Goal: Use online tool/utility: Use online tool/utility

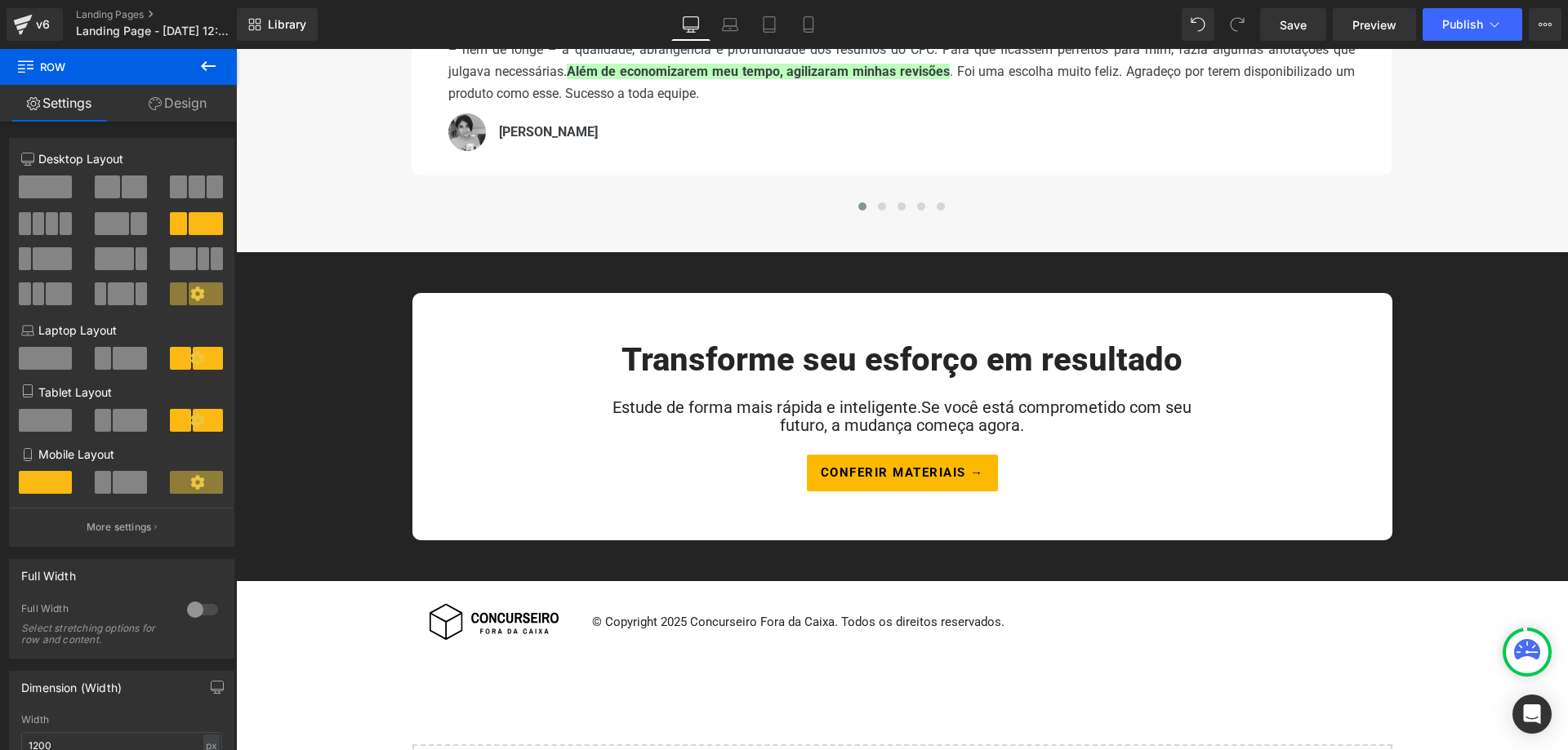
scroll to position [1999, 0]
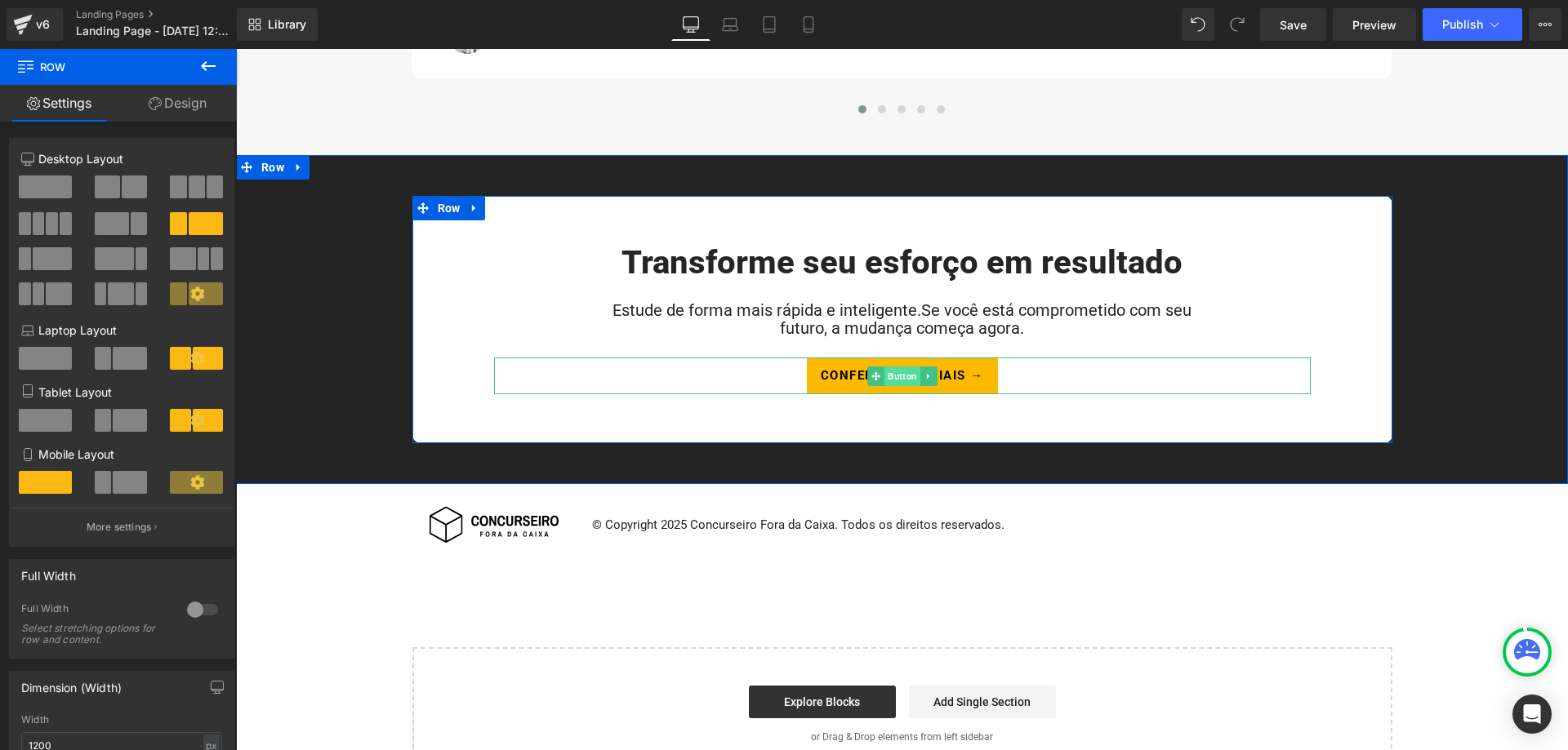
click at [905, 377] on span "Button" at bounding box center [902, 375] width 36 height 19
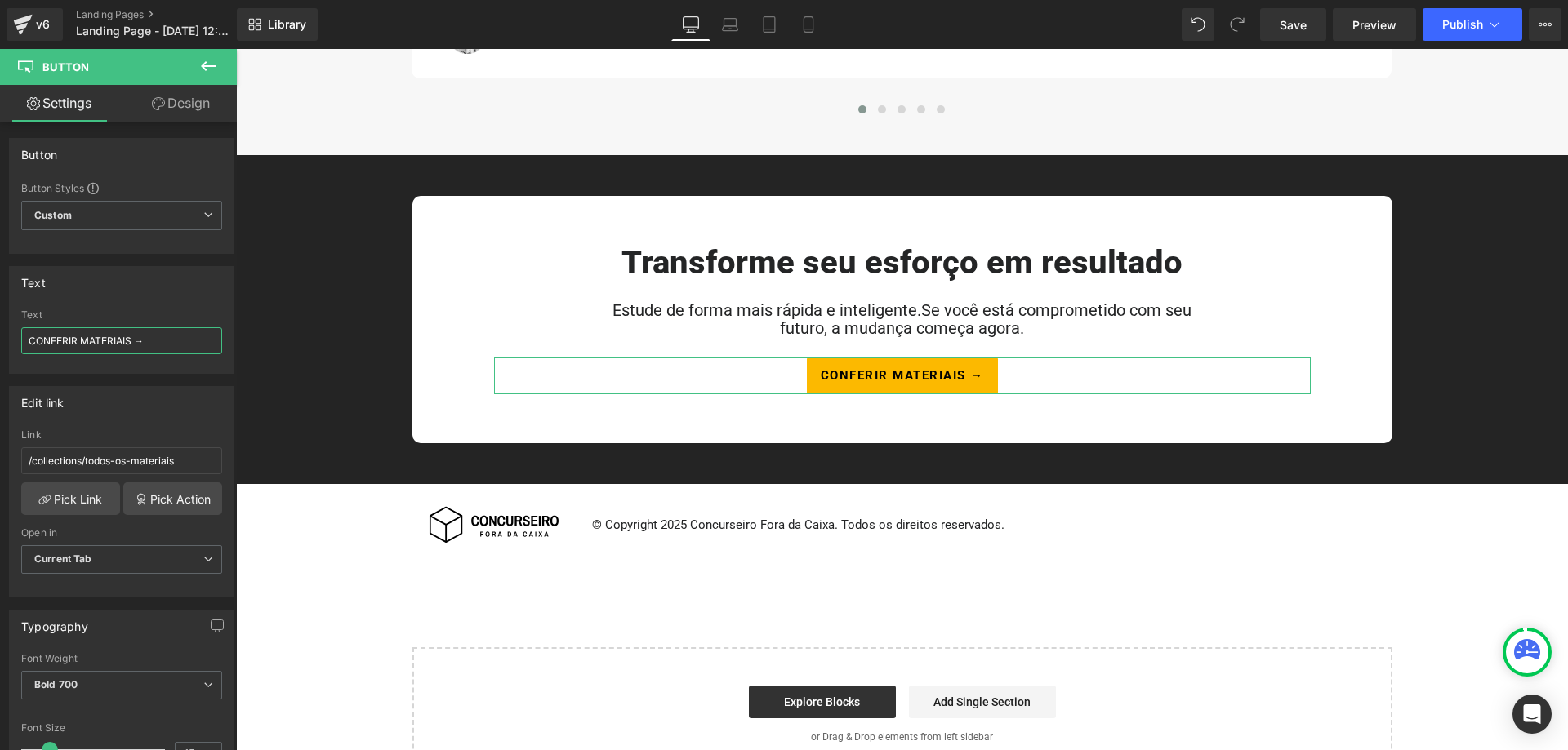
drag, startPoint x: 165, startPoint y: 343, endPoint x: 130, endPoint y: 343, distance: 35.0
click at [130, 343] on input "CONFERIR MATERIAIS →" at bounding box center [122, 340] width 201 height 26
click at [346, 279] on div "Transforme seu esforço em resultado Heading Estude de forma mais rápida e intel…" at bounding box center [902, 320] width 1250 height 248
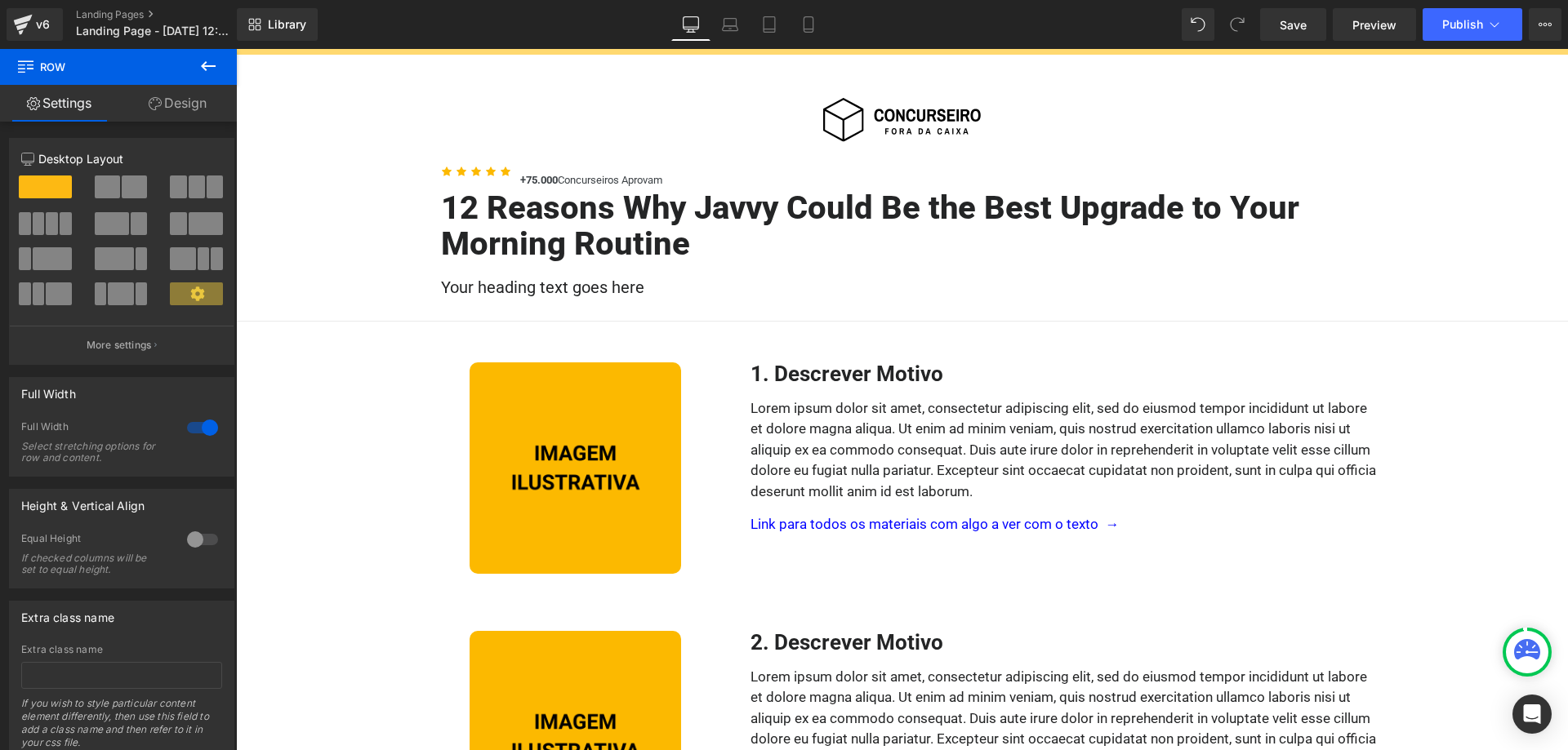
scroll to position [0, 0]
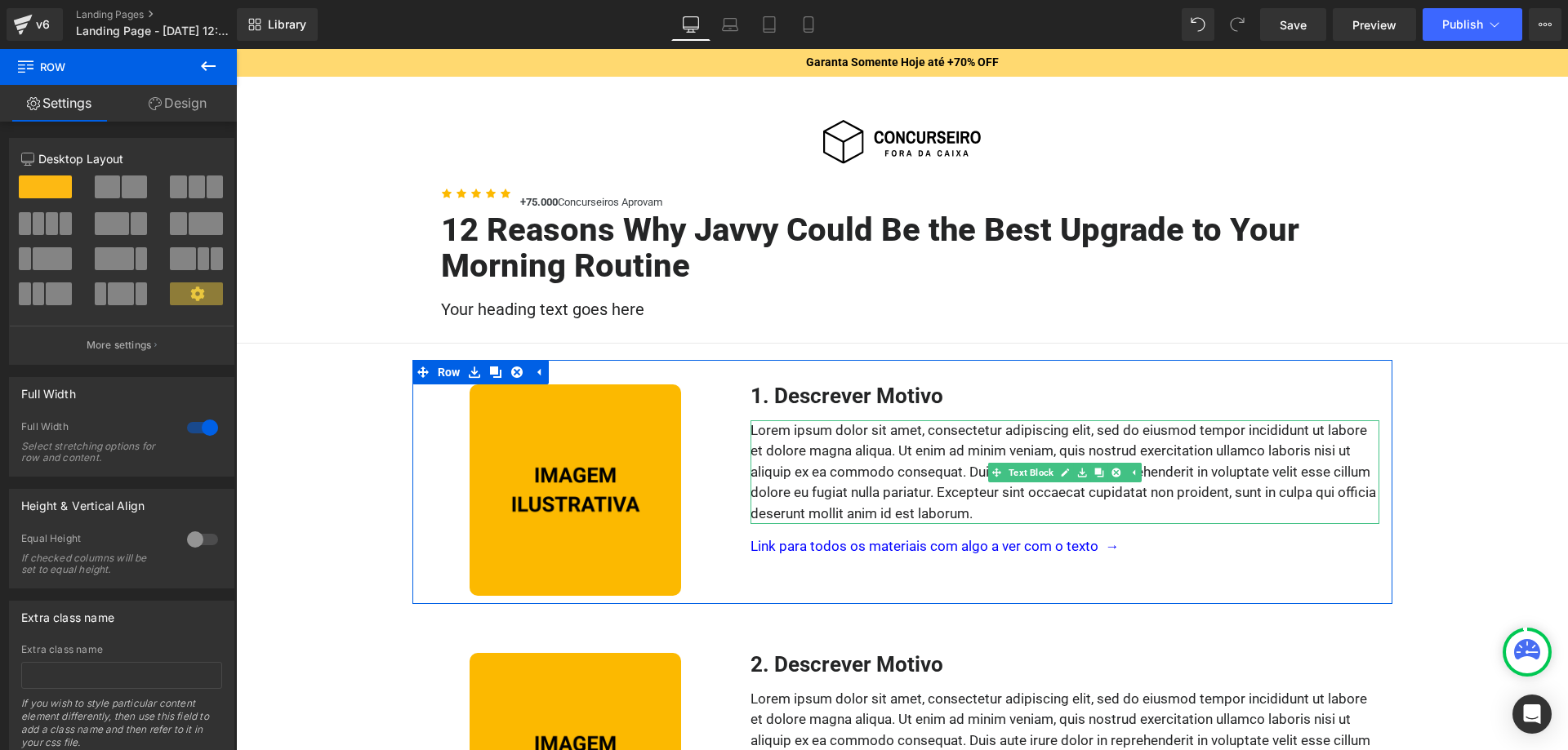
click at [925, 424] on div at bounding box center [1065, 422] width 629 height 4
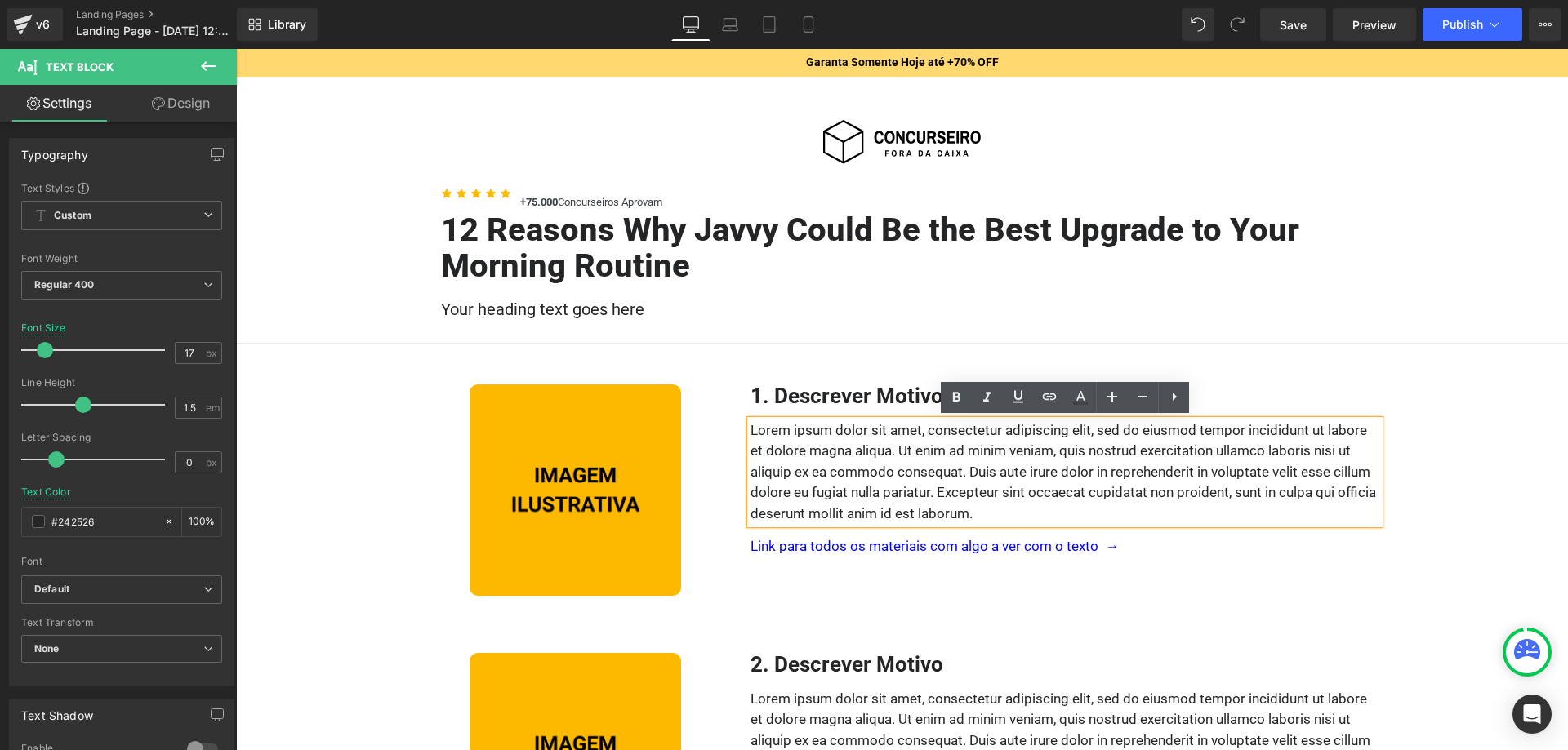
click at [799, 395] on h1 "1. Descrever Motivo" at bounding box center [1065, 396] width 629 height 24
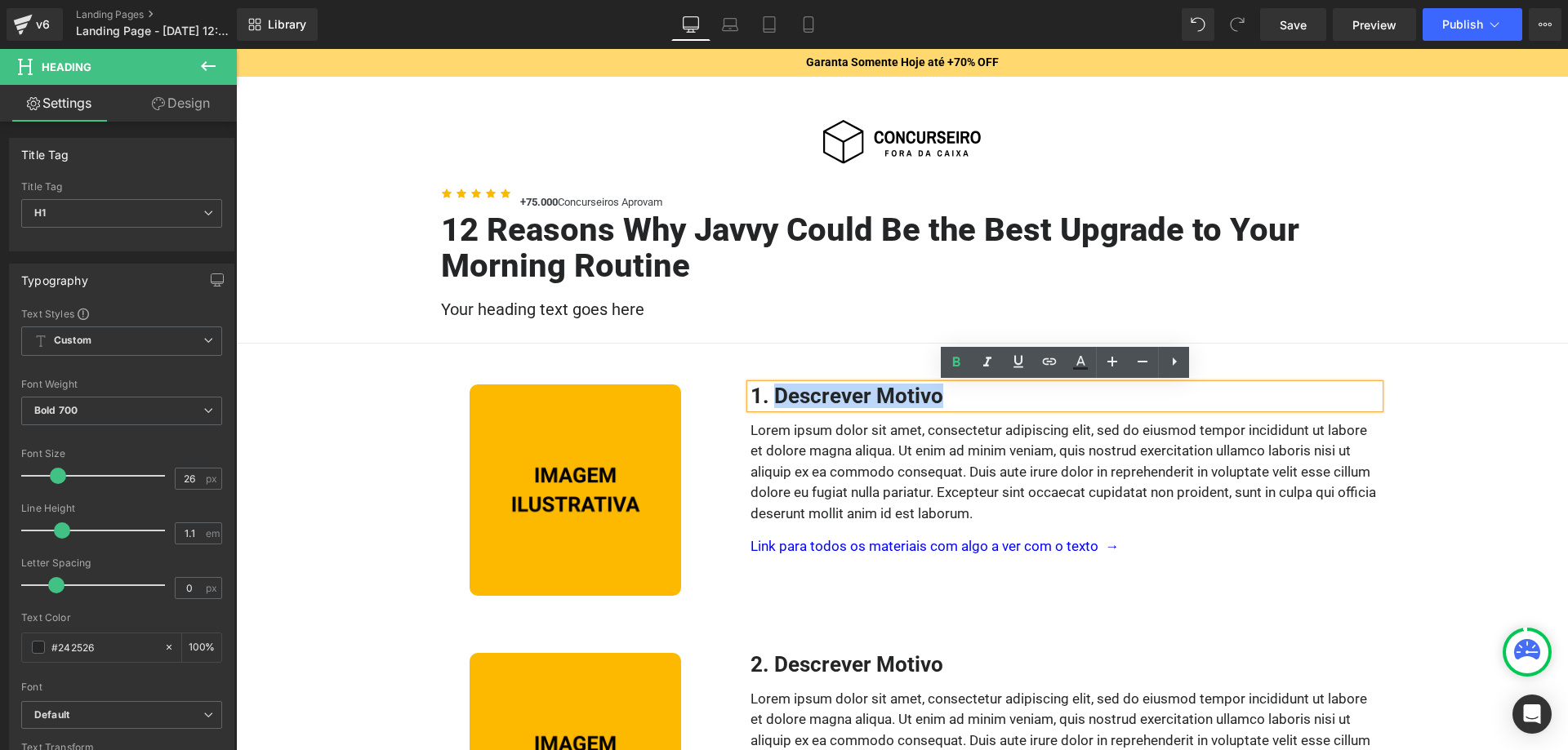
drag, startPoint x: 1018, startPoint y: 396, endPoint x: 780, endPoint y: 402, distance: 238.1
click at [780, 402] on h1 "1. Descrever Motivo" at bounding box center [1065, 396] width 629 height 24
paste div
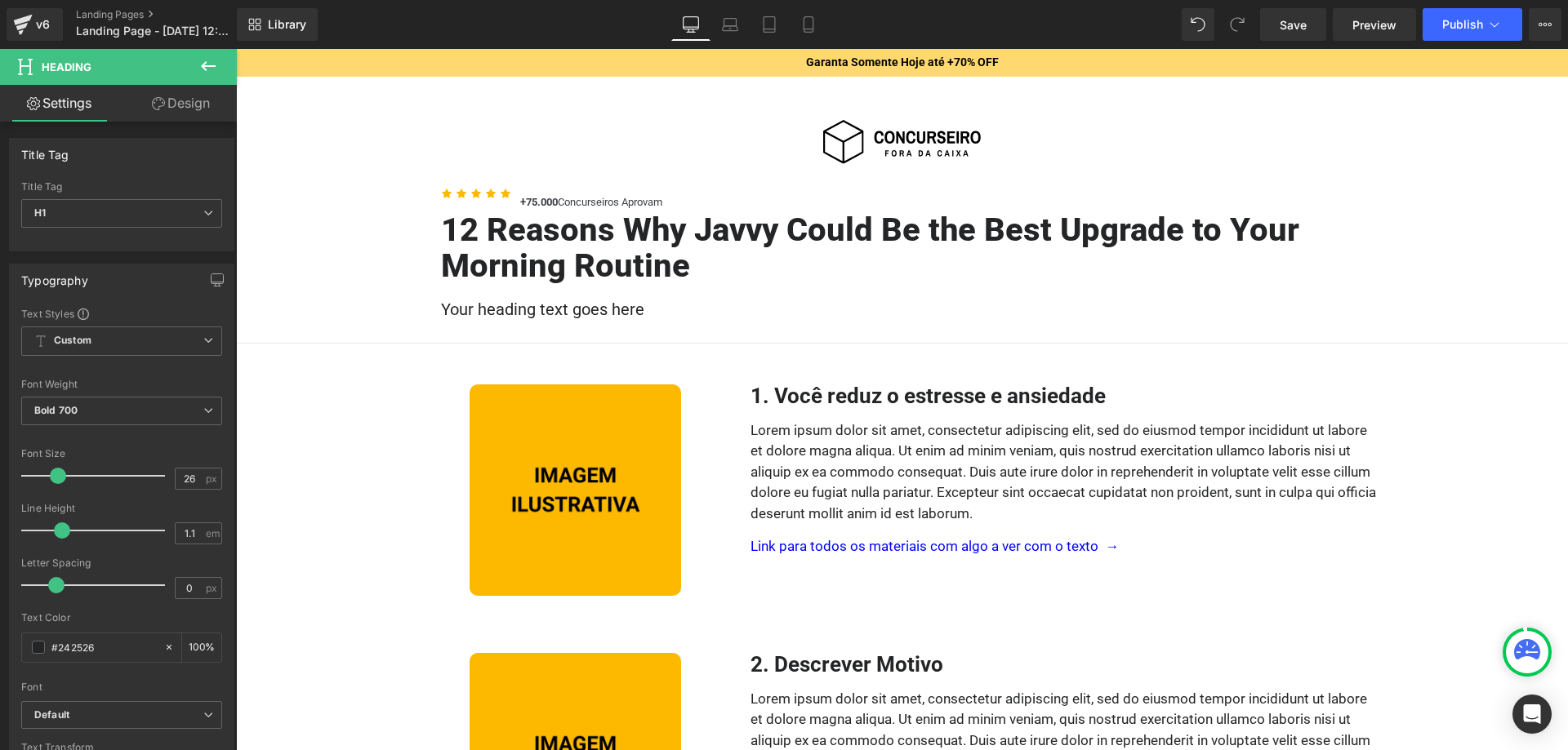
click at [236, 49] on div at bounding box center [236, 49] width 0 height 0
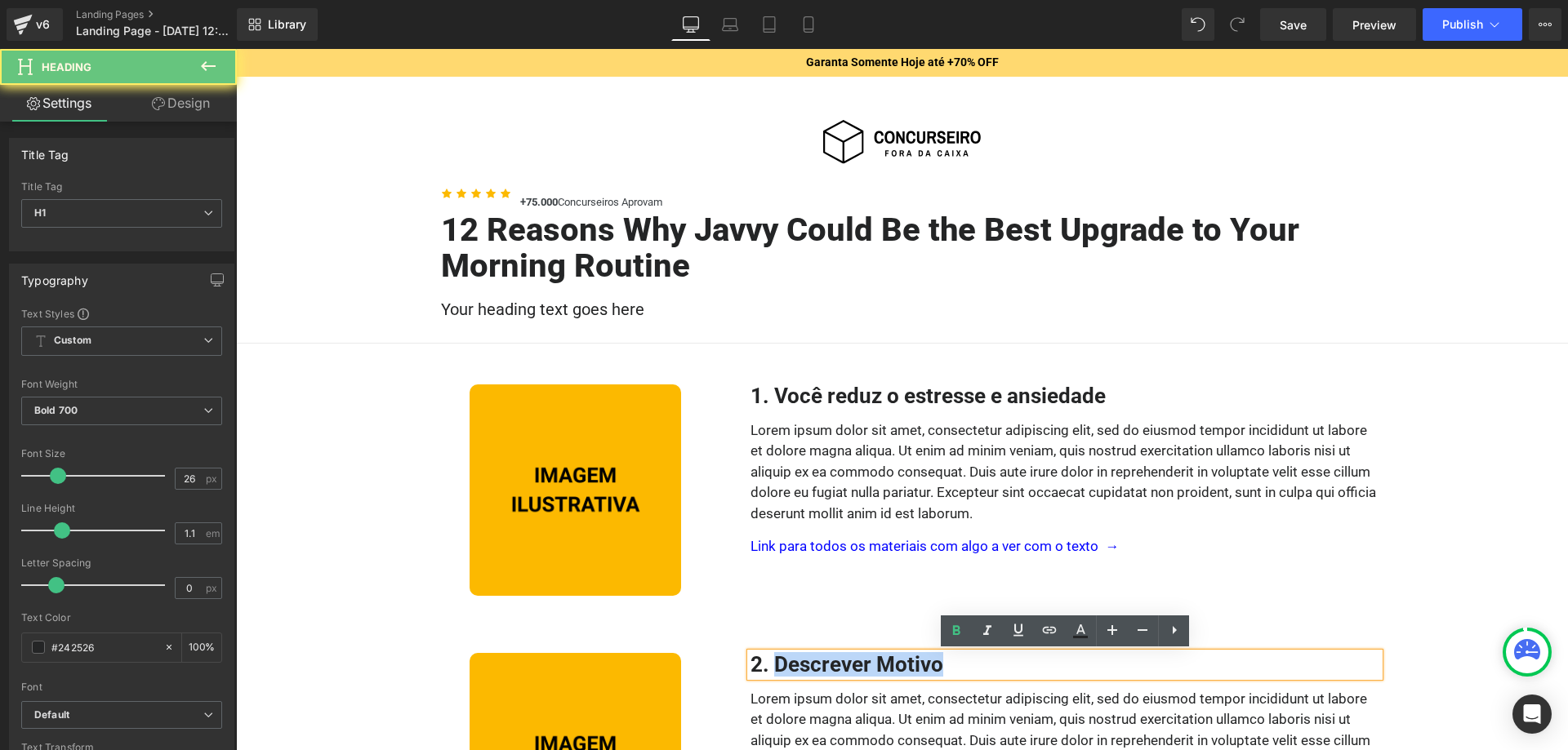
drag, startPoint x: 852, startPoint y: 666, endPoint x: 777, endPoint y: 668, distance: 75.0
click at [777, 668] on h1 "2. Descrever Motivo" at bounding box center [1065, 665] width 629 height 24
paste div
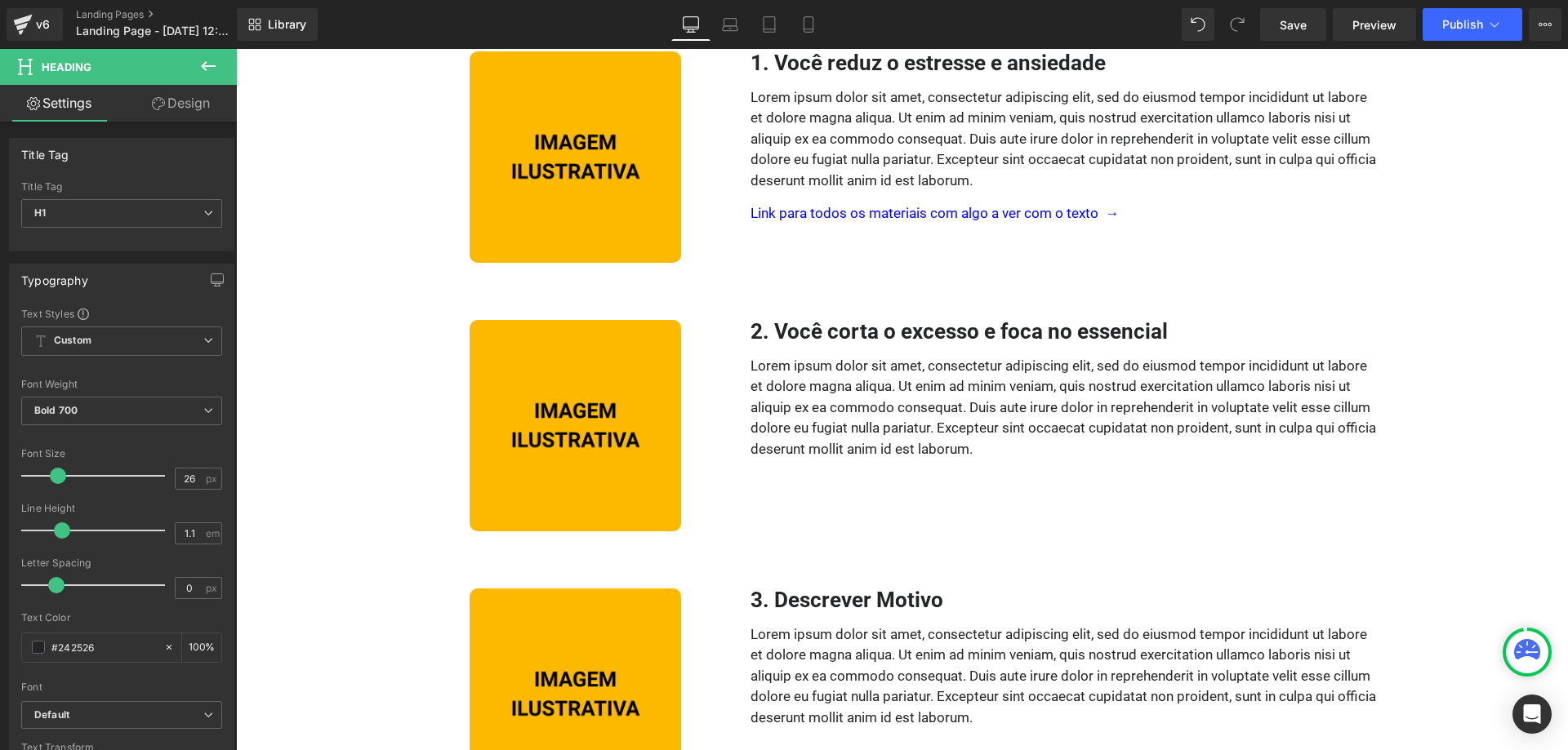
scroll to position [583, 0]
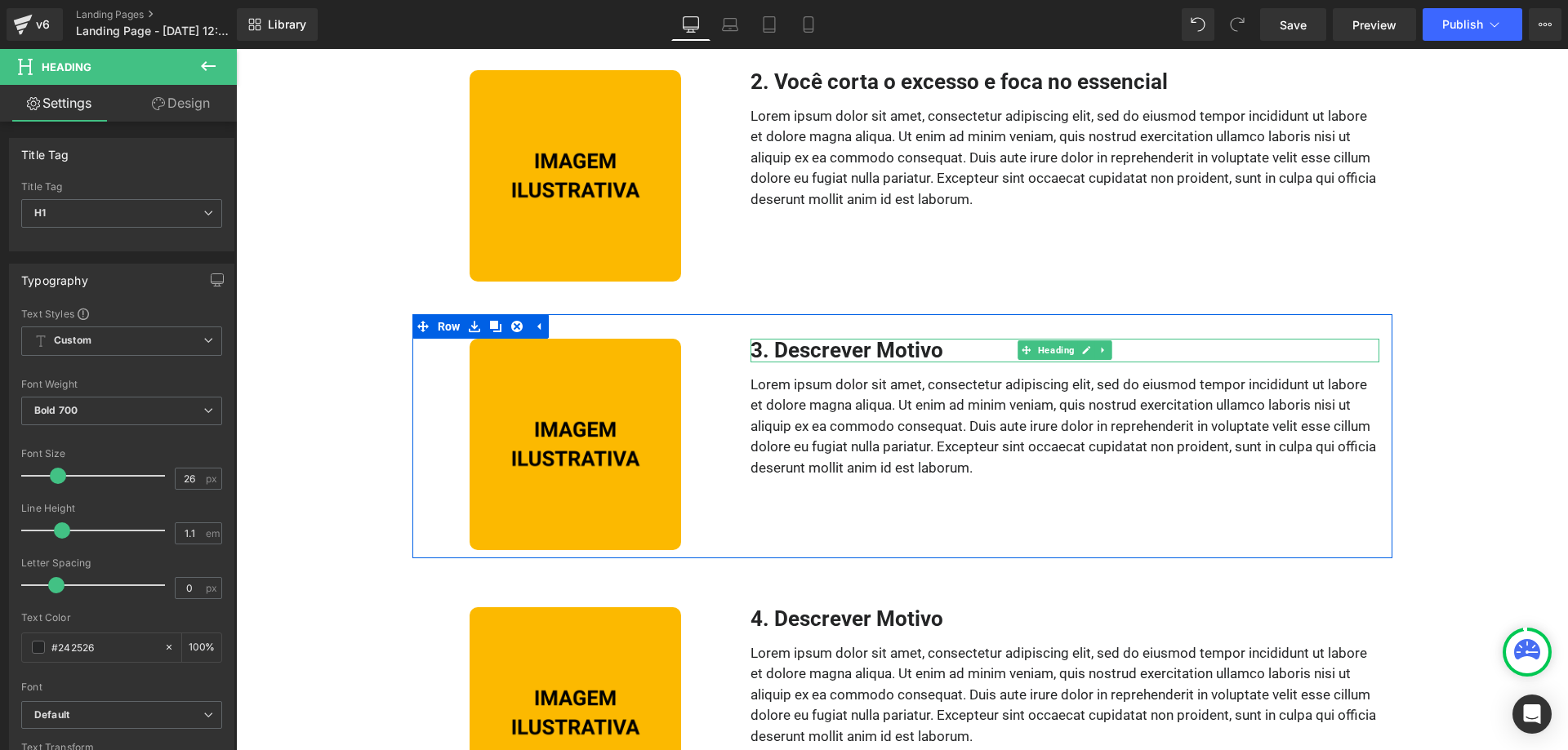
click at [939, 350] on h1 "3. Descrever Motivo" at bounding box center [1065, 351] width 629 height 24
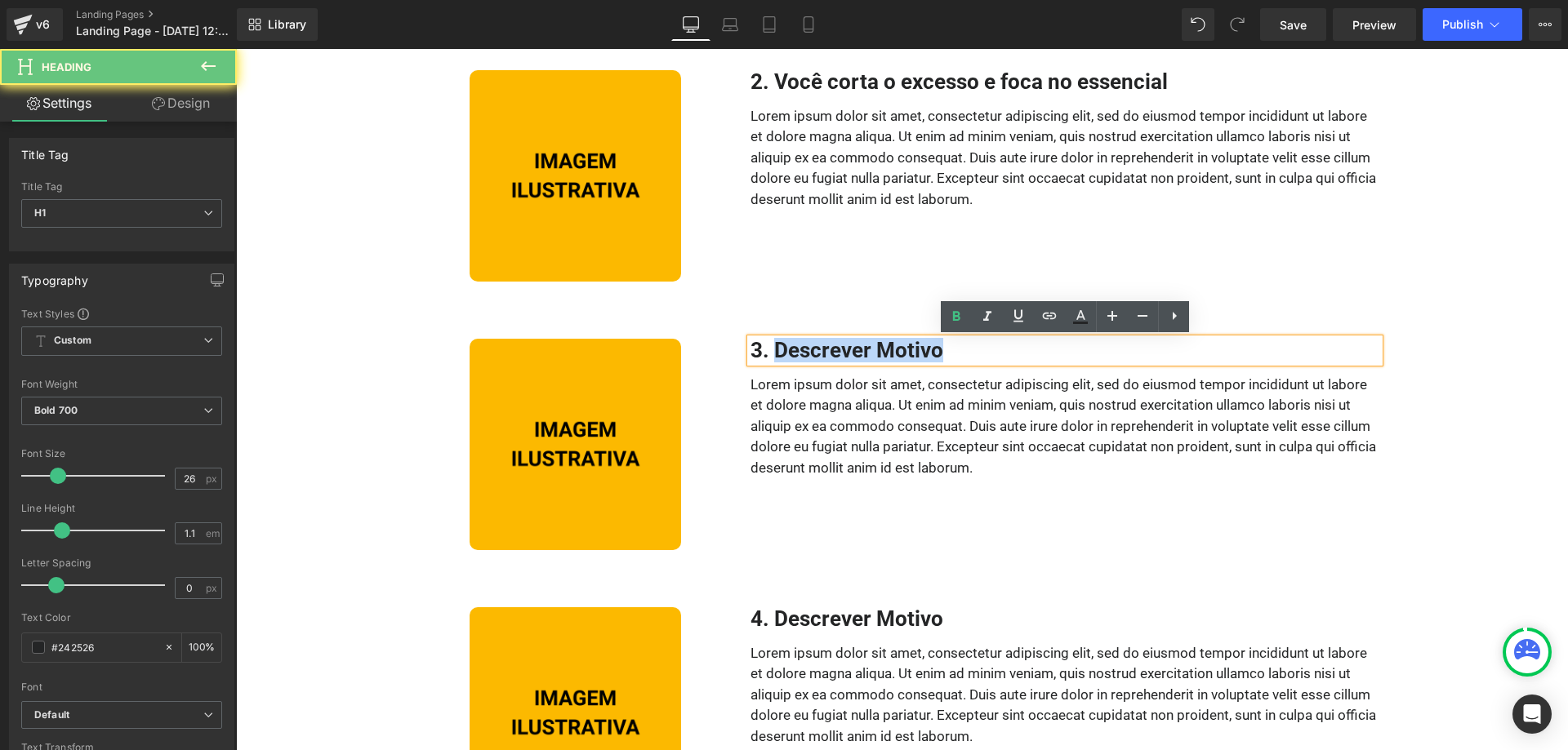
drag, startPoint x: 959, startPoint y: 350, endPoint x: 778, endPoint y: 350, distance: 181.0
click at [778, 350] on h1 "3. Descrever Motivo" at bounding box center [1065, 351] width 629 height 24
paste div
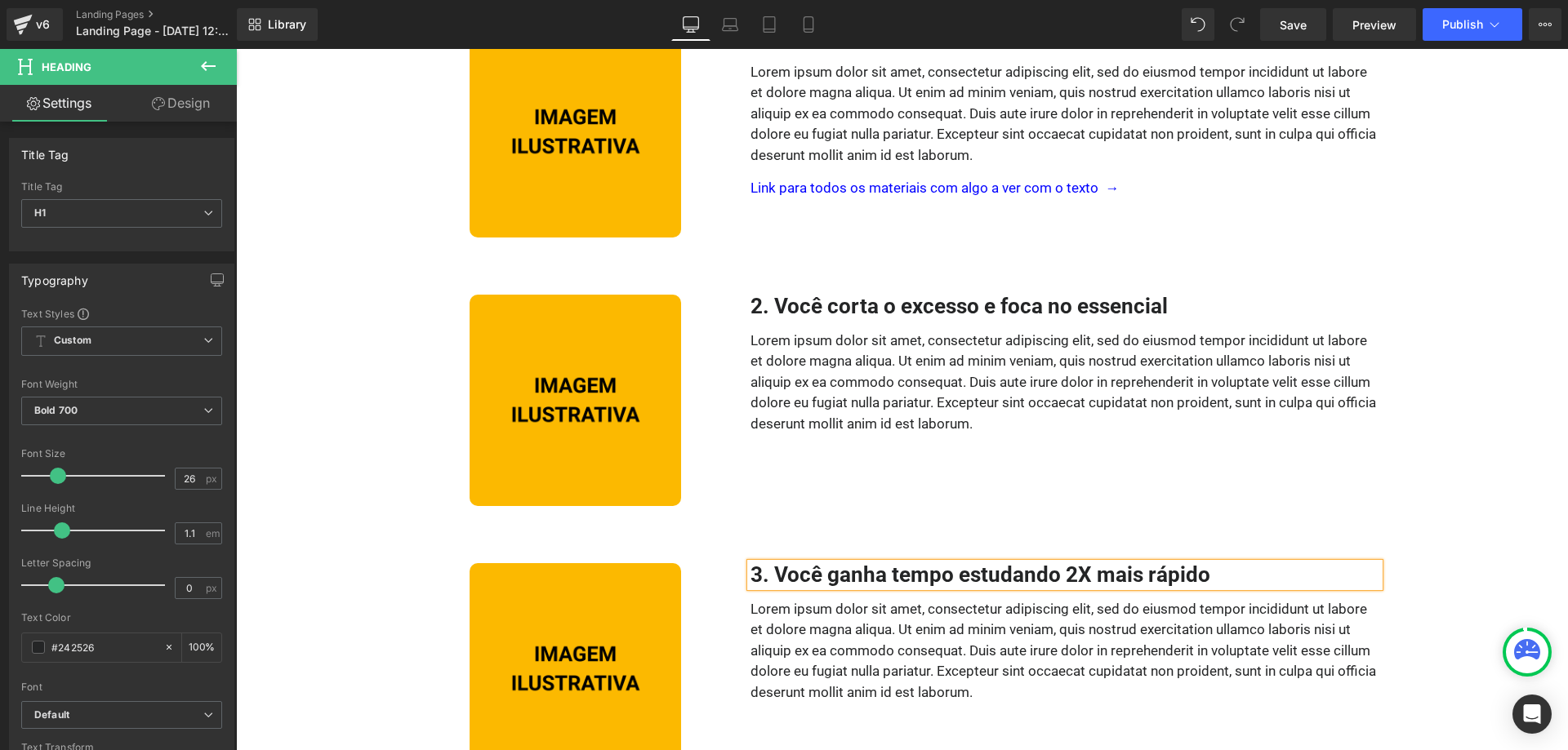
scroll to position [417, 0]
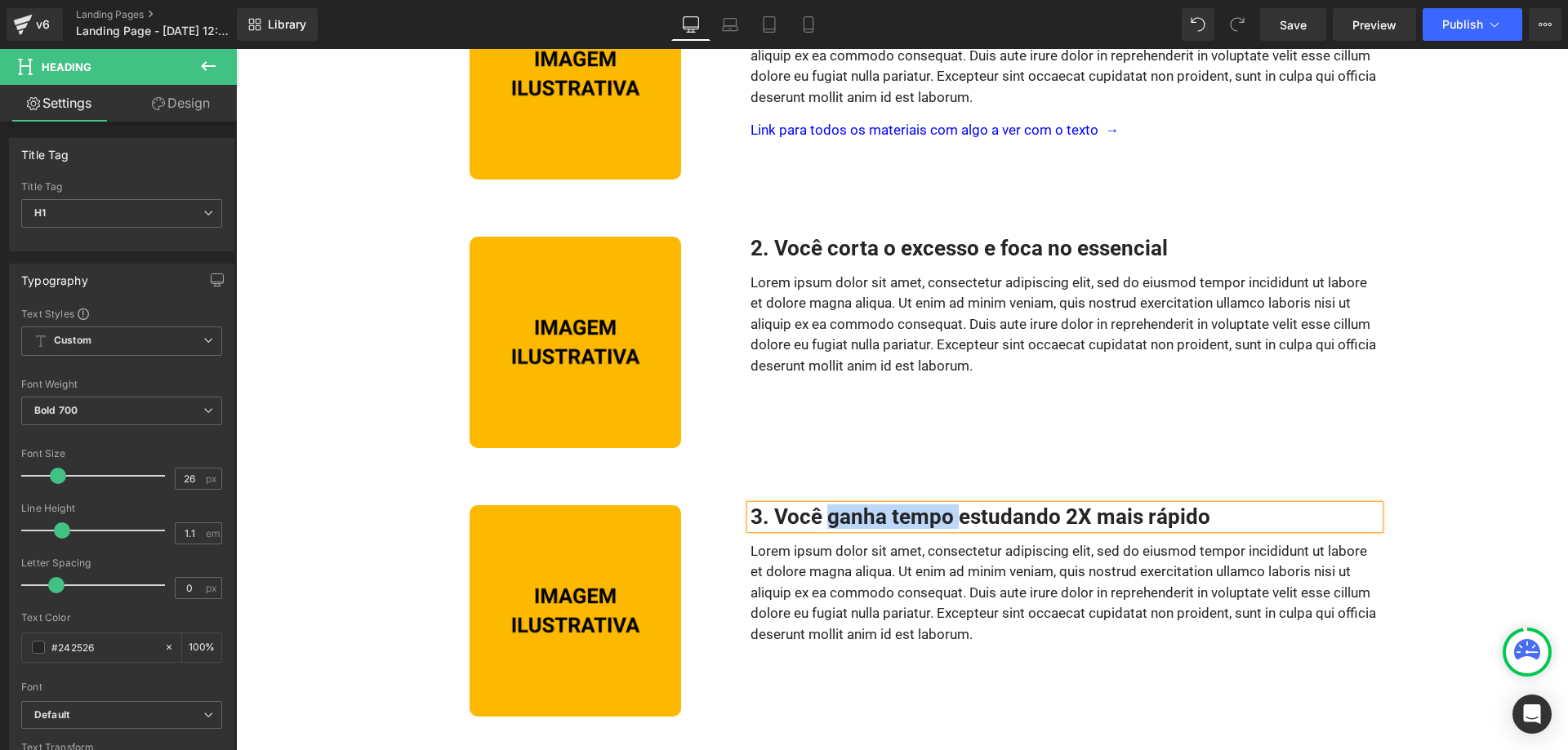
drag, startPoint x: 829, startPoint y: 522, endPoint x: 961, endPoint y: 515, distance: 132.2
click at [961, 515] on h1 "3. Você ganha tempo estudando 2X mais rápido" at bounding box center [1065, 517] width 629 height 24
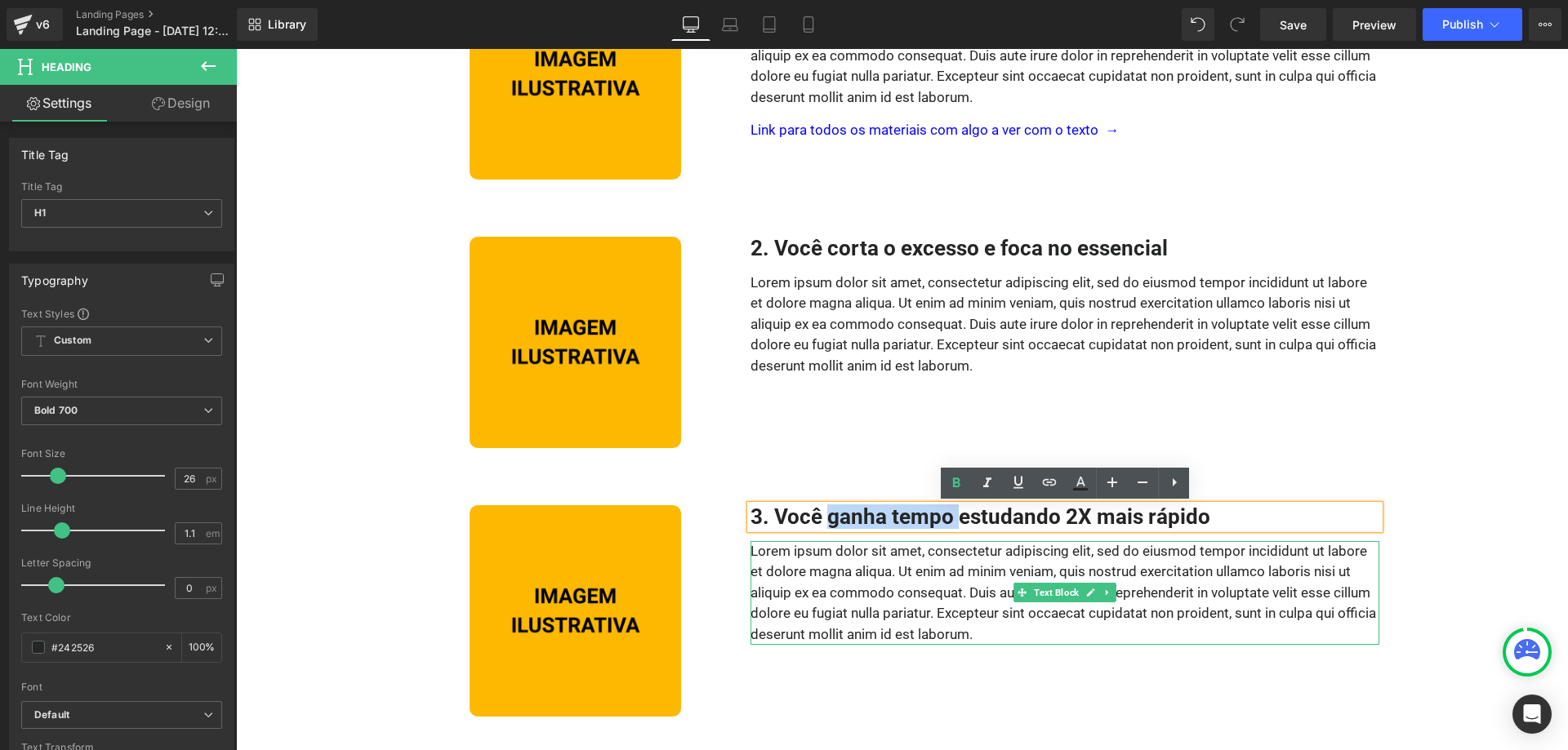
click at [990, 547] on p "Lorem ipsum dolor sit amet, consectetur adipiscing elit, sed do eiusmod tempor …" at bounding box center [1065, 594] width 629 height 104
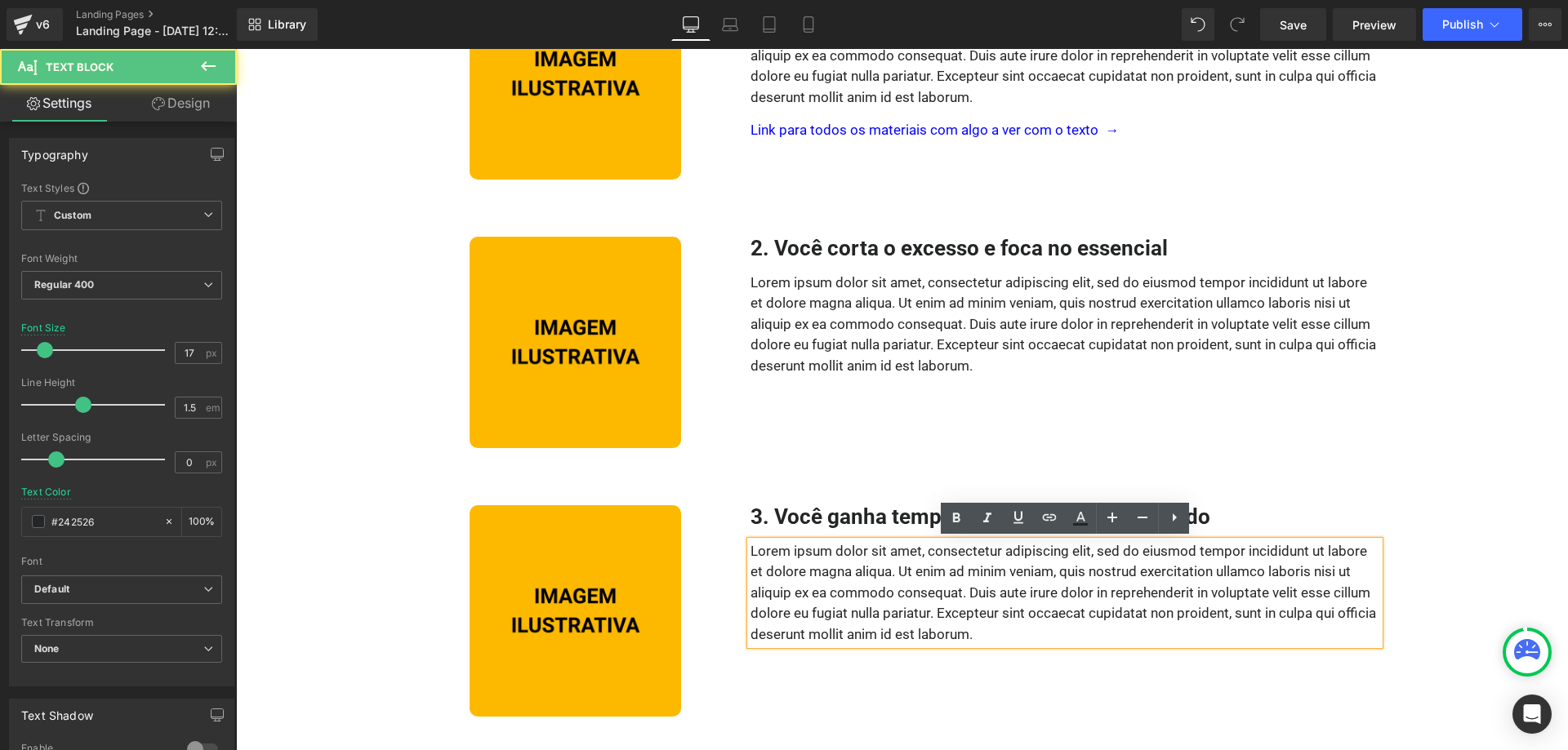
click at [967, 588] on p "Lorem ipsum dolor sit amet, consectetur adipiscing elit, sed do eiusmod tempor …" at bounding box center [1065, 594] width 629 height 104
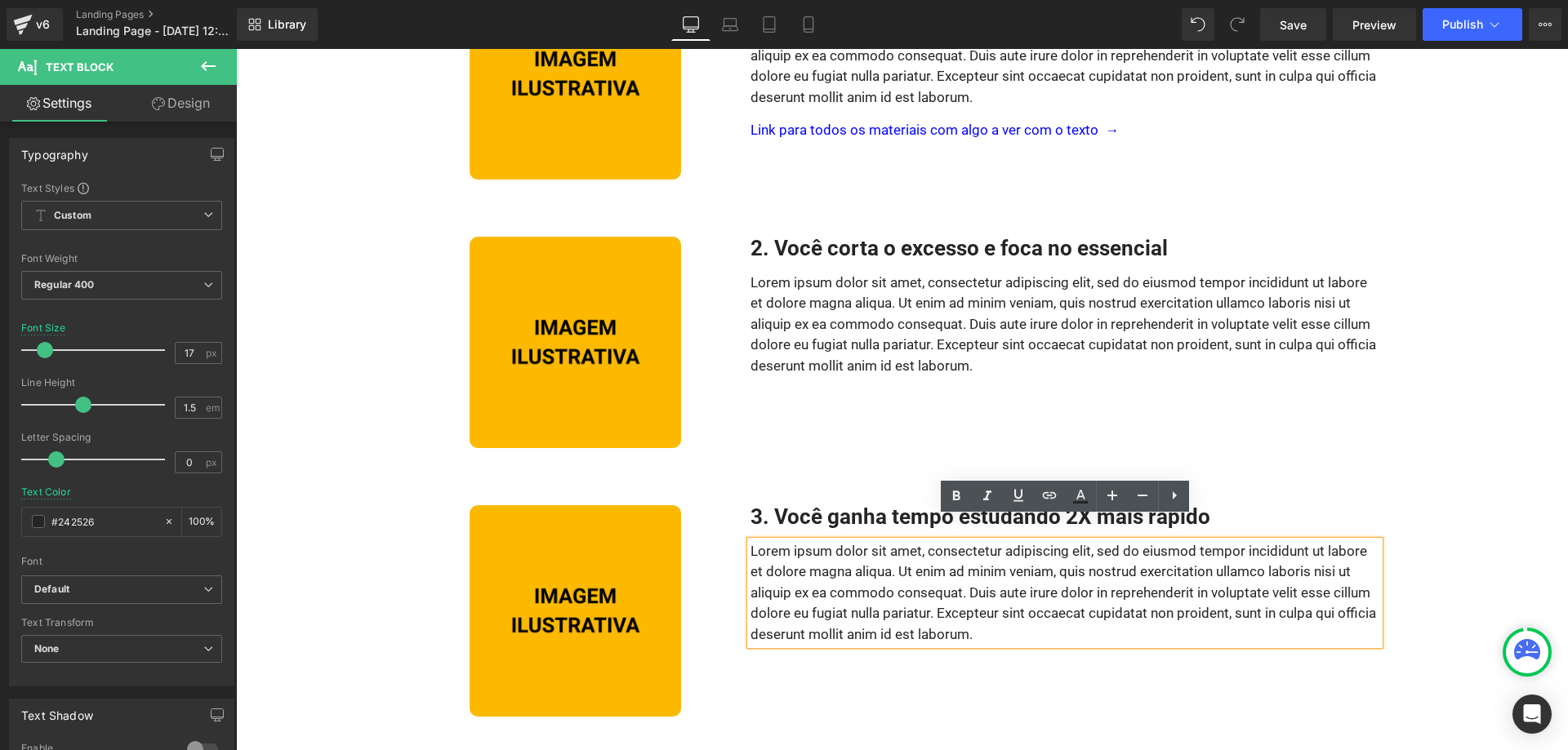
scroll to position [750, 0]
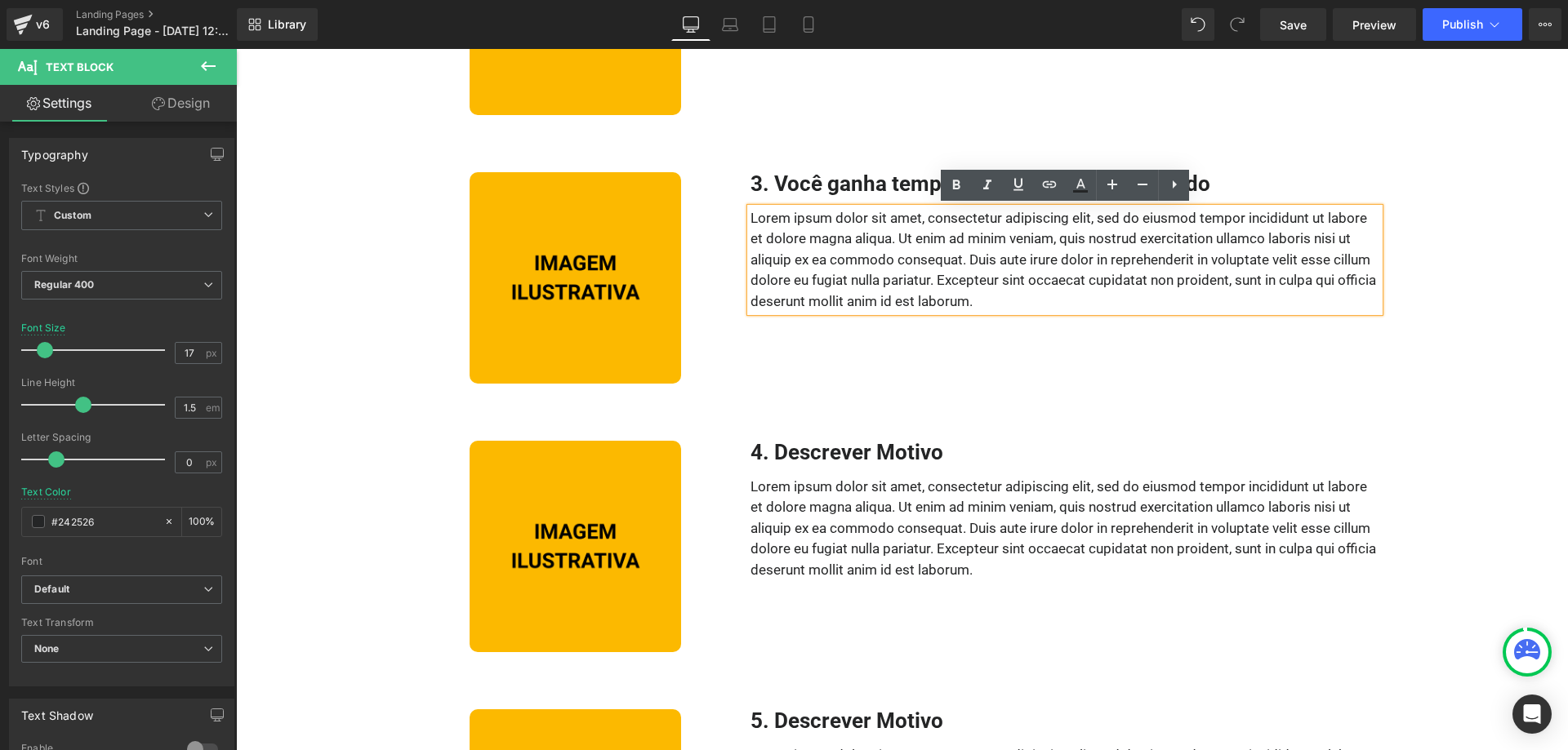
click at [911, 356] on div "3. Você ganha tempo estudando 2X mais rápido Heading Lorem ipsum dolor sit amet…" at bounding box center [1065, 278] width 653 height 211
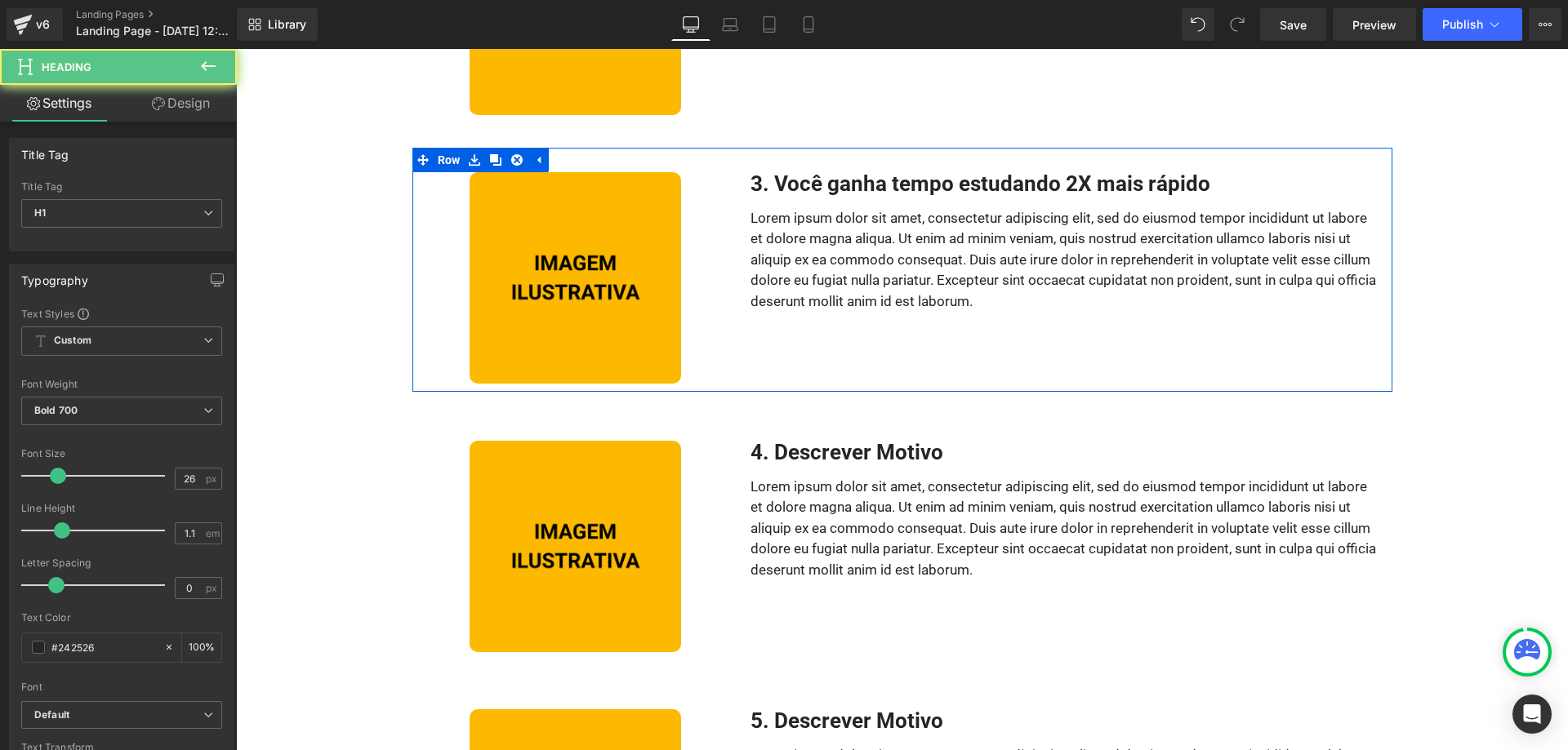
click at [972, 181] on h1 "3. Você ganha tempo estudando 2X mais rápido" at bounding box center [1065, 185] width 629 height 24
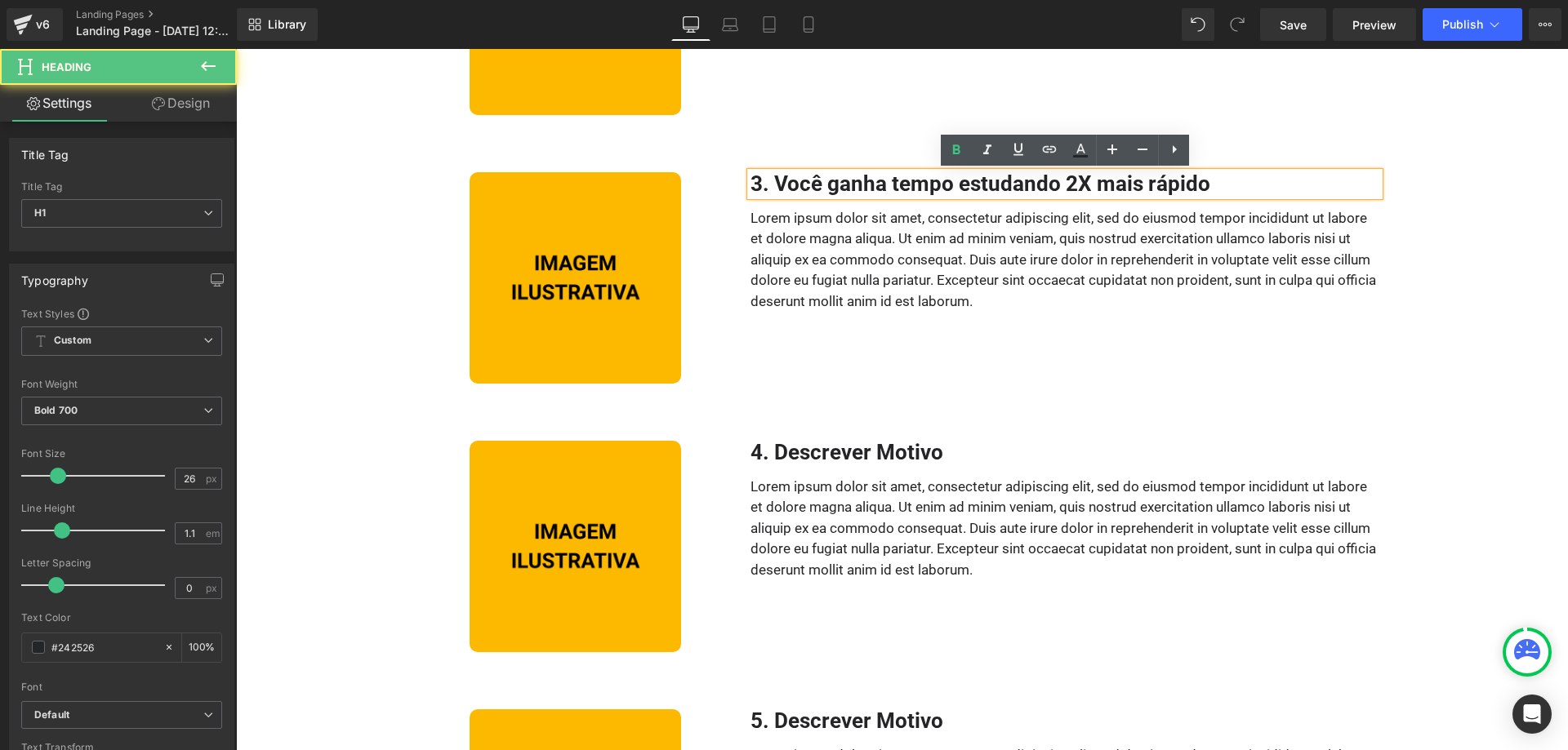
click at [958, 184] on h1 "3. Você ganha tempo estudando 2X mais rápido" at bounding box center [1065, 185] width 629 height 24
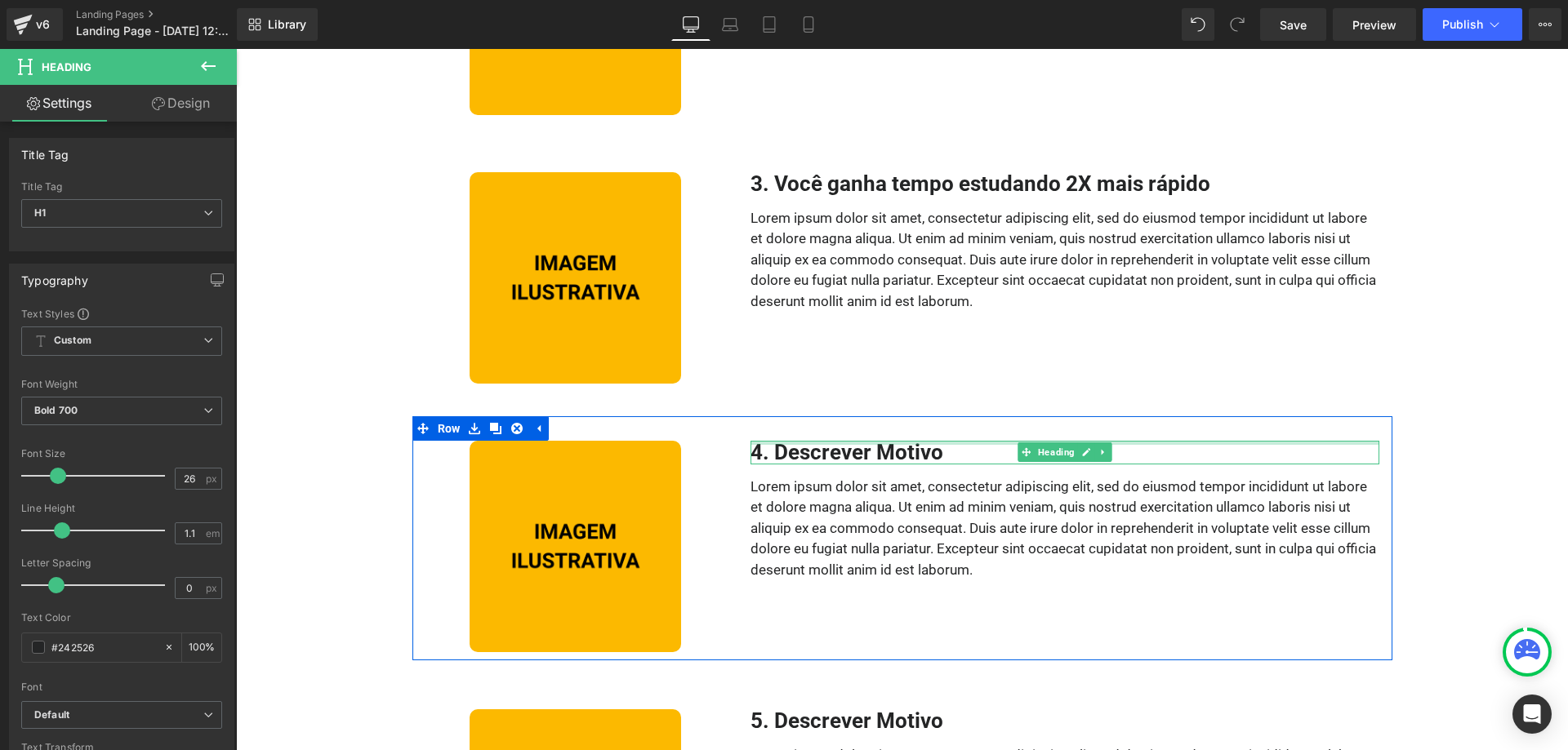
click at [974, 442] on div "4. Descrever Motivo Heading" at bounding box center [1065, 453] width 629 height 24
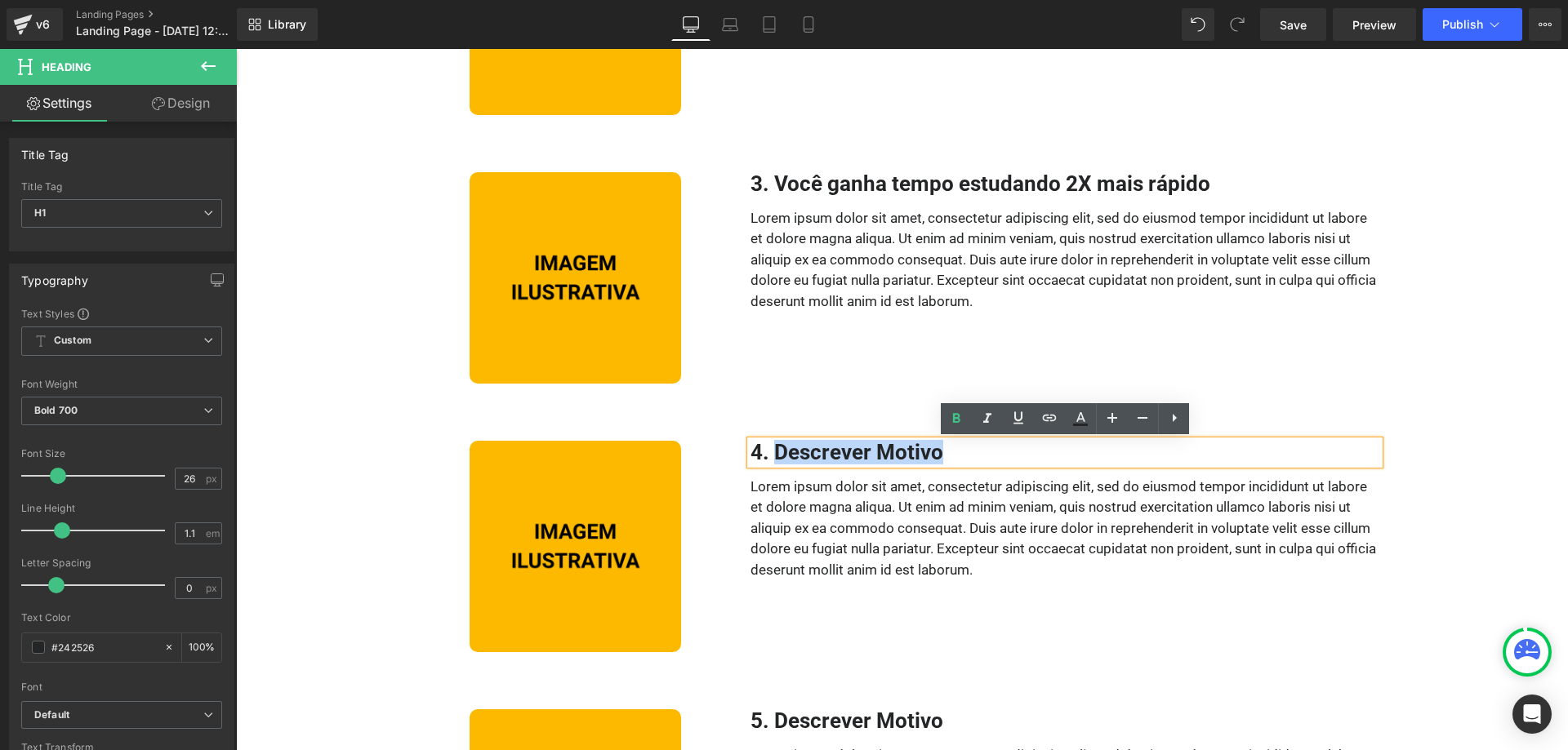
drag, startPoint x: 948, startPoint y: 454, endPoint x: 779, endPoint y: 452, distance: 169.0
click at [779, 452] on h1 "4. Descrever Motivo" at bounding box center [1065, 453] width 629 height 24
paste div
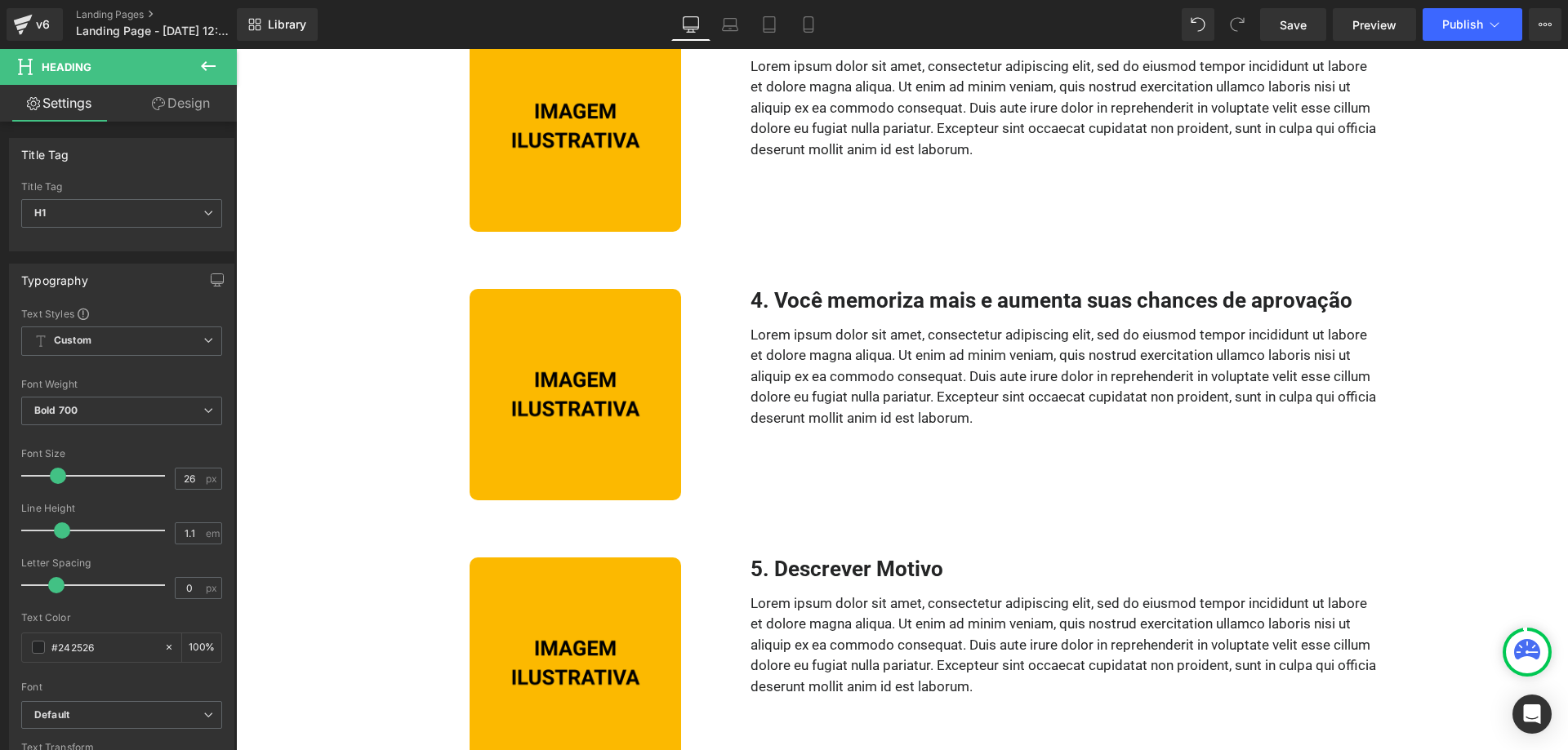
scroll to position [999, 0]
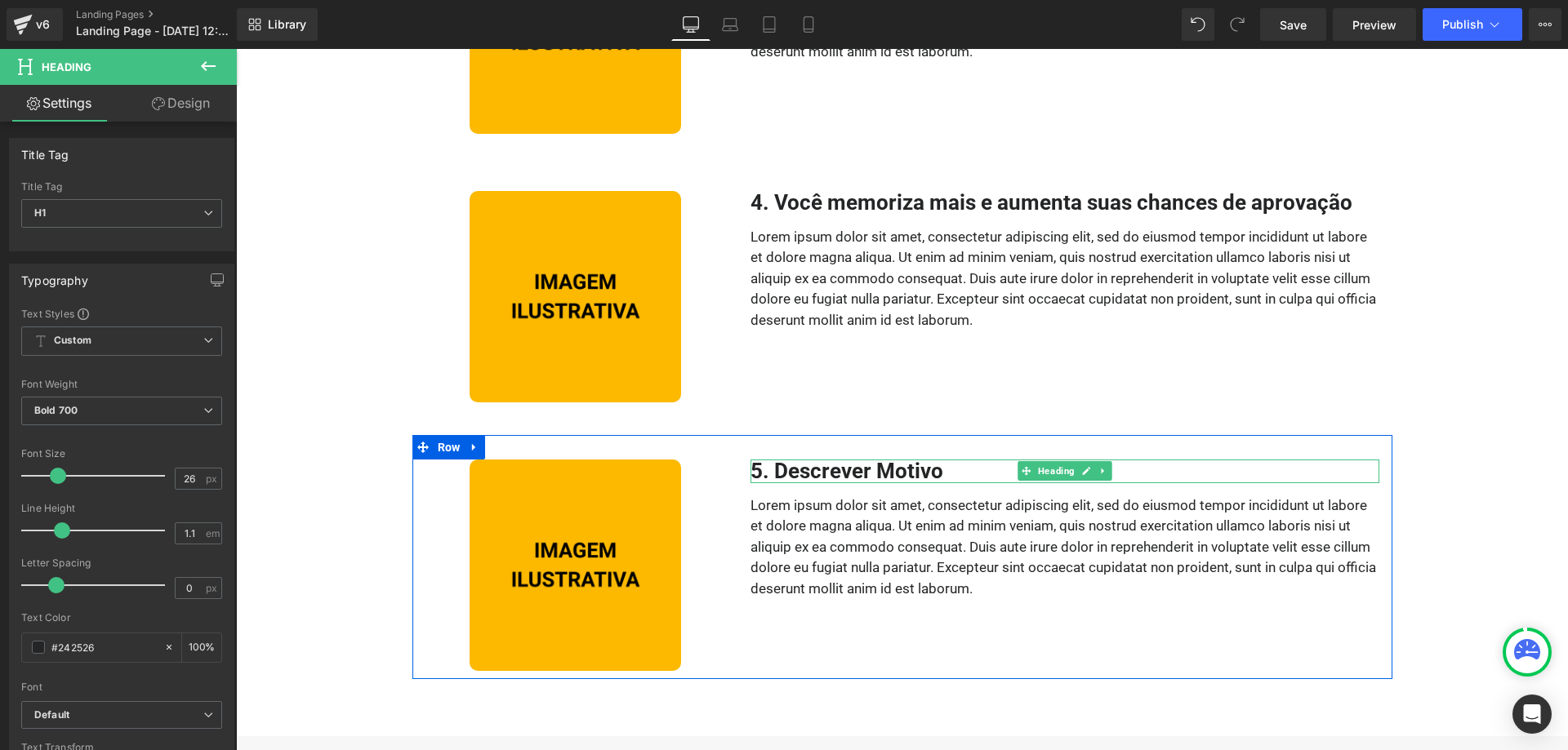
click at [952, 468] on h1 "5. Descrever Motivo" at bounding box center [1065, 471] width 629 height 24
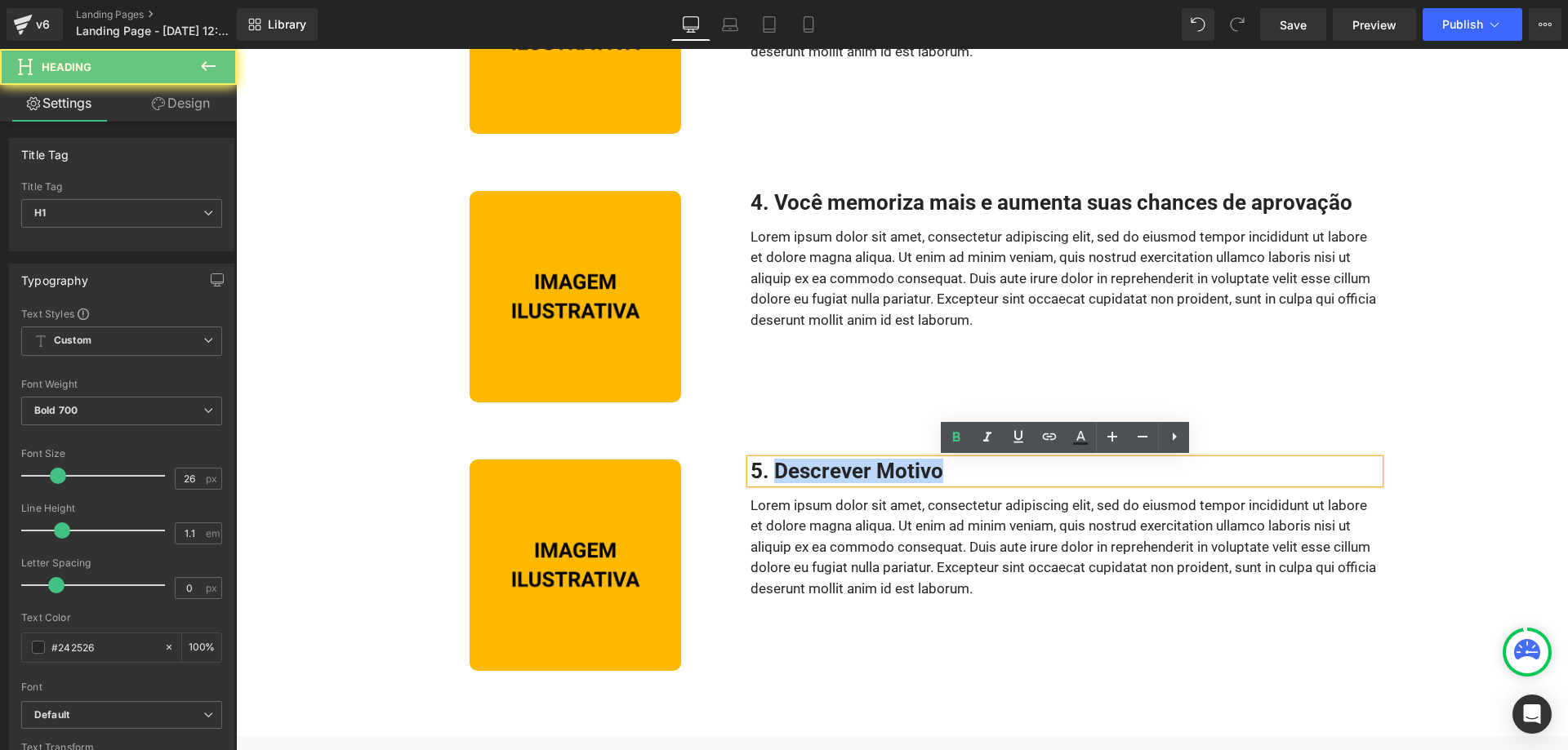
drag, startPoint x: 862, startPoint y: 473, endPoint x: 777, endPoint y: 474, distance: 85.0
click at [777, 474] on h1 "5. Descrever Motivo" at bounding box center [1065, 471] width 629 height 24
paste div
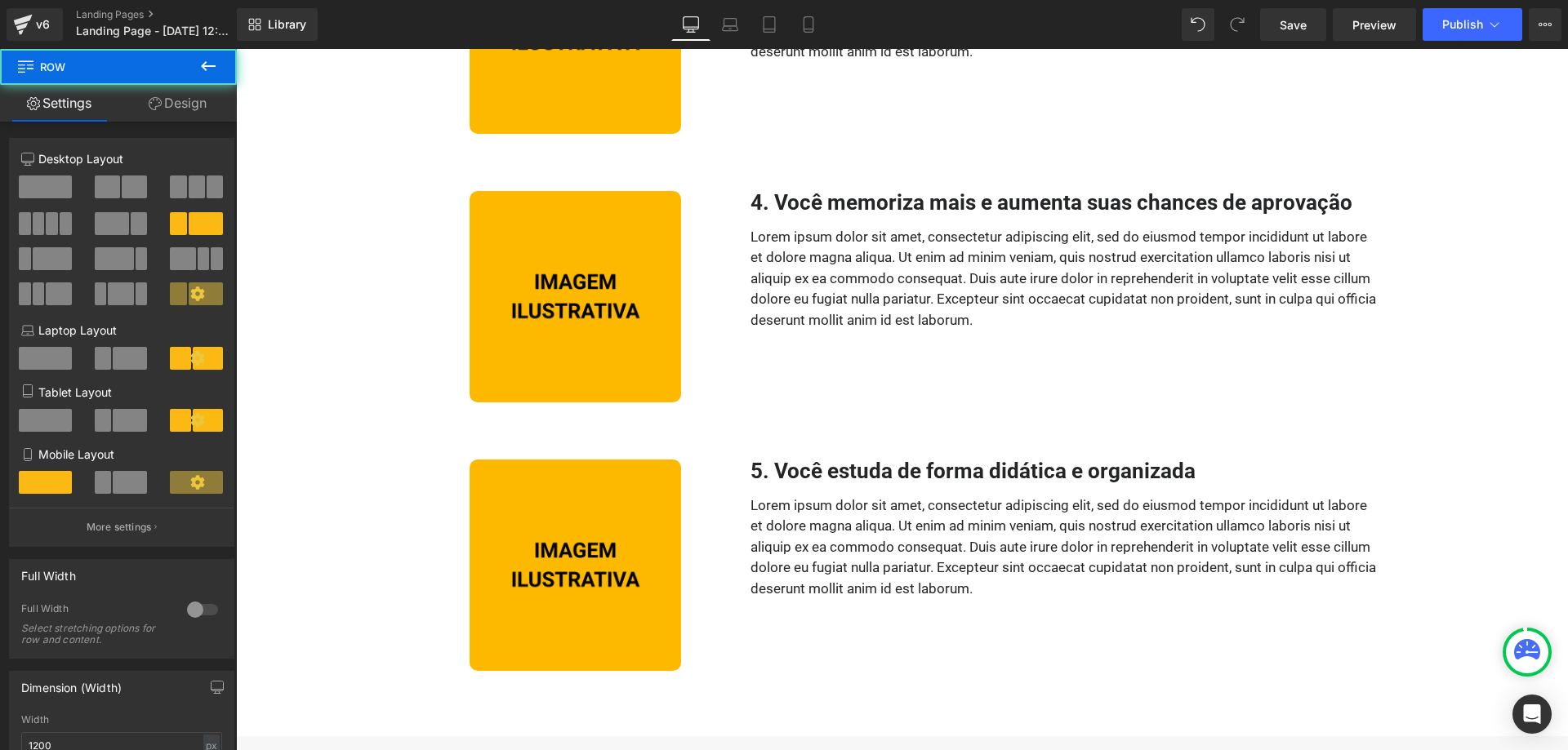
click at [1111, 343] on div "4. Você memoriza mais e aumenta suas chances de aprovação Heading Lorem ipsum d…" at bounding box center [1065, 296] width 653 height 211
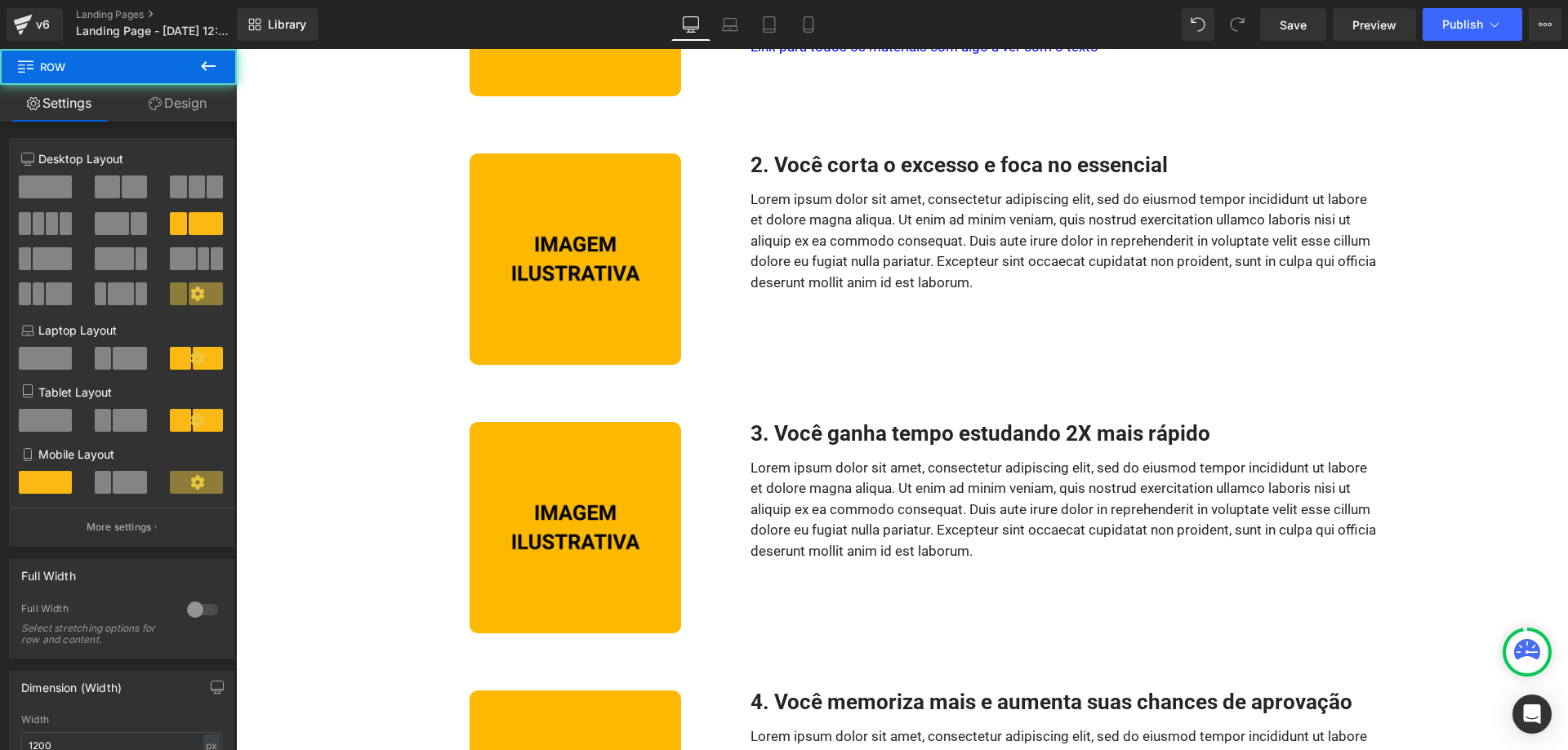
scroll to position [83, 0]
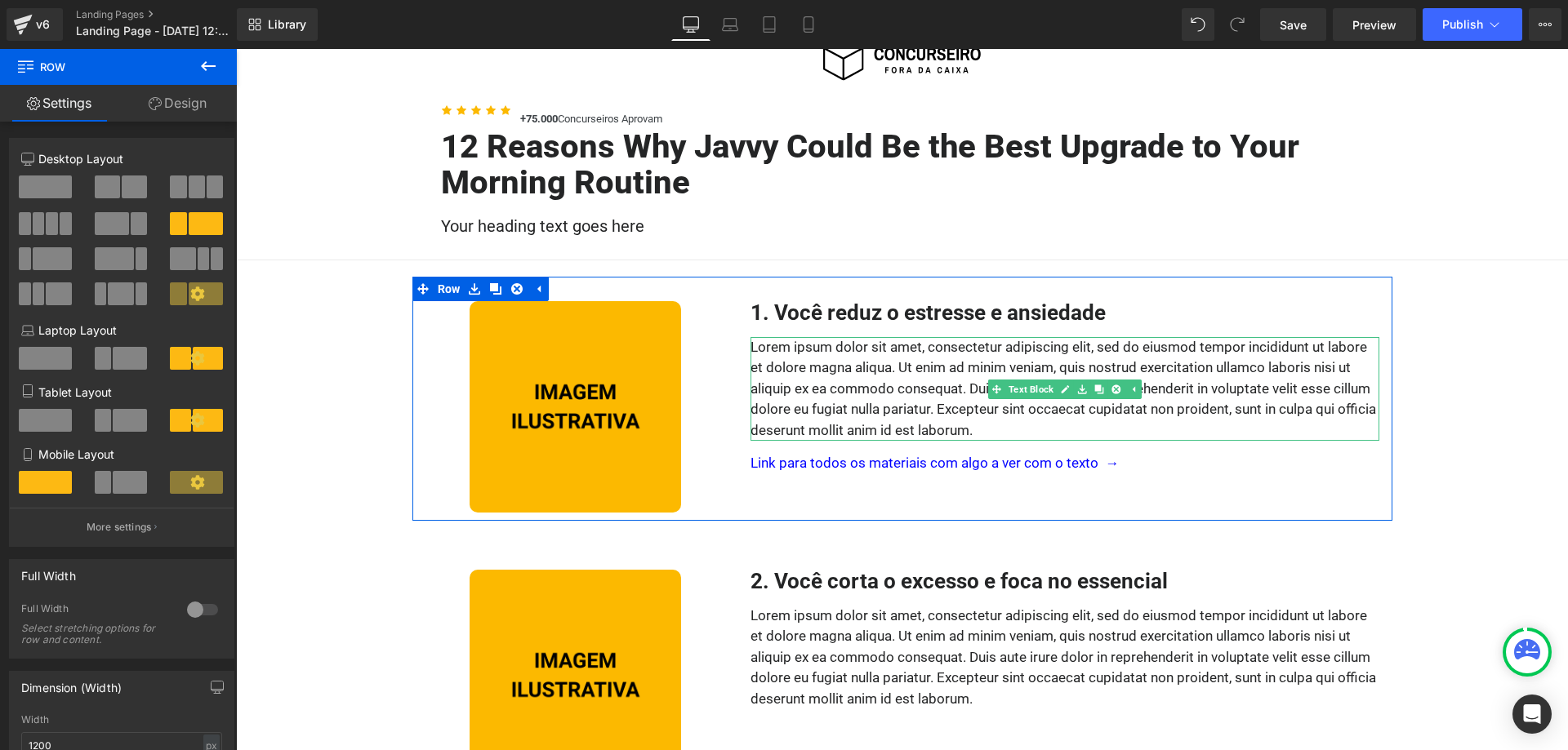
click at [926, 348] on p "Lorem ipsum dolor sit amet, consectetur adipiscing elit, sed do eiusmod tempor …" at bounding box center [1065, 389] width 629 height 104
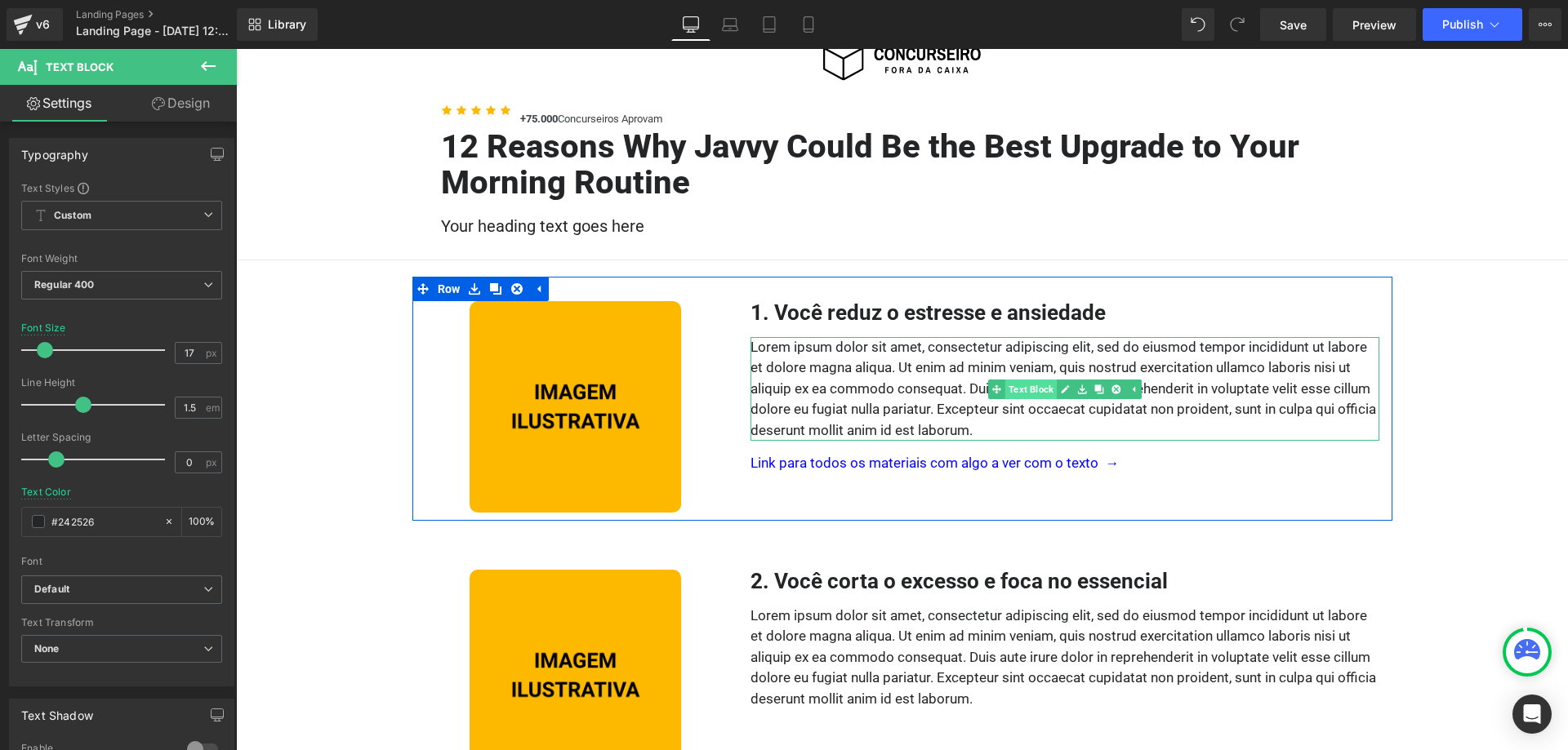
click at [1019, 392] on link "Text Block" at bounding box center [1022, 389] width 69 height 19
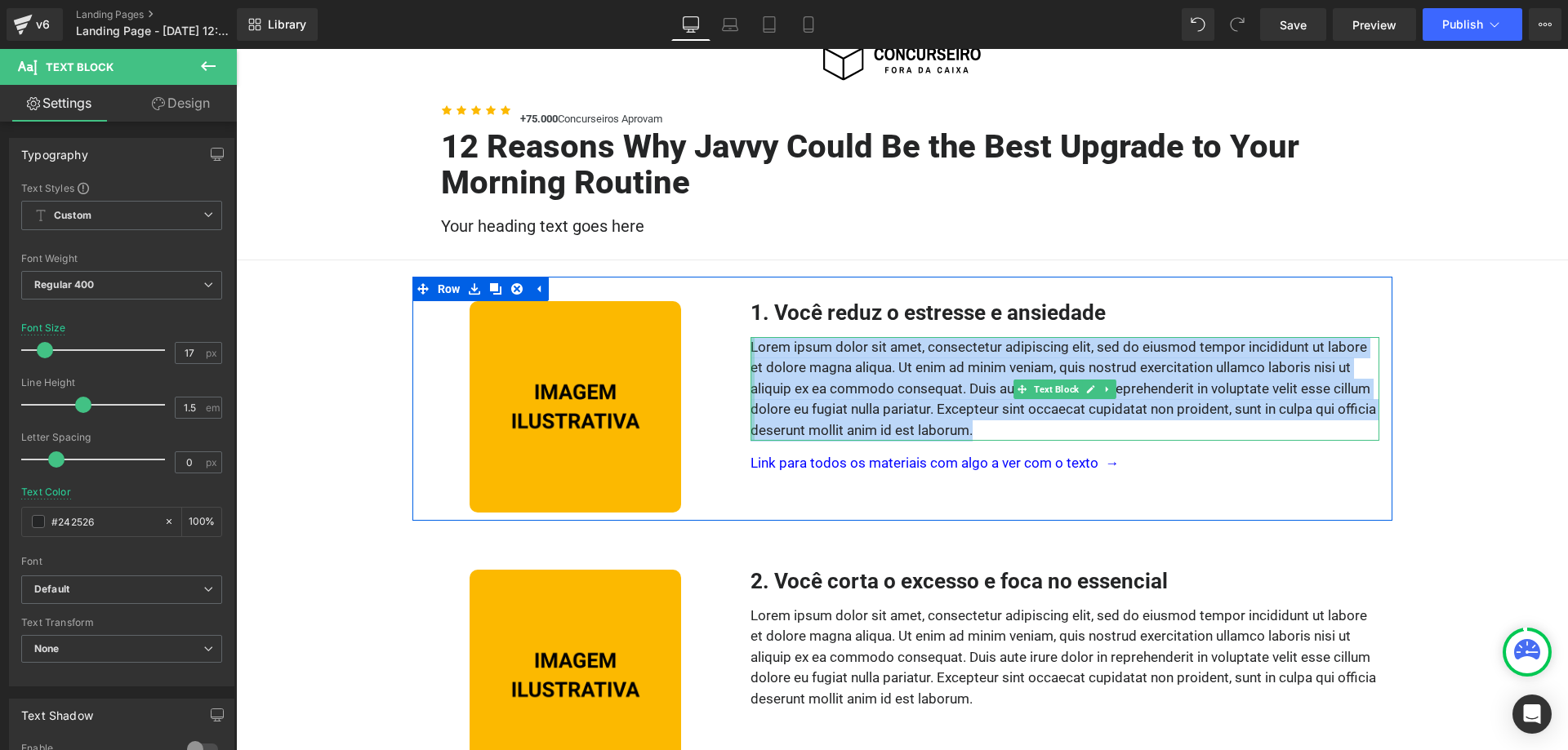
drag, startPoint x: 985, startPoint y: 432, endPoint x: 753, endPoint y: 350, distance: 246.1
click at [753, 350] on div "Lorem ipsum dolor sit amet, consectetur adipiscing elit, sed do eiusmod tempor …" at bounding box center [1065, 389] width 629 height 104
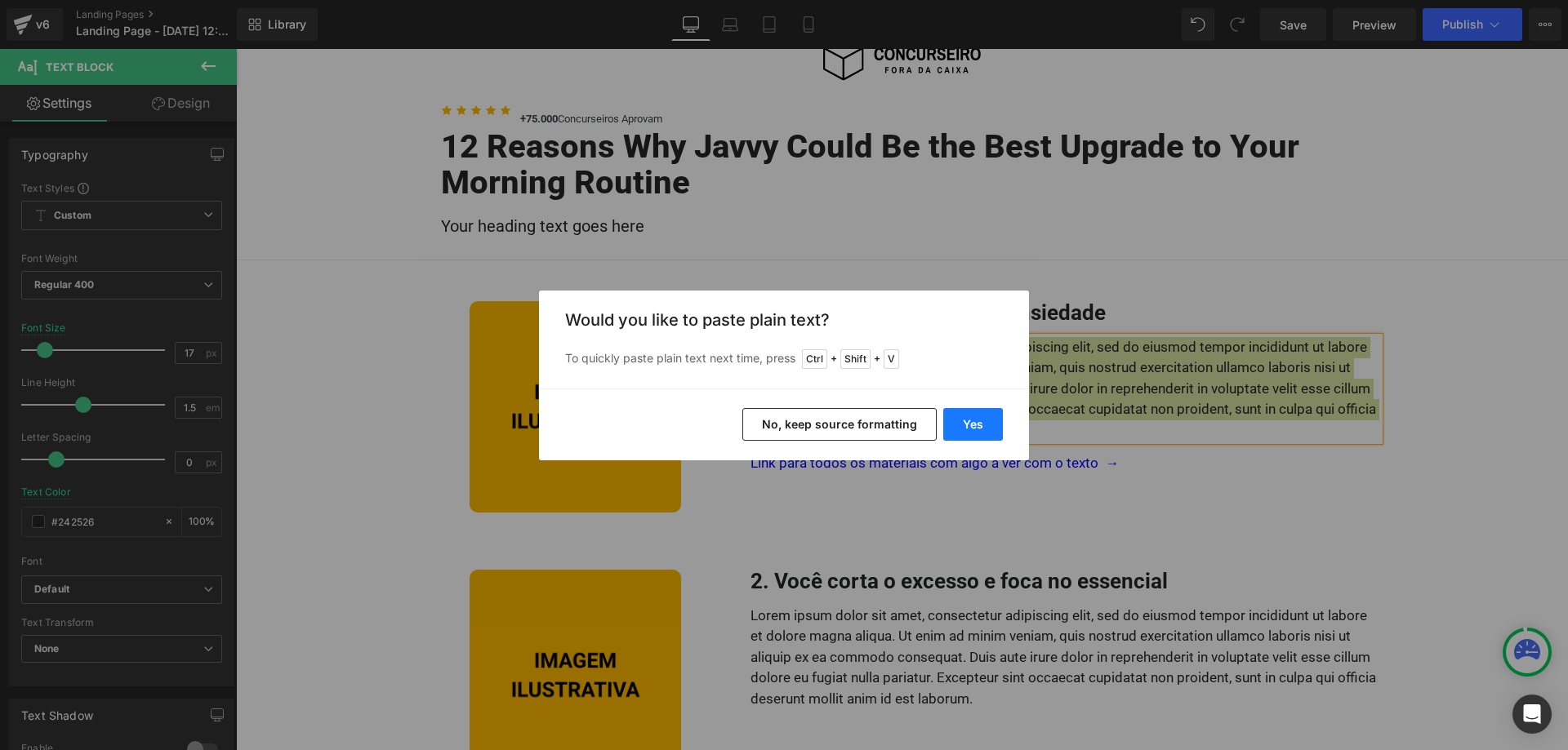
click at [975, 427] on button "Yes" at bounding box center [972, 425] width 59 height 33
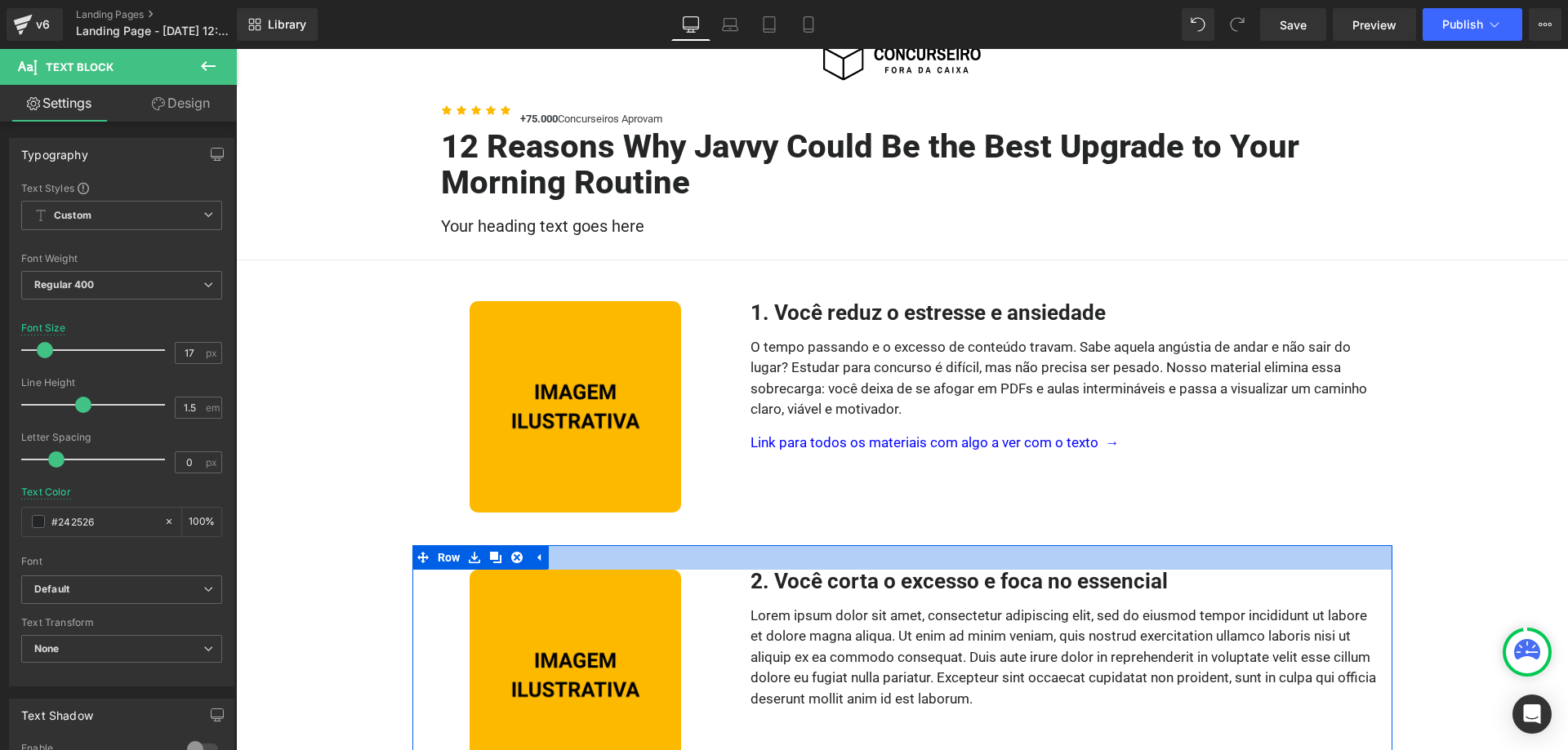
scroll to position [166, 0]
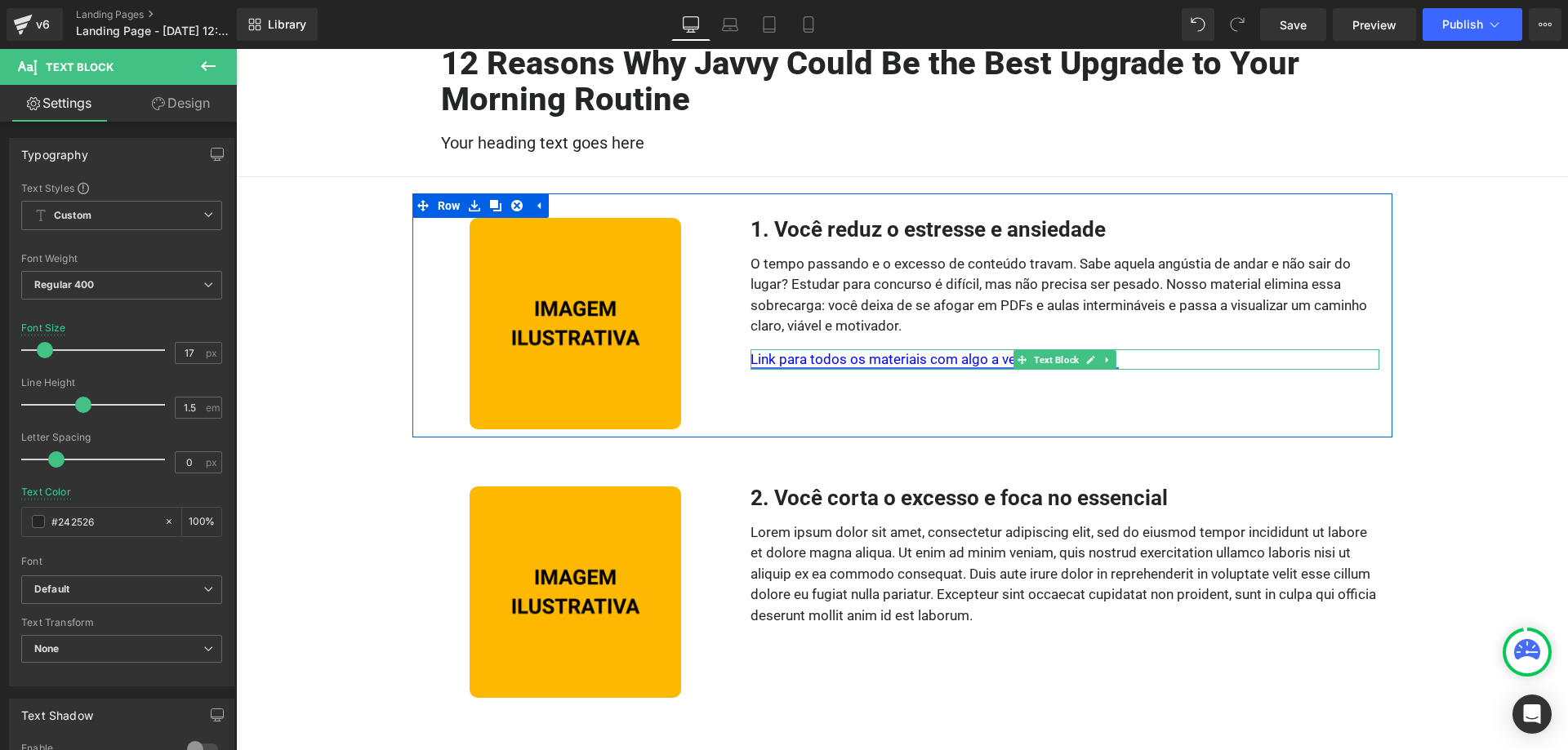
click at [860, 363] on link "Link para todos os materiais com algo a ver com o texto →" at bounding box center [934, 359] width 368 height 16
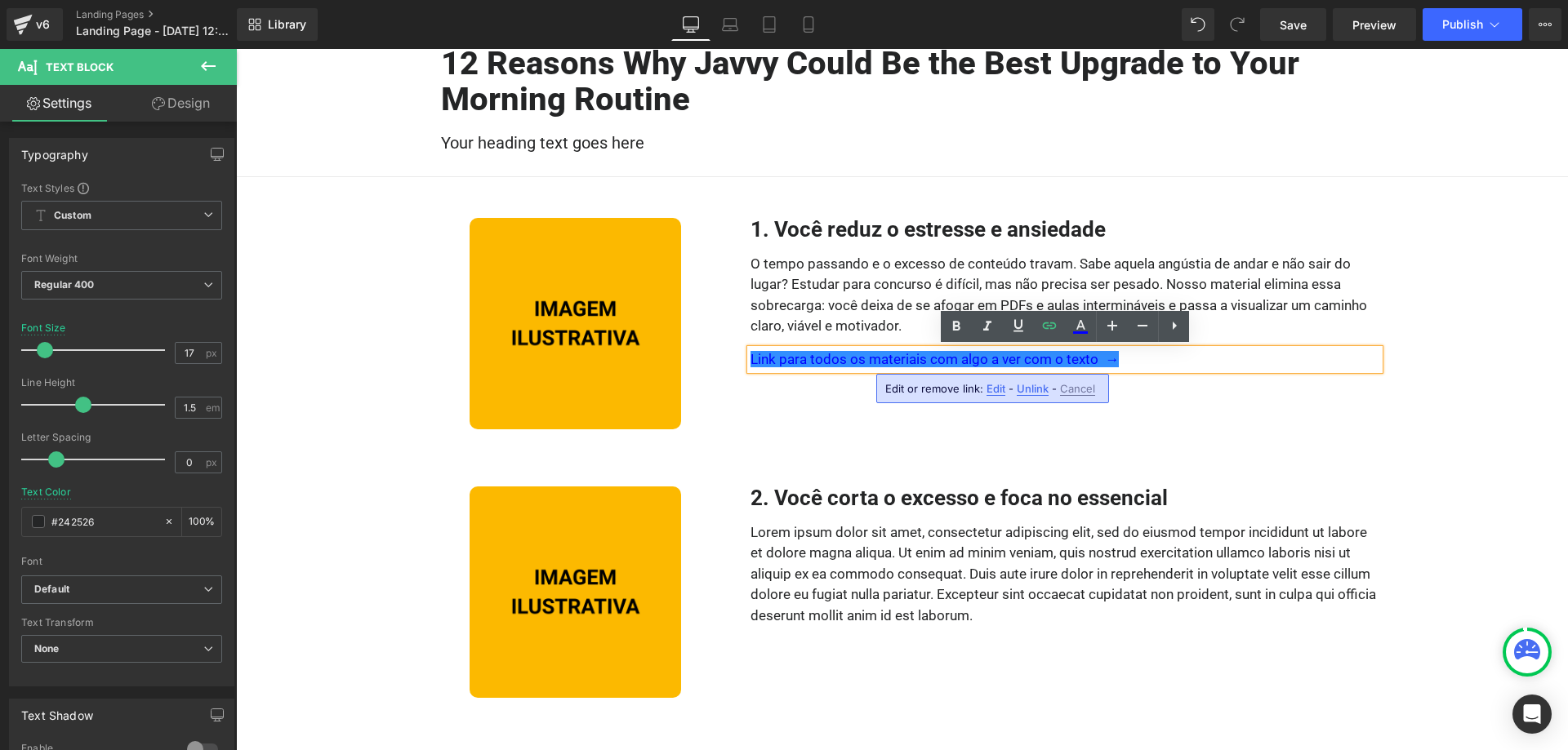
drag, startPoint x: 995, startPoint y: 390, endPoint x: 717, endPoint y: 340, distance: 282.5
click at [995, 390] on span "Edit" at bounding box center [996, 388] width 19 height 14
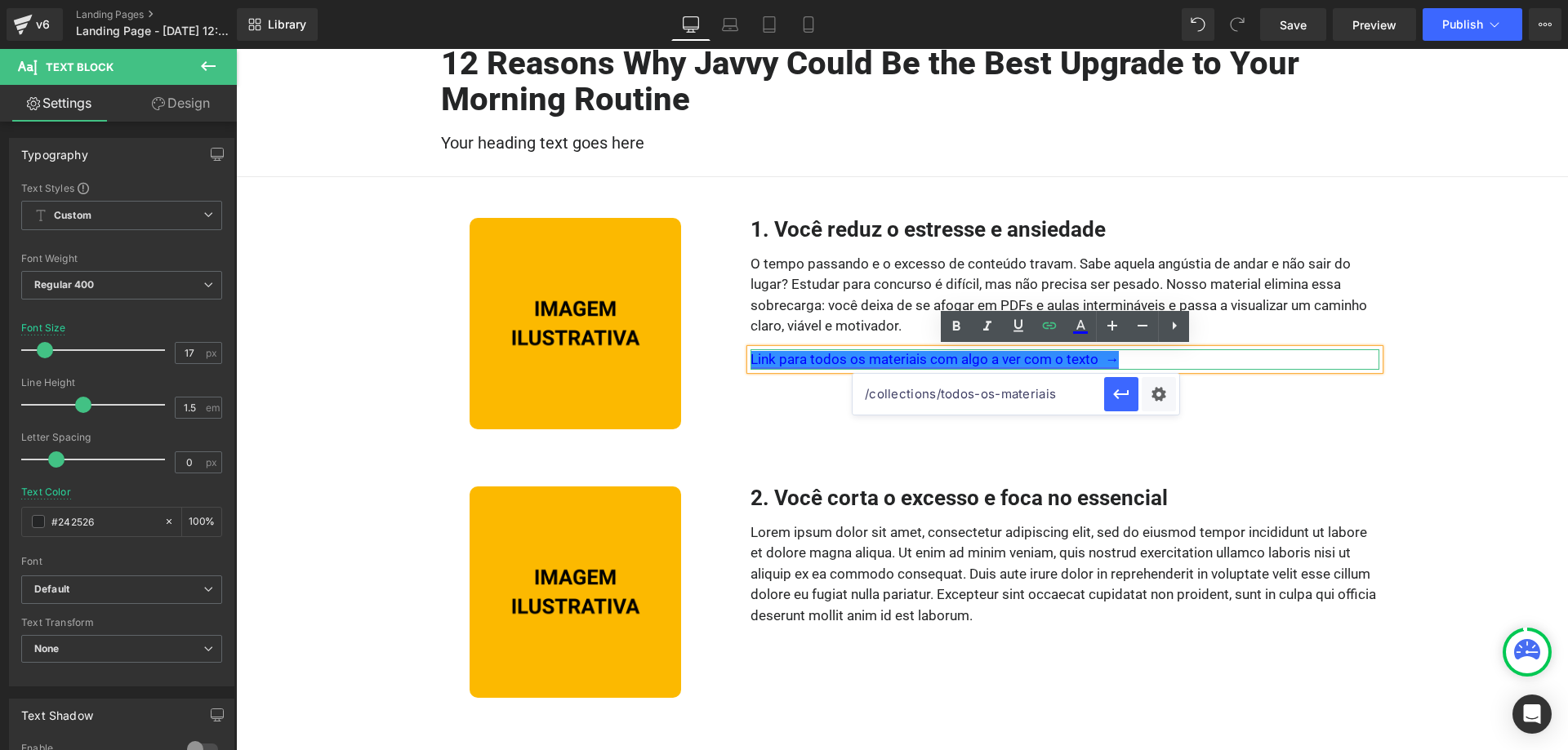
click at [1090, 356] on link "Link para todos os materiais com algo a ver com o texto →" at bounding box center [934, 359] width 368 height 16
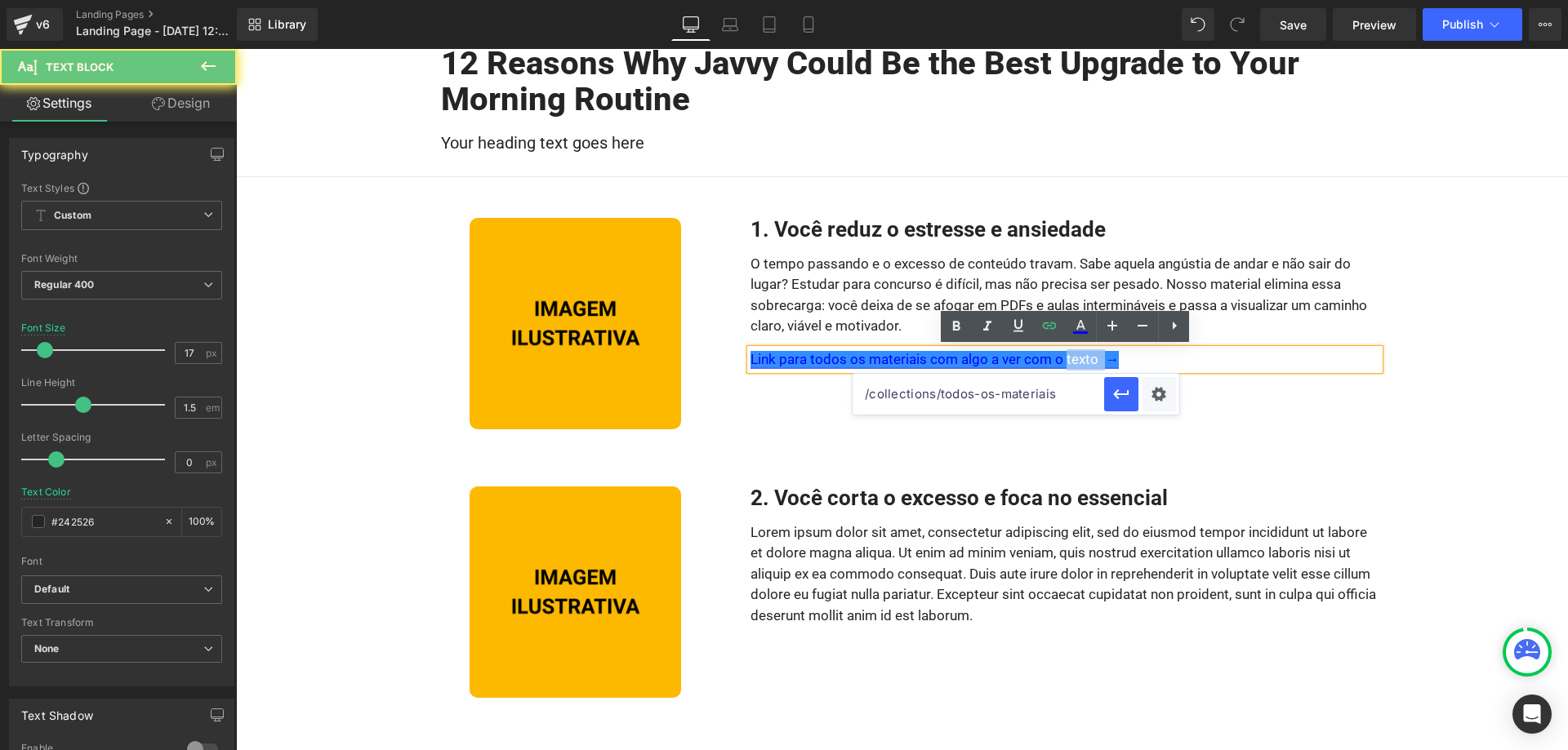
click at [1090, 356] on link "Link para todos os materiais com algo a ver com o texto →" at bounding box center [934, 359] width 368 height 16
click at [1125, 357] on p "Link para todos os materiais com algo a ver com o texto →" at bounding box center [1065, 360] width 629 height 21
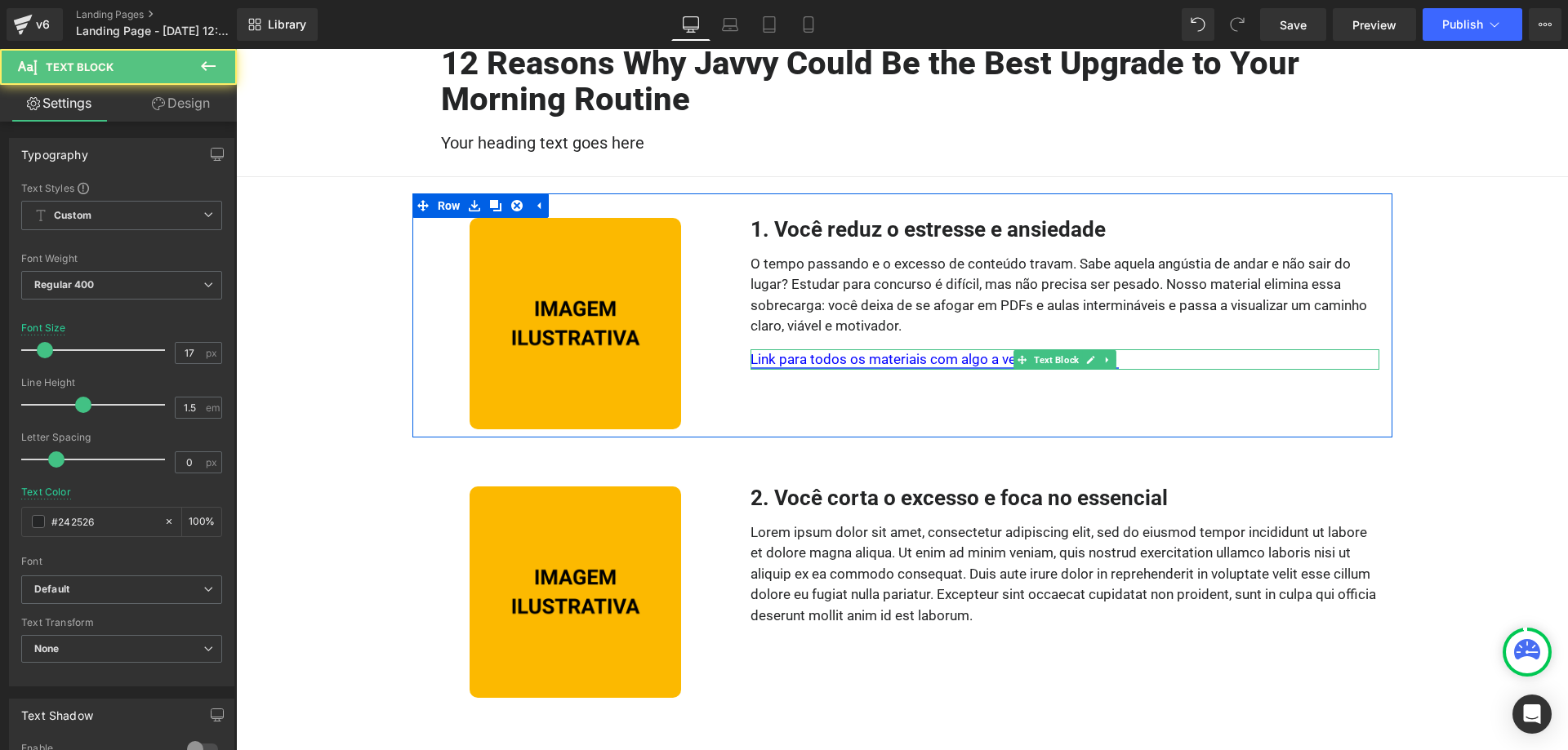
click at [778, 359] on link "Link para todos os materiais com algo a ver com o texto →" at bounding box center [934, 359] width 368 height 16
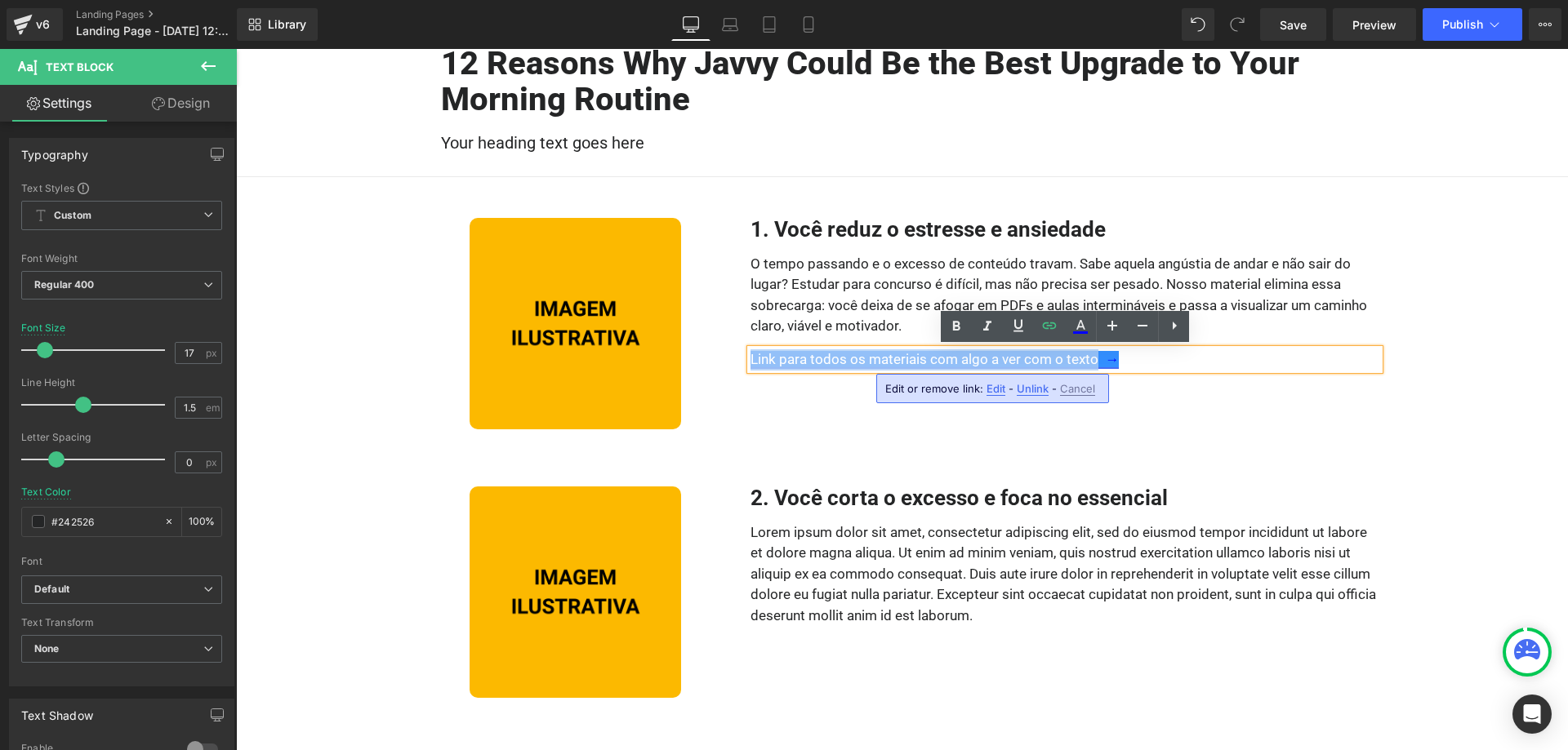
drag, startPoint x: 754, startPoint y: 357, endPoint x: 1096, endPoint y: 361, distance: 342.0
click at [1096, 361] on link "Link para todos os materiais com algo a ver com o texto →" at bounding box center [934, 359] width 368 height 16
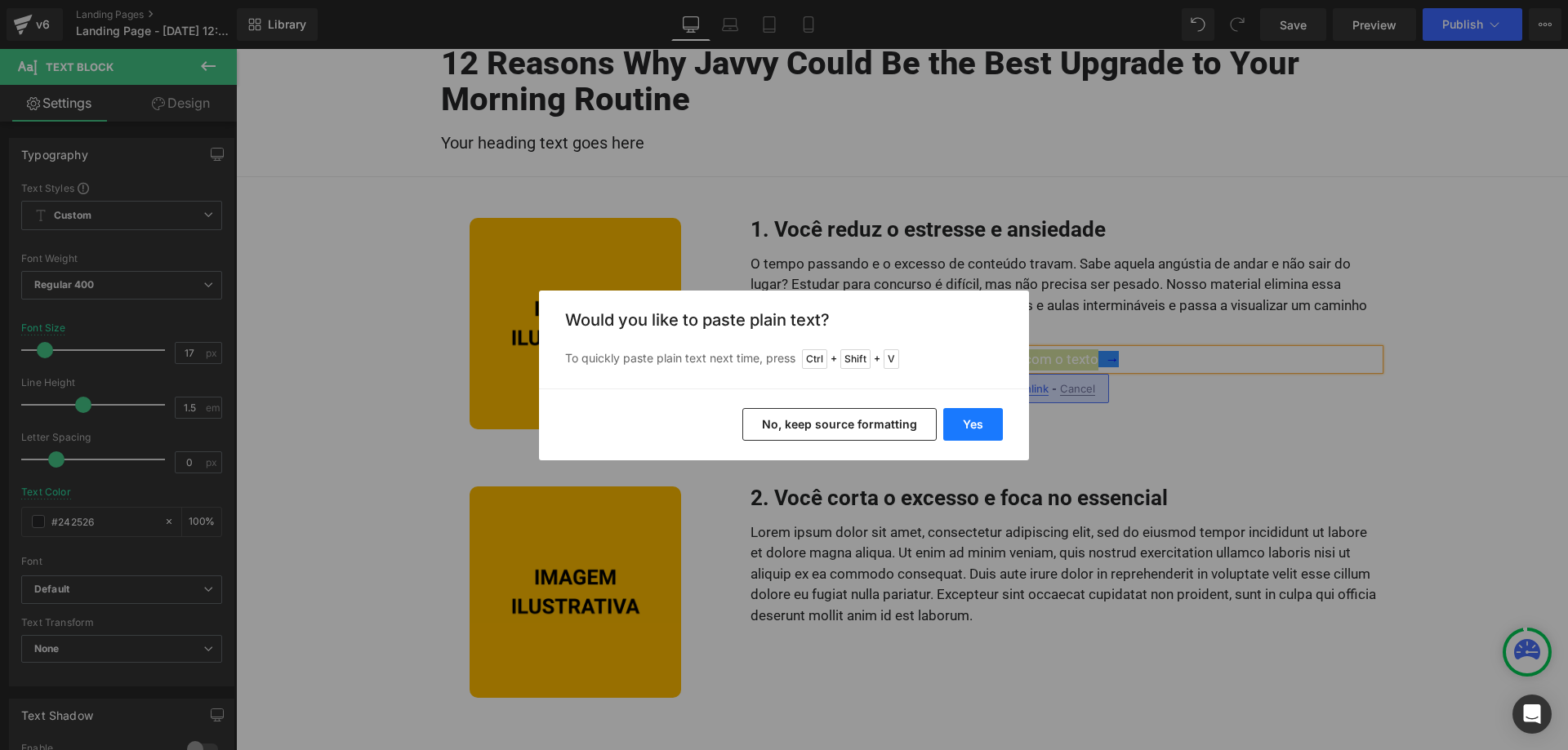
click at [959, 419] on button "Yes" at bounding box center [972, 425] width 59 height 33
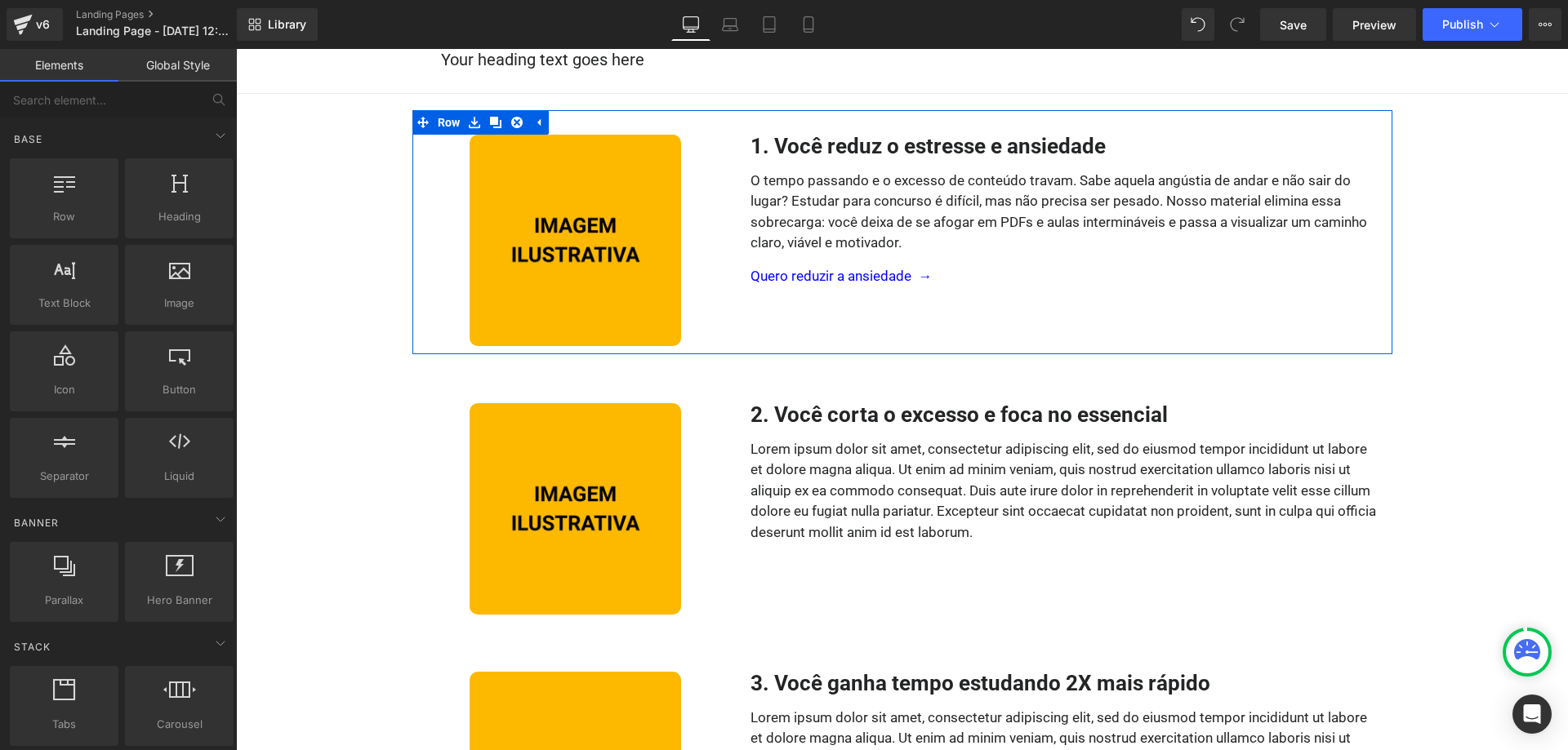
scroll to position [333, 0]
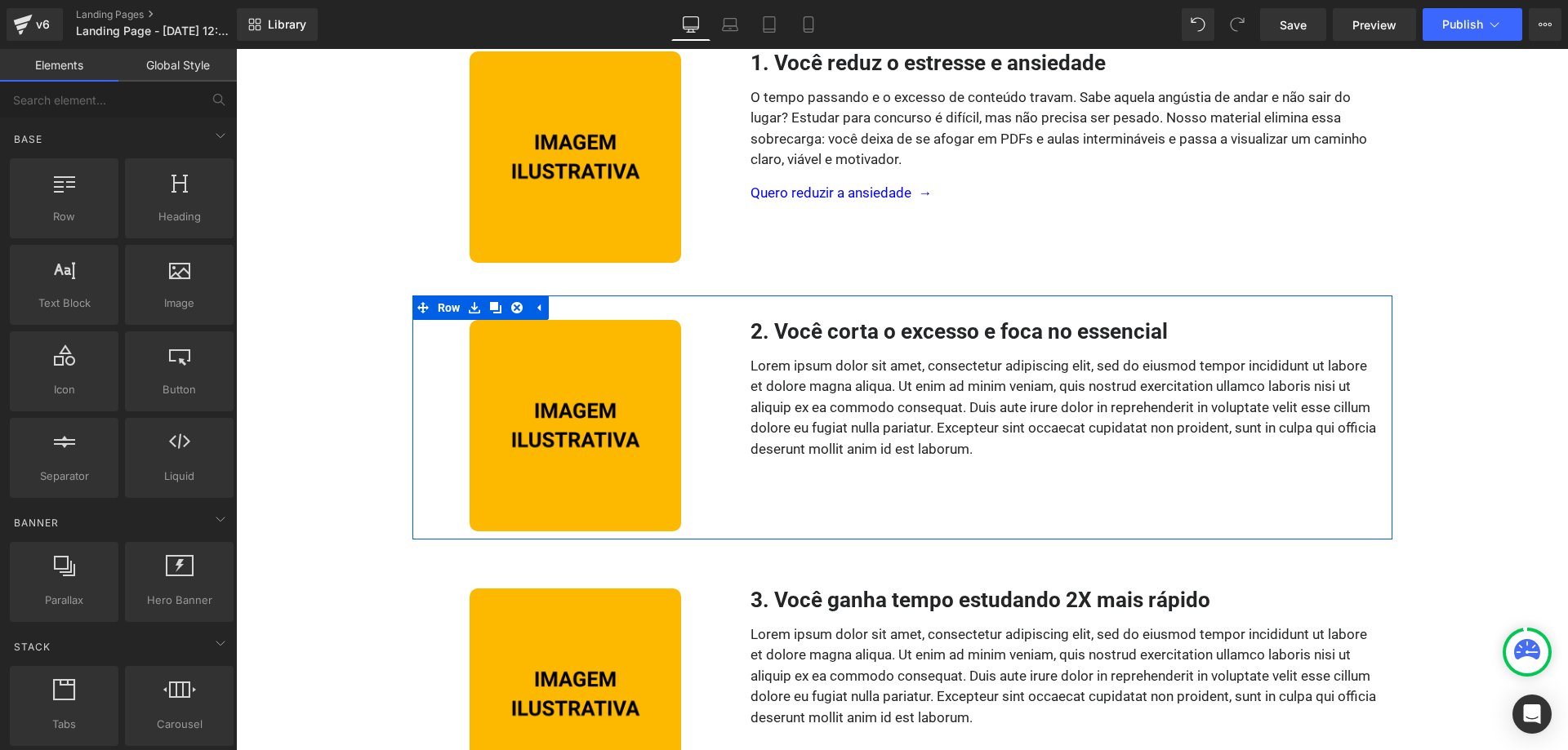
click at [1002, 457] on div "Lorem ipsum dolor sit amet, consectetur adipiscing elit, sed do eiusmod tempor …" at bounding box center [1065, 408] width 629 height 104
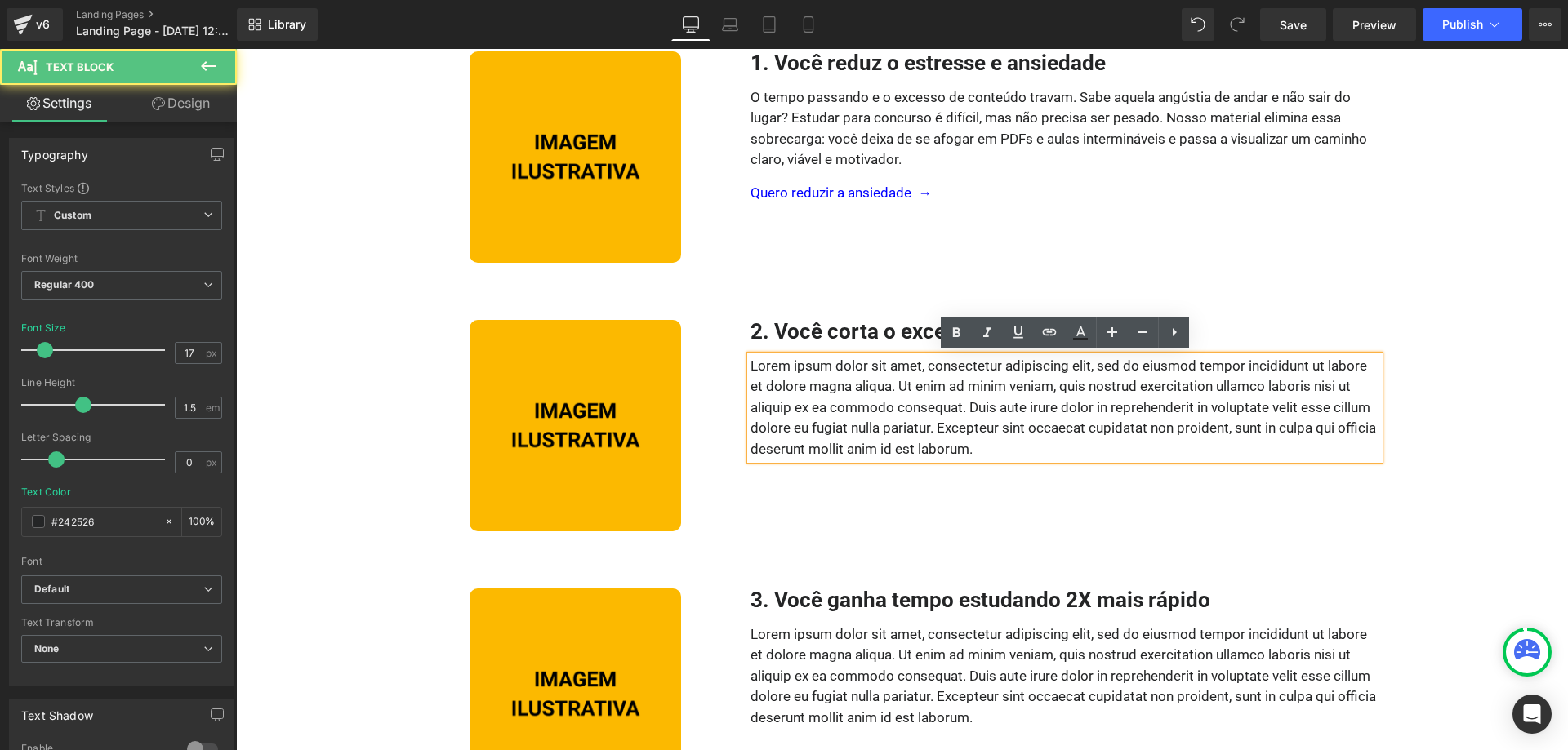
click at [979, 440] on p "Lorem ipsum dolor sit amet, consectetur adipiscing elit, sed do eiusmod tempor …" at bounding box center [1065, 408] width 629 height 104
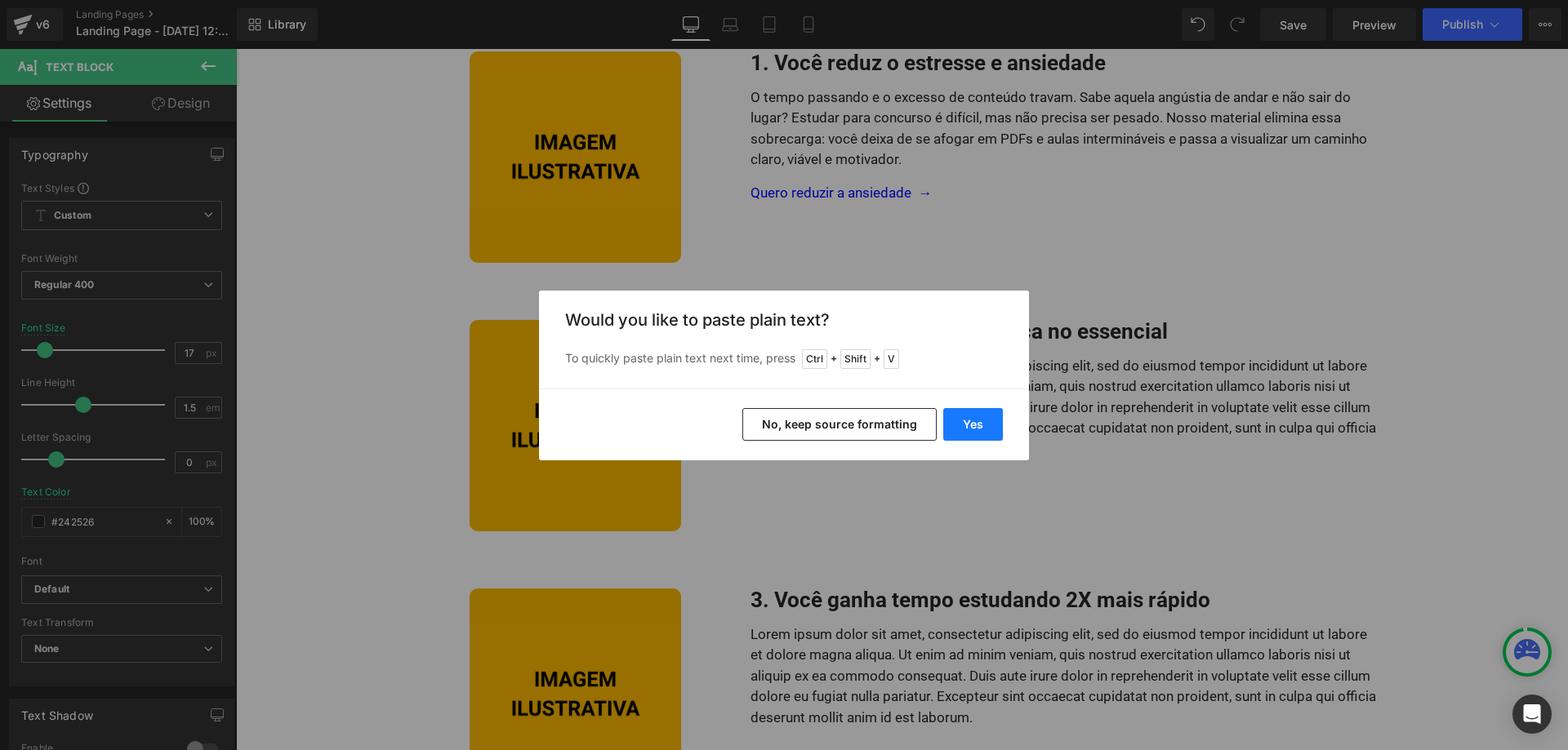
click at [976, 427] on button "Yes" at bounding box center [972, 425] width 59 height 33
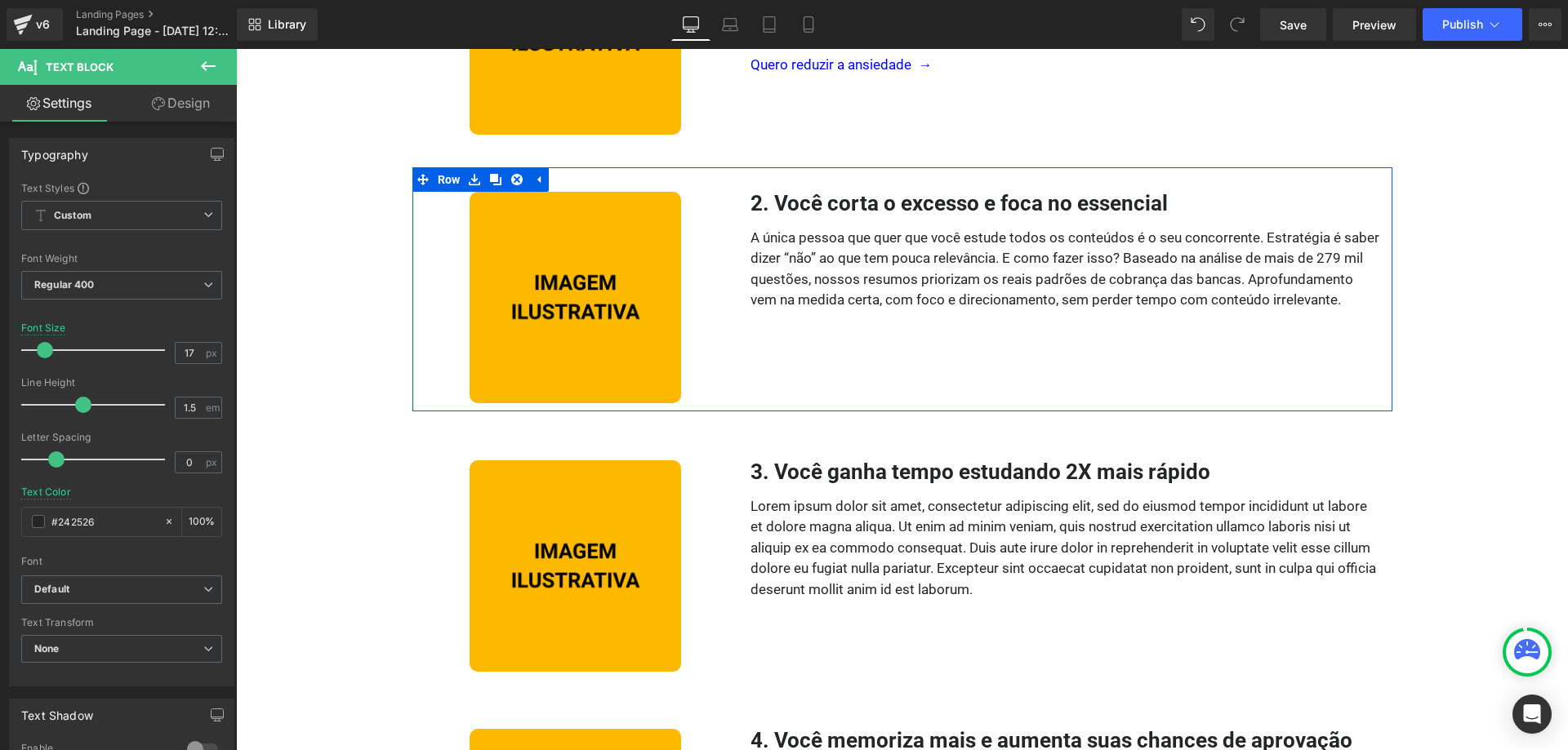
scroll to position [583, 0]
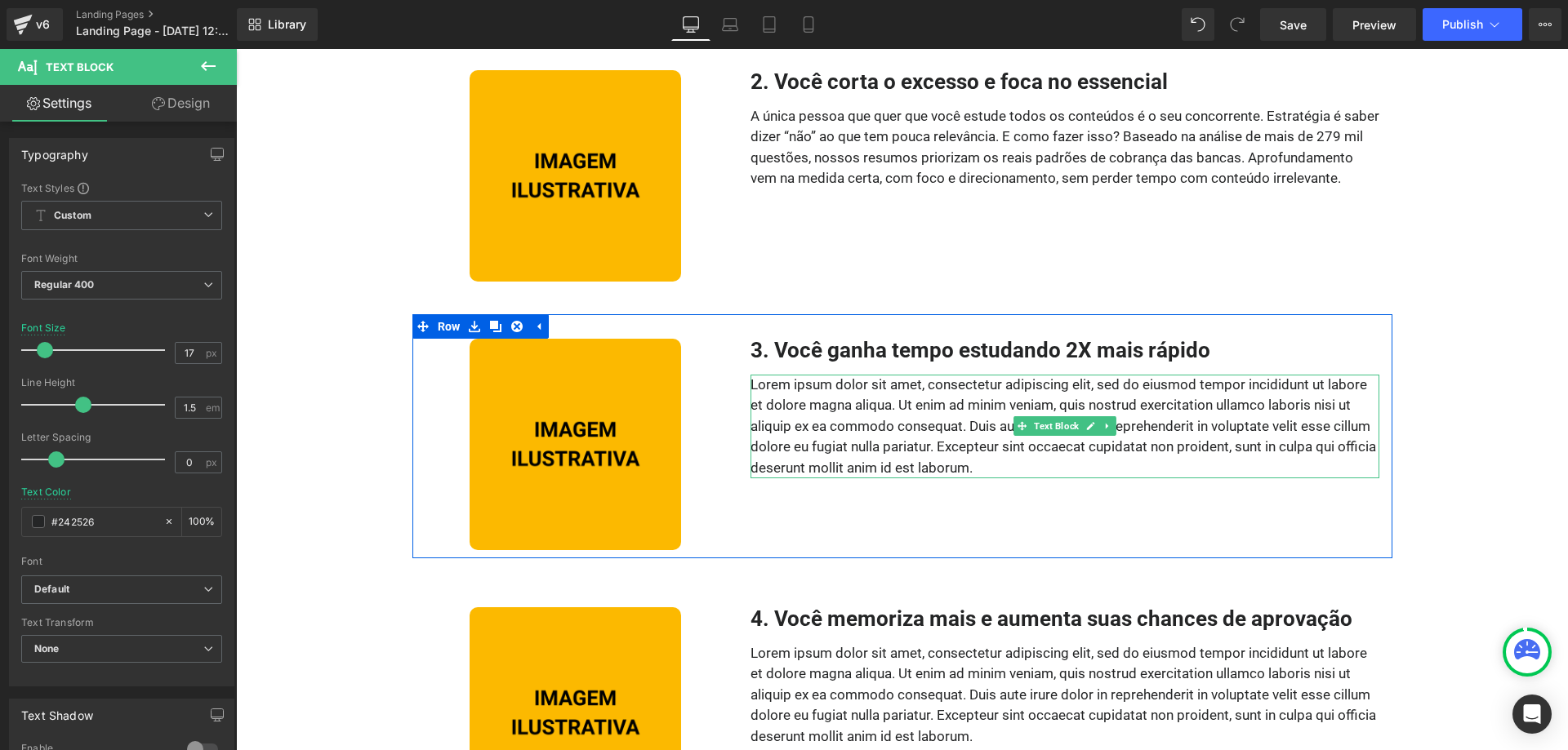
click at [1012, 442] on p "Lorem ipsum dolor sit amet, consectetur adipiscing elit, sed do eiusmod tempor …" at bounding box center [1065, 427] width 629 height 104
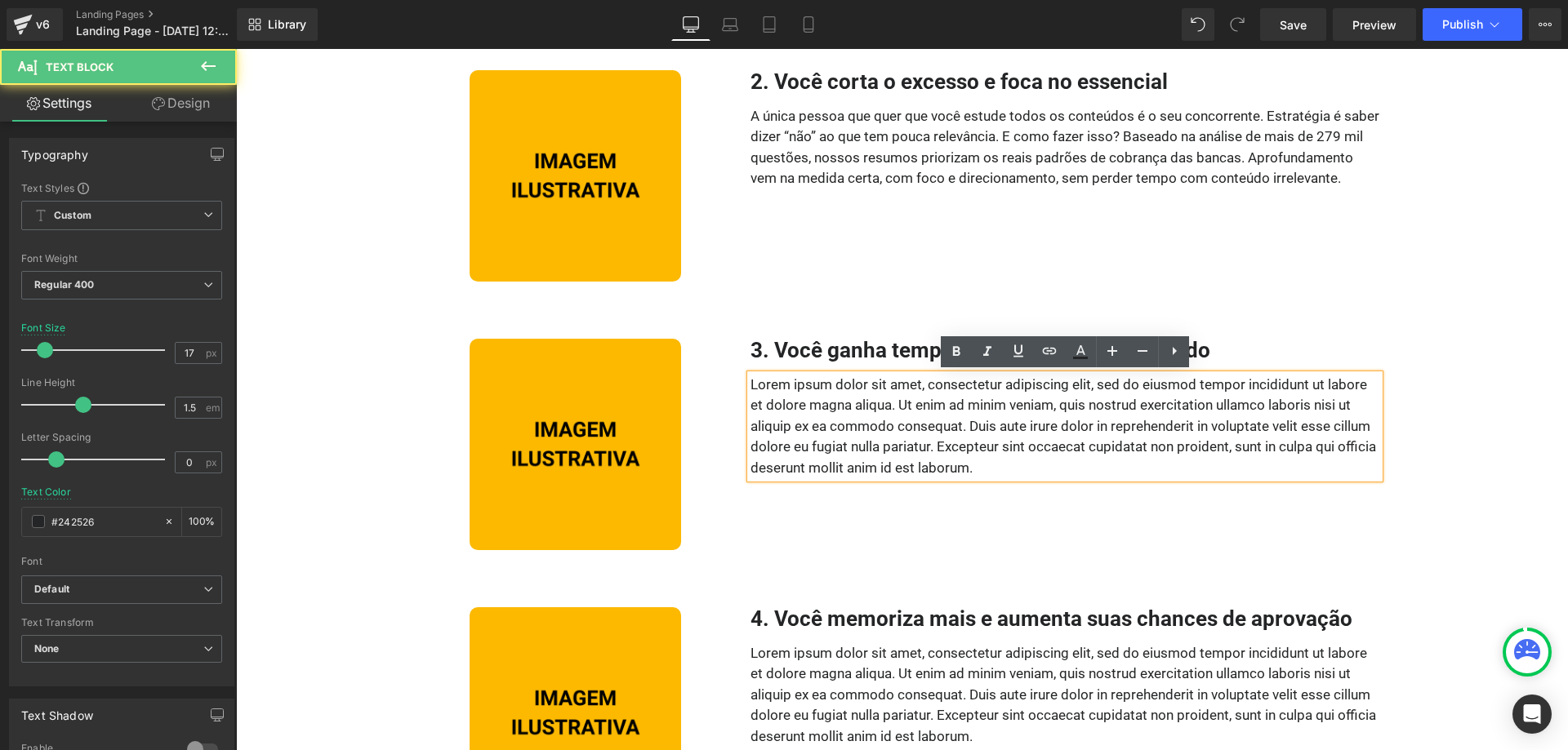
click at [984, 462] on p "Lorem ipsum dolor sit amet, consectetur adipiscing elit, sed do eiusmod tempor …" at bounding box center [1065, 427] width 629 height 104
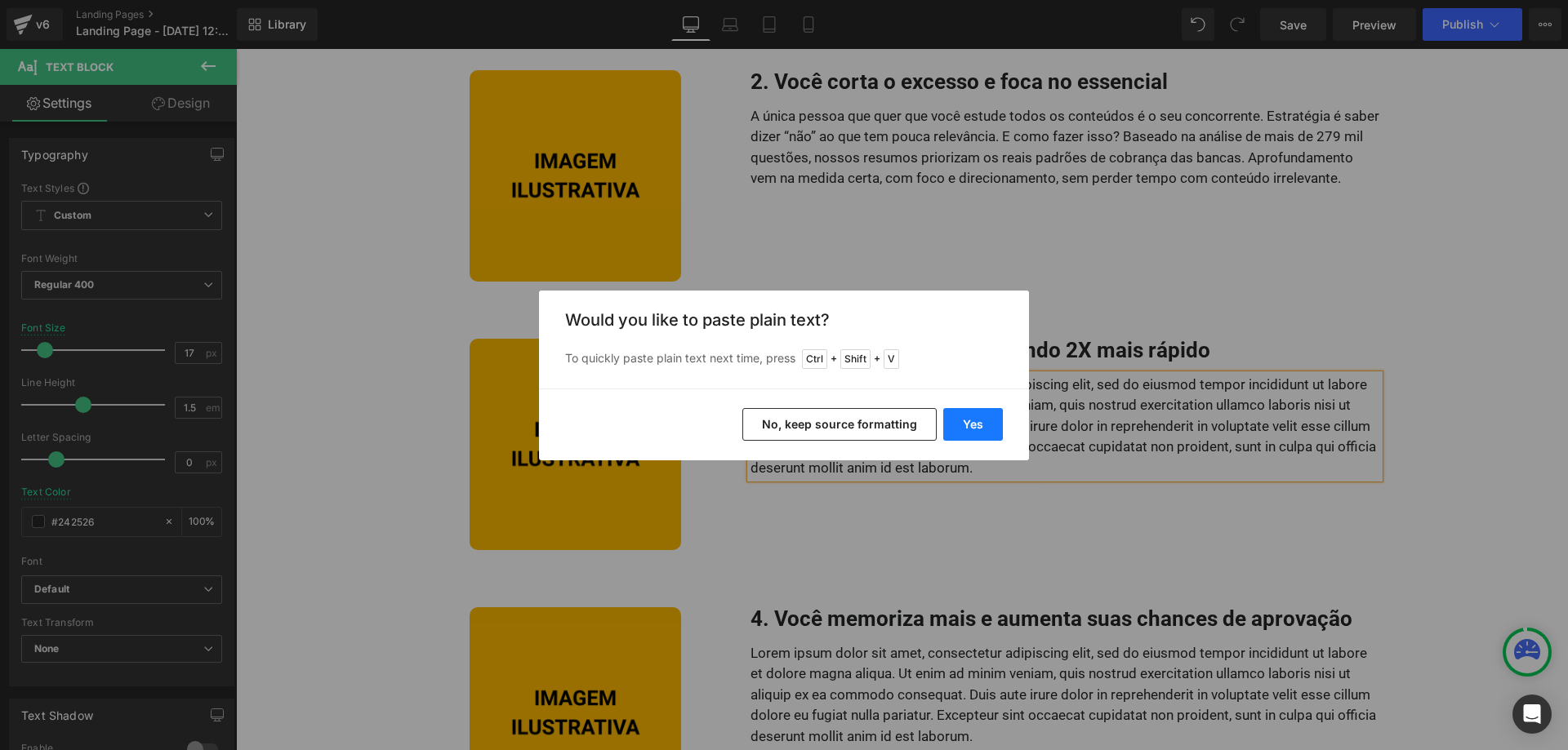
click at [958, 425] on button "Yes" at bounding box center [972, 425] width 59 height 33
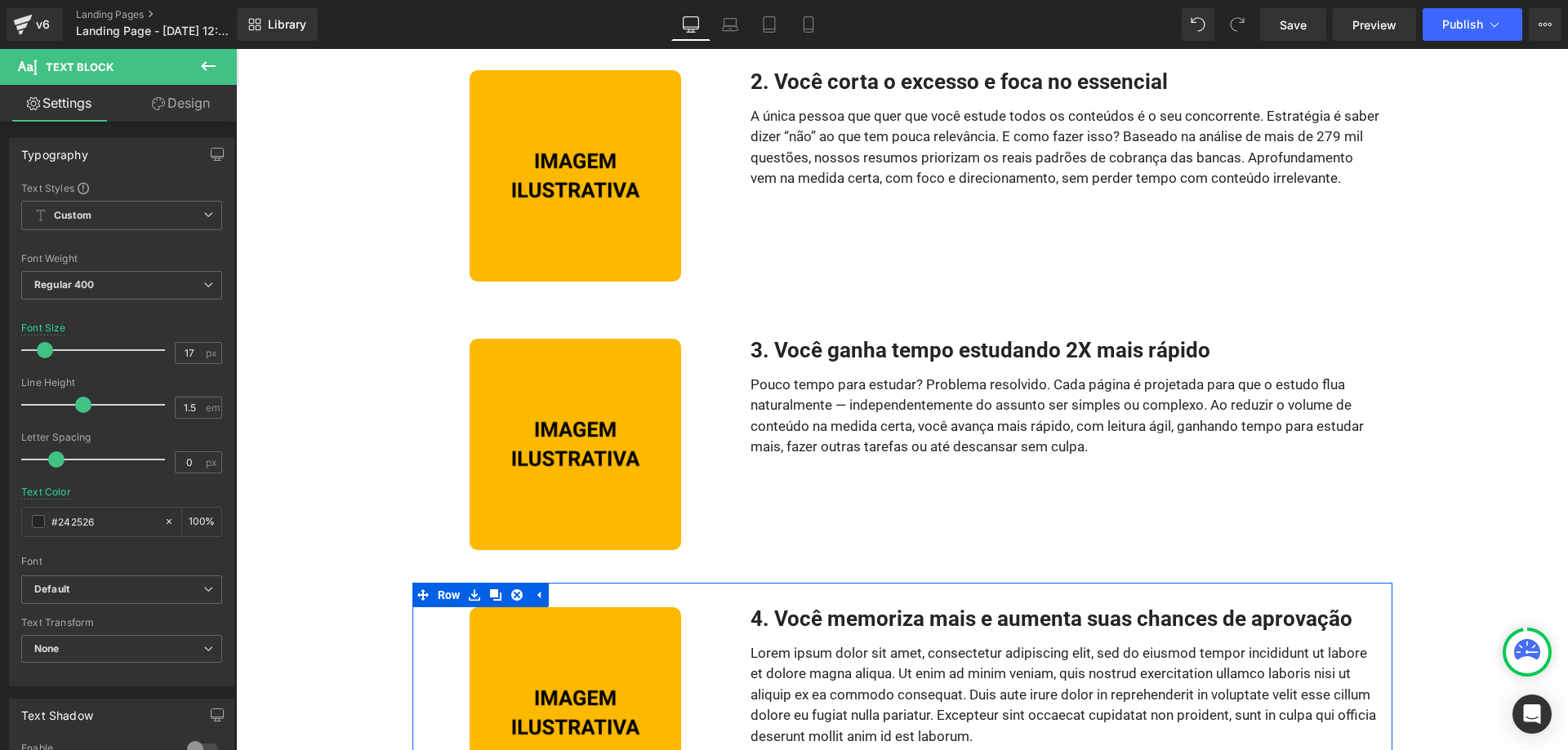
click at [916, 663] on p "Lorem ipsum dolor sit amet, consectetur adipiscing elit, sed do eiusmod tempor …" at bounding box center [1065, 695] width 629 height 104
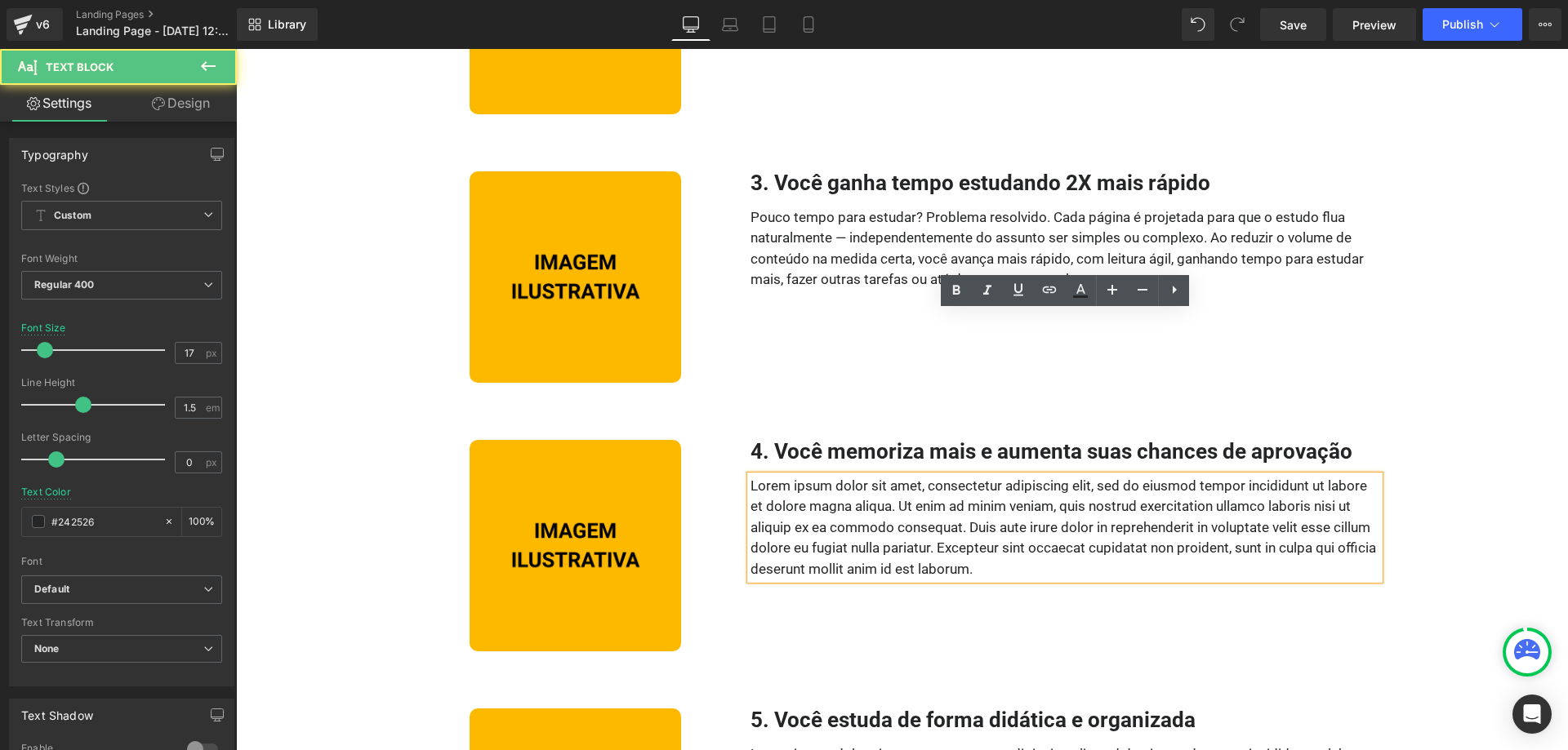
scroll to position [916, 0]
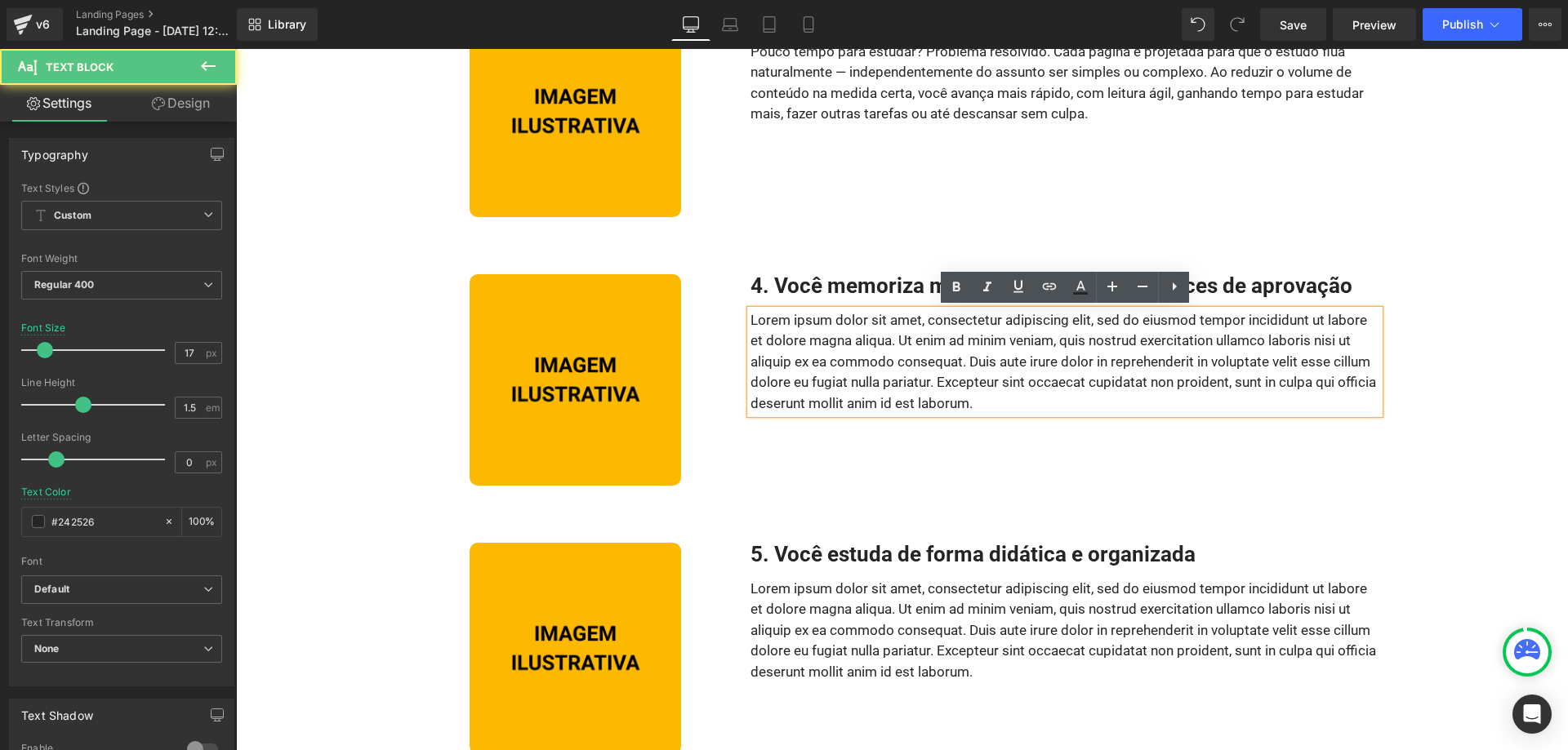
click at [927, 389] on p "Lorem ipsum dolor sit amet, consectetur adipiscing elit, sed do eiusmod tempor …" at bounding box center [1065, 363] width 629 height 104
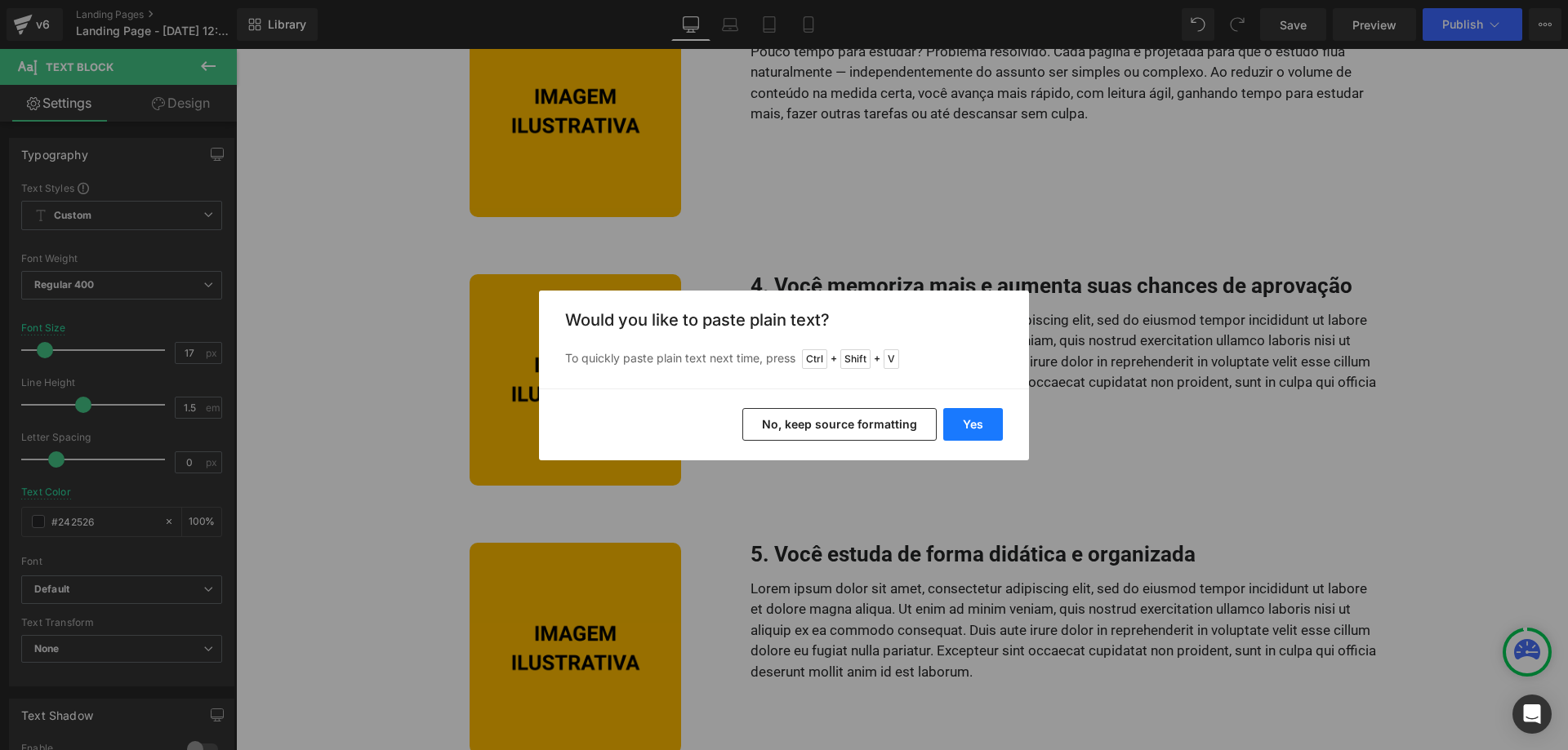
drag, startPoint x: 963, startPoint y: 418, endPoint x: 577, endPoint y: 355, distance: 391.1
click at [963, 418] on button "Yes" at bounding box center [972, 425] width 59 height 33
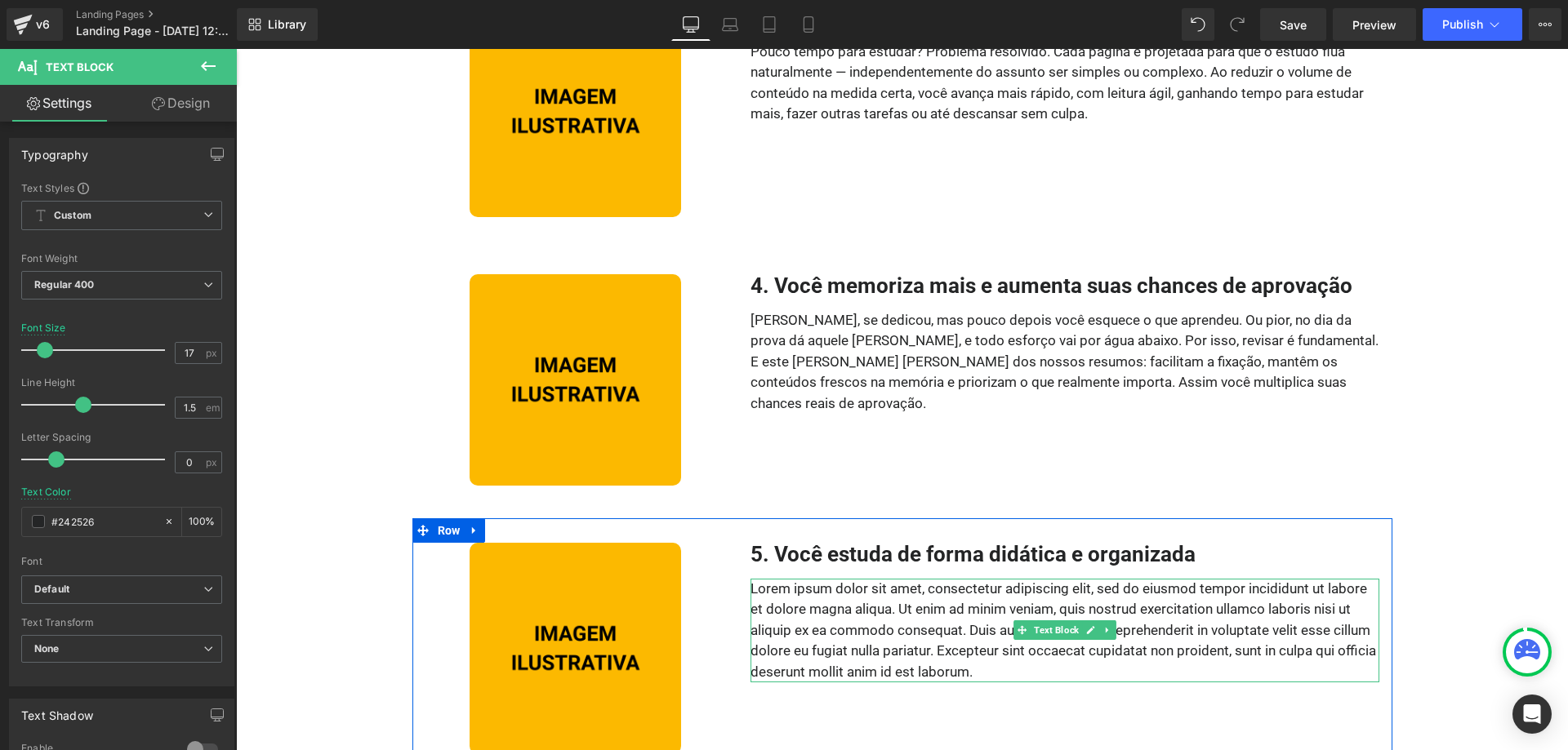
click at [861, 627] on p "Lorem ipsum dolor sit amet, consectetur adipiscing elit, sed do eiusmod tempor …" at bounding box center [1065, 631] width 629 height 104
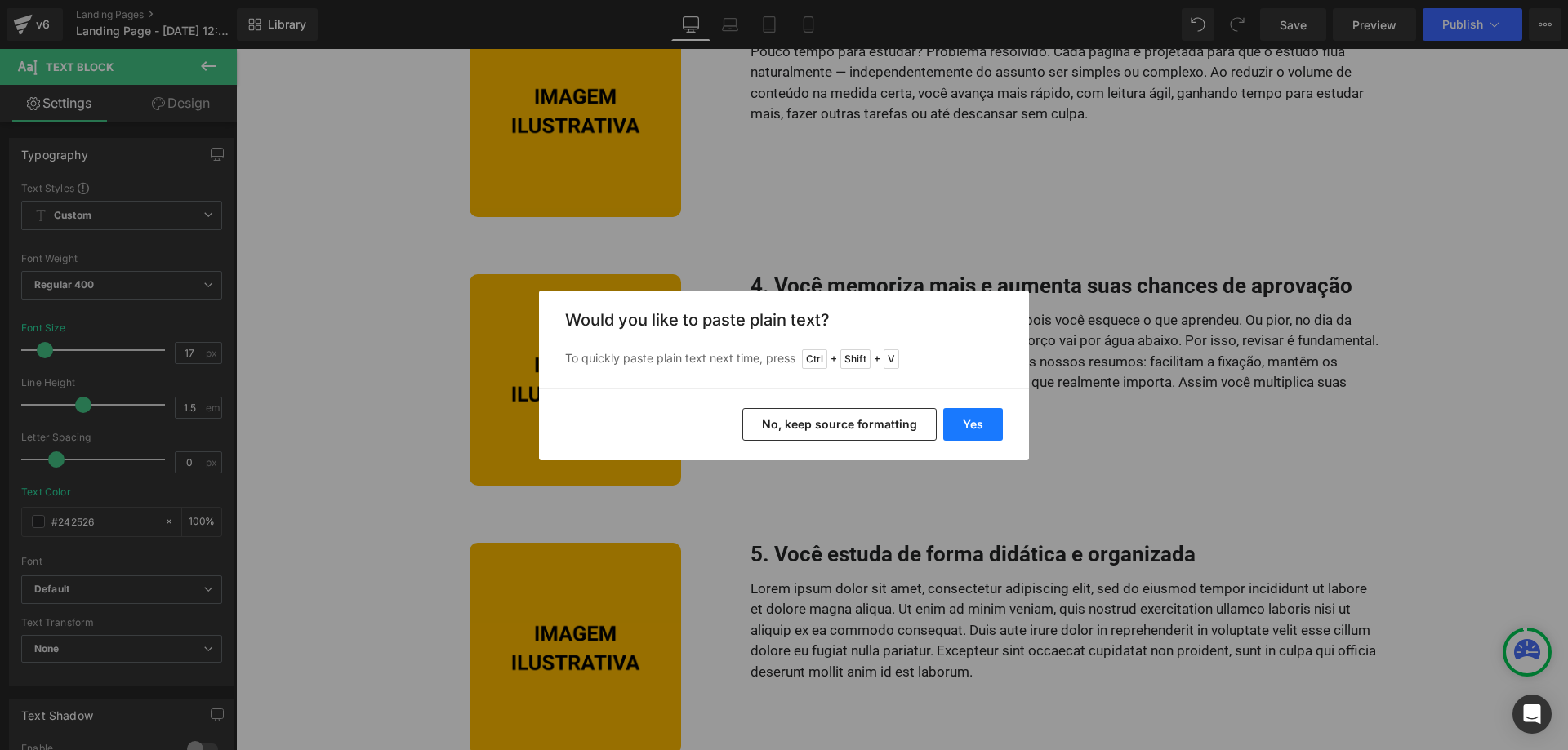
drag, startPoint x: 969, startPoint y: 418, endPoint x: 810, endPoint y: 405, distance: 159.5
click at [969, 418] on button "Yes" at bounding box center [972, 425] width 59 height 33
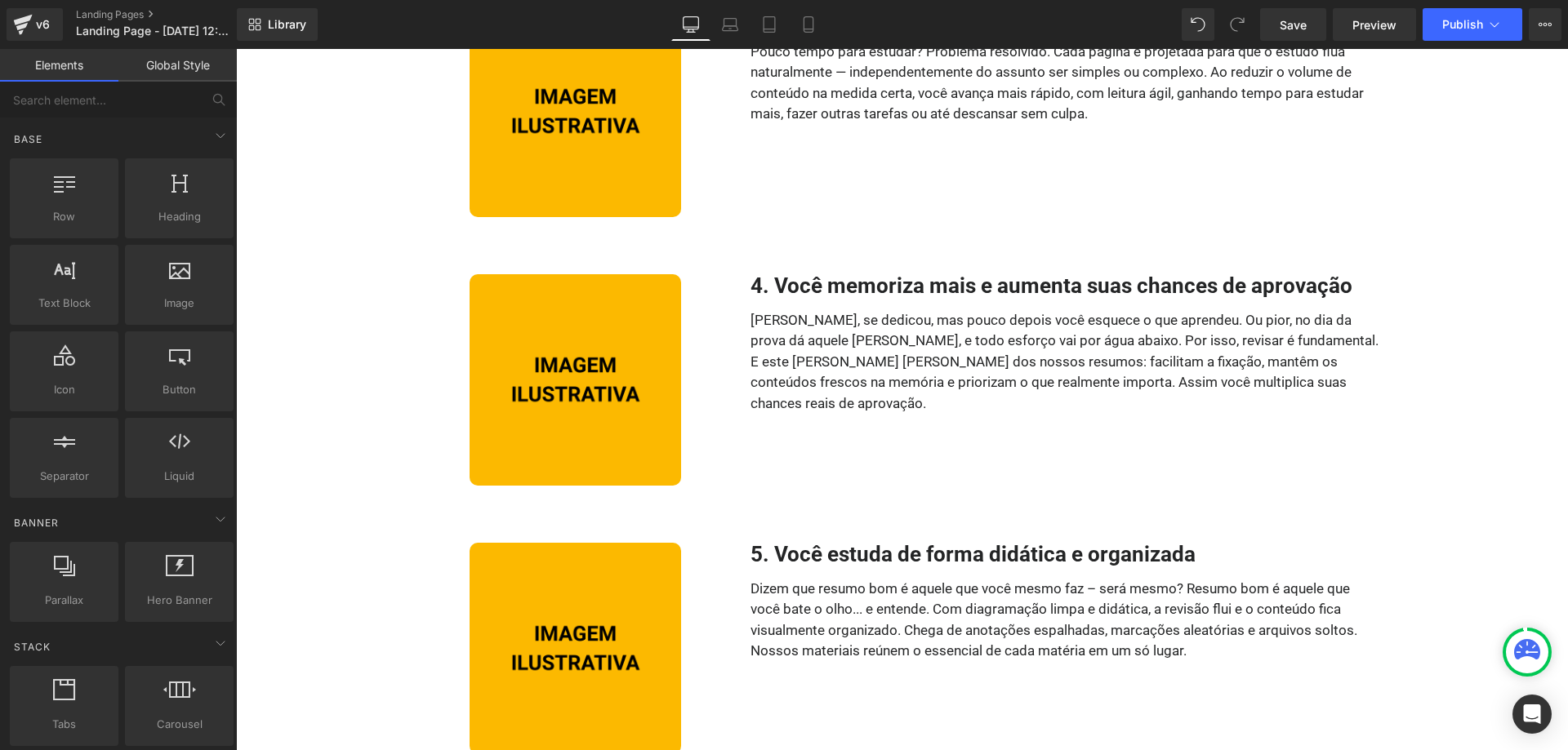
click at [1427, 488] on div "Garanta Somente Hoje até +70% OFF Text Block Row Image Icon Icon Icon Icon Icon…" at bounding box center [902, 499] width 1332 height 2731
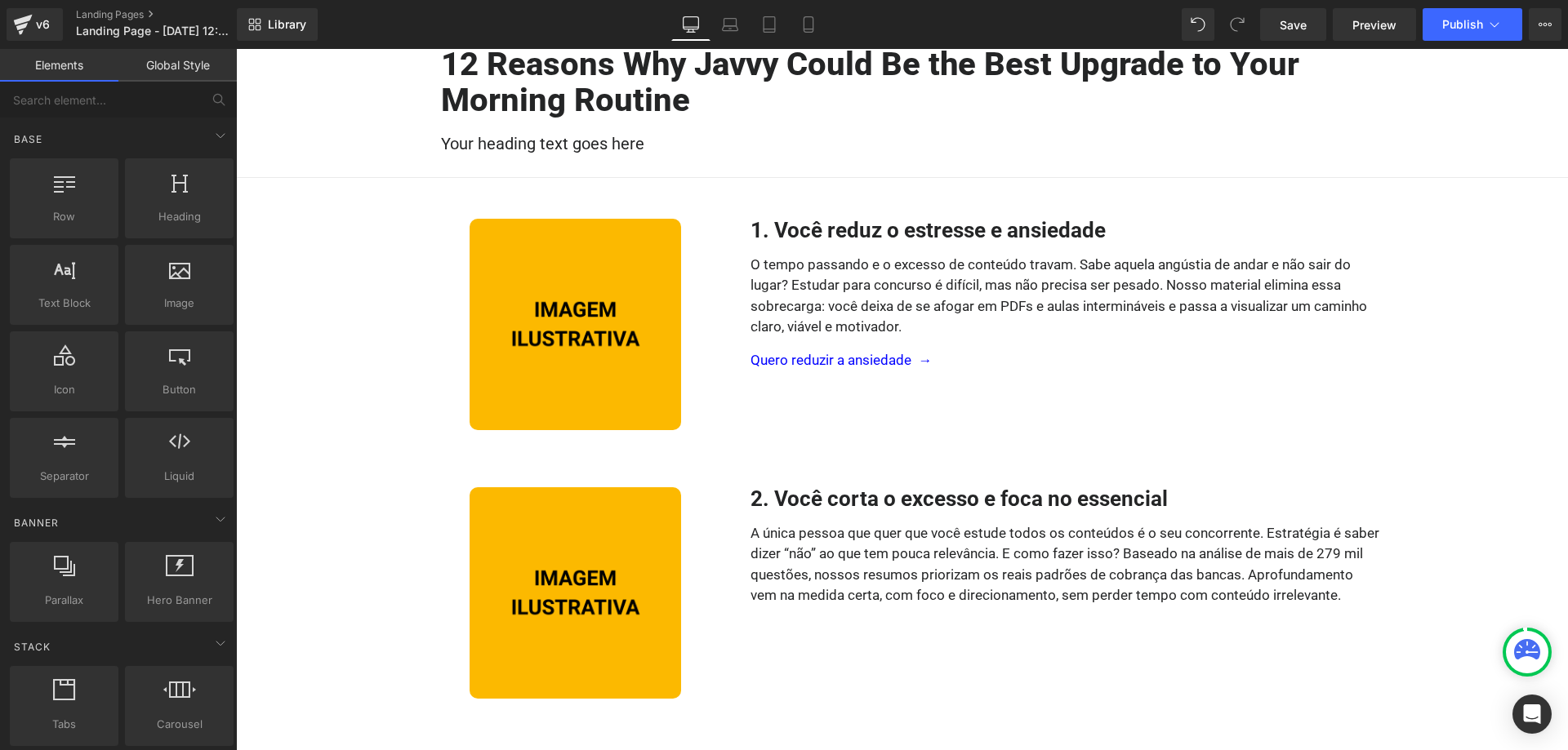
scroll to position [166, 0]
click at [945, 356] on p "Quero reduzir a ansiedade →" at bounding box center [1065, 360] width 629 height 21
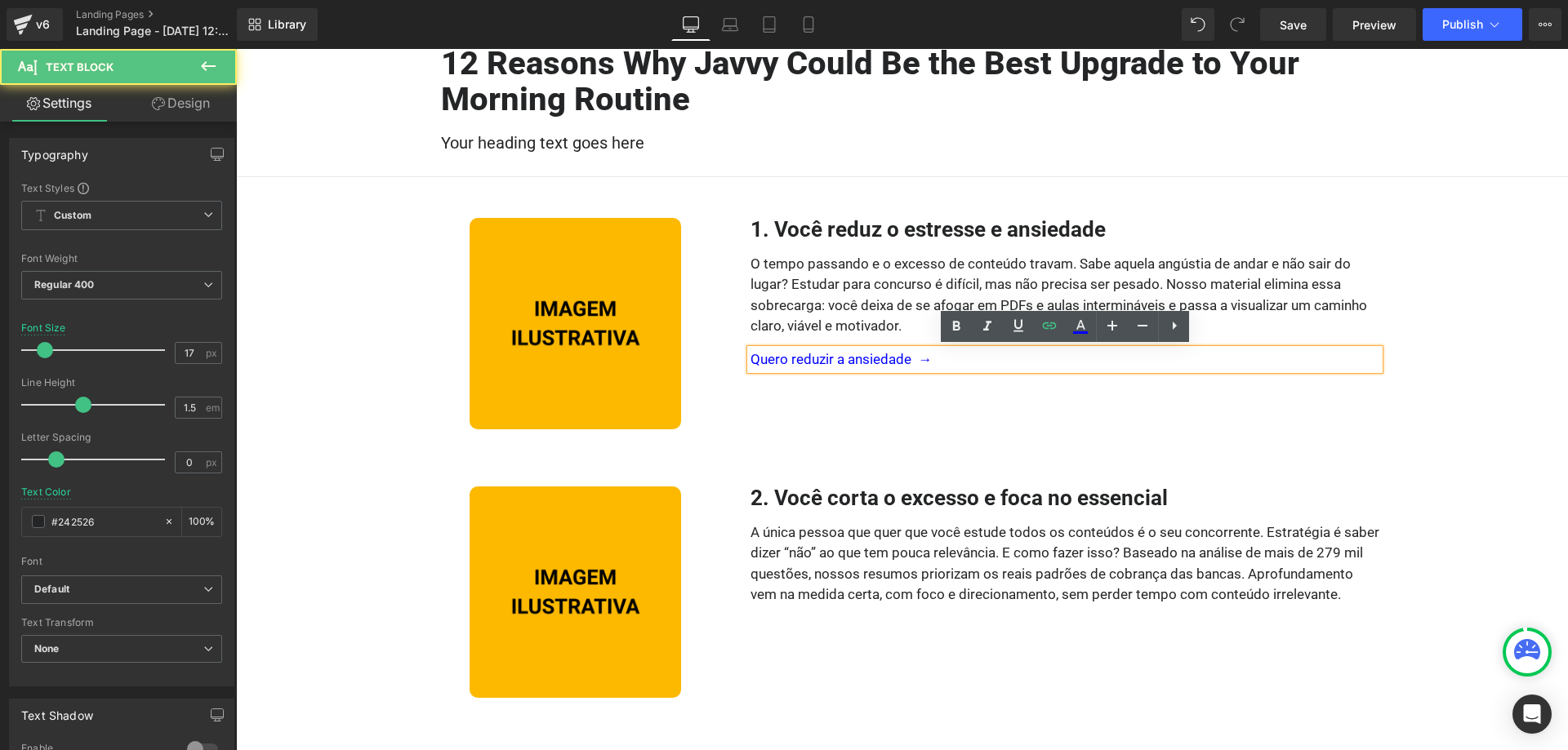
click at [1167, 403] on div "1. Você reduz o estresse e ansiedade Heading O tempo passando e o excesso de co…" at bounding box center [1065, 323] width 653 height 211
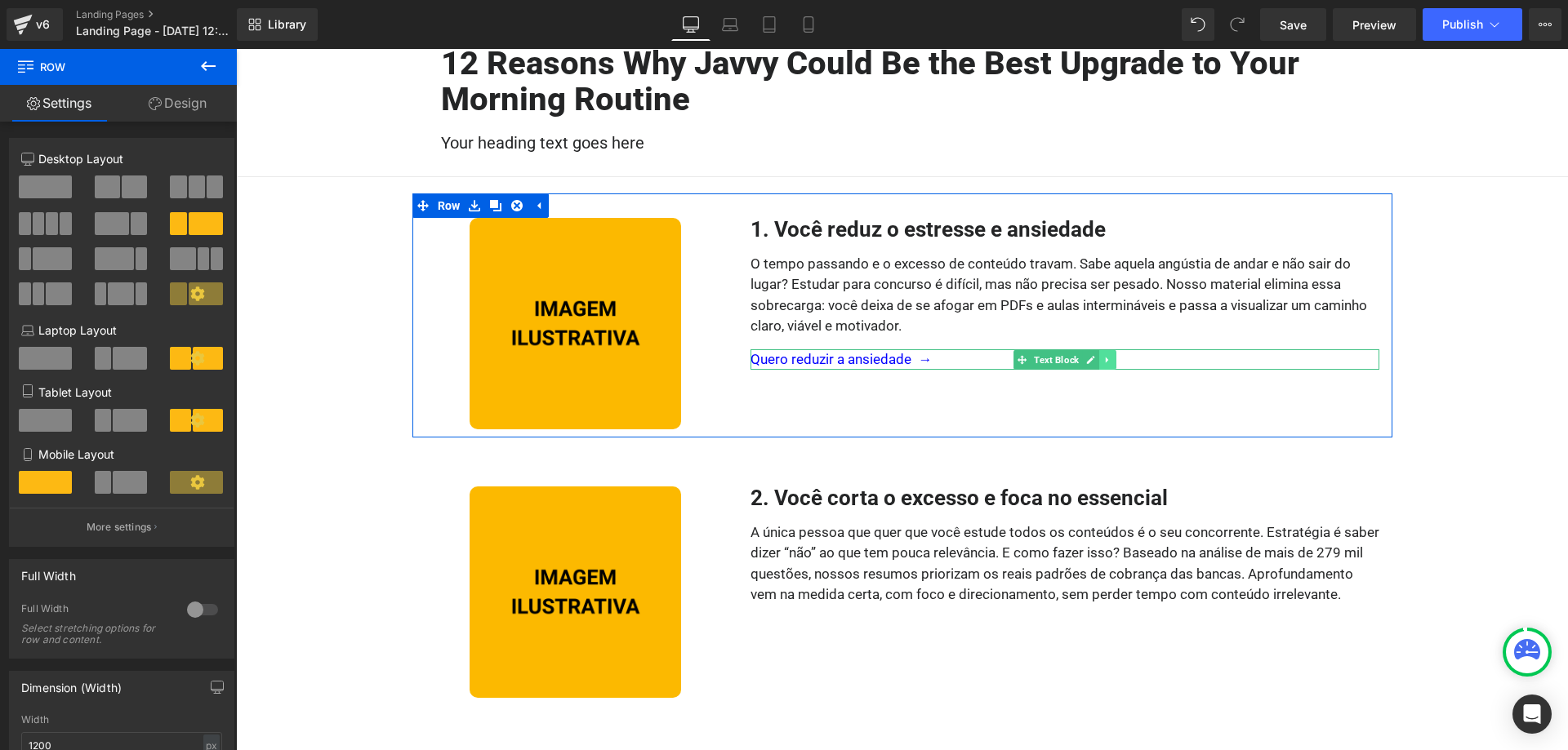
click at [1103, 354] on link at bounding box center [1107, 359] width 17 height 19
click at [1097, 360] on icon at bounding box center [1100, 360] width 9 height 9
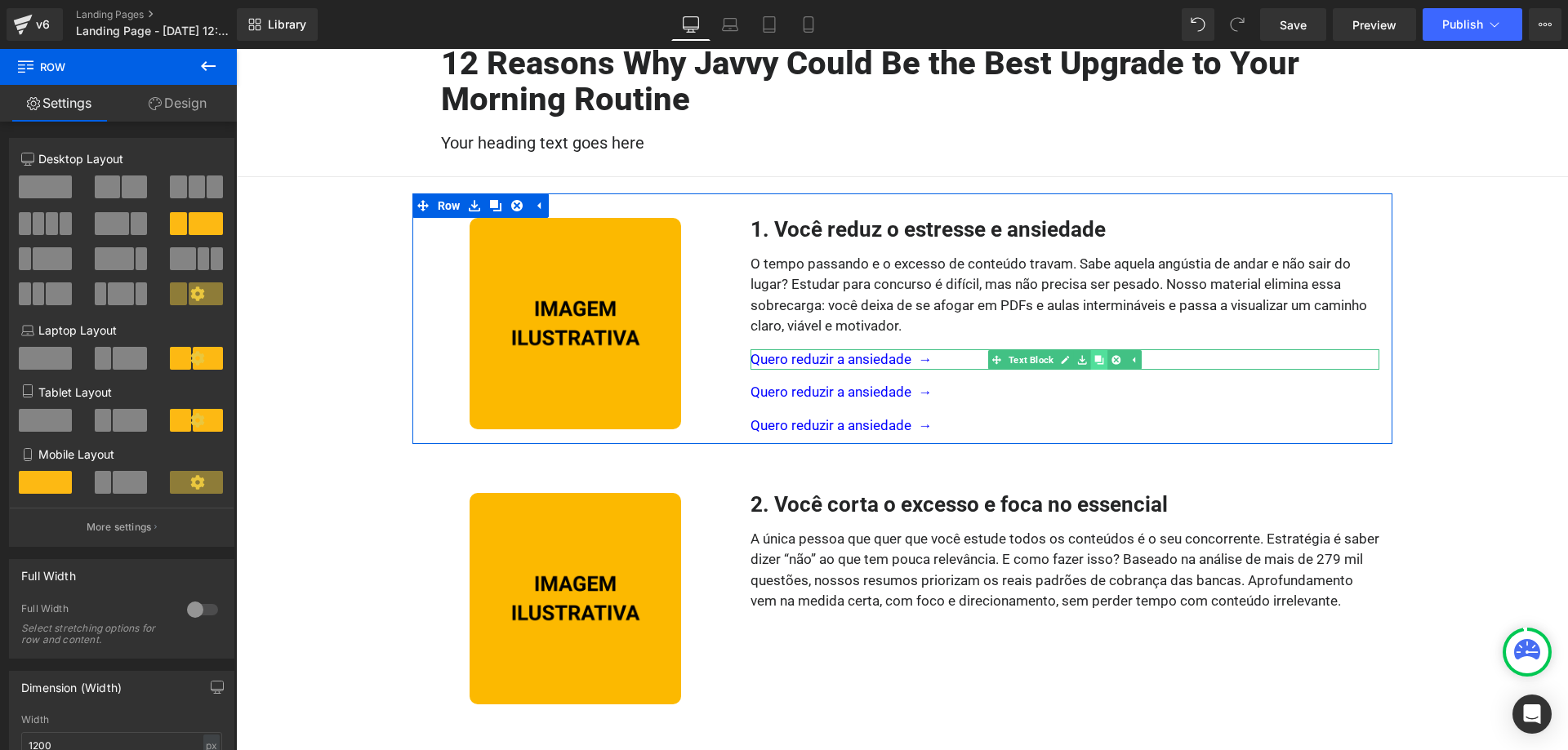
click at [1097, 360] on icon at bounding box center [1100, 360] width 9 height 9
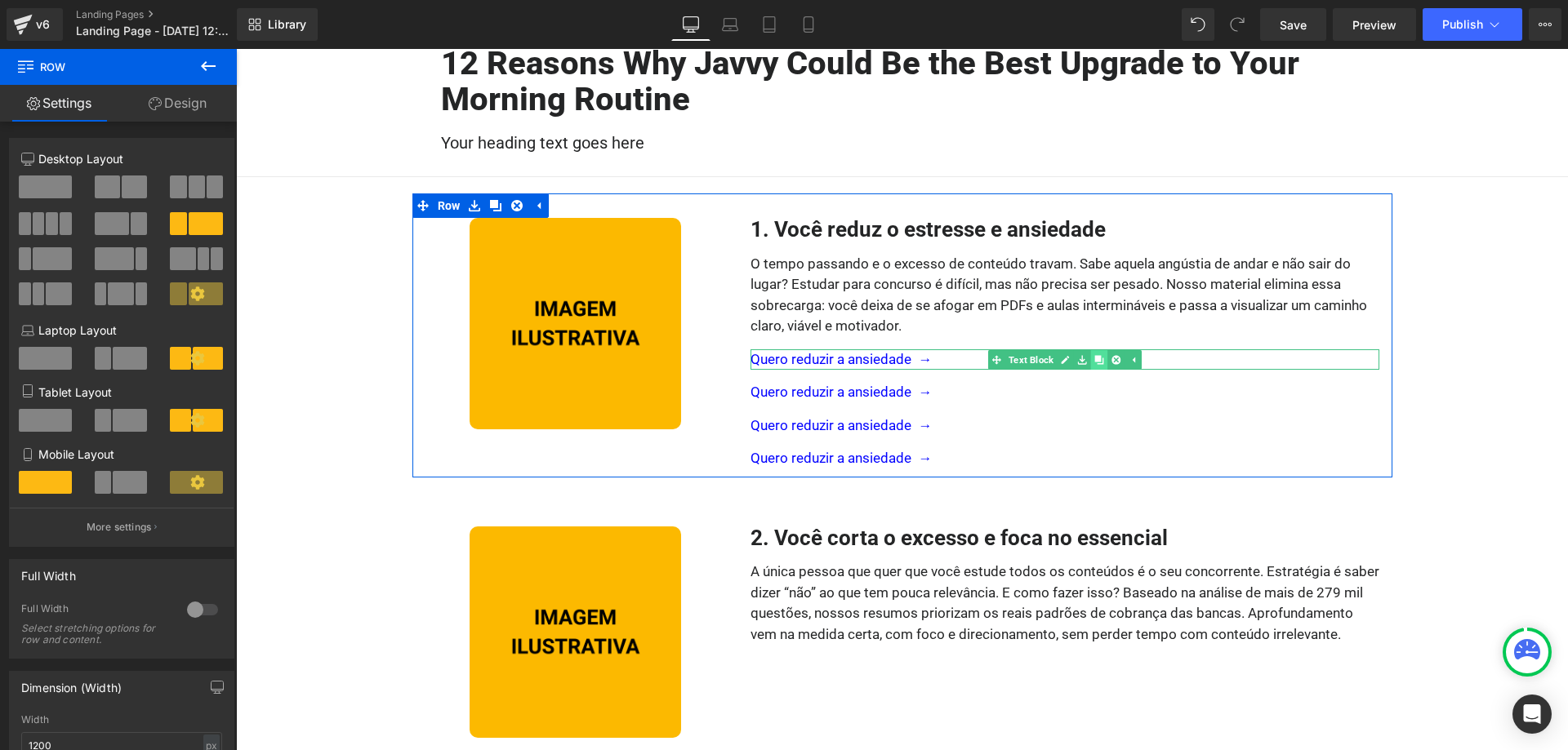
click at [1097, 360] on icon at bounding box center [1100, 360] width 9 height 9
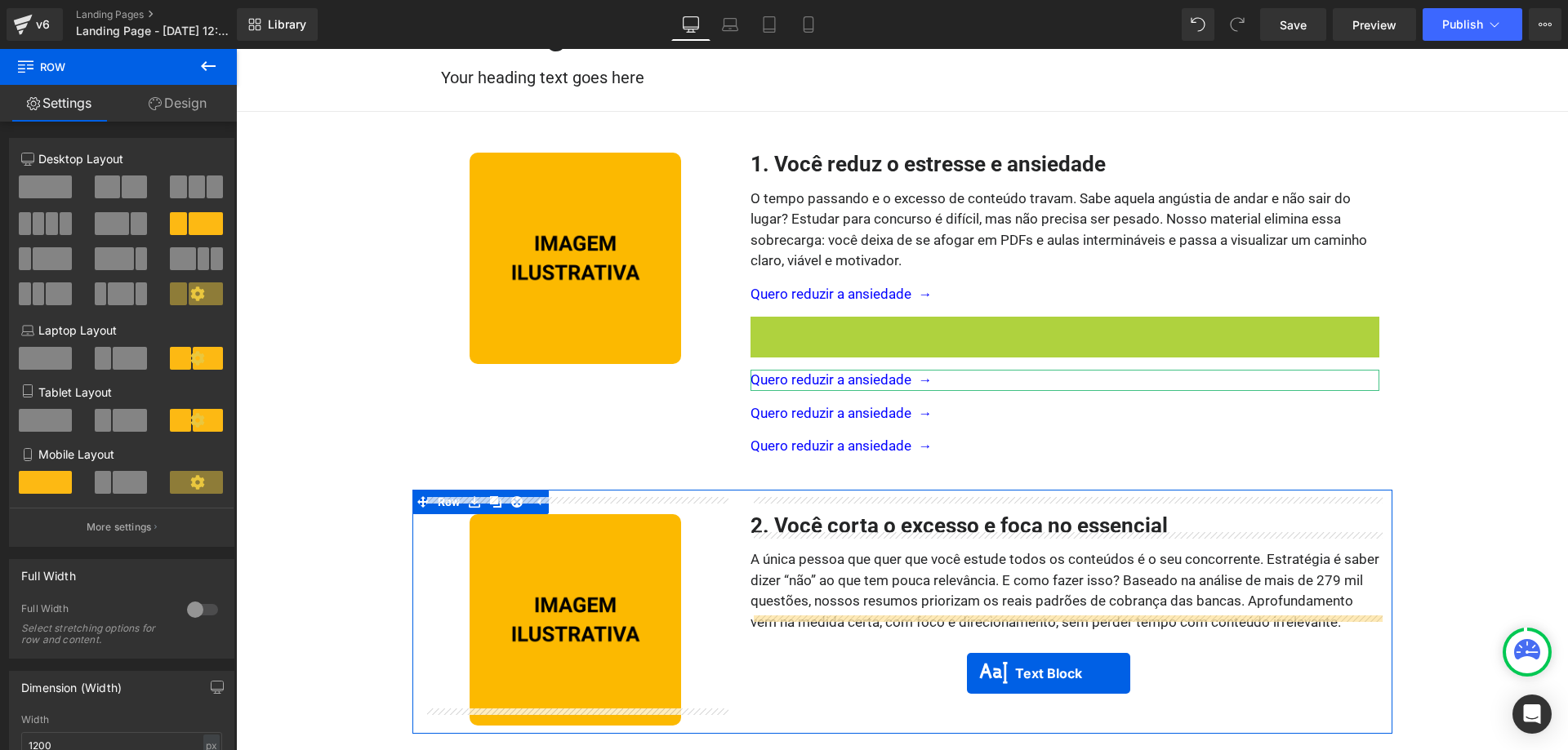
scroll to position [248, 0]
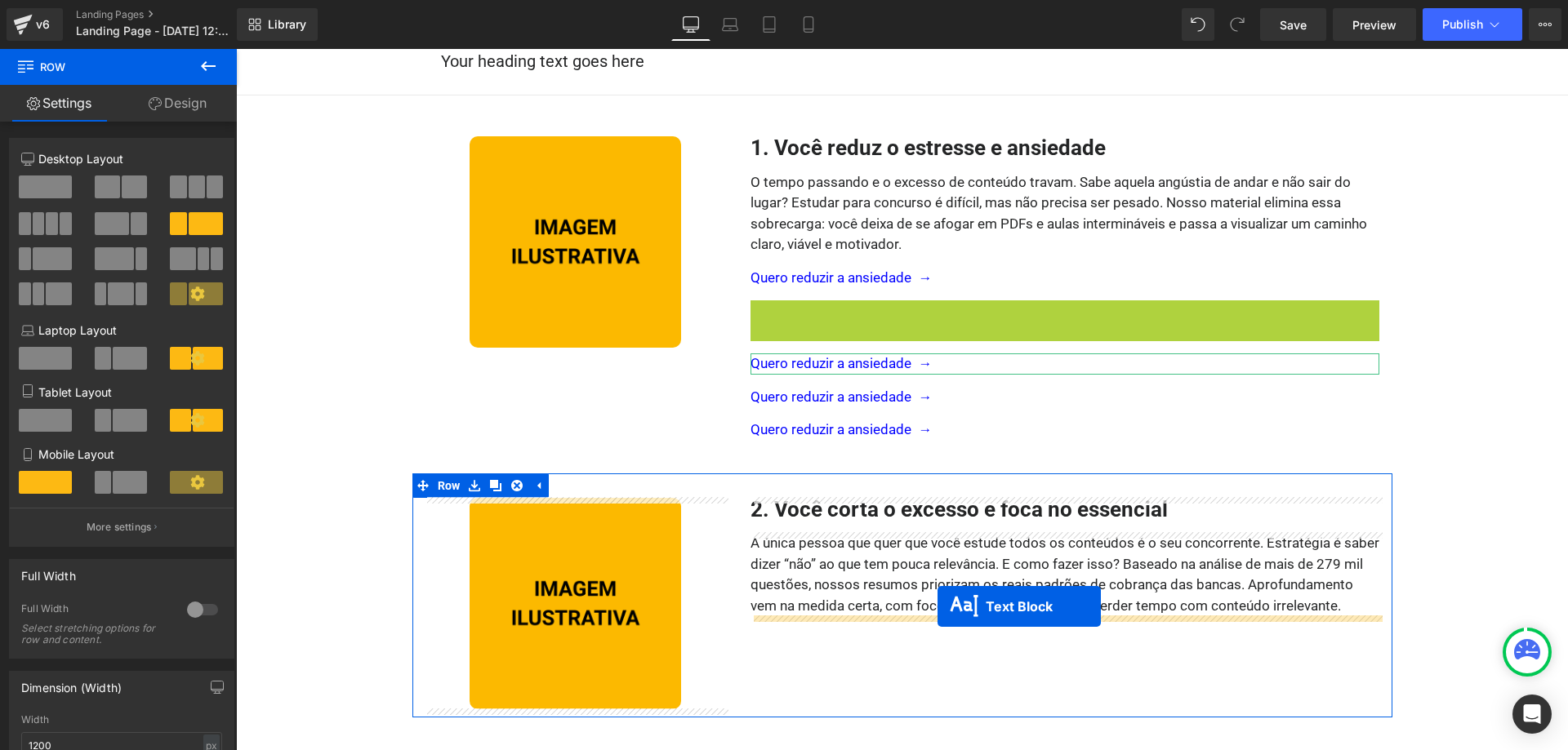
drag, startPoint x: 1019, startPoint y: 391, endPoint x: 938, endPoint y: 607, distance: 230.7
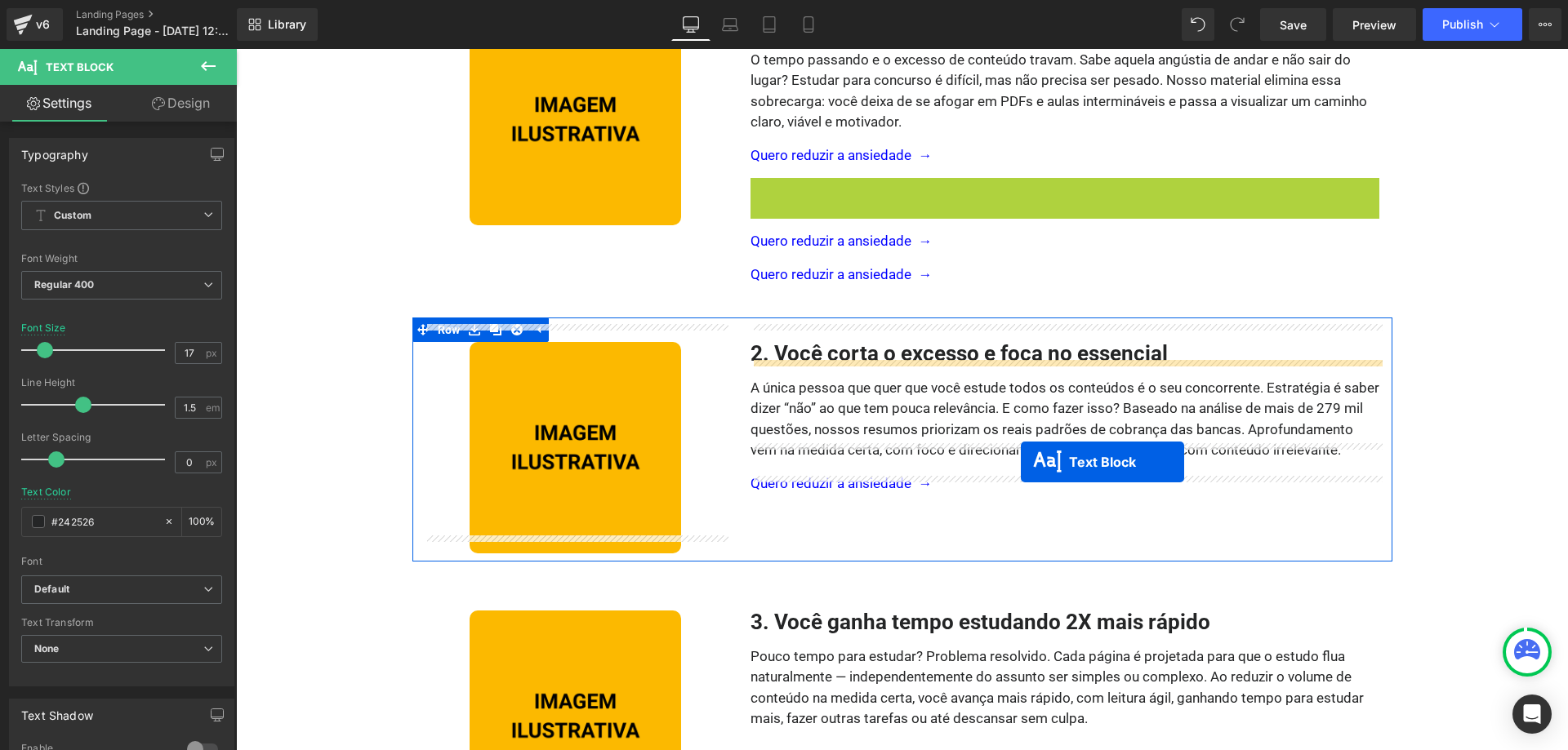
scroll to position [415, 0]
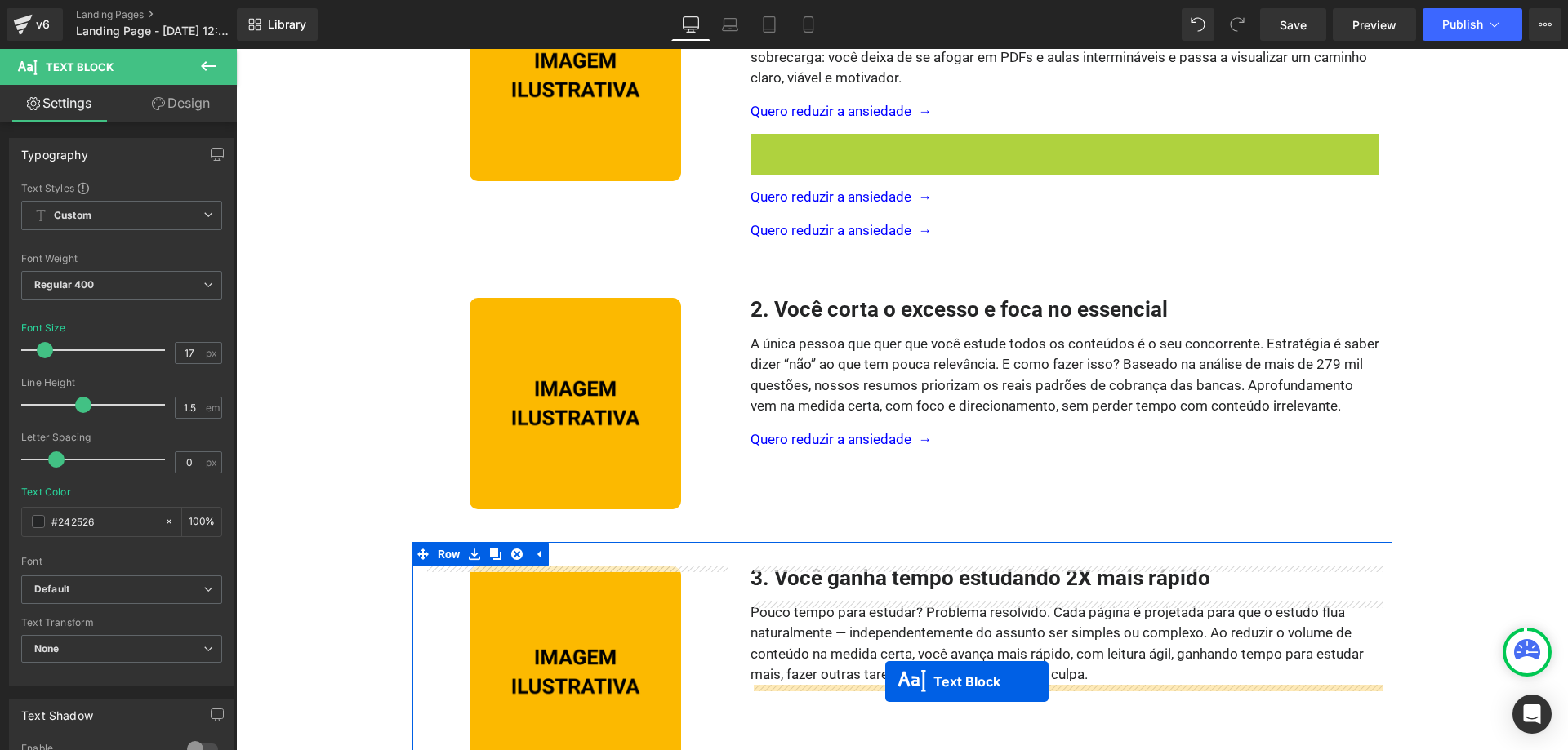
drag, startPoint x: 1022, startPoint y: 306, endPoint x: 885, endPoint y: 681, distance: 399.2
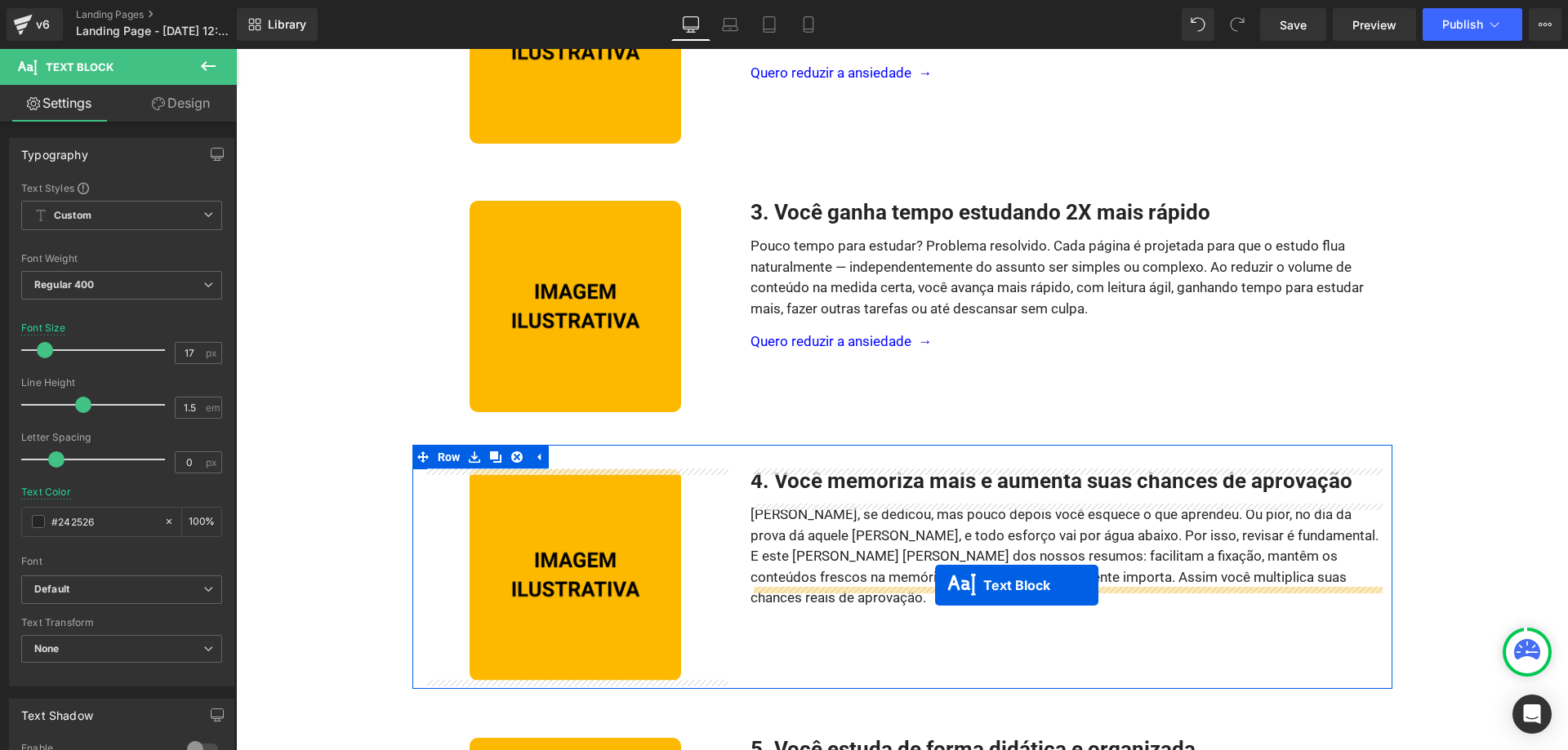
drag, startPoint x: 1021, startPoint y: 143, endPoint x: 935, endPoint y: 586, distance: 451.3
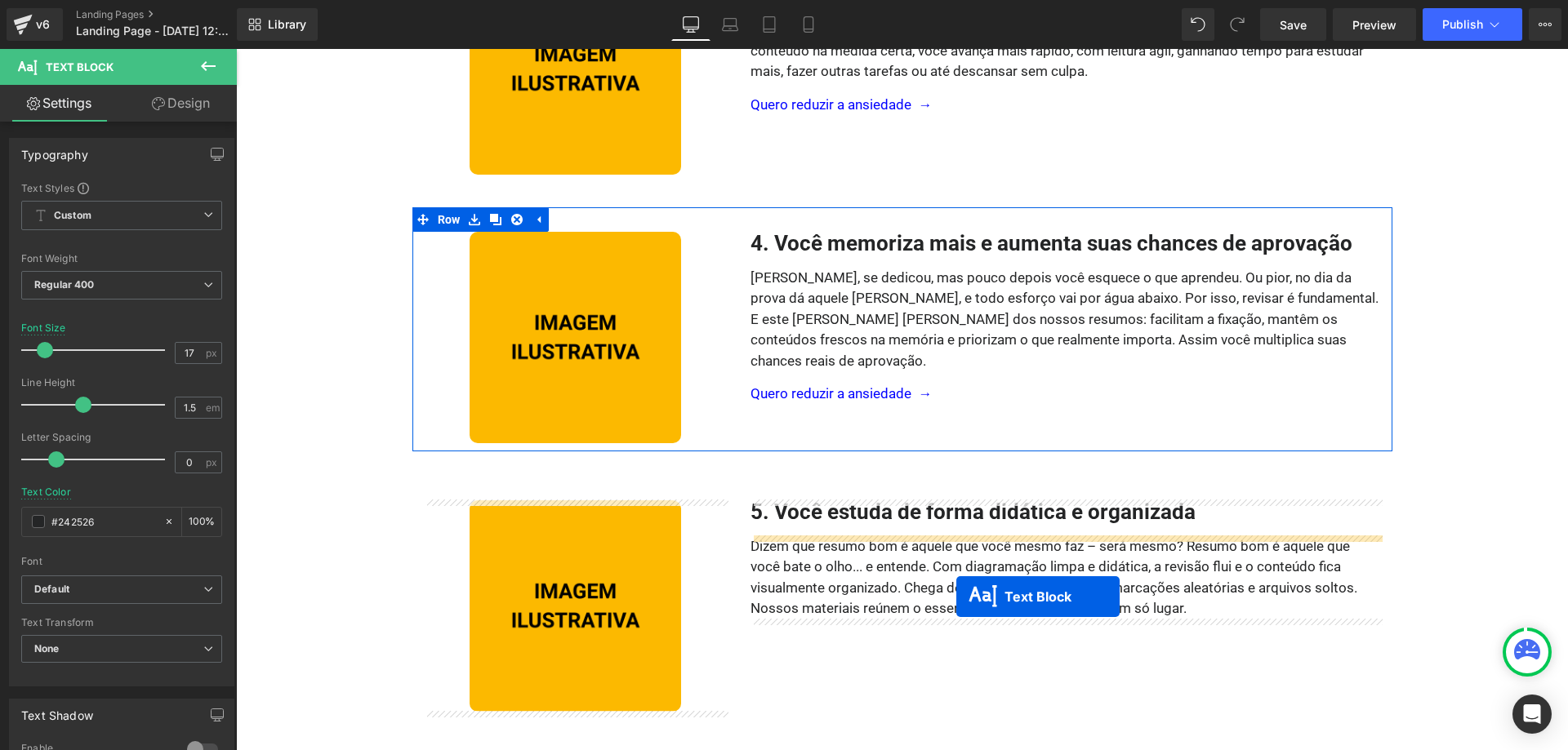
scroll to position [971, 0]
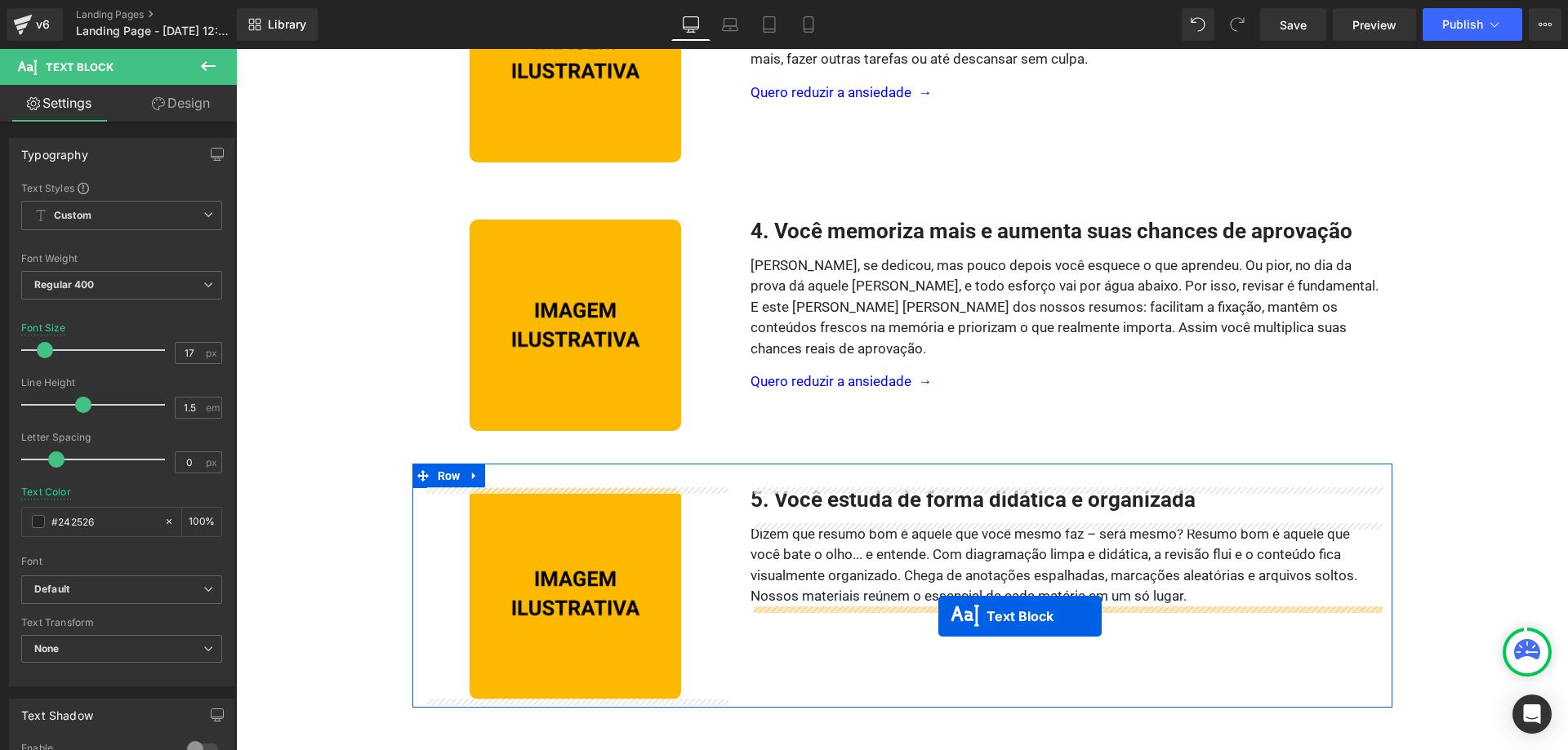
drag, startPoint x: 1027, startPoint y: 251, endPoint x: 938, endPoint y: 617, distance: 376.7
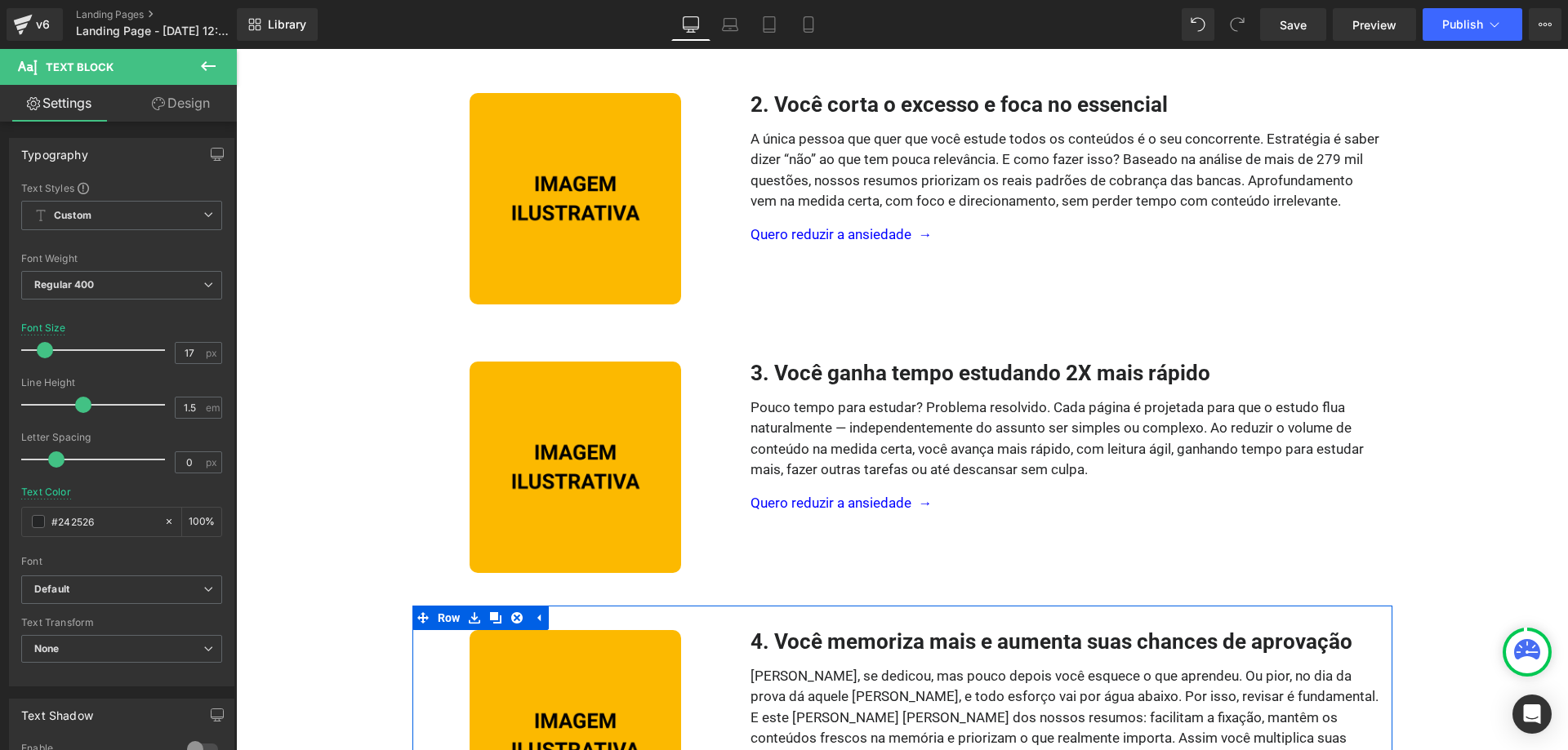
scroll to position [555, 0]
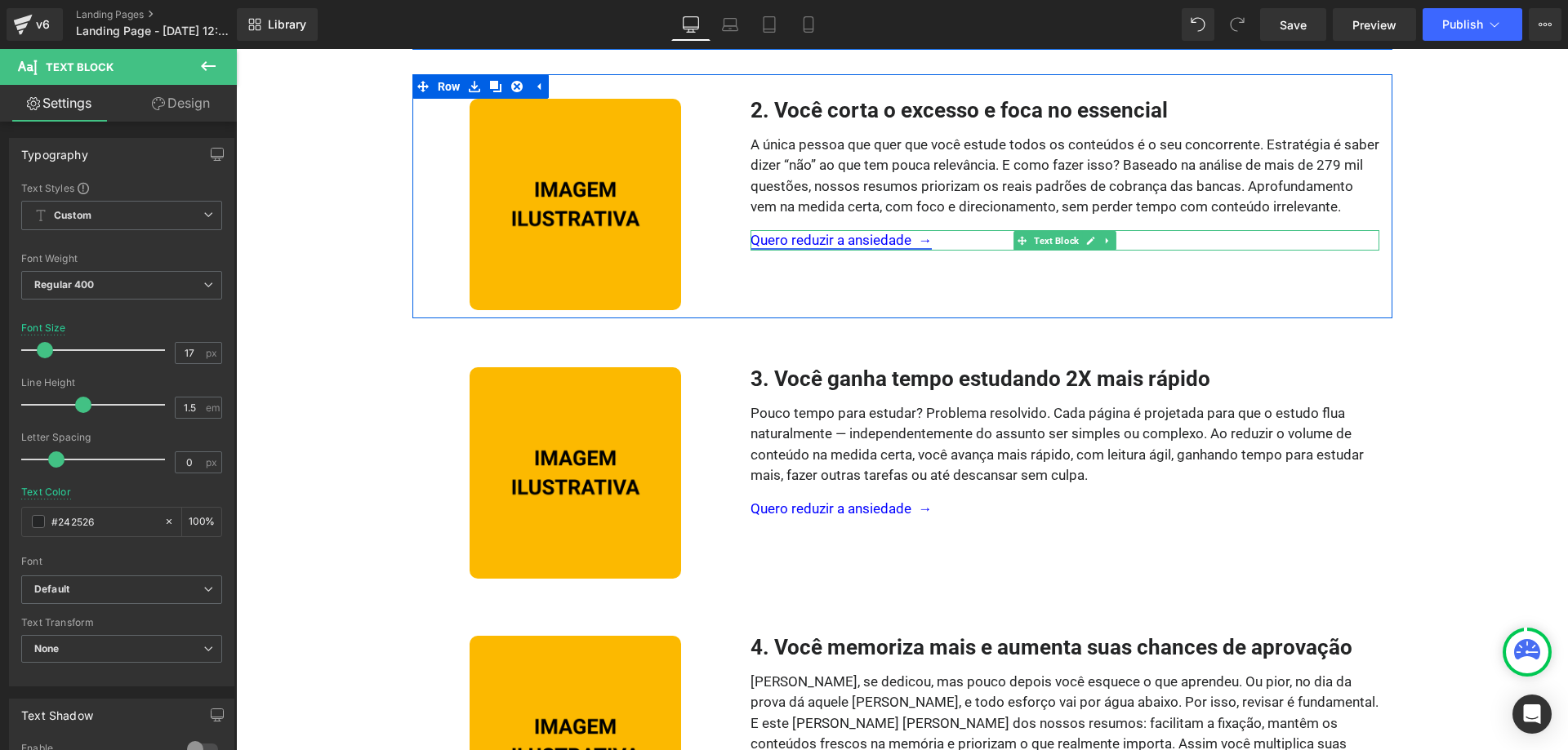
click at [870, 239] on link "Quero reduzir a ansiedade →" at bounding box center [841, 240] width 181 height 16
click at [1086, 244] on link at bounding box center [1091, 240] width 17 height 19
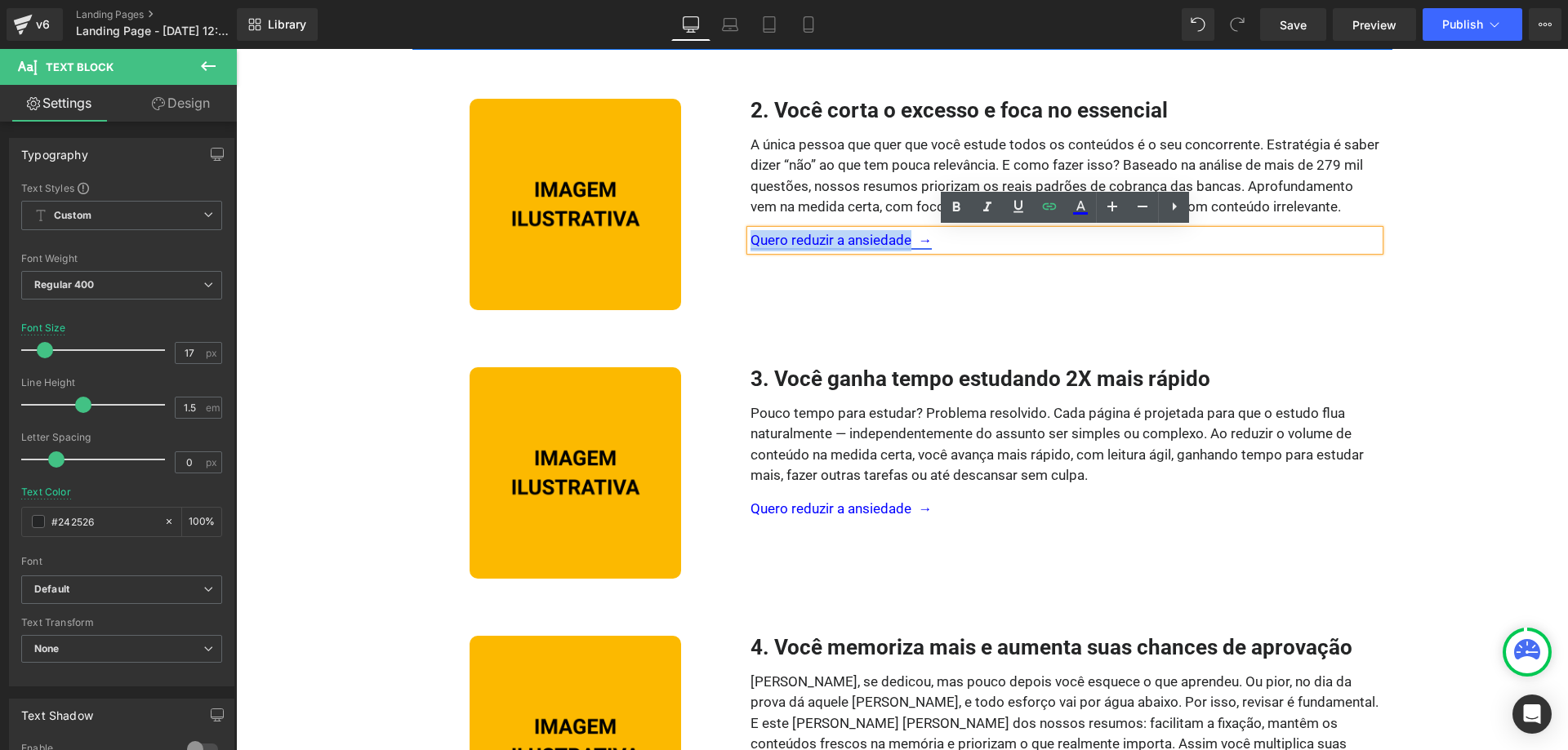
drag, startPoint x: 910, startPoint y: 239, endPoint x: 754, endPoint y: 241, distance: 156.0
click at [754, 241] on link "Quero reduzir a ansiedade →" at bounding box center [841, 240] width 181 height 16
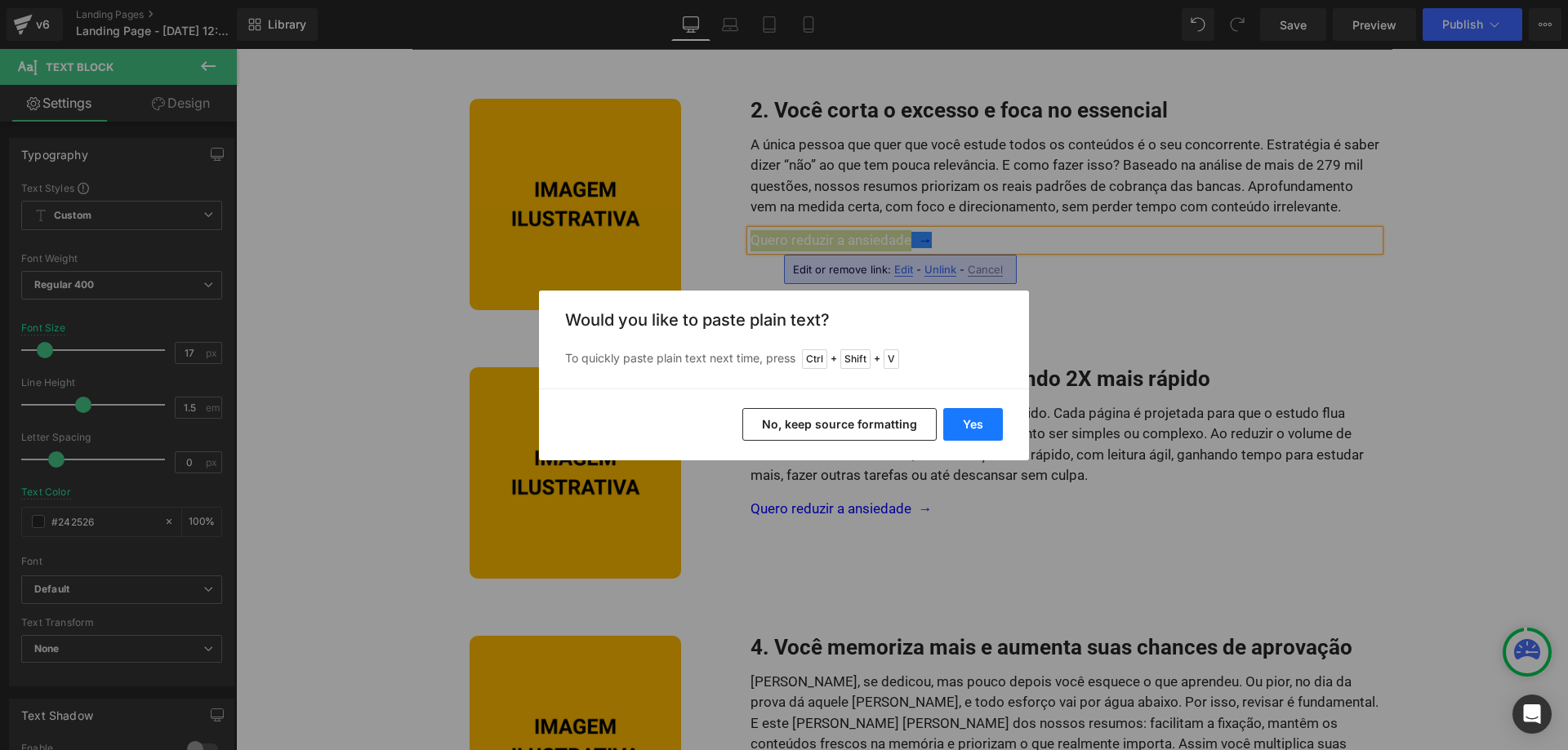
click at [965, 426] on button "Yes" at bounding box center [972, 425] width 59 height 33
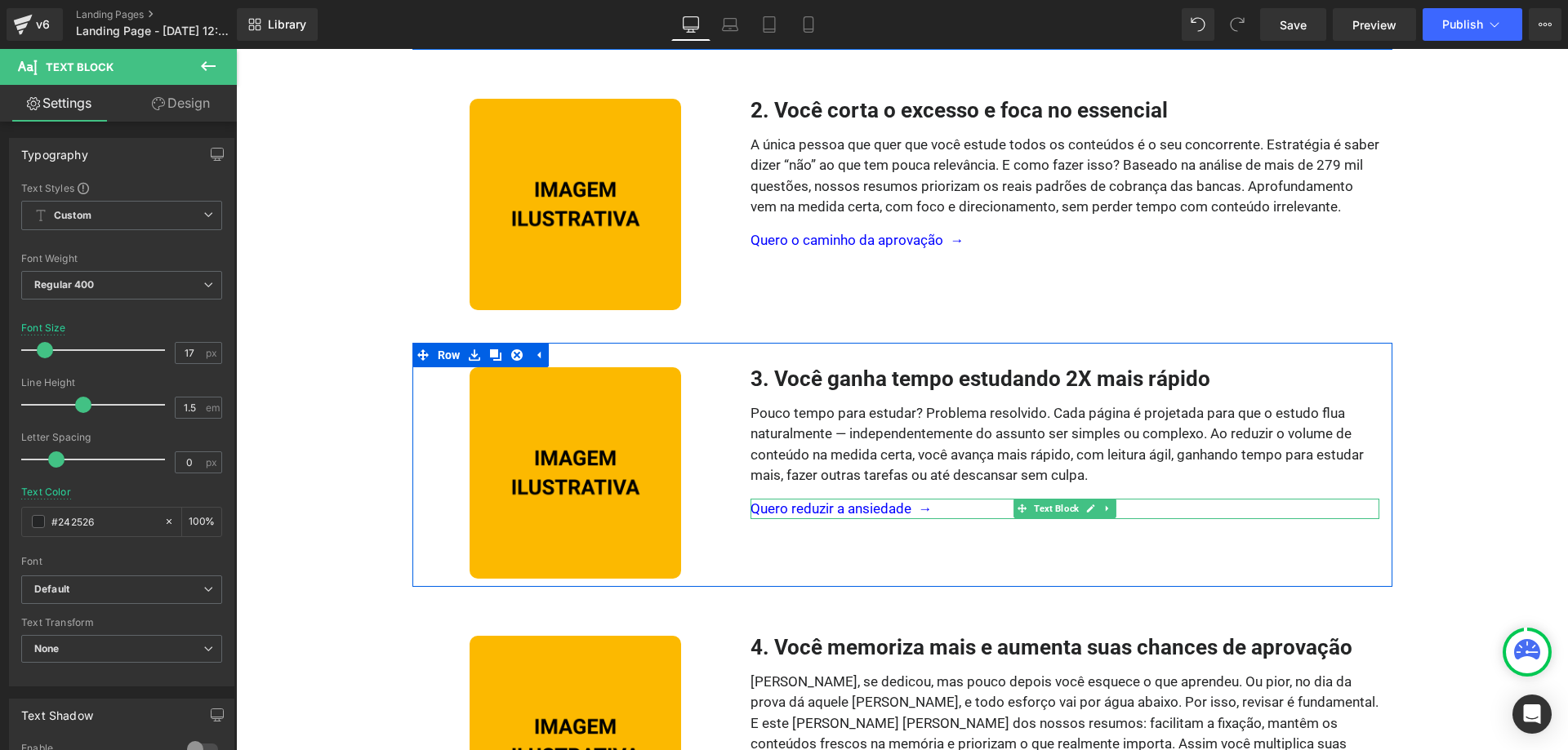
click at [1089, 512] on icon at bounding box center [1091, 508] width 9 height 10
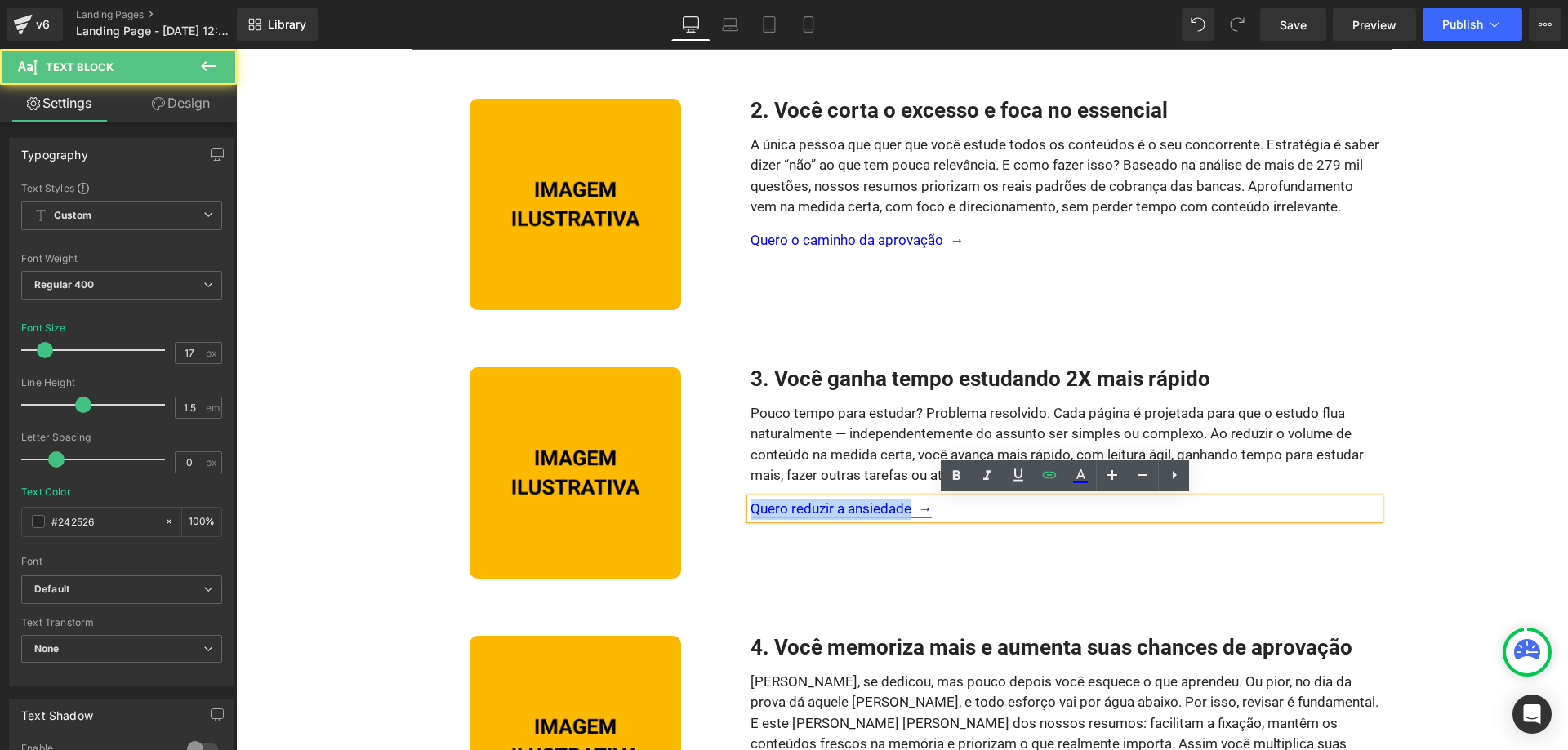
drag, startPoint x: 910, startPoint y: 509, endPoint x: 754, endPoint y: 508, distance: 156.0
click at [754, 508] on link "Quero reduzir a ansiedade →" at bounding box center [841, 509] width 181 height 16
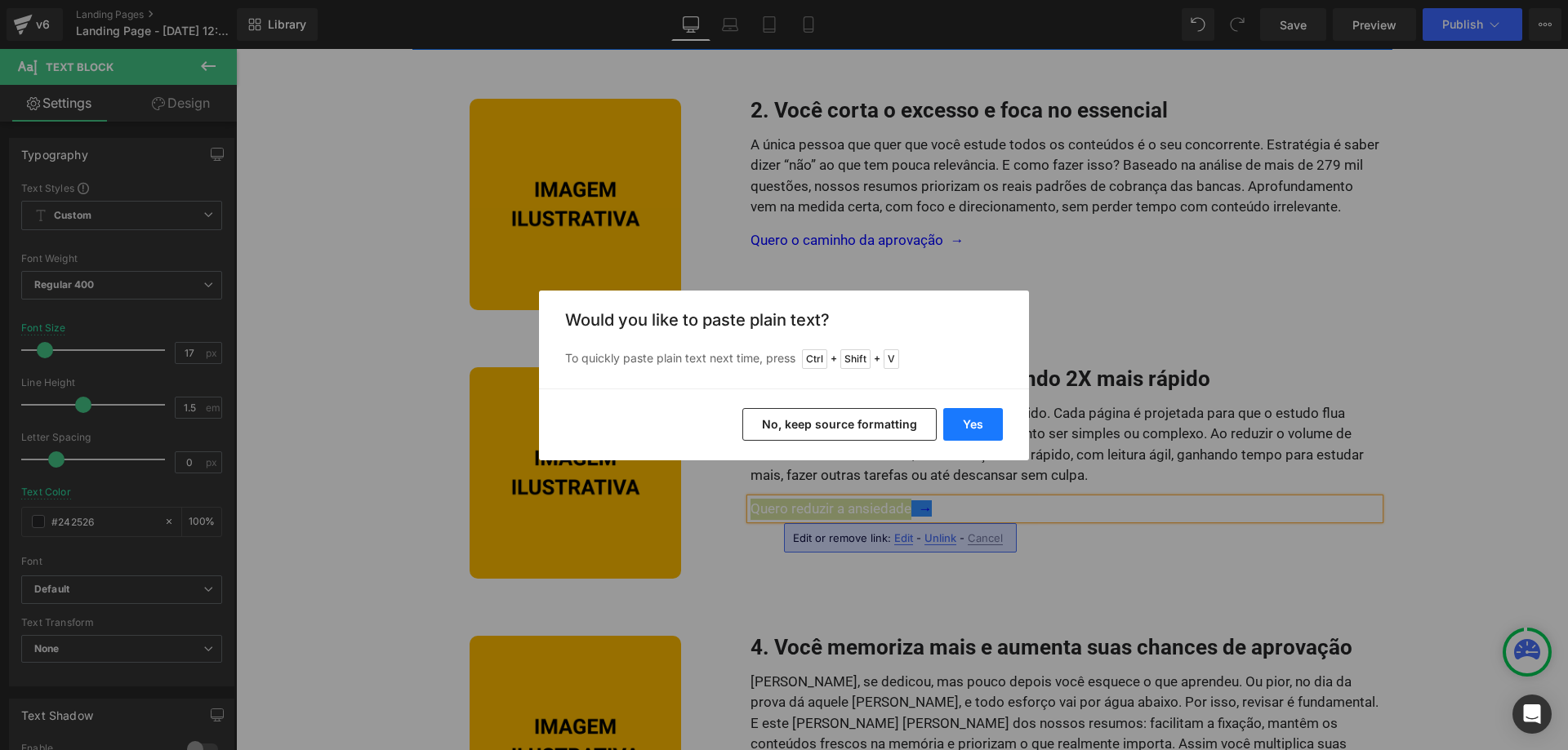
click at [985, 420] on button "Yes" at bounding box center [972, 425] width 59 height 33
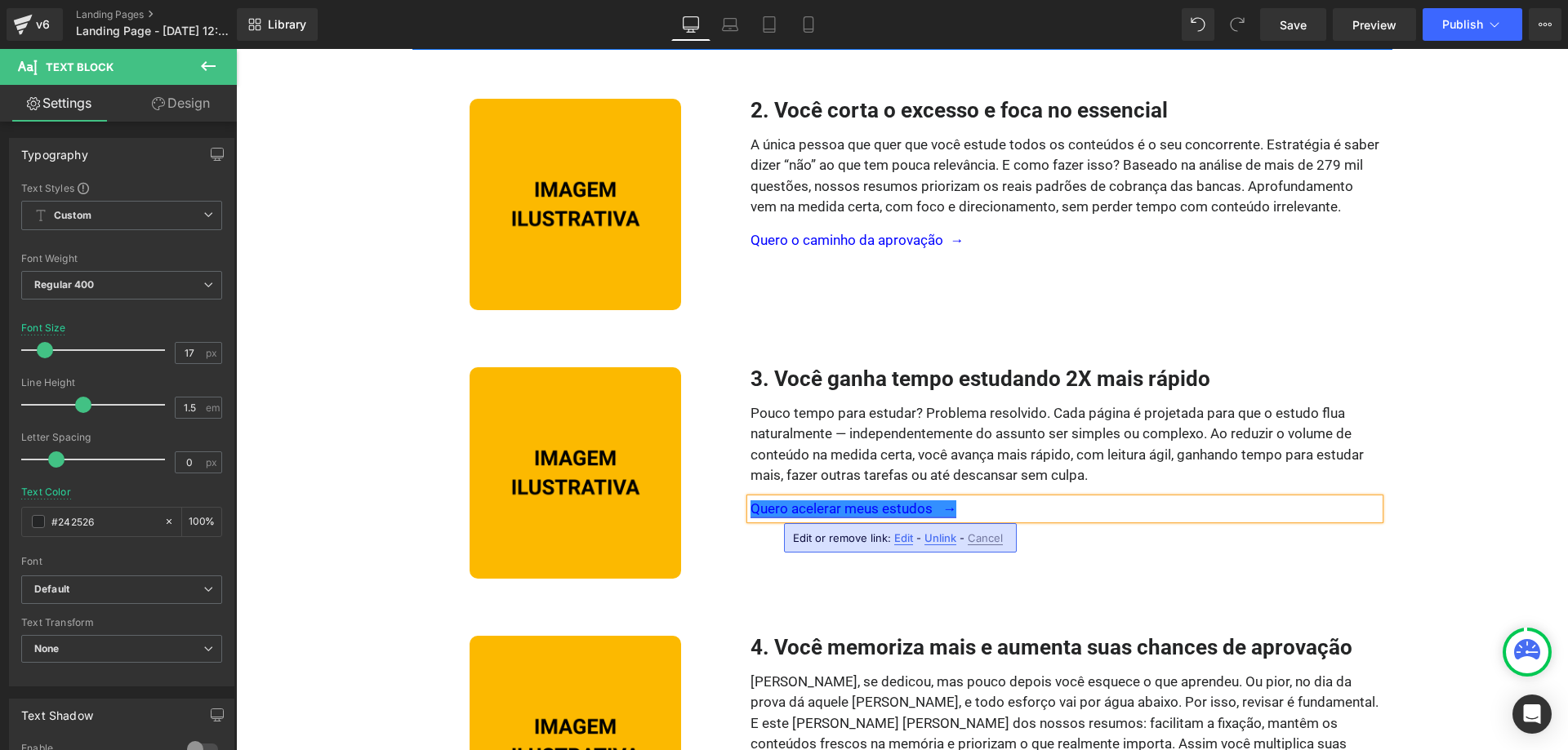
click at [938, 512] on link "Quero acelerar meus estudos →" at bounding box center [853, 509] width 206 height 16
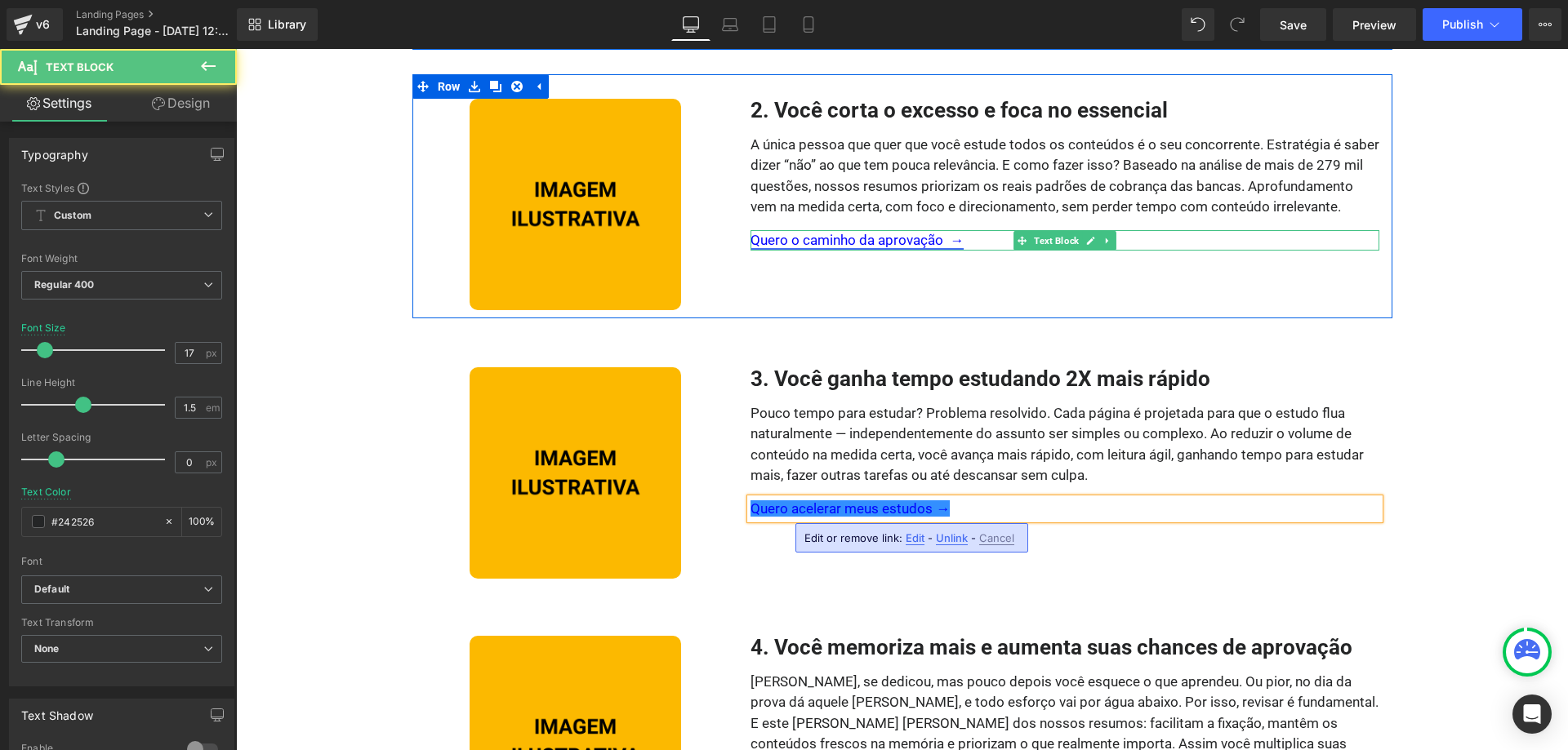
click at [948, 242] on link "Quero o caminho da aprovação →" at bounding box center [856, 240] width 213 height 16
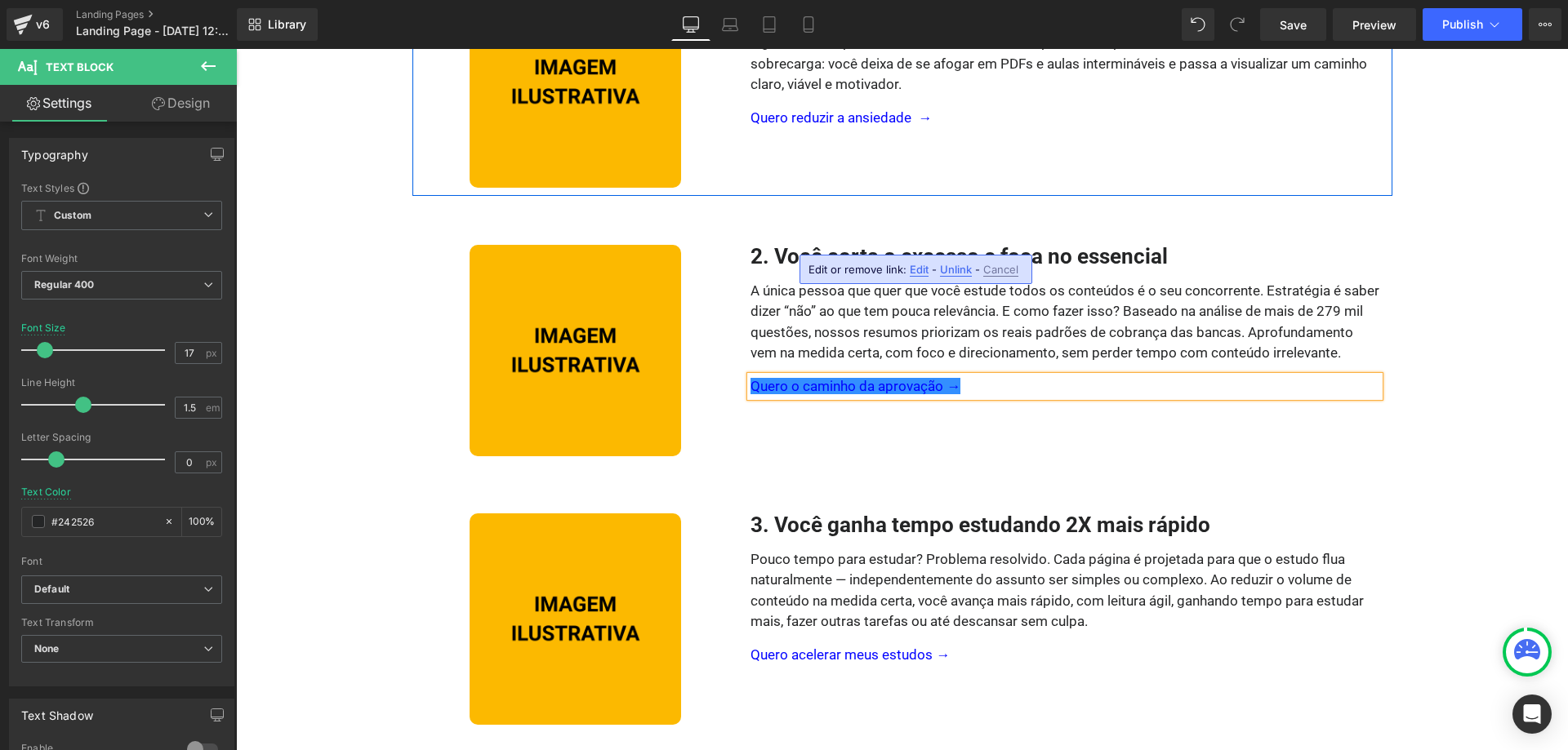
scroll to position [221, 0]
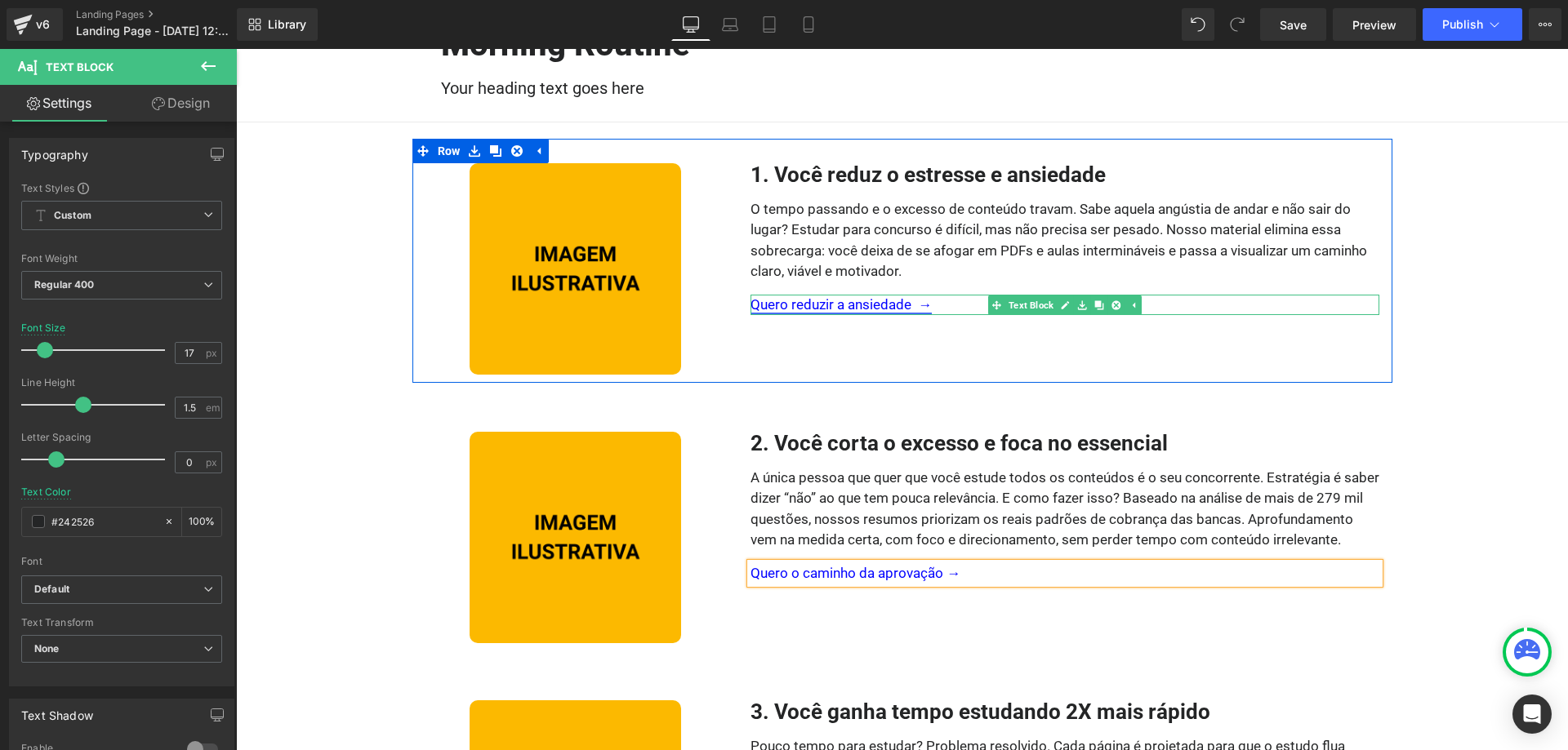
click at [914, 310] on link "Quero reduzir a ansiedade →" at bounding box center [841, 304] width 181 height 16
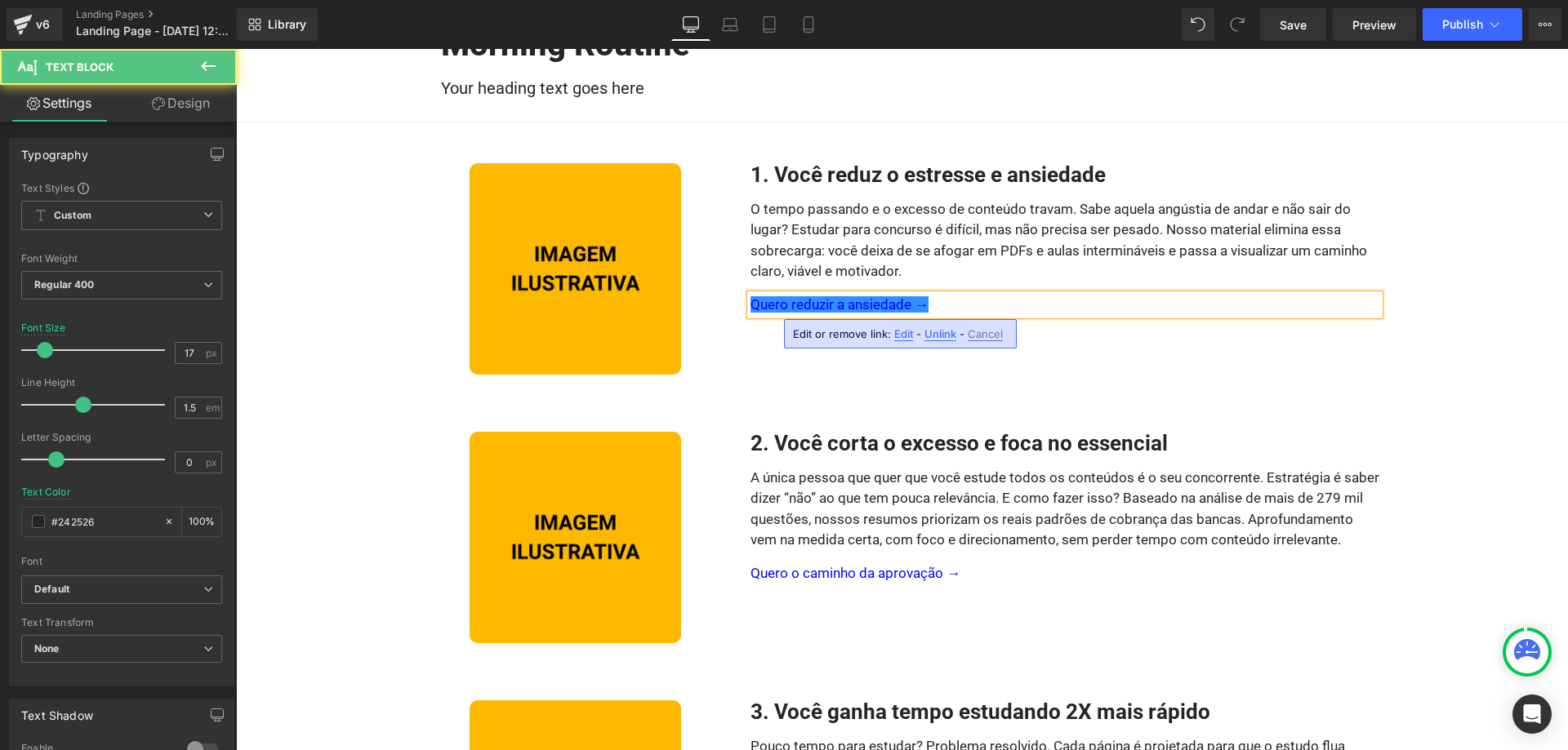
click at [1172, 411] on div "Image 2. Você corta o excesso e foca no essencial Heading A única pessoa que qu…" at bounding box center [902, 529] width 980 height 244
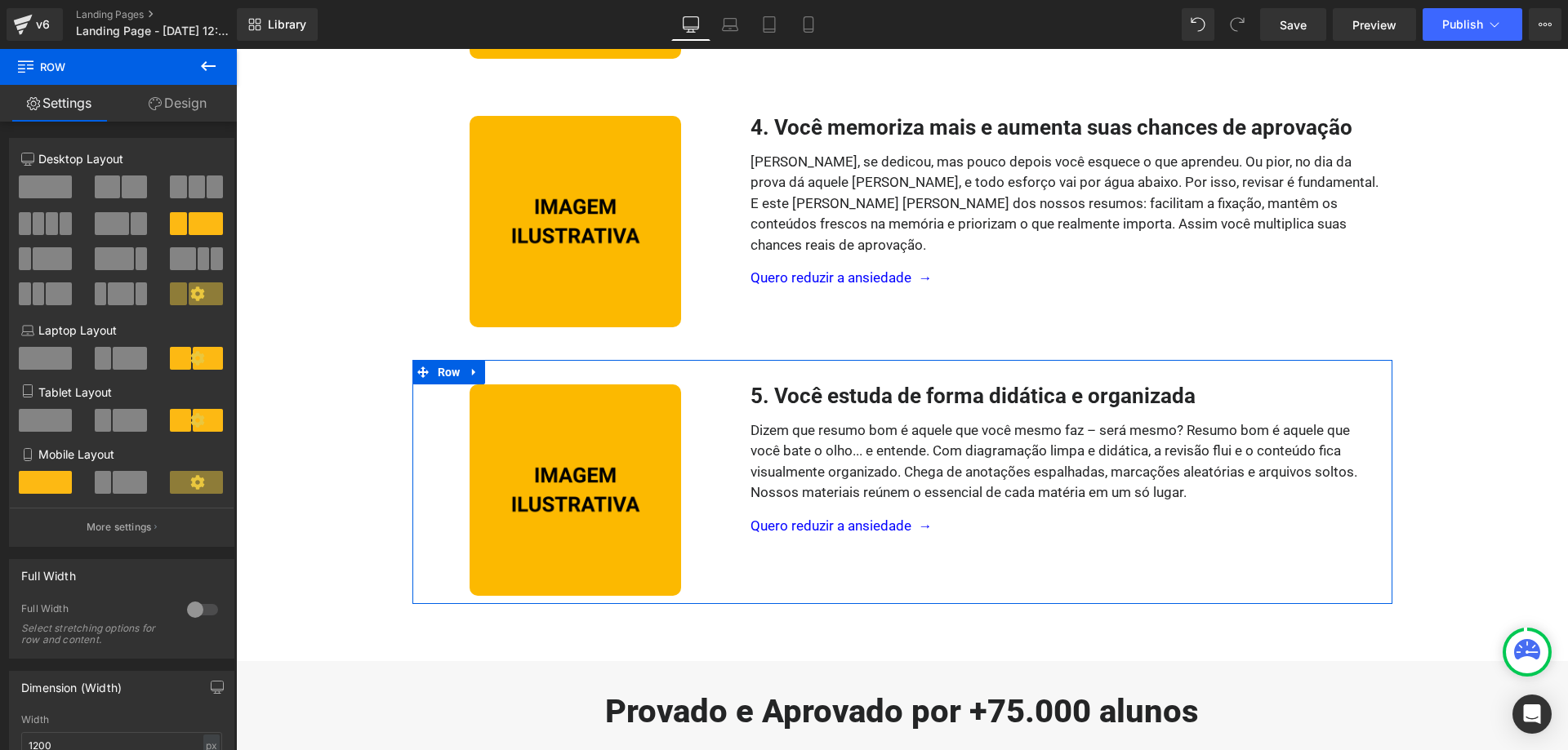
scroll to position [971, 0]
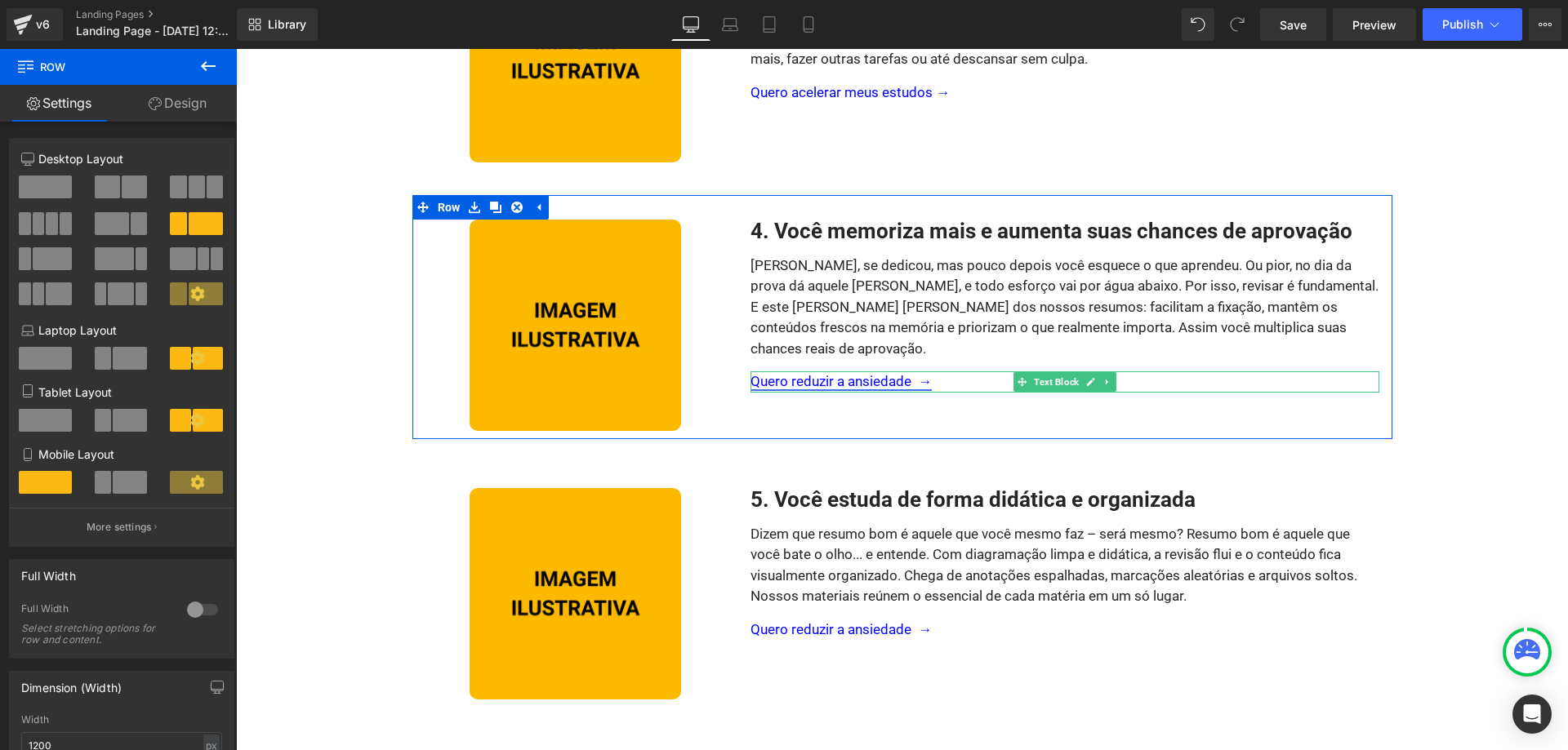
click at [894, 373] on link "Quero reduzir a ansiedade →" at bounding box center [841, 381] width 181 height 16
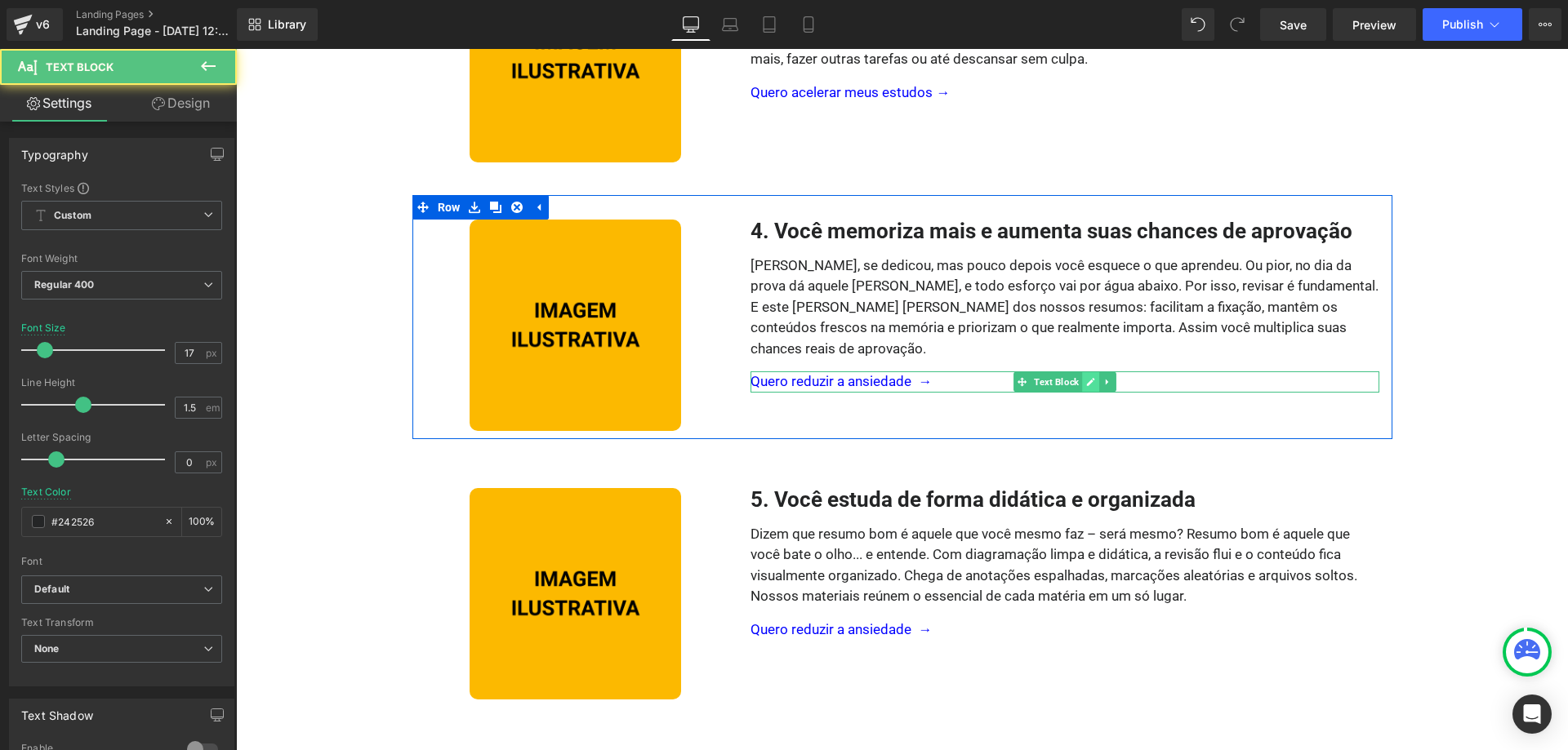
click at [1096, 377] on icon at bounding box center [1091, 382] width 9 height 10
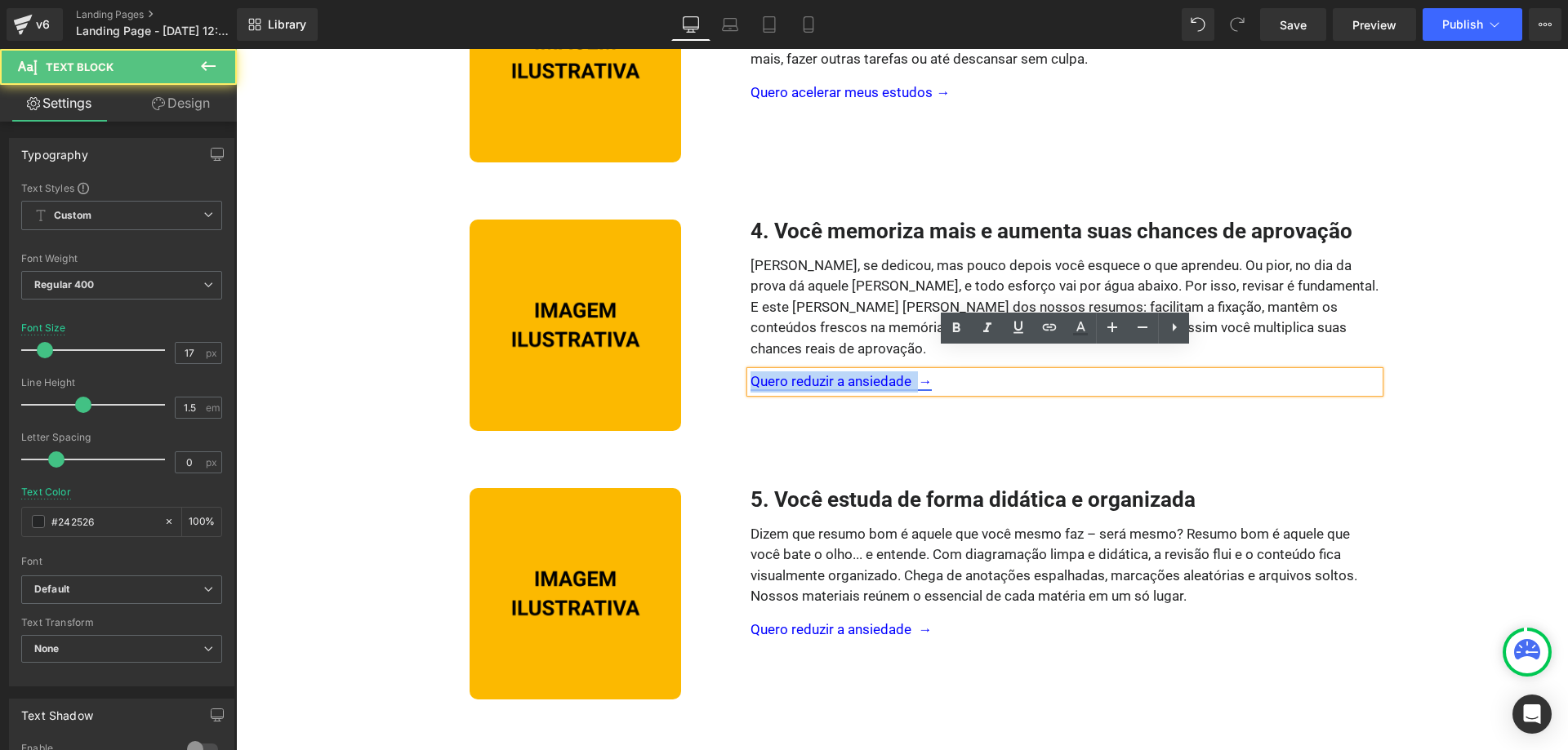
drag, startPoint x: 918, startPoint y: 360, endPoint x: 754, endPoint y: 361, distance: 164.0
click at [754, 373] on link "Quero reduzir a ansiedade →" at bounding box center [841, 381] width 181 height 16
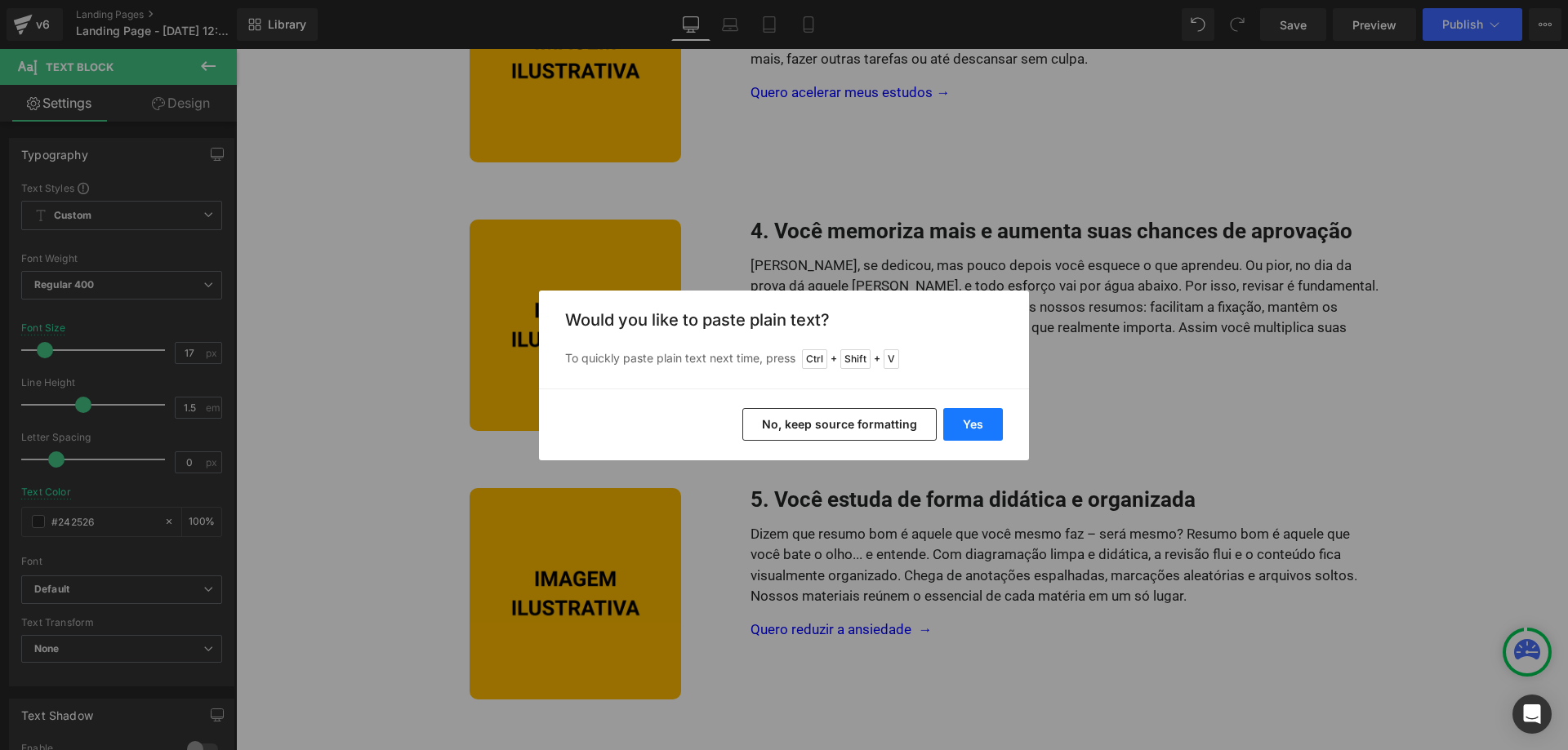
drag, startPoint x: 958, startPoint y: 418, endPoint x: 719, endPoint y: 370, distance: 243.8
click at [958, 418] on button "Yes" at bounding box center [972, 425] width 59 height 33
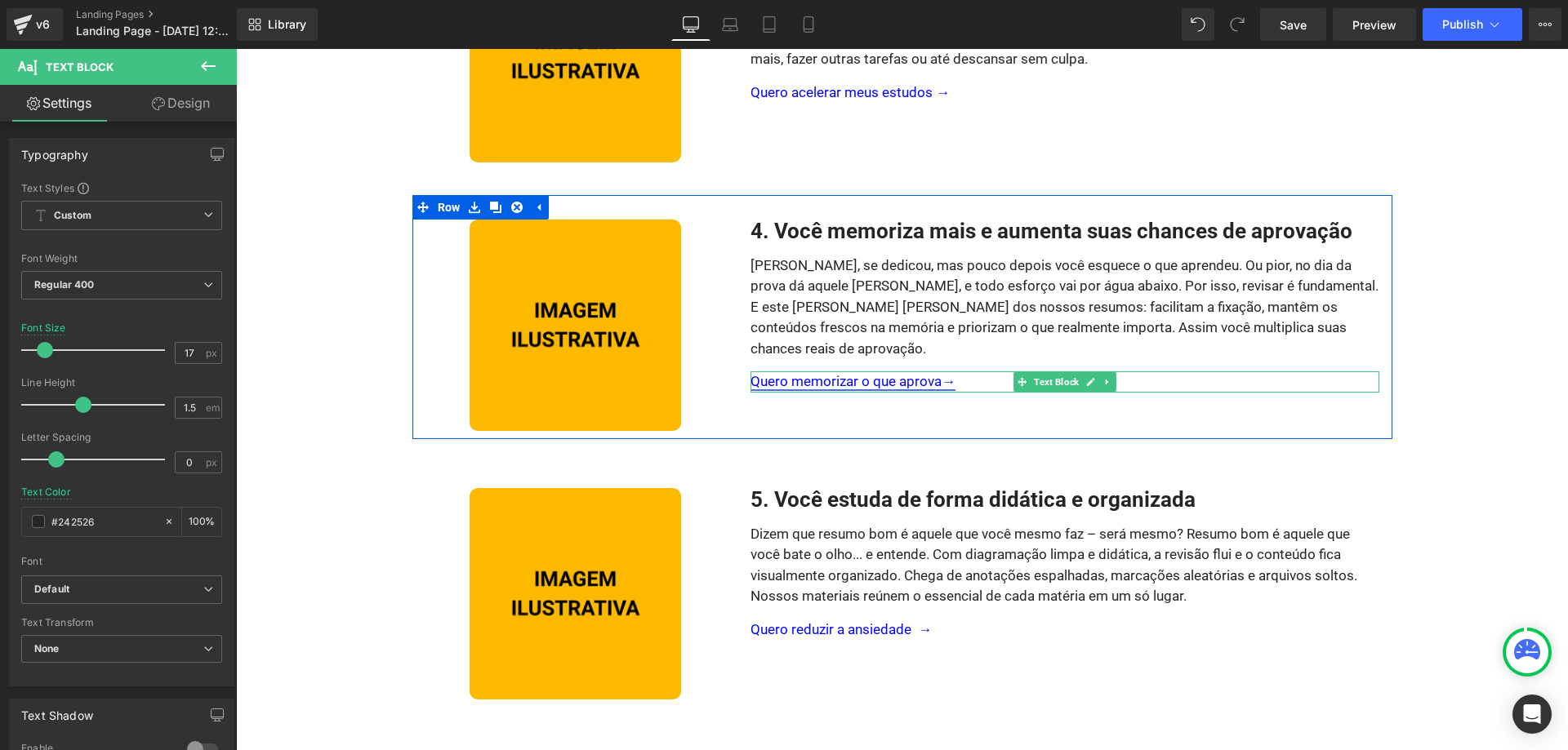
click at [942, 373] on link "Quero memorizar o que aprova→" at bounding box center [853, 381] width 205 height 16
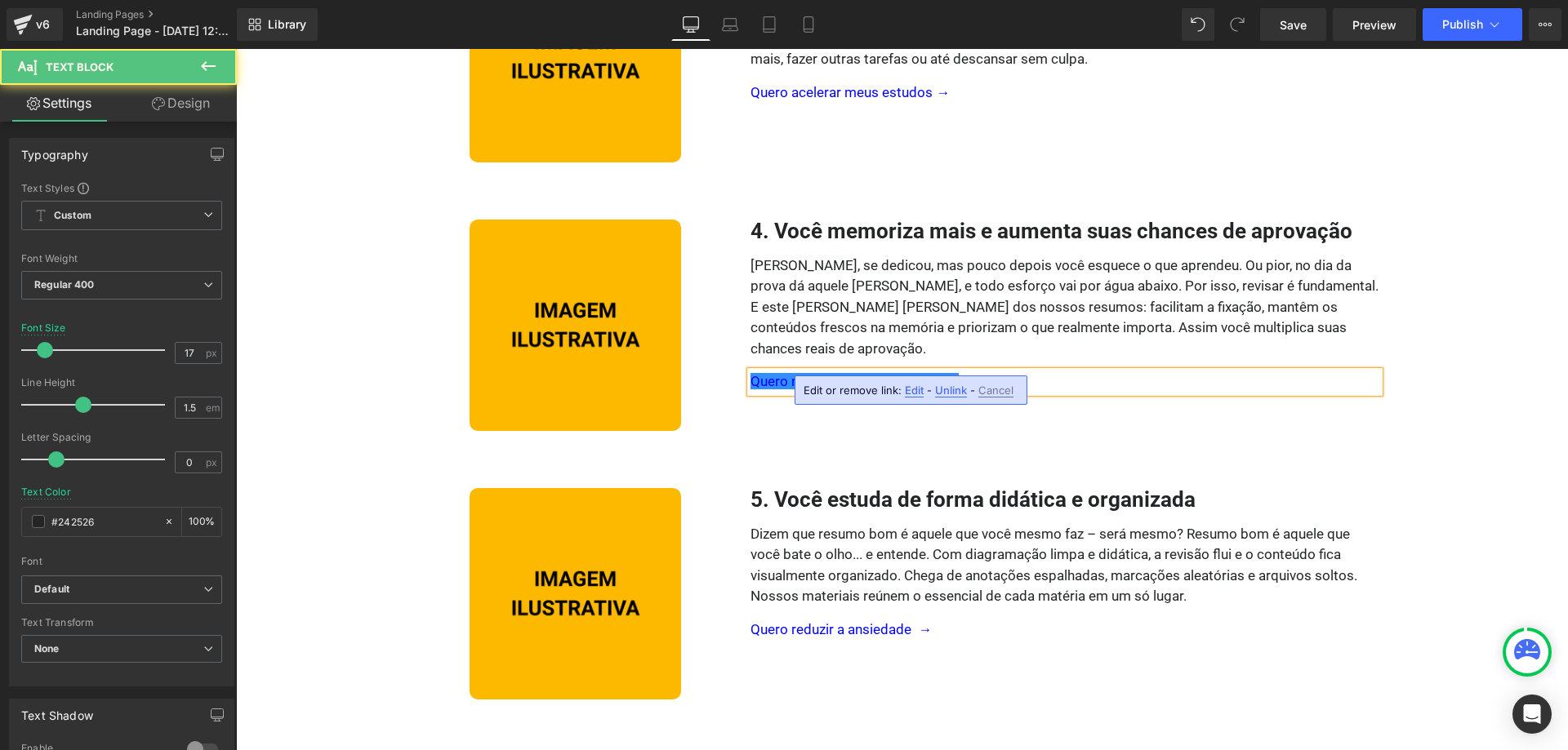
click at [1119, 458] on div "Garanta Somente Hoje até +70% OFF Text Block Row Image Icon Icon Icon Icon Icon…" at bounding box center [902, 444] width 1332 height 2731
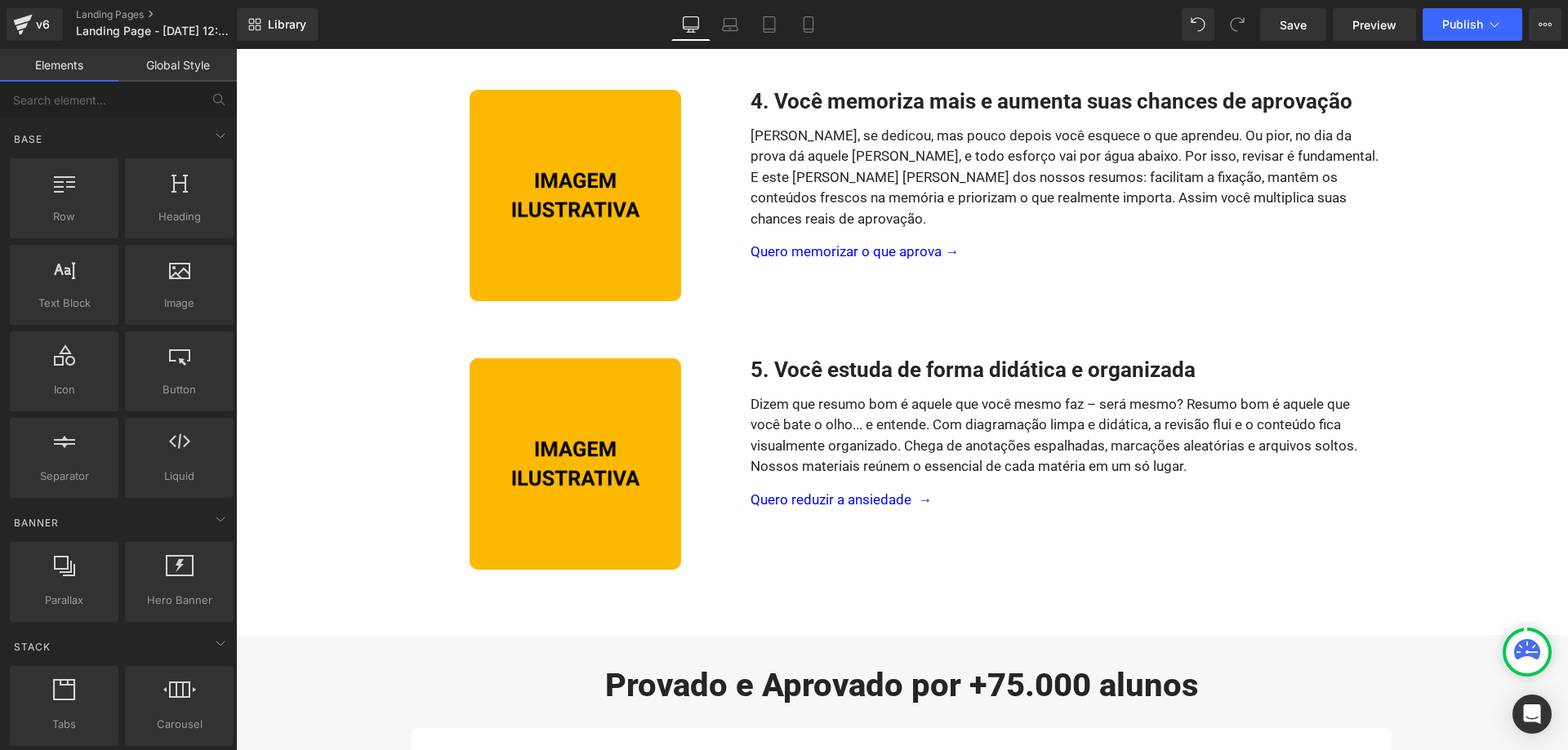
scroll to position [1137, 0]
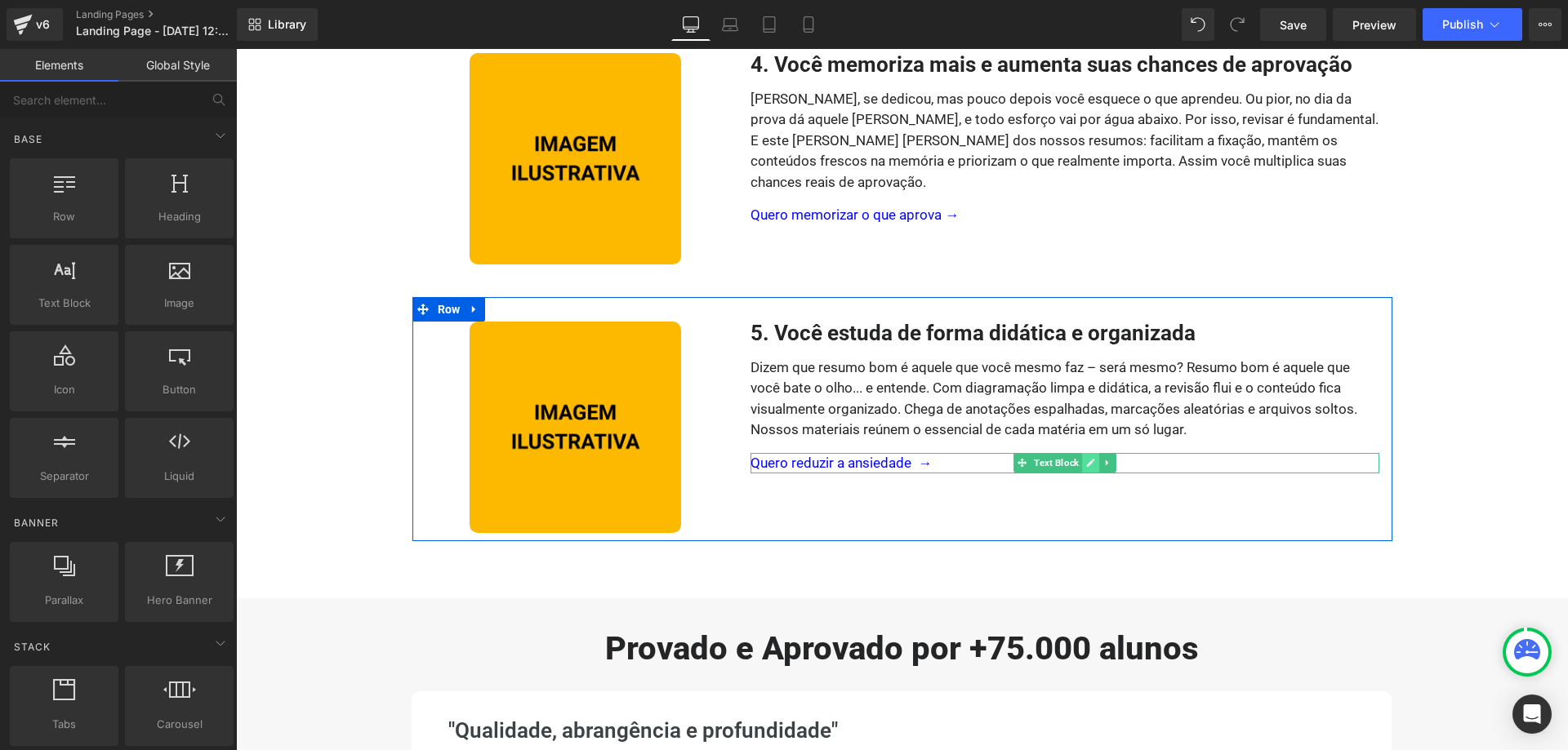
click at [1089, 465] on icon at bounding box center [1091, 463] width 8 height 8
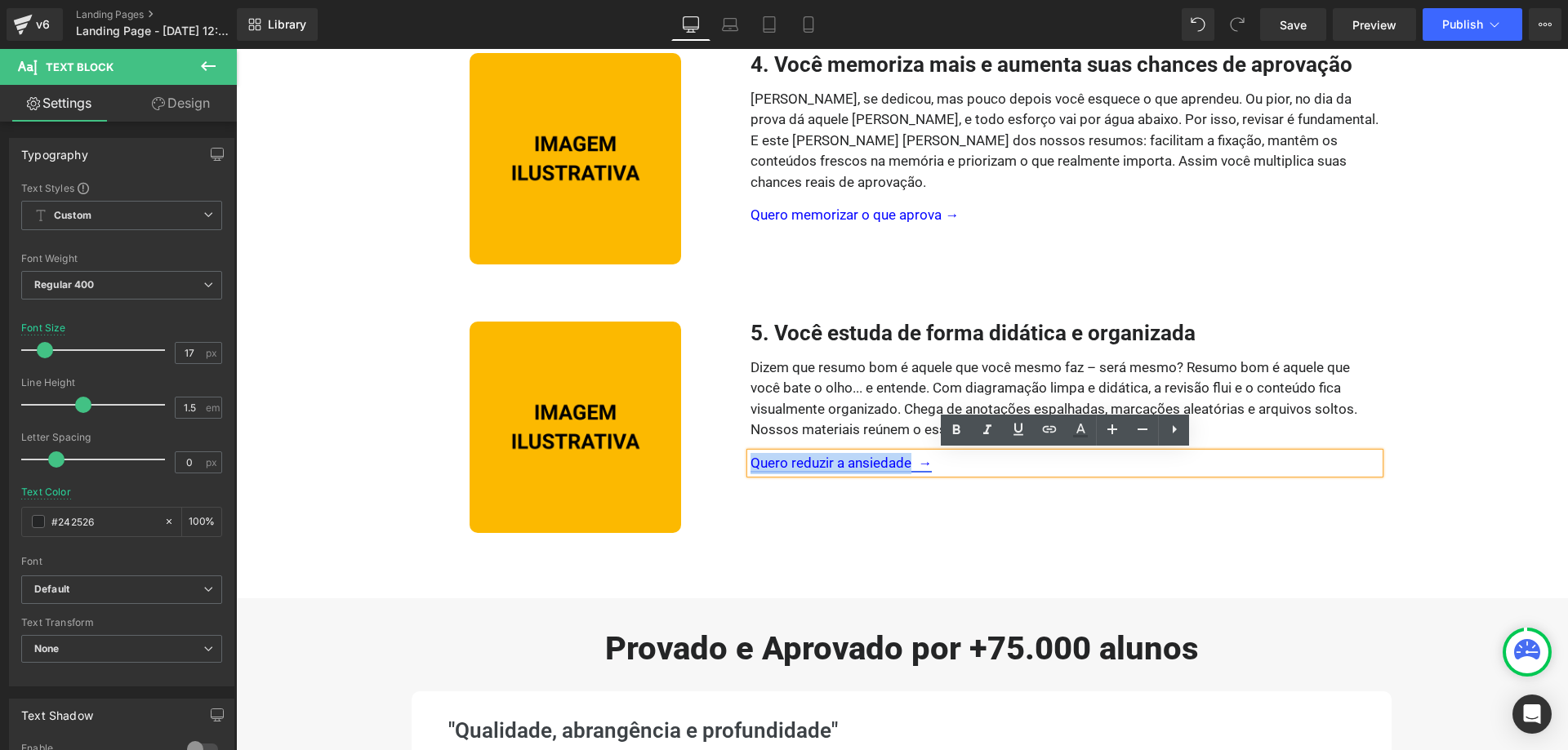
drag, startPoint x: 893, startPoint y: 463, endPoint x: 755, endPoint y: 464, distance: 138.0
click at [755, 464] on link "Quero reduzir a ansiedade →" at bounding box center [841, 463] width 181 height 16
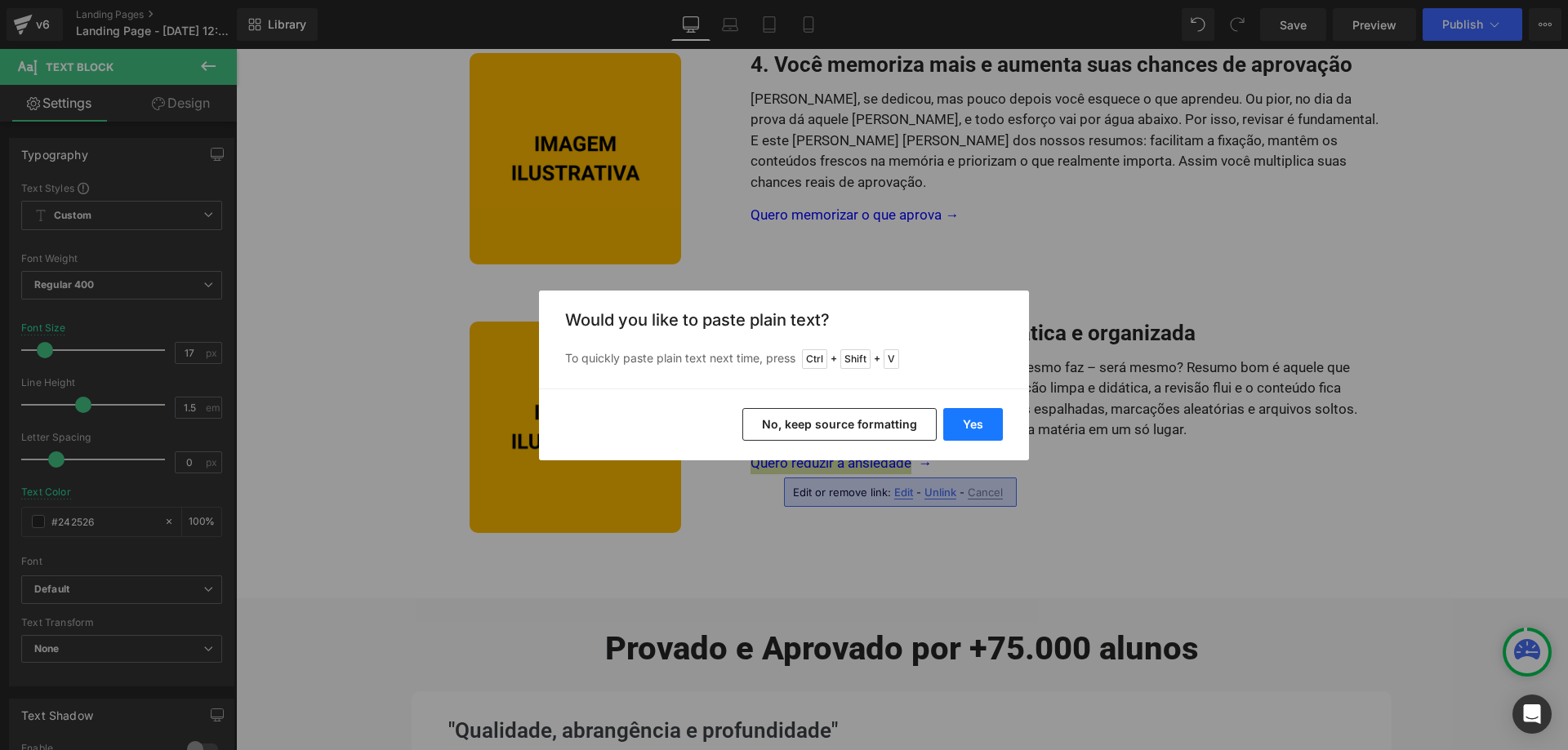
click at [970, 425] on button "Yes" at bounding box center [972, 425] width 59 height 33
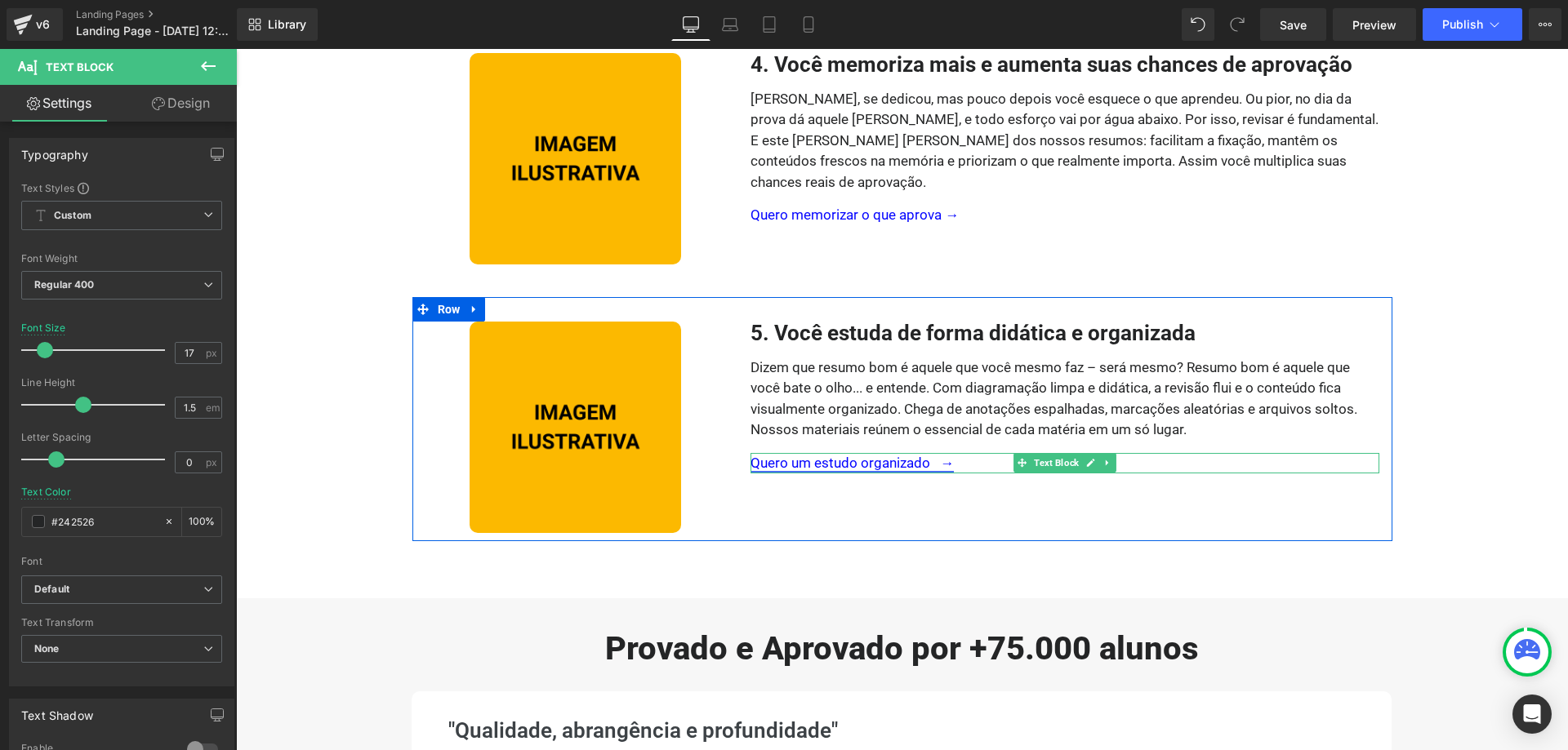
click at [934, 463] on link "Quero um estudo organizado →" at bounding box center [852, 463] width 204 height 16
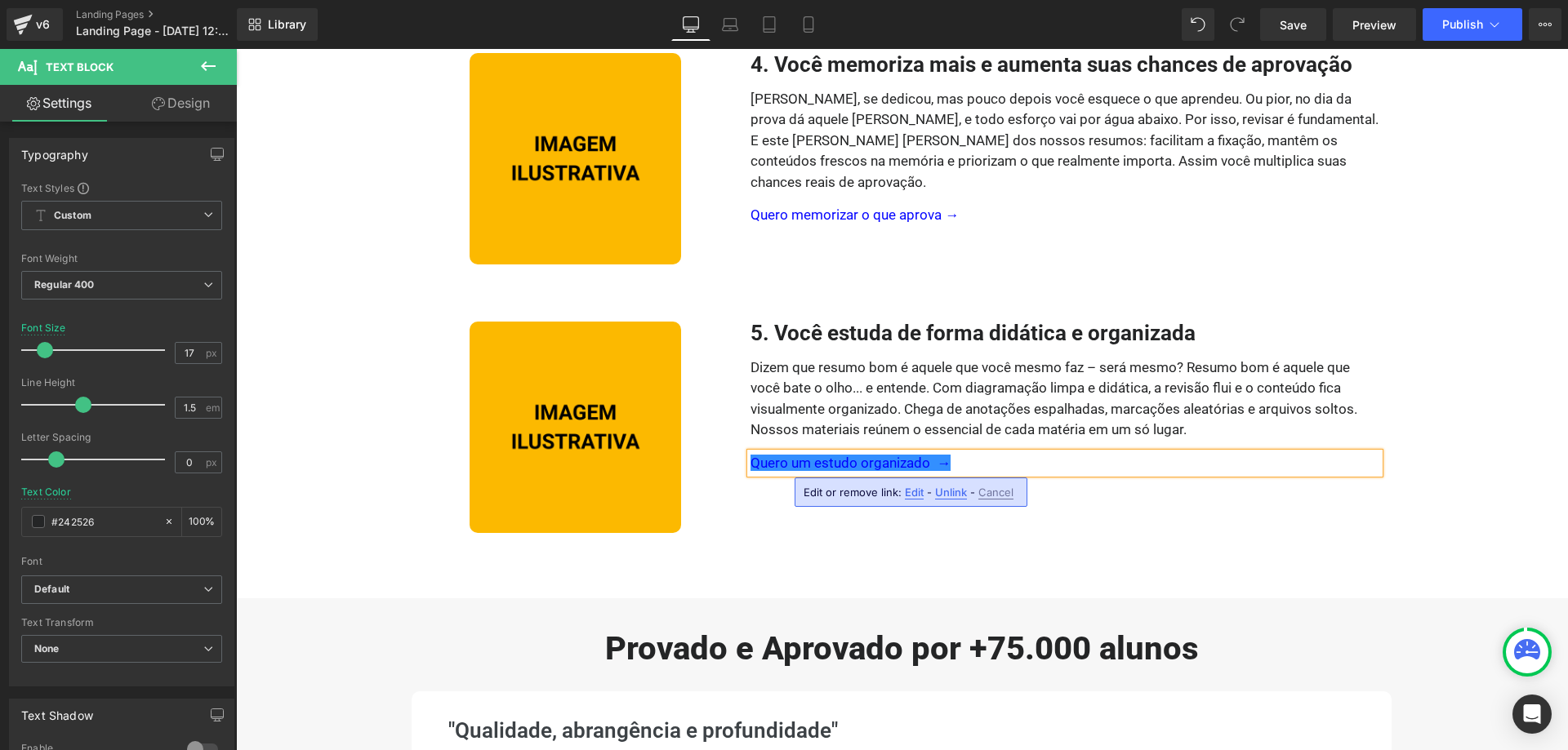
click at [1173, 567] on div "Garanta Somente Hoje até +70% OFF Text Block Row Image Icon Icon Icon Icon Icon…" at bounding box center [902, 278] width 1332 height 2731
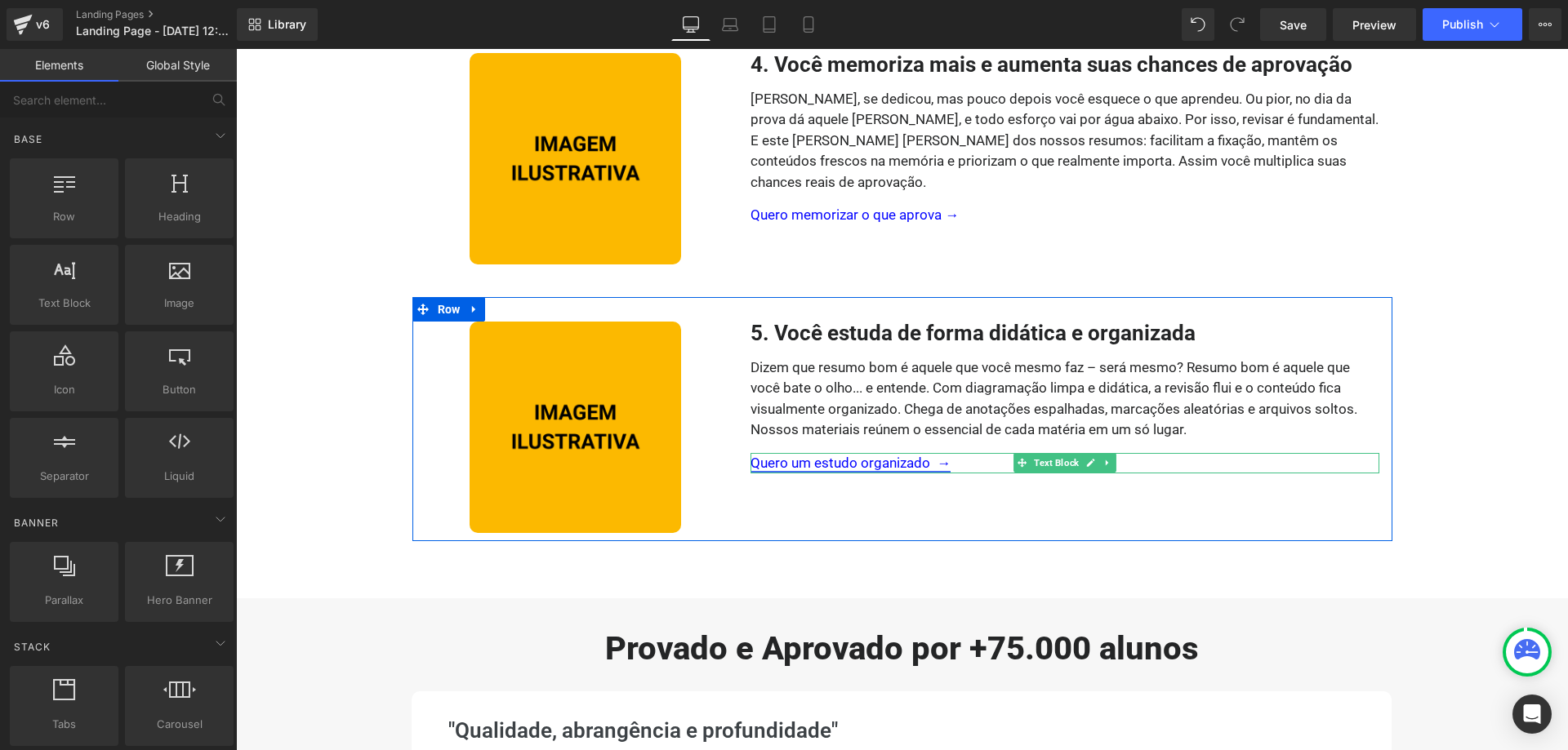
click at [937, 461] on link "Quero um estudo organizado →" at bounding box center [850, 463] width 200 height 16
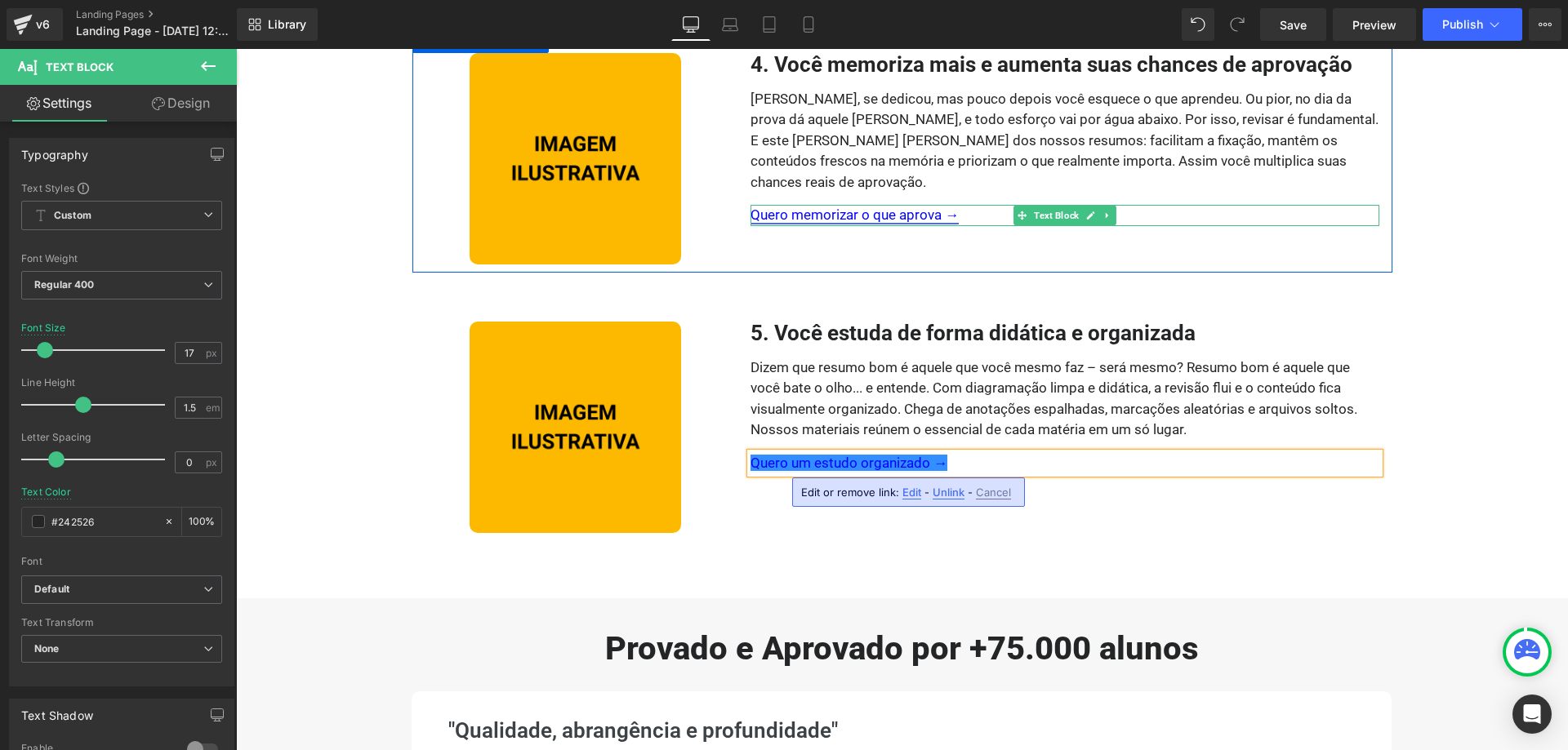
click at [940, 206] on link "Quero memorizar o que aprova →" at bounding box center [854, 215] width 208 height 16
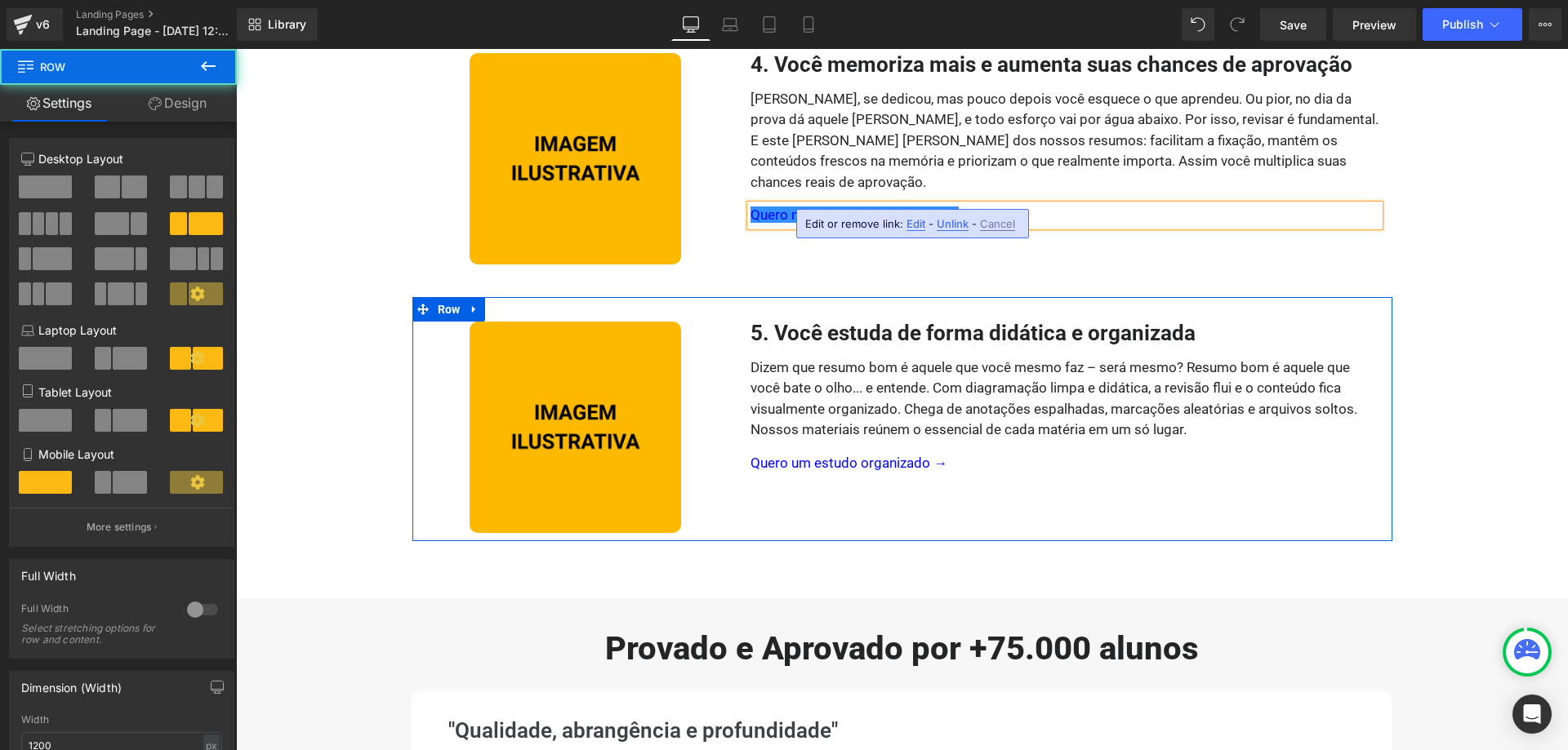
click at [1250, 354] on div "5. Você estuda de forma didática e organizada Heading Dizem que resumo bom é aq…" at bounding box center [1065, 427] width 653 height 211
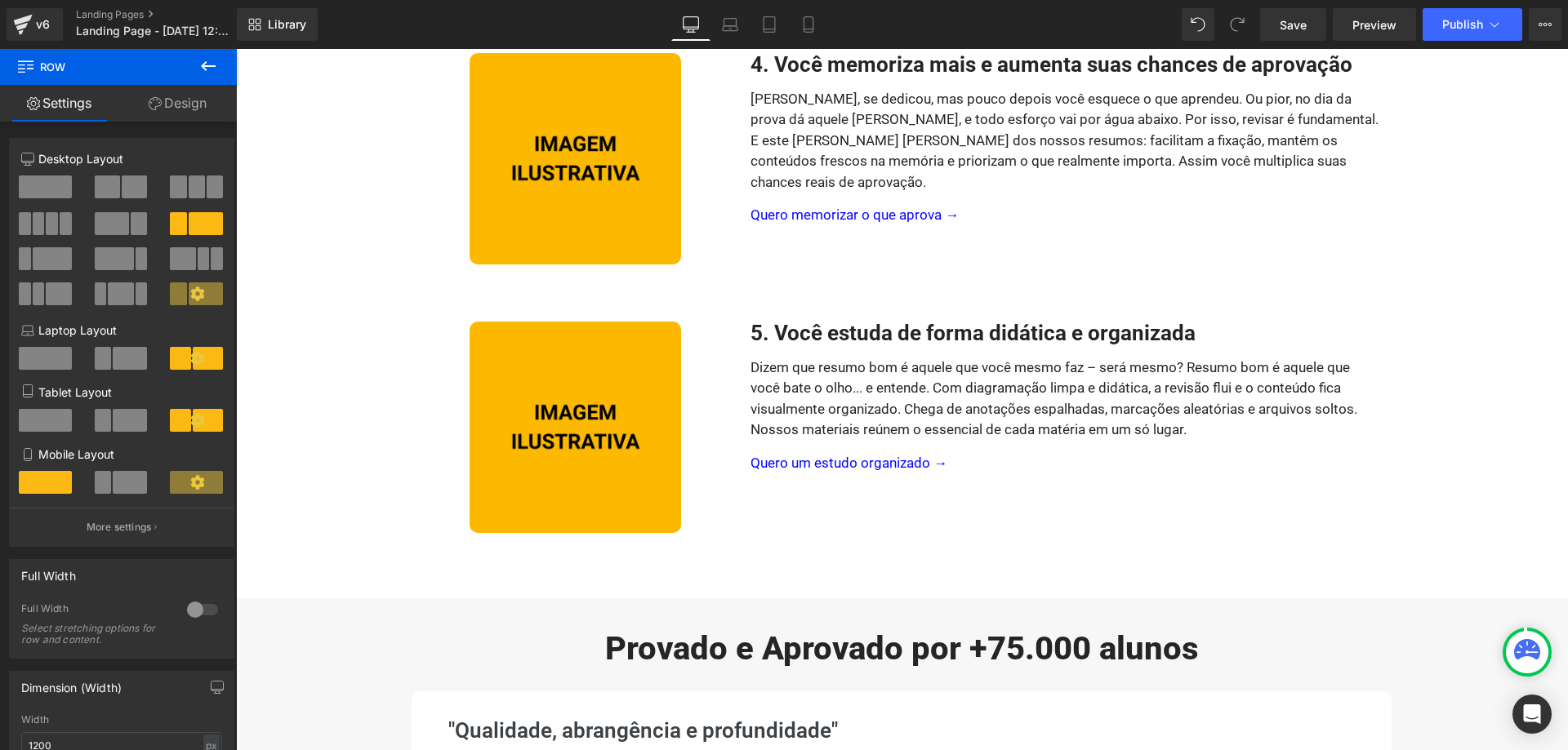
click at [1488, 503] on div "Garanta Somente Hoje até +70% OFF Text Block Row Image Icon Icon Icon Icon Icon…" at bounding box center [902, 278] width 1332 height 2731
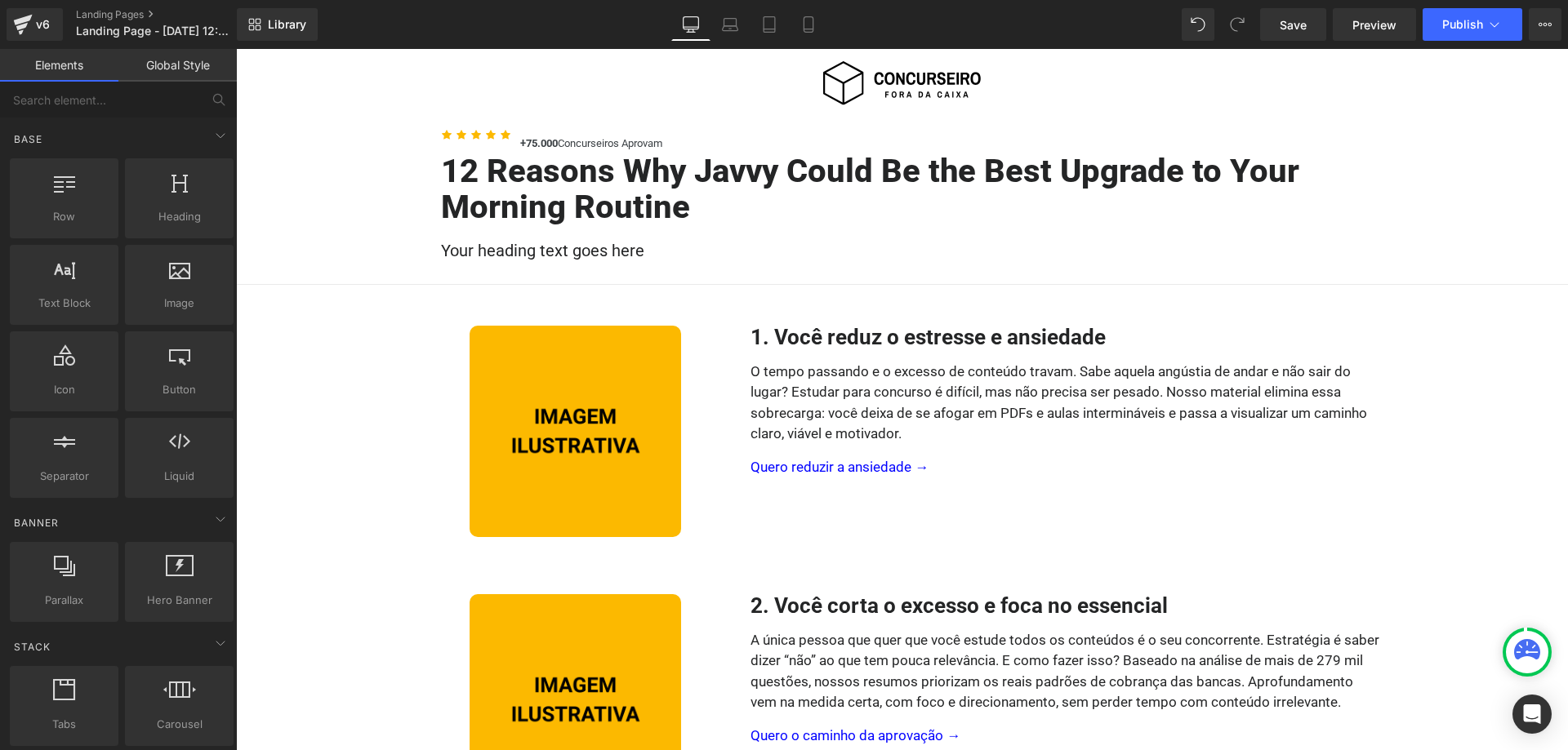
scroll to position [0, 0]
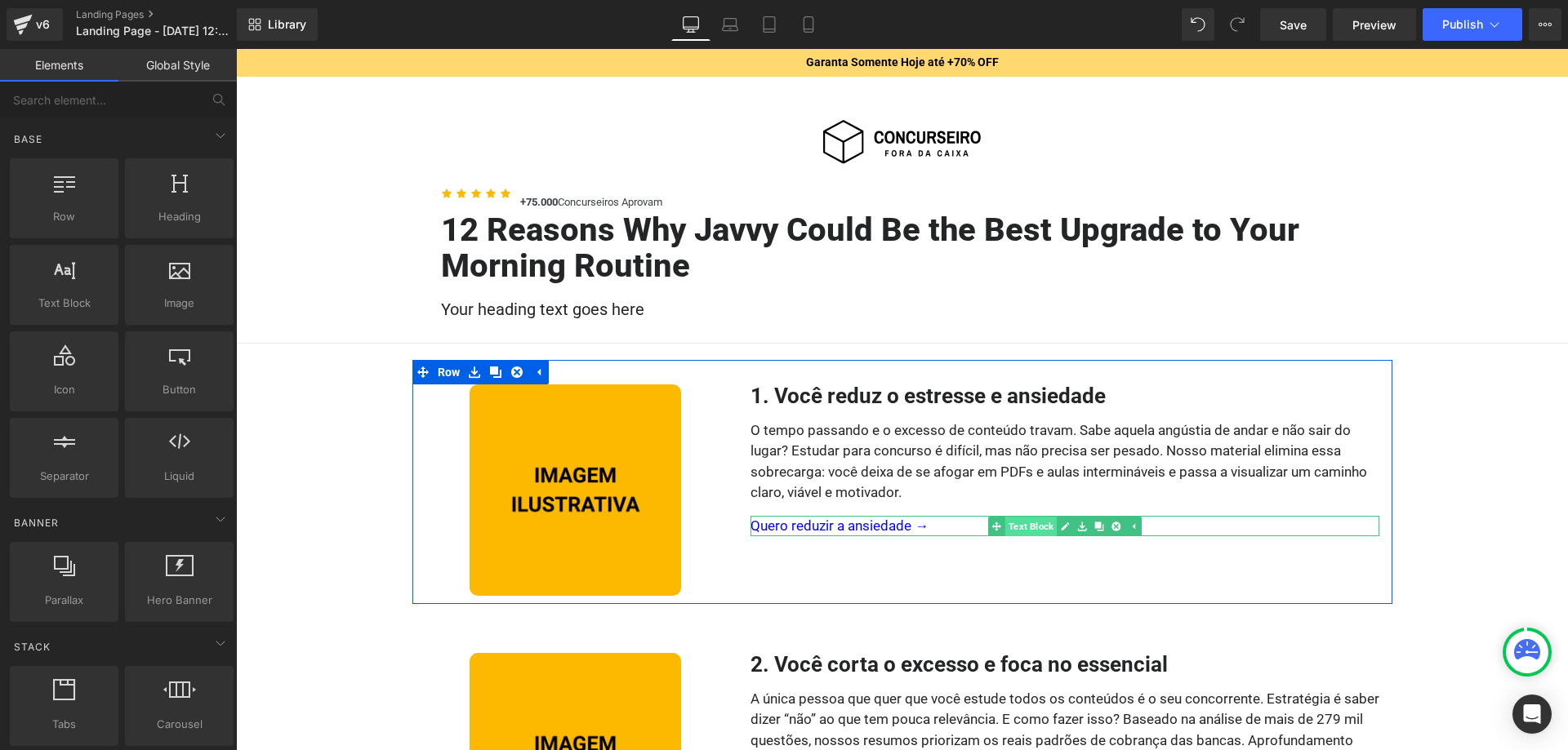
click at [1025, 529] on link "Text Block" at bounding box center [1022, 526] width 69 height 19
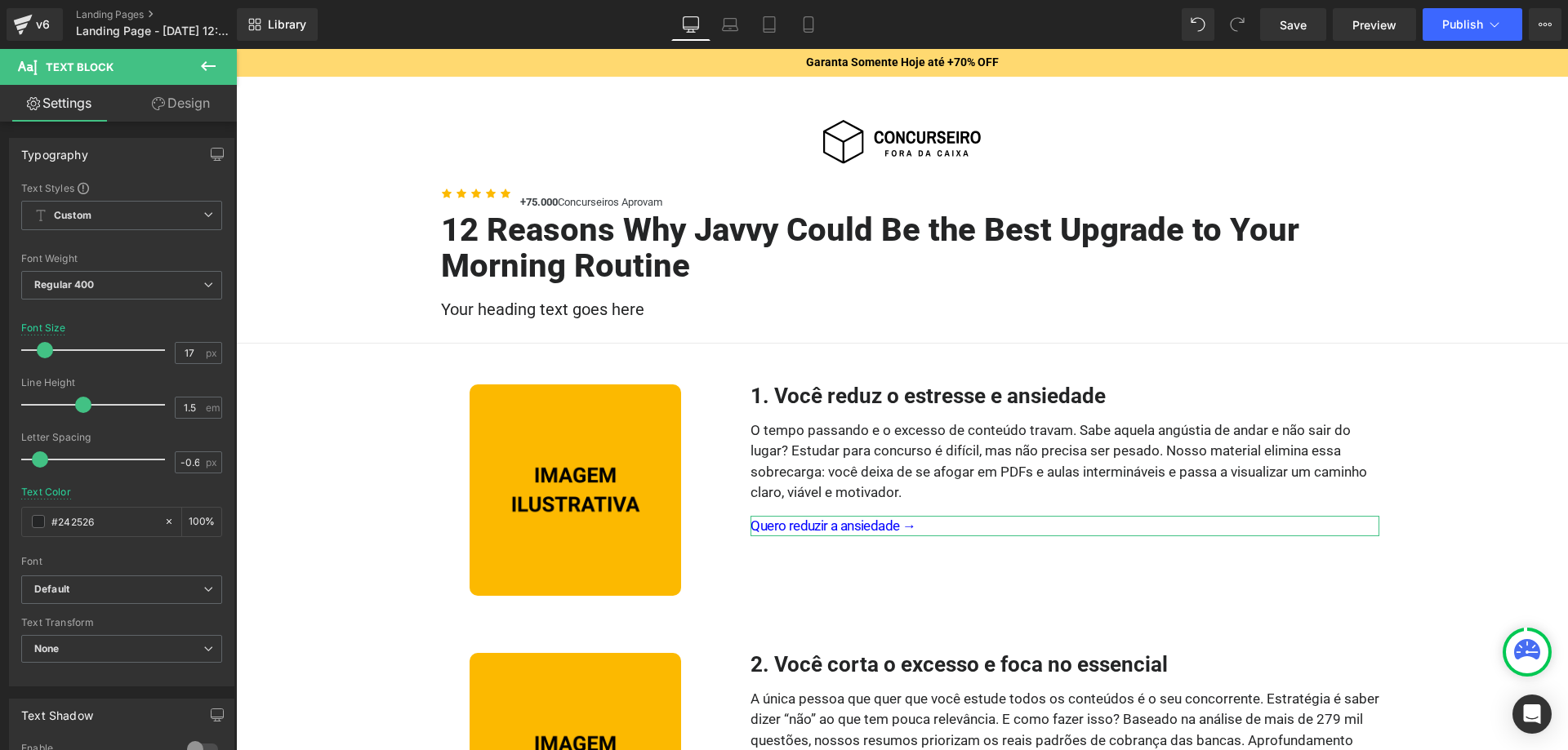
type input "-0.5"
drag, startPoint x: 58, startPoint y: 458, endPoint x: 43, endPoint y: 462, distance: 15.5
click at [43, 462] on span at bounding box center [43, 460] width 16 height 16
click at [91, 479] on div at bounding box center [122, 481] width 201 height 11
click at [106, 272] on span "Regular 400" at bounding box center [122, 285] width 201 height 28
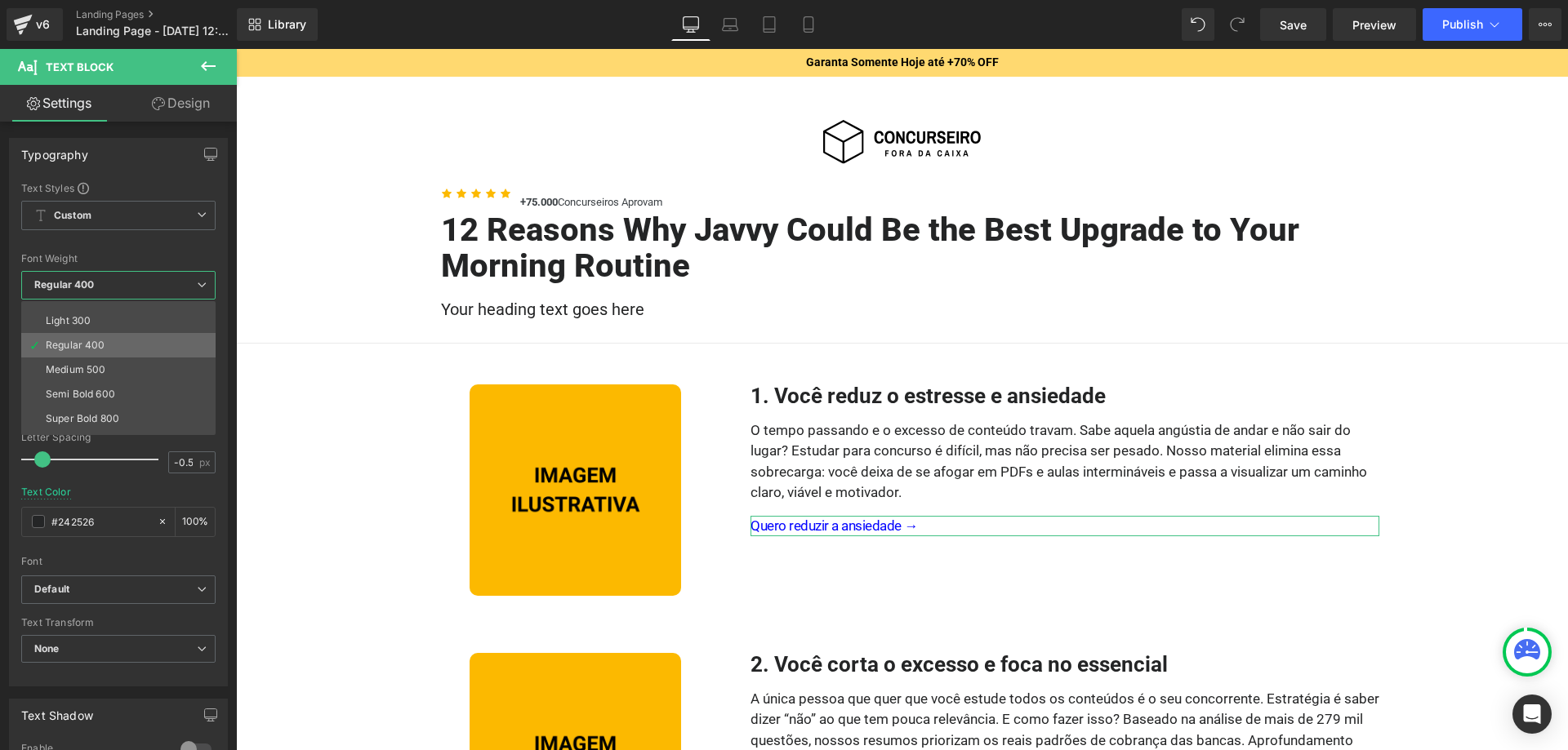
scroll to position [58, 0]
click at [109, 367] on li "Semi Bold 600" at bounding box center [122, 377] width 202 height 25
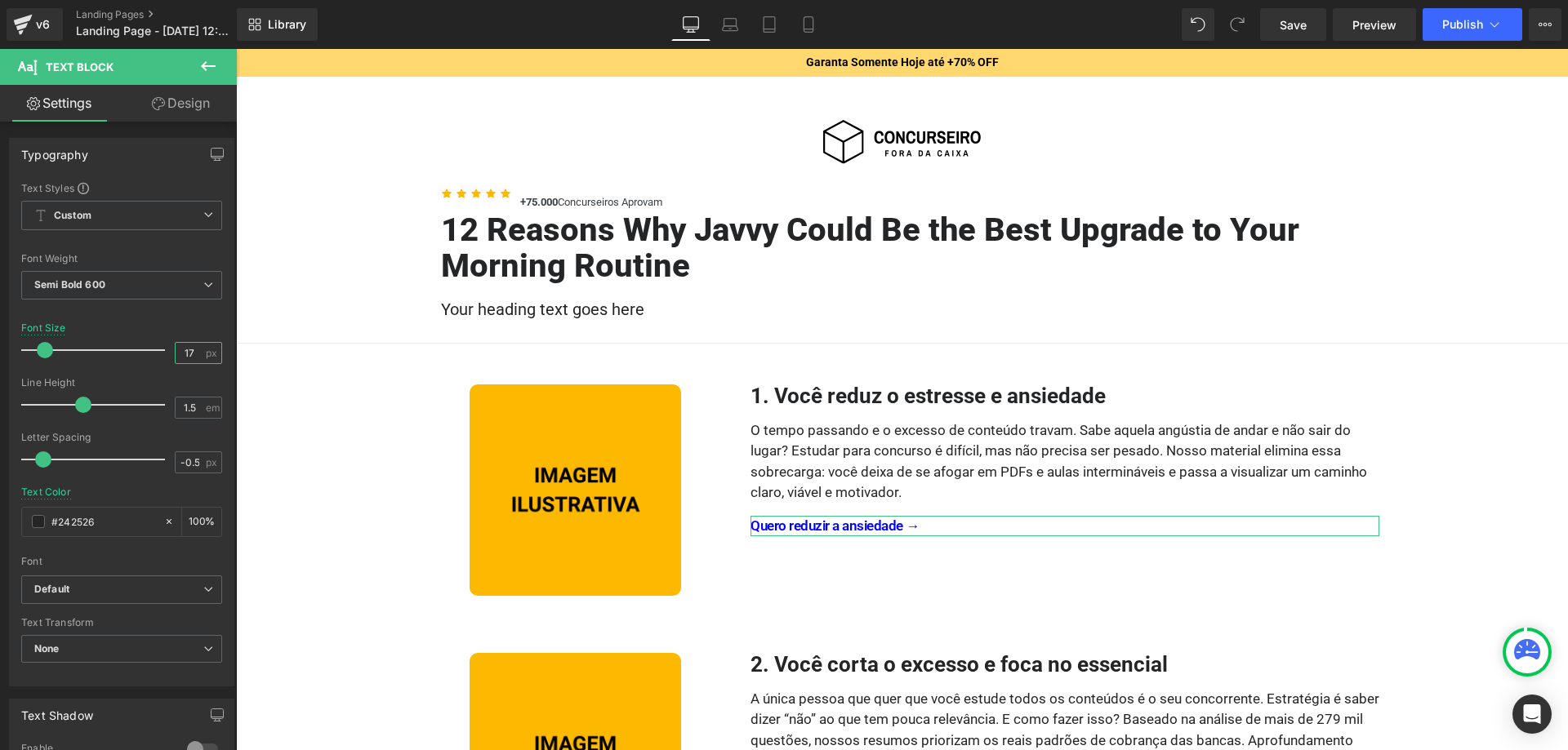
click at [188, 350] on input "17" at bounding box center [189, 353] width 28 height 20
click at [198, 318] on div at bounding box center [122, 313] width 201 height 11
click at [734, 28] on icon at bounding box center [730, 25] width 16 height 16
type input "16"
type input "100"
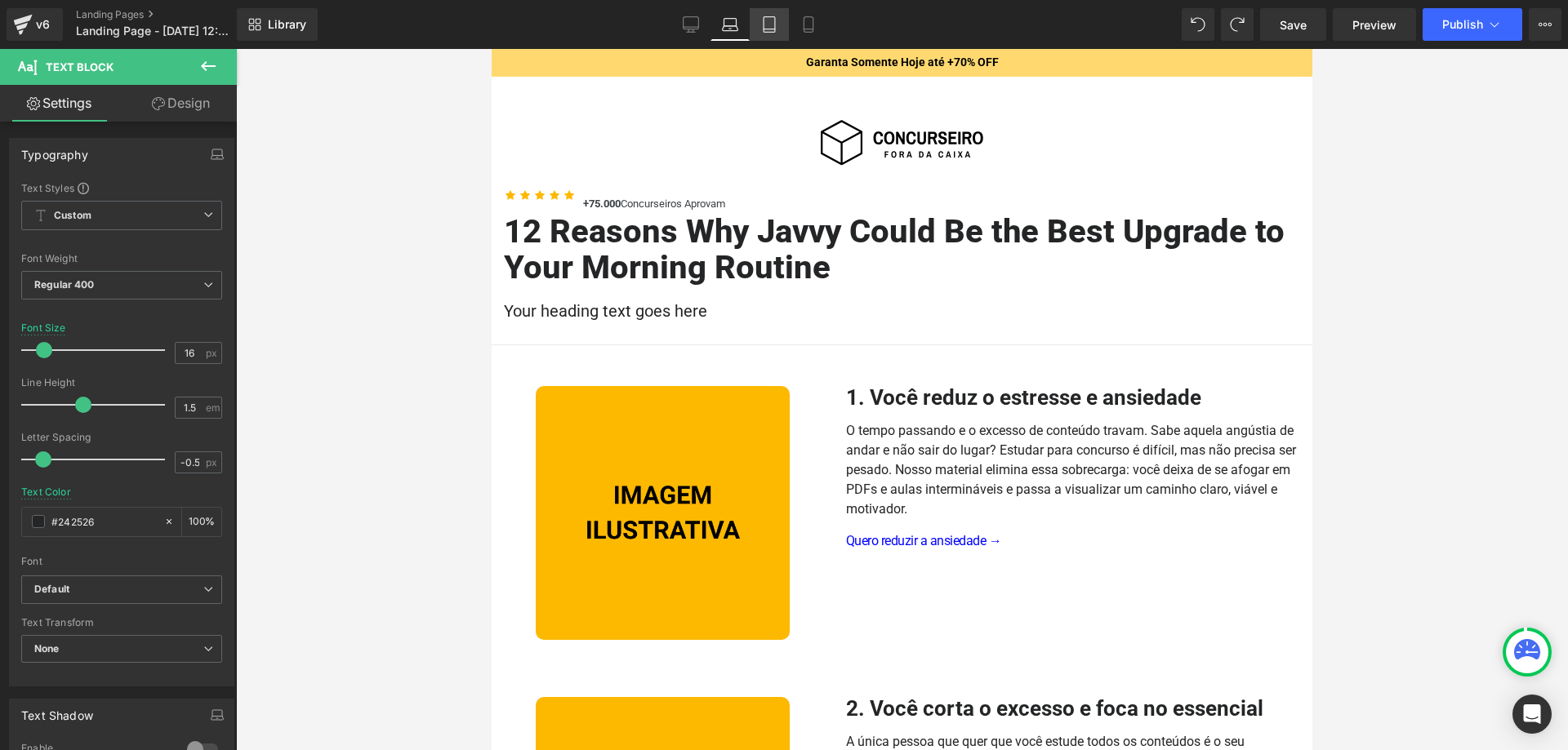
click at [779, 35] on link "Tablet" at bounding box center [769, 25] width 39 height 33
type input "15"
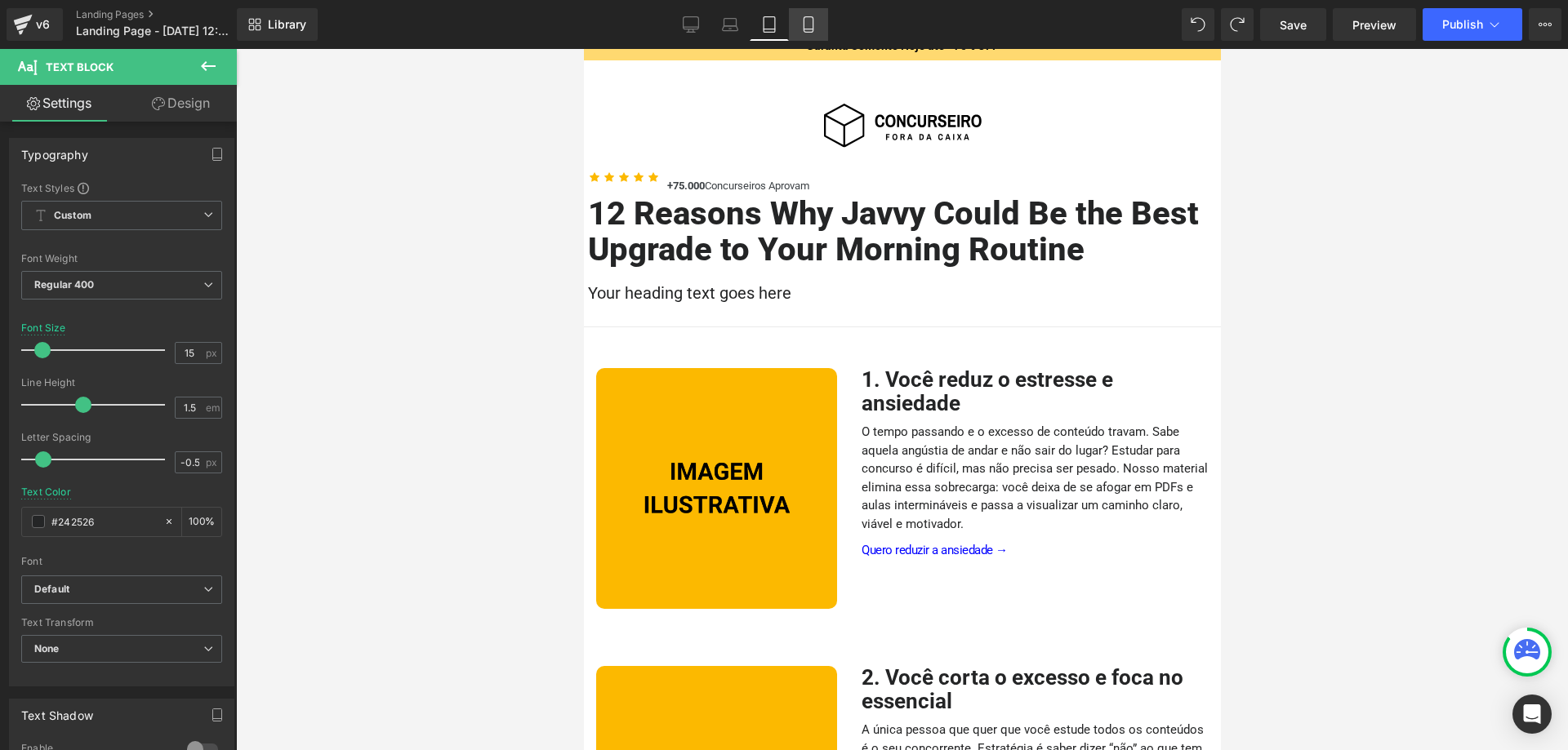
click at [811, 36] on link "Mobile" at bounding box center [808, 25] width 39 height 33
type input "100"
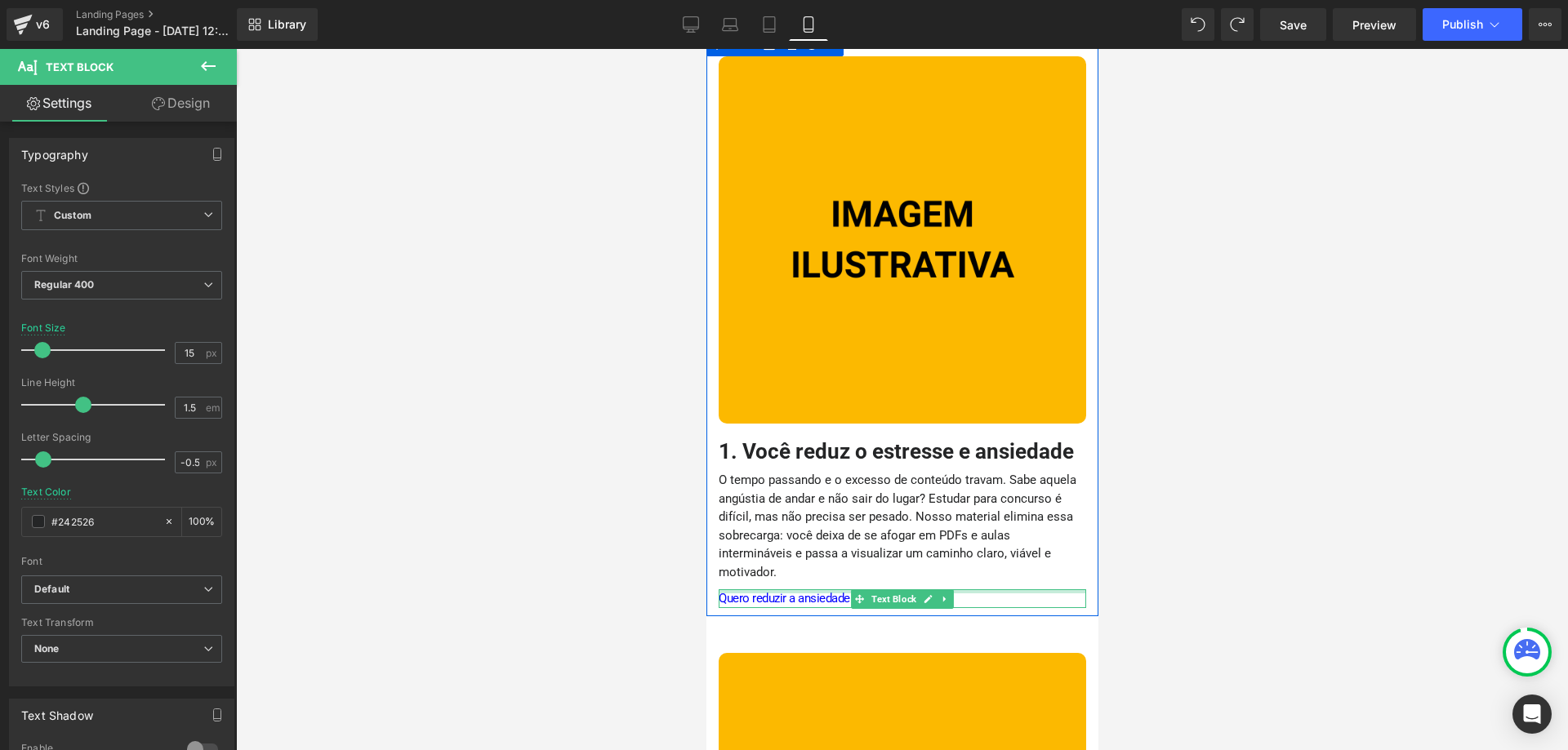
click at [806, 589] on div at bounding box center [902, 591] width 367 height 4
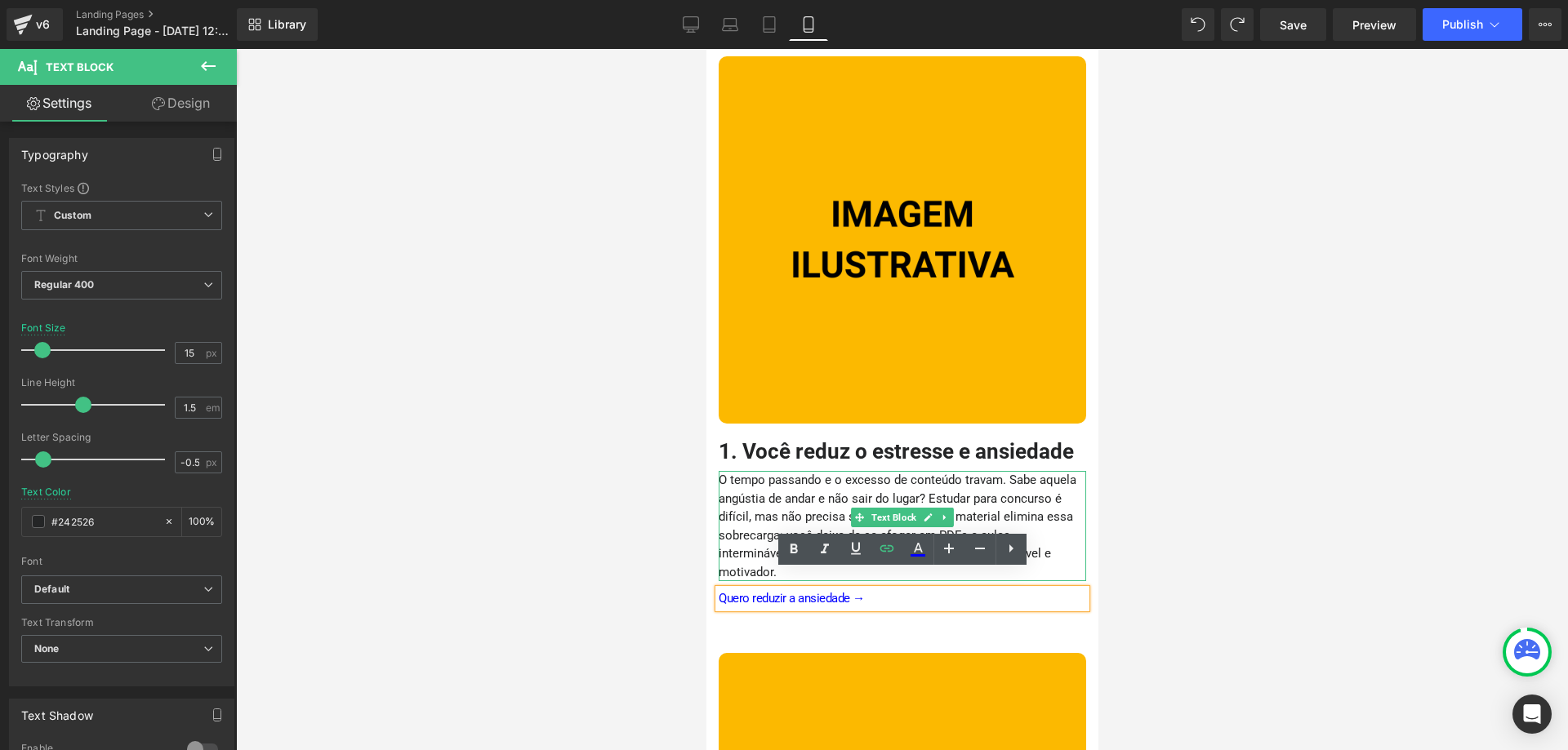
click at [1003, 498] on p "O tempo passando e o excesso de conteúdo travam. Sabe aquela angústia de andar …" at bounding box center [902, 526] width 367 height 111
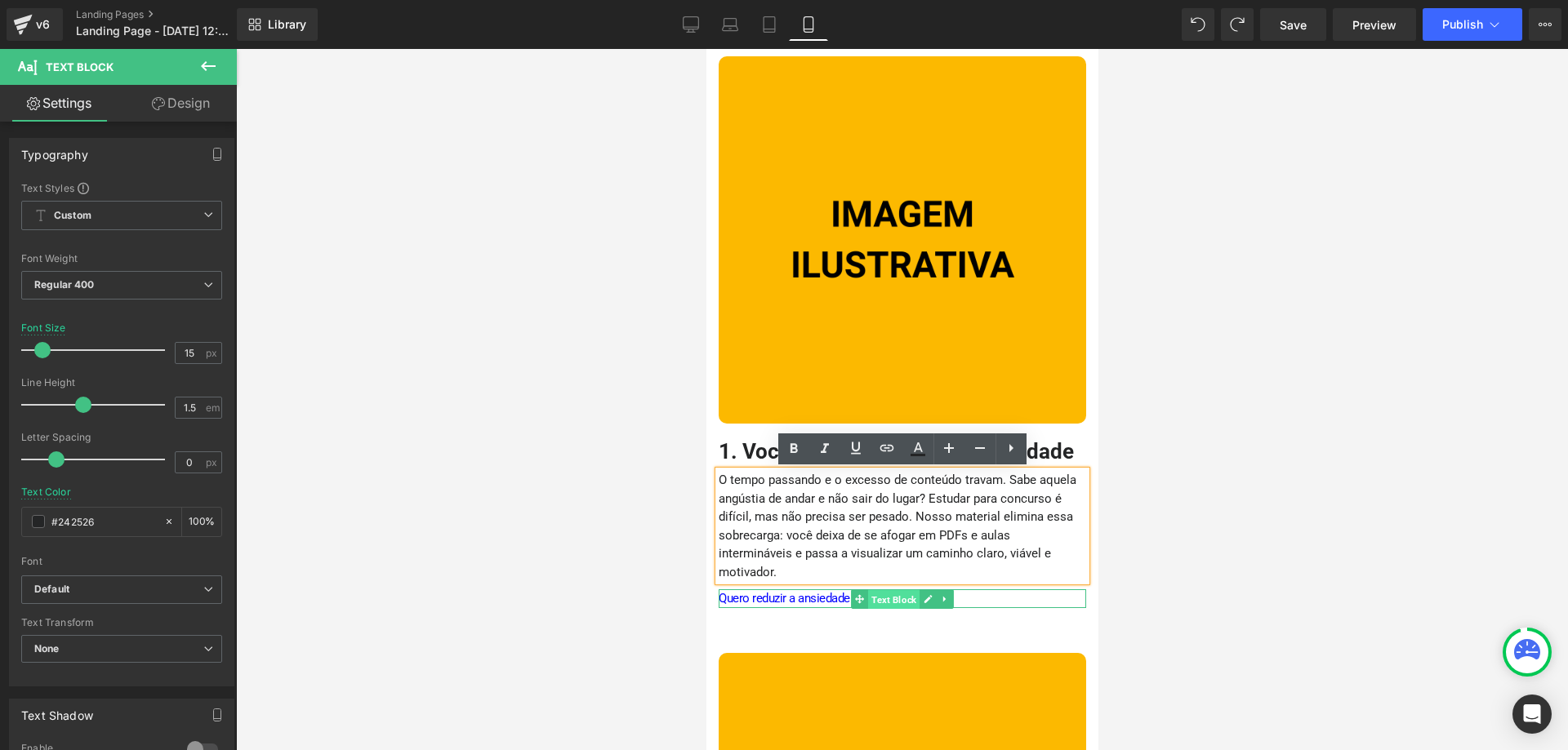
click at [901, 590] on span "Text Block" at bounding box center [893, 599] width 51 height 19
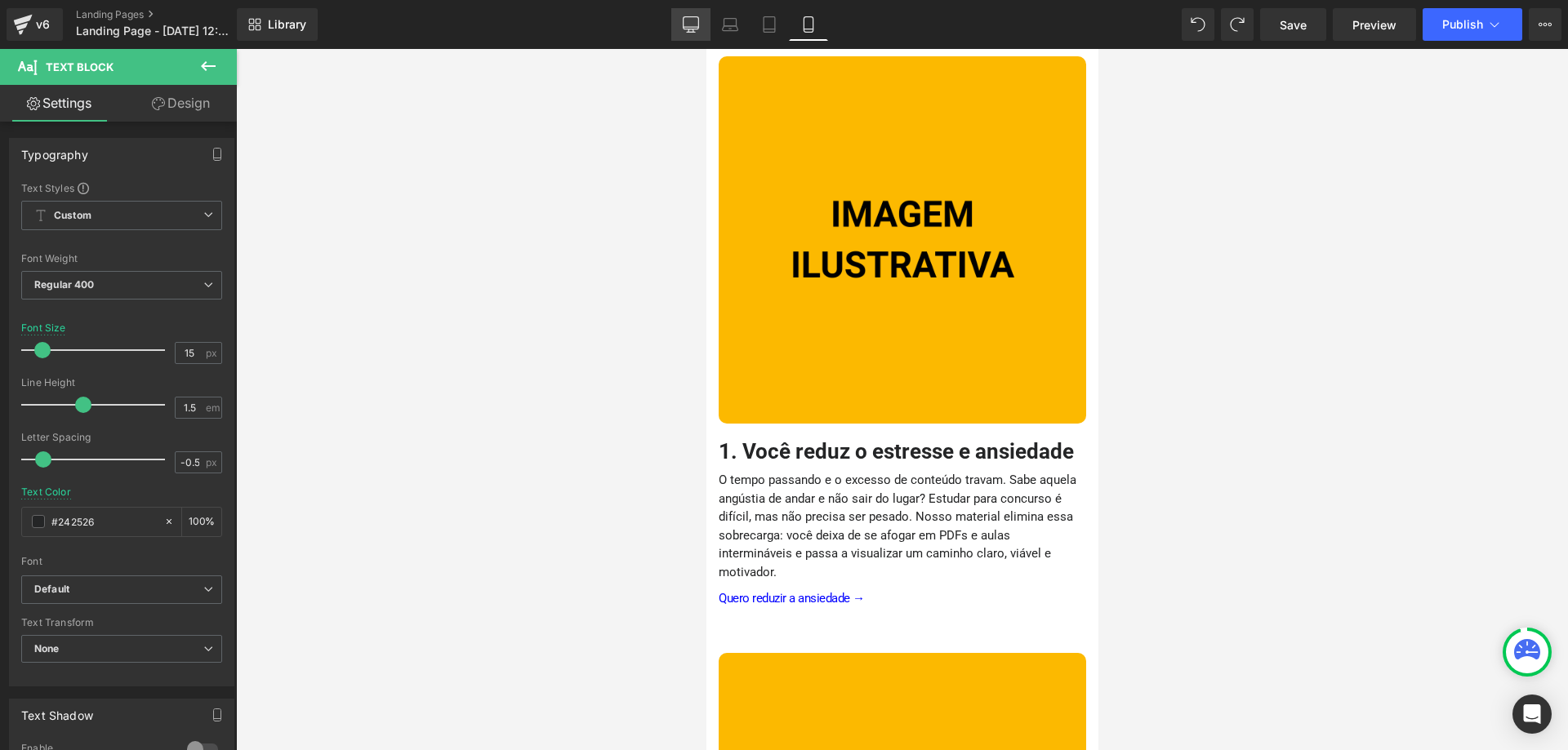
click at [685, 20] on icon at bounding box center [691, 25] width 16 height 16
type input "17"
type input "100"
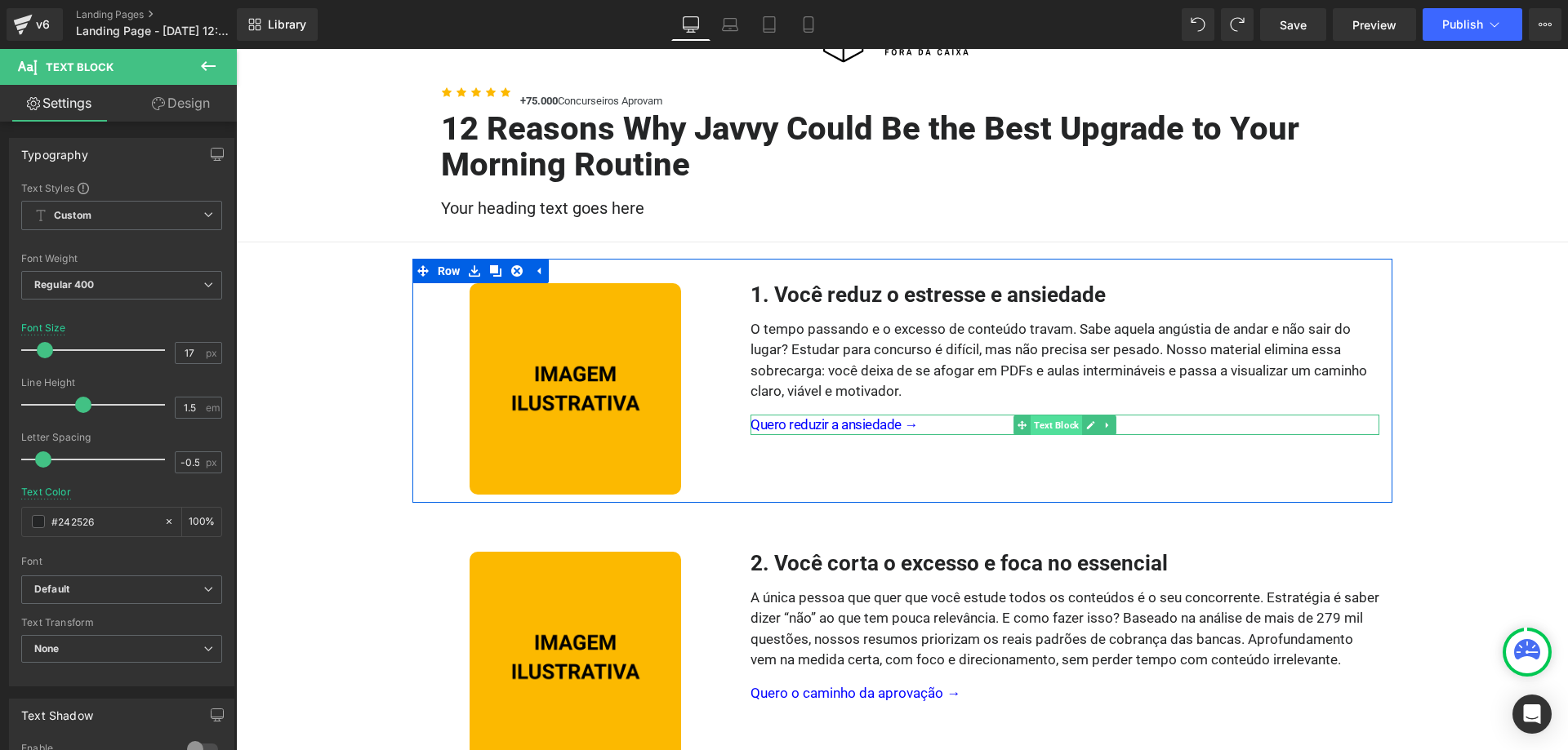
click at [1044, 423] on span "Text Block" at bounding box center [1056, 425] width 51 height 19
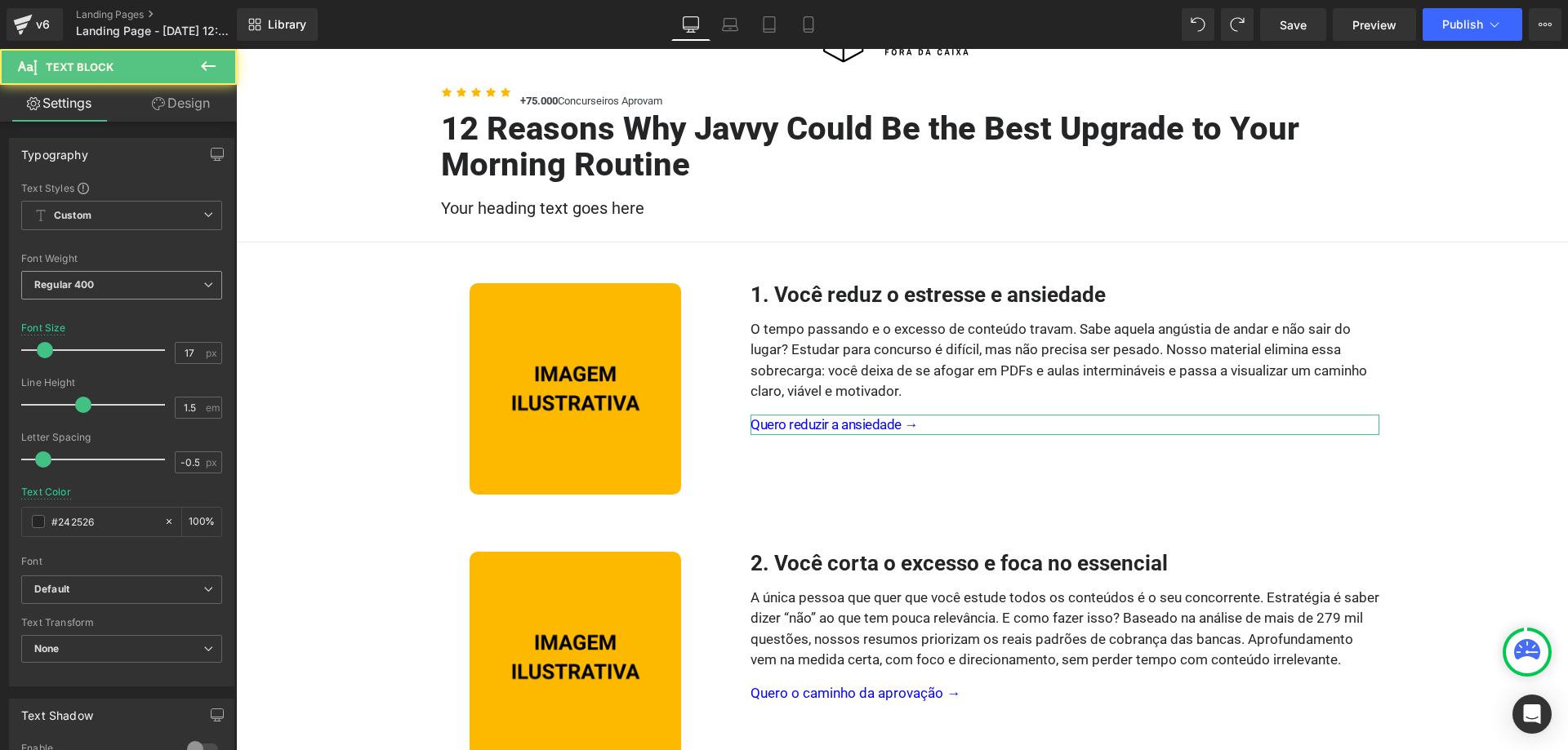
click at [144, 278] on span "Regular 400" at bounding box center [122, 285] width 201 height 28
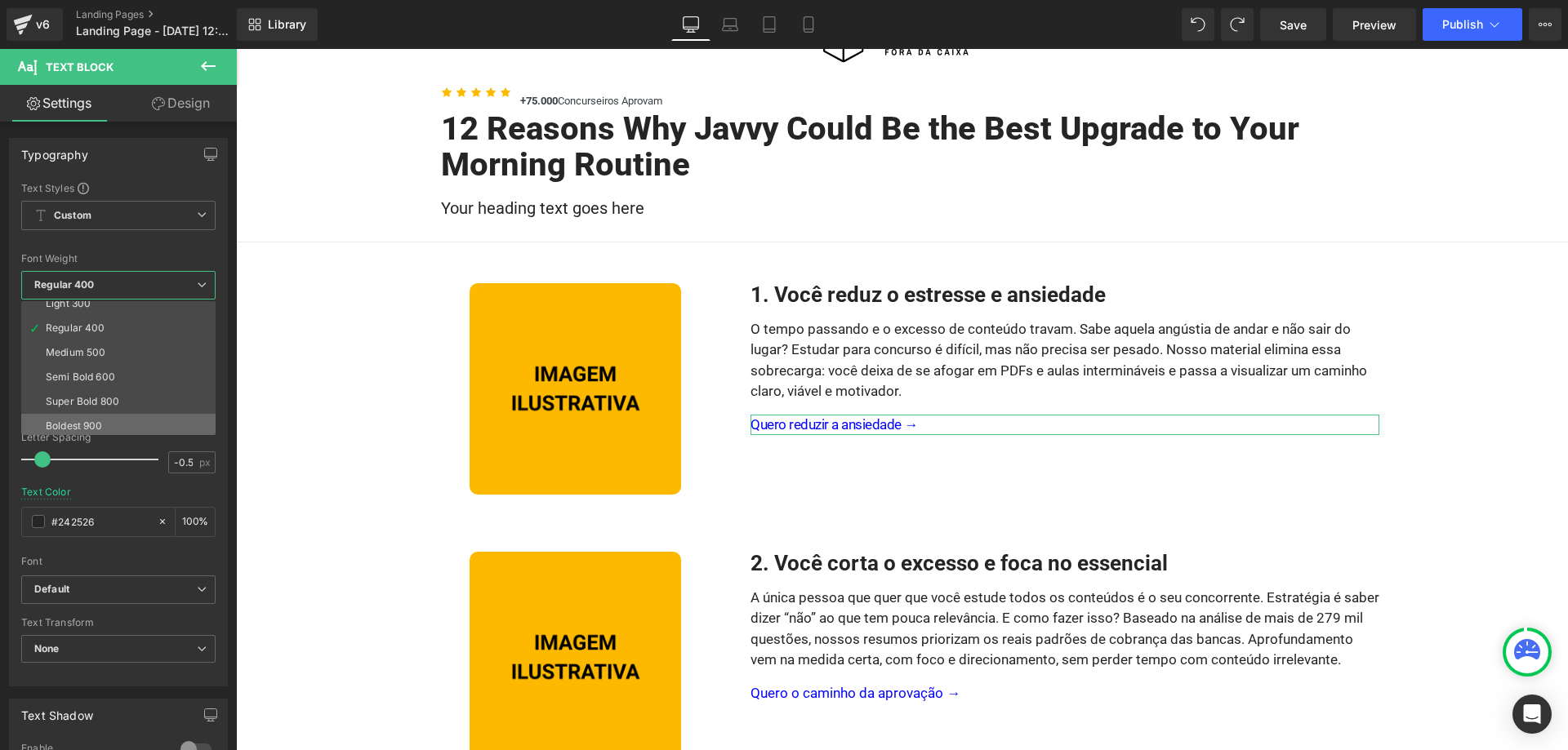
scroll to position [118, 0]
click at [188, 249] on div "Font Default Work Sans Roboto Inconsolata [GEOGRAPHIC_DATA] Default Default Wor…" at bounding box center [118, 378] width 195 height 395
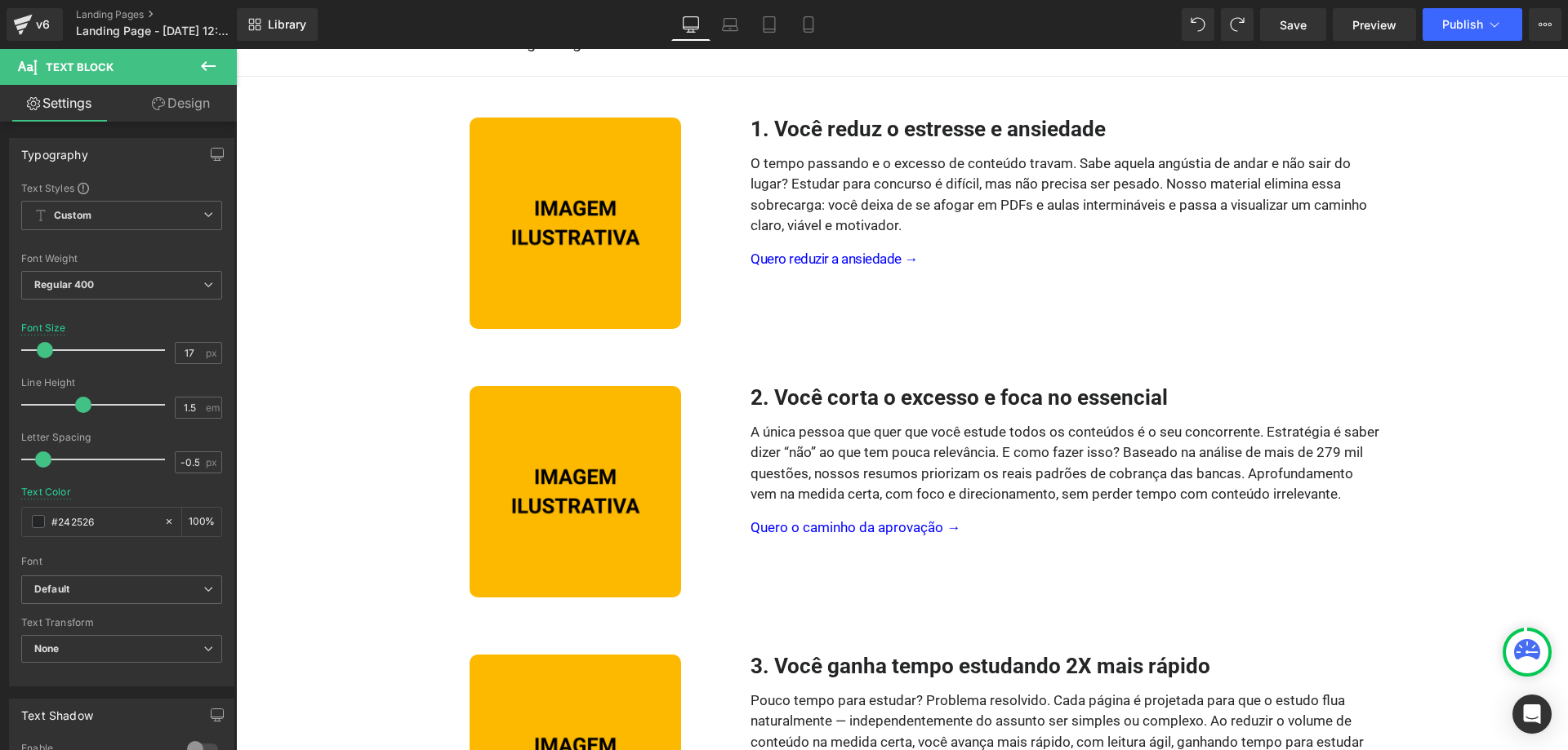
scroll to position [268, 0]
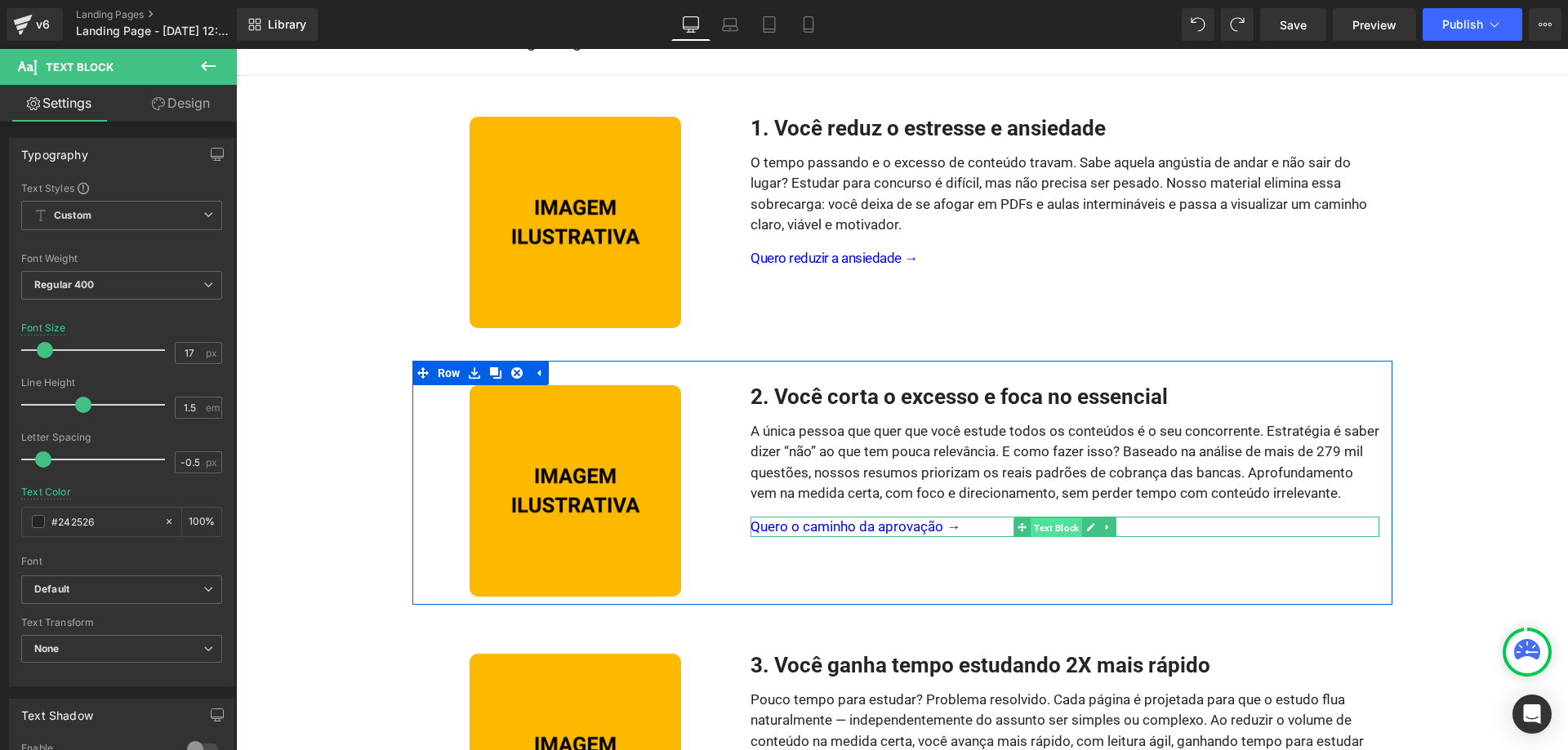
click at [1058, 527] on span "Text Block" at bounding box center [1056, 527] width 51 height 19
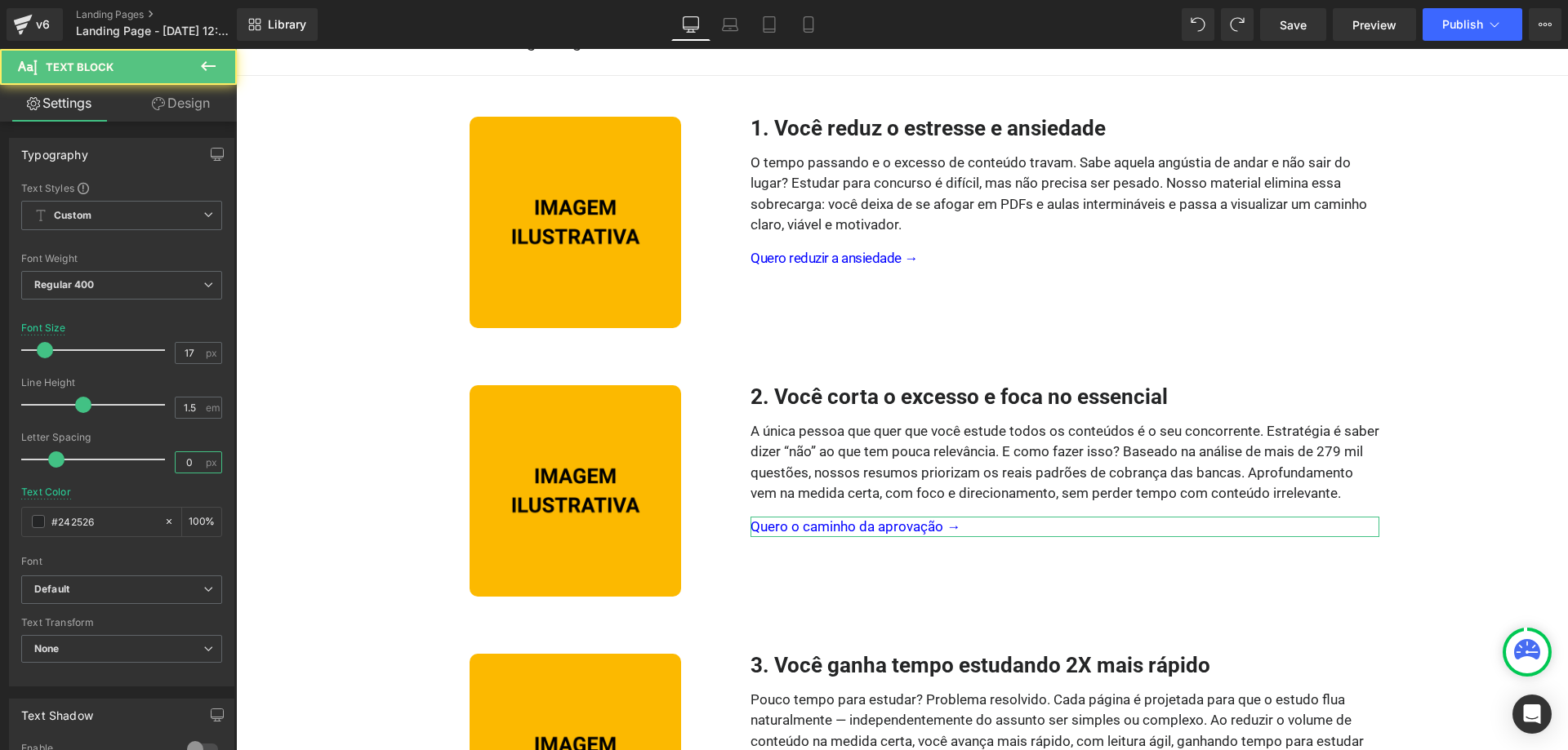
click at [196, 461] on input "0" at bounding box center [189, 462] width 28 height 20
drag, startPoint x: 65, startPoint y: 457, endPoint x: 37, endPoint y: 453, distance: 28.3
click at [37, 453] on span at bounding box center [43, 460] width 16 height 16
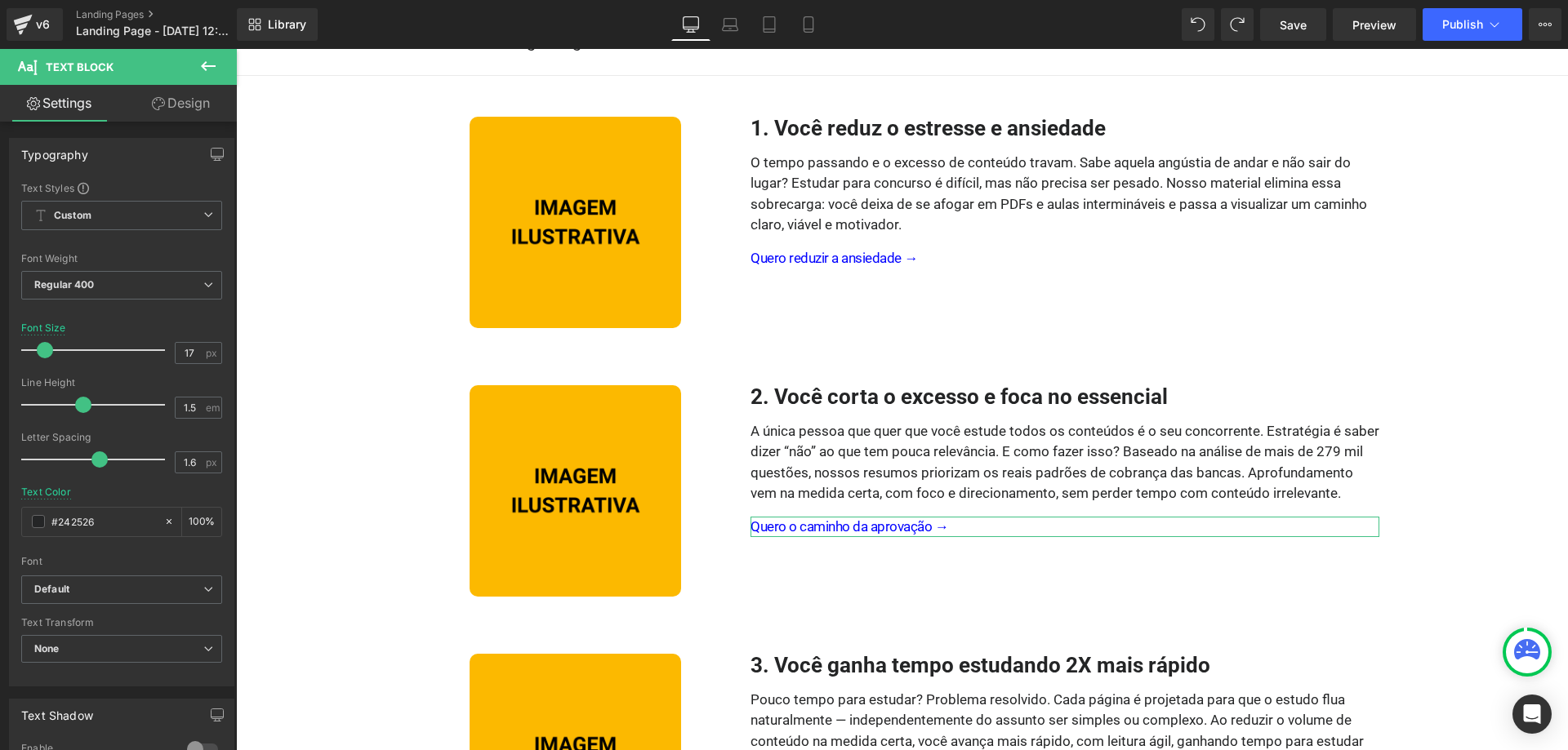
click at [101, 443] on div at bounding box center [97, 460] width 135 height 33
type input "-0.5"
drag, startPoint x: 97, startPoint y: 456, endPoint x: 41, endPoint y: 458, distance: 56.0
click at [41, 458] on span at bounding box center [43, 460] width 16 height 16
click at [35, 481] on div at bounding box center [122, 481] width 201 height 11
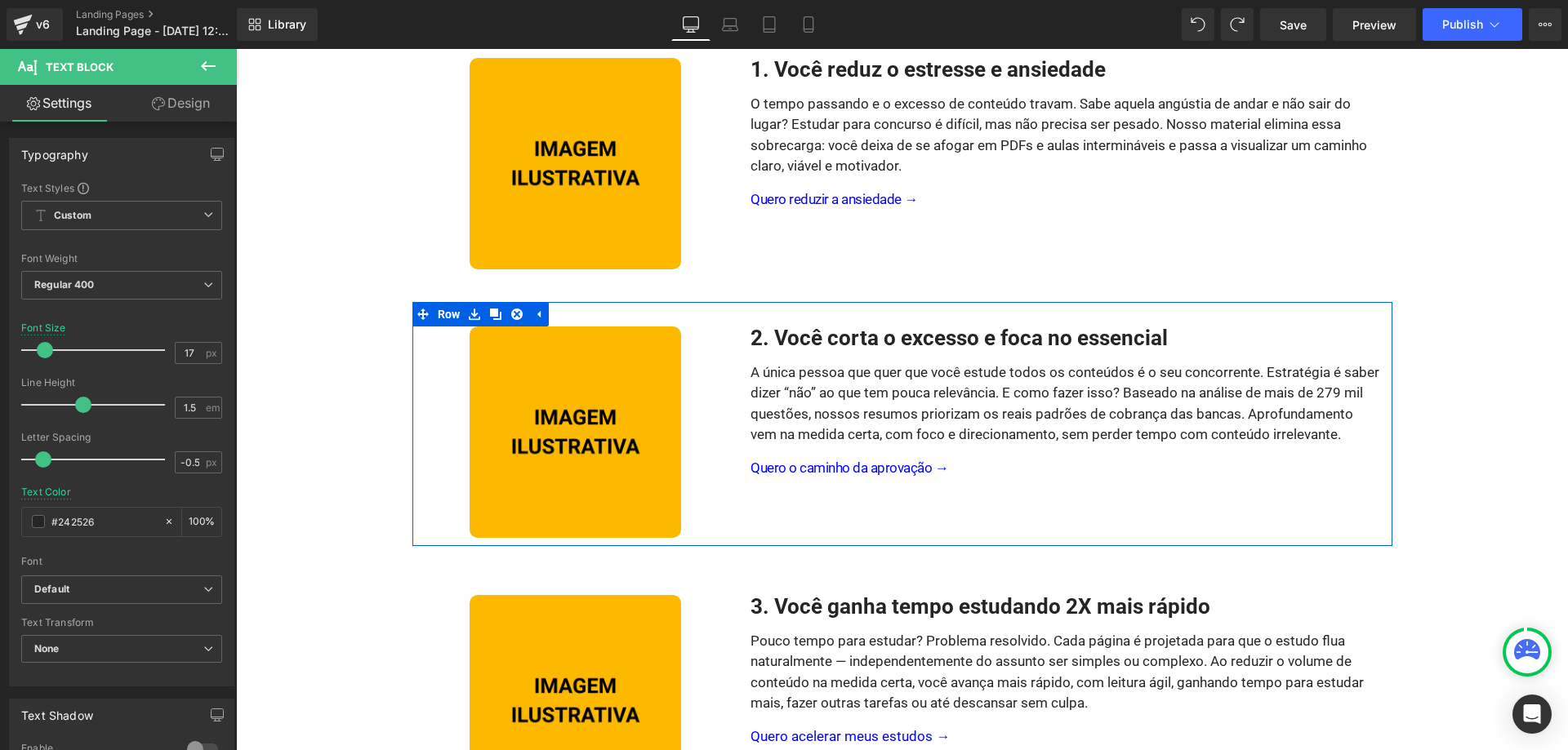
scroll to position [435, 0]
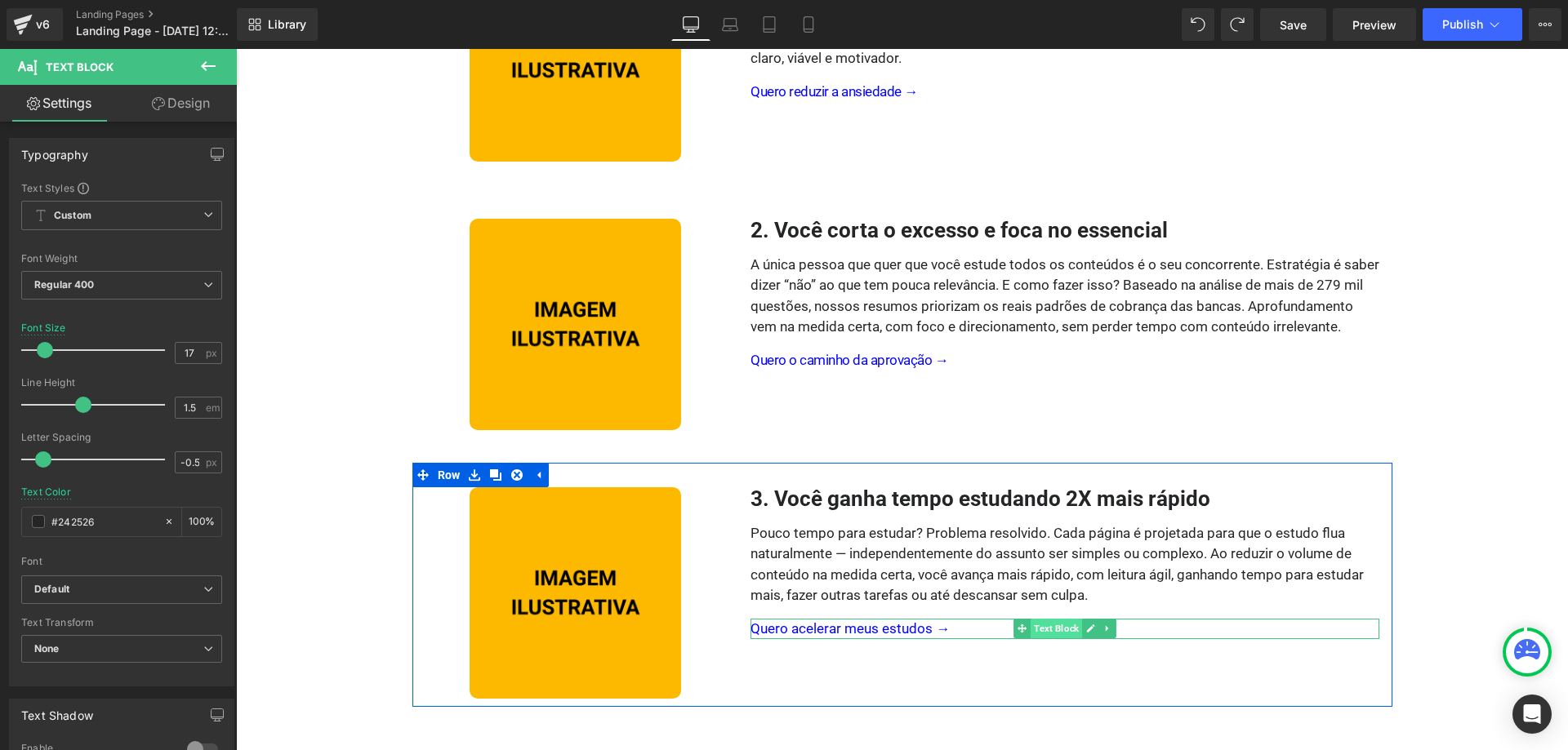
click at [1044, 632] on span "Text Block" at bounding box center [1056, 629] width 51 height 19
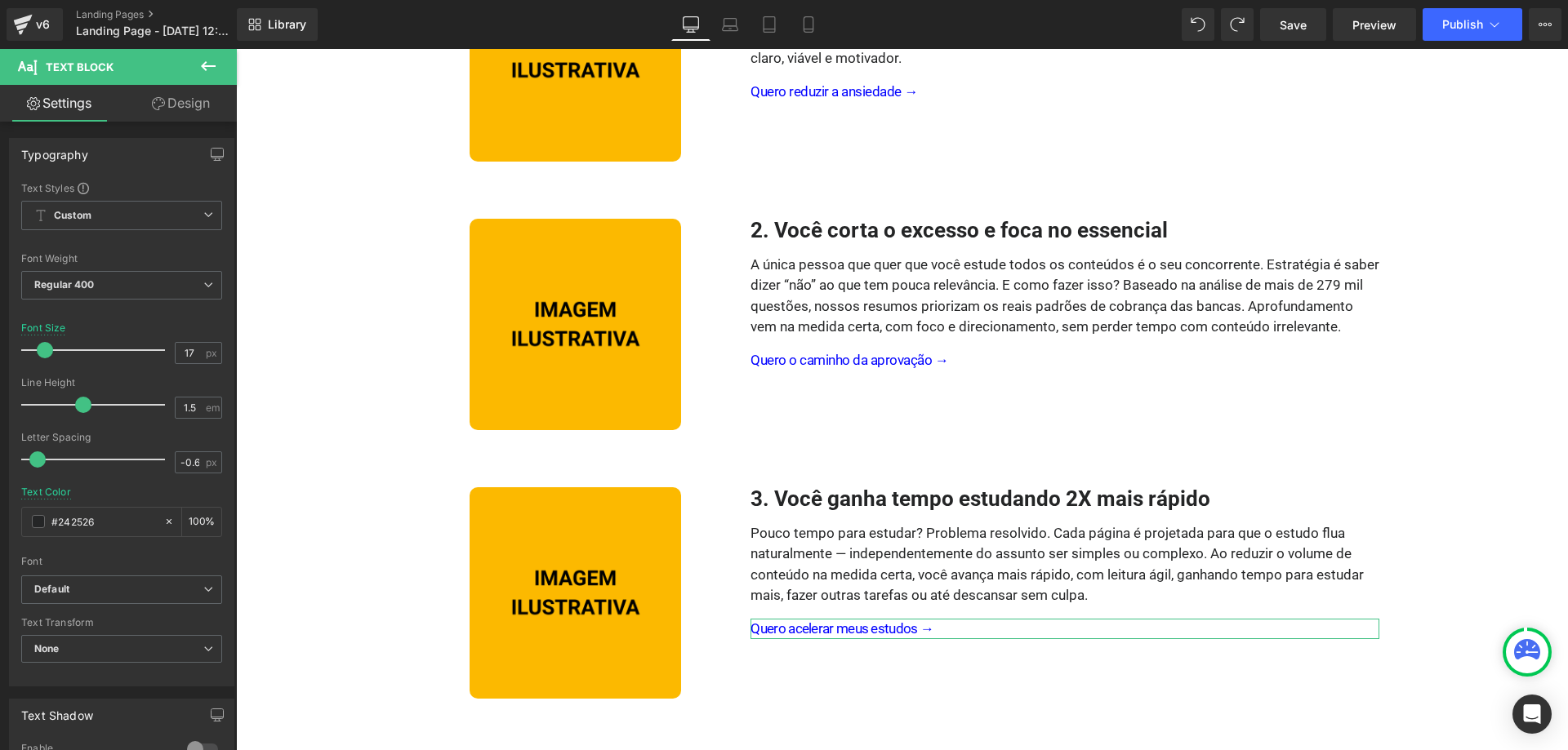
type input "-0.5"
drag, startPoint x: 54, startPoint y: 458, endPoint x: 39, endPoint y: 458, distance: 15.0
click at [39, 458] on span at bounding box center [43, 460] width 16 height 16
click at [123, 485] on div at bounding box center [122, 481] width 201 height 11
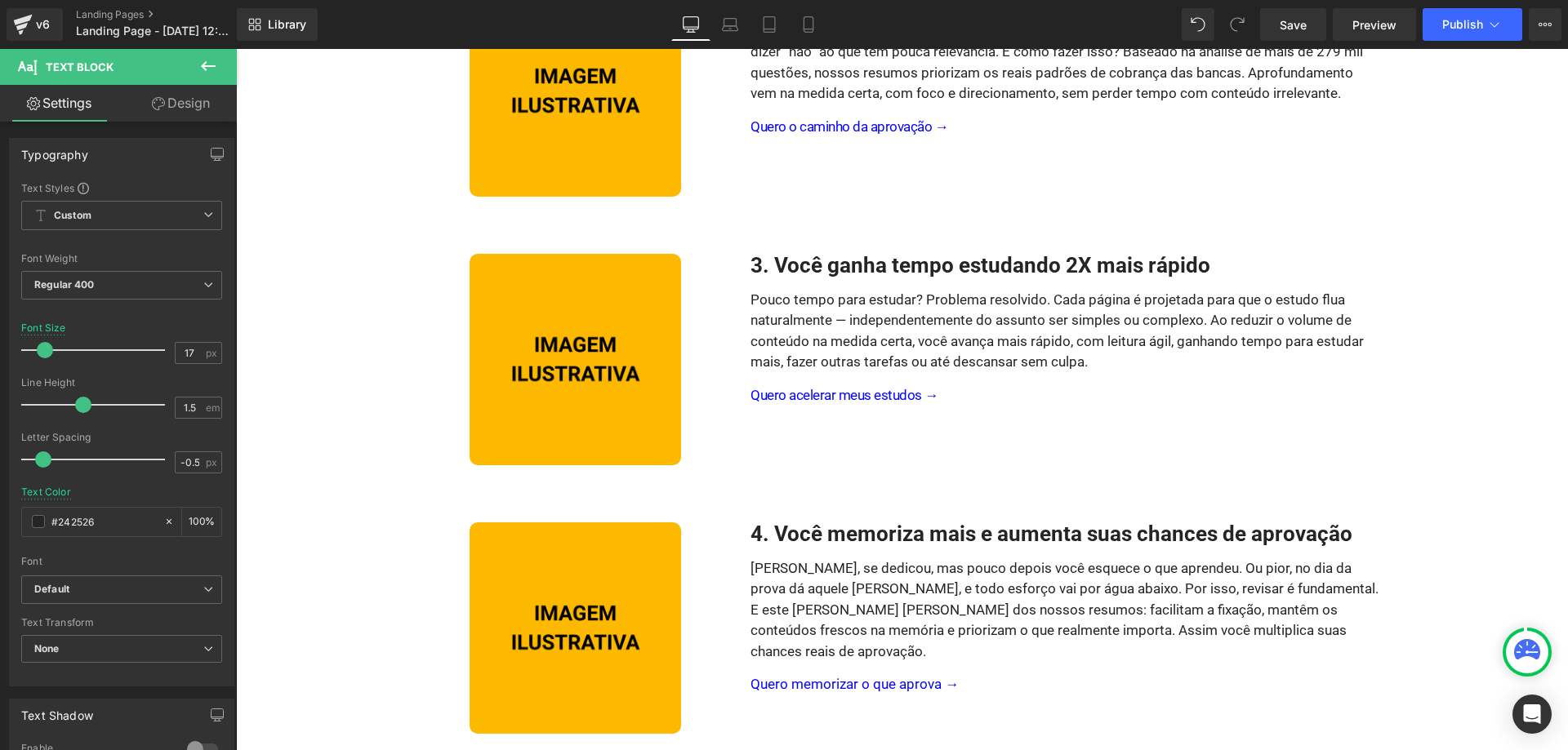
scroll to position [850, 0]
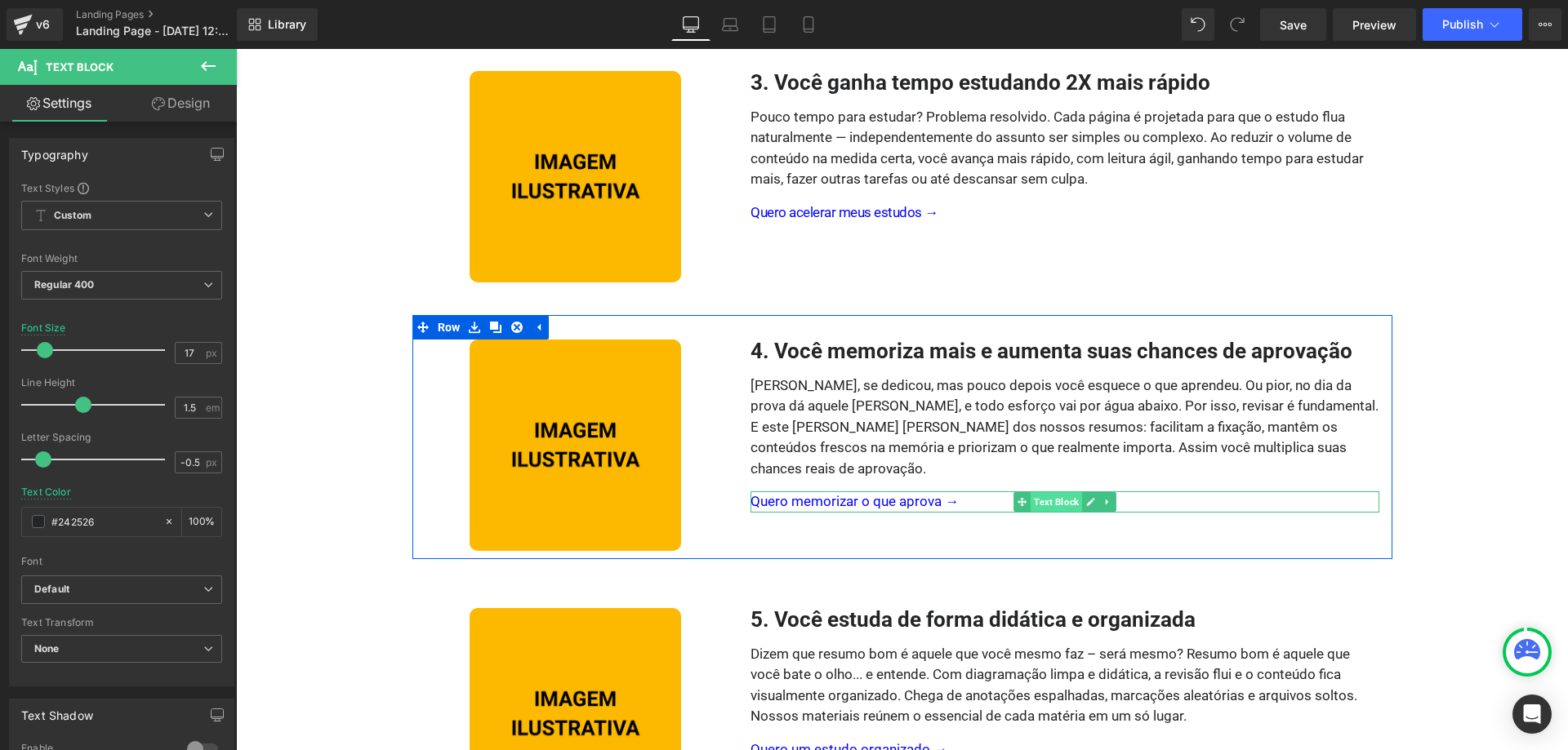
click at [1051, 492] on span "Text Block" at bounding box center [1056, 502] width 51 height 19
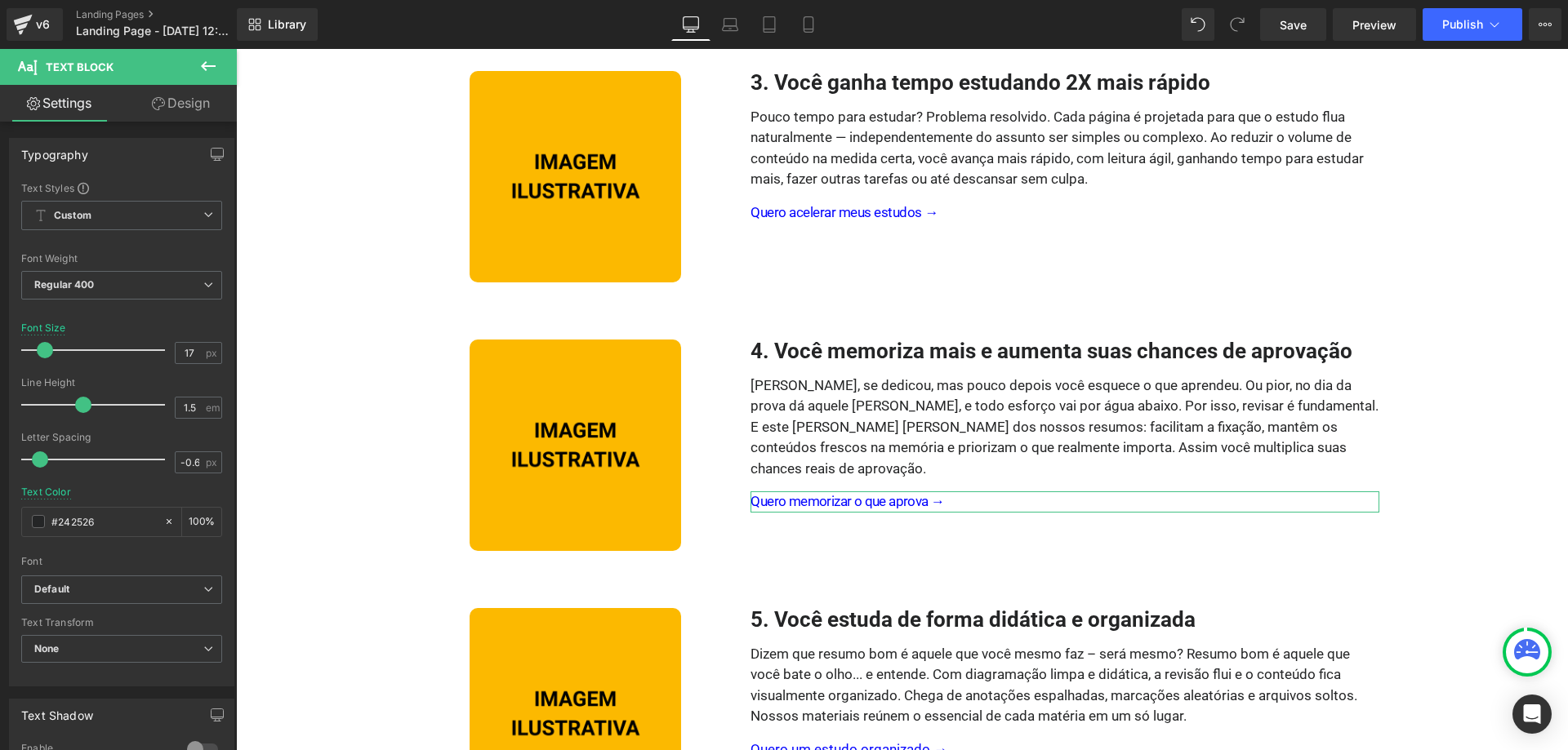
type input "-0.5"
drag, startPoint x: 53, startPoint y: 455, endPoint x: 38, endPoint y: 454, distance: 15.0
click at [38, 454] on span at bounding box center [43, 460] width 16 height 16
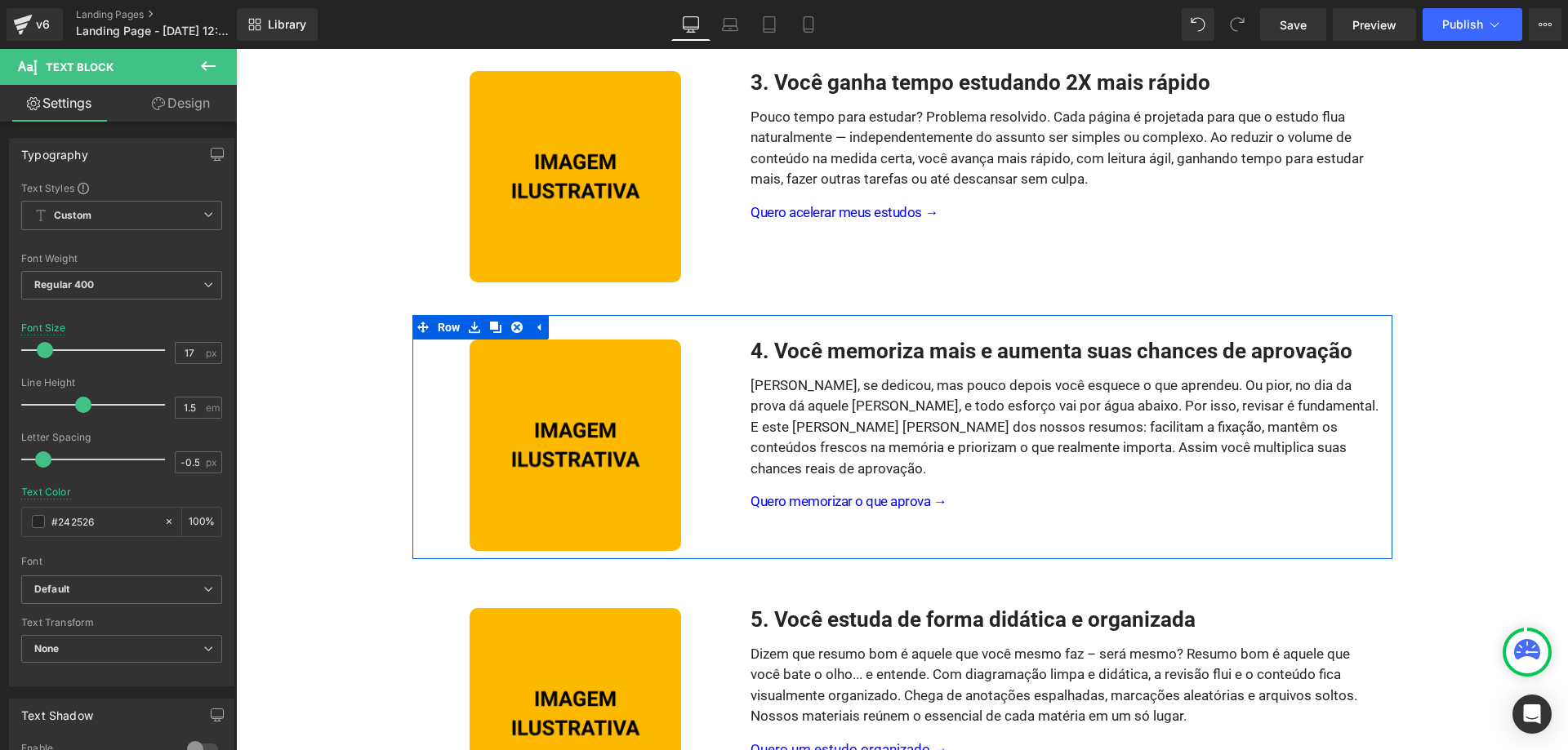
click at [911, 548] on div "4. Você memoriza mais e aumenta suas chances de aprovação Heading Estudou, se d…" at bounding box center [1065, 445] width 653 height 211
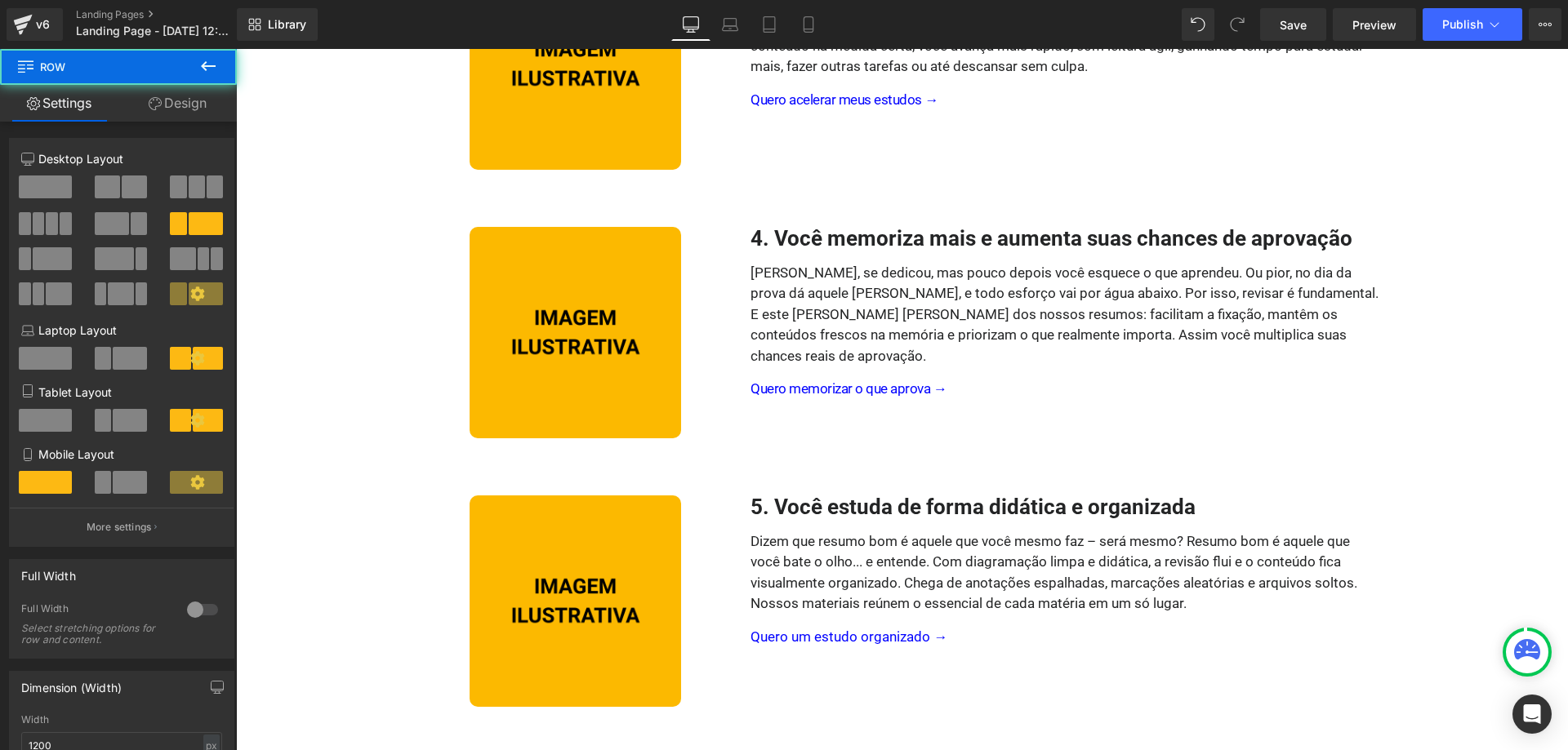
scroll to position [1101, 0]
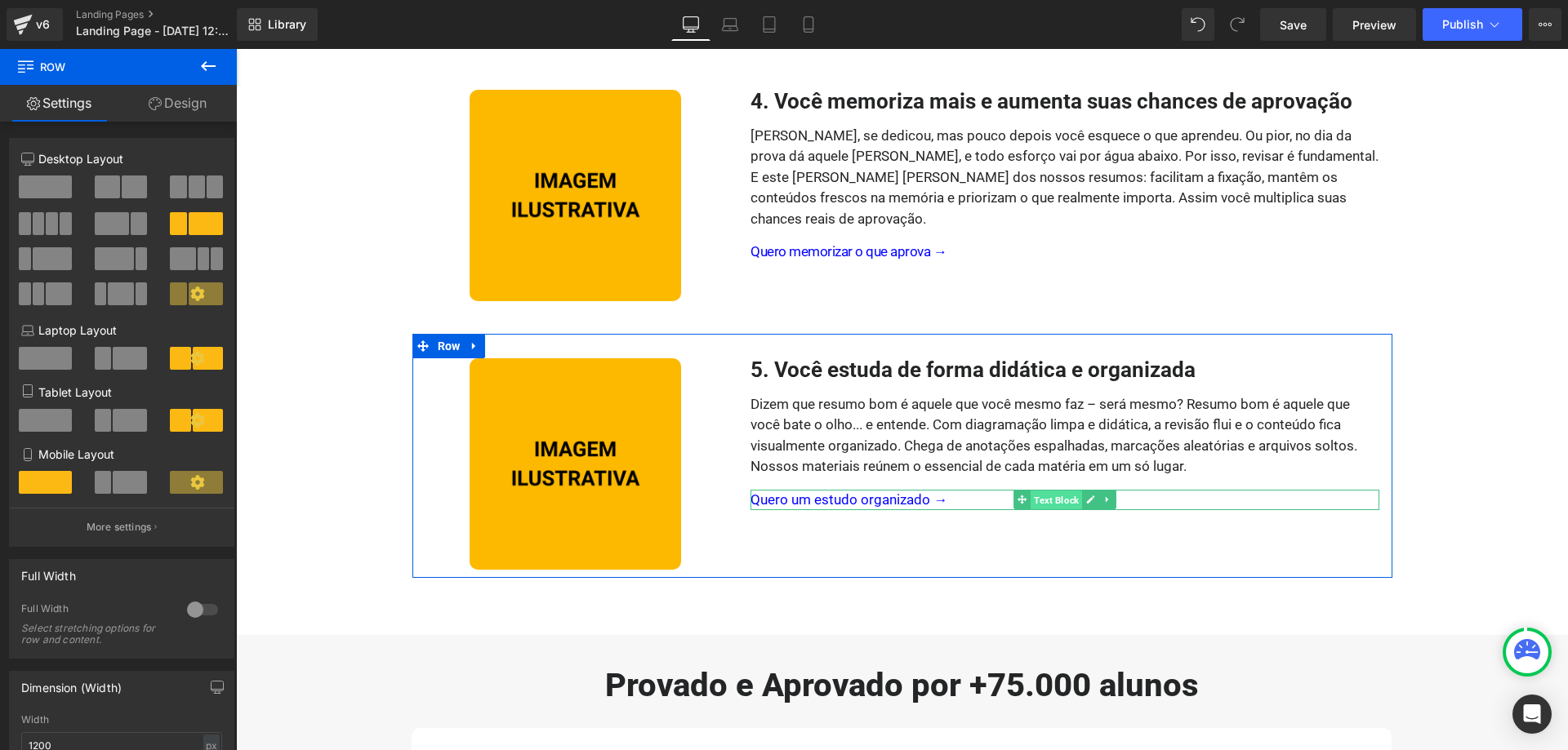
click at [1043, 499] on span "Text Block" at bounding box center [1056, 500] width 51 height 19
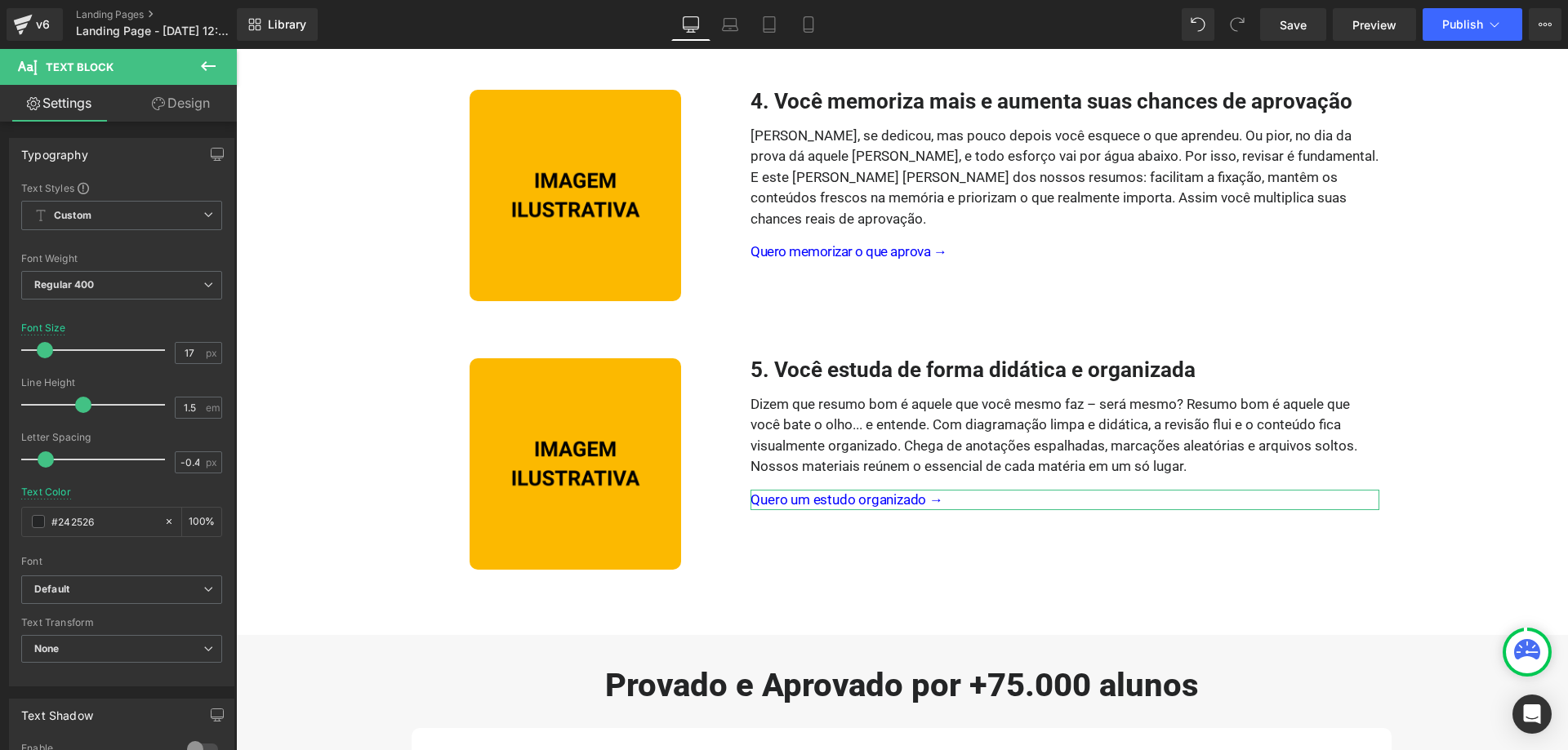
type input "-0.5"
drag, startPoint x: 53, startPoint y: 457, endPoint x: 44, endPoint y: 457, distance: 9.0
click at [44, 457] on span at bounding box center [43, 460] width 16 height 16
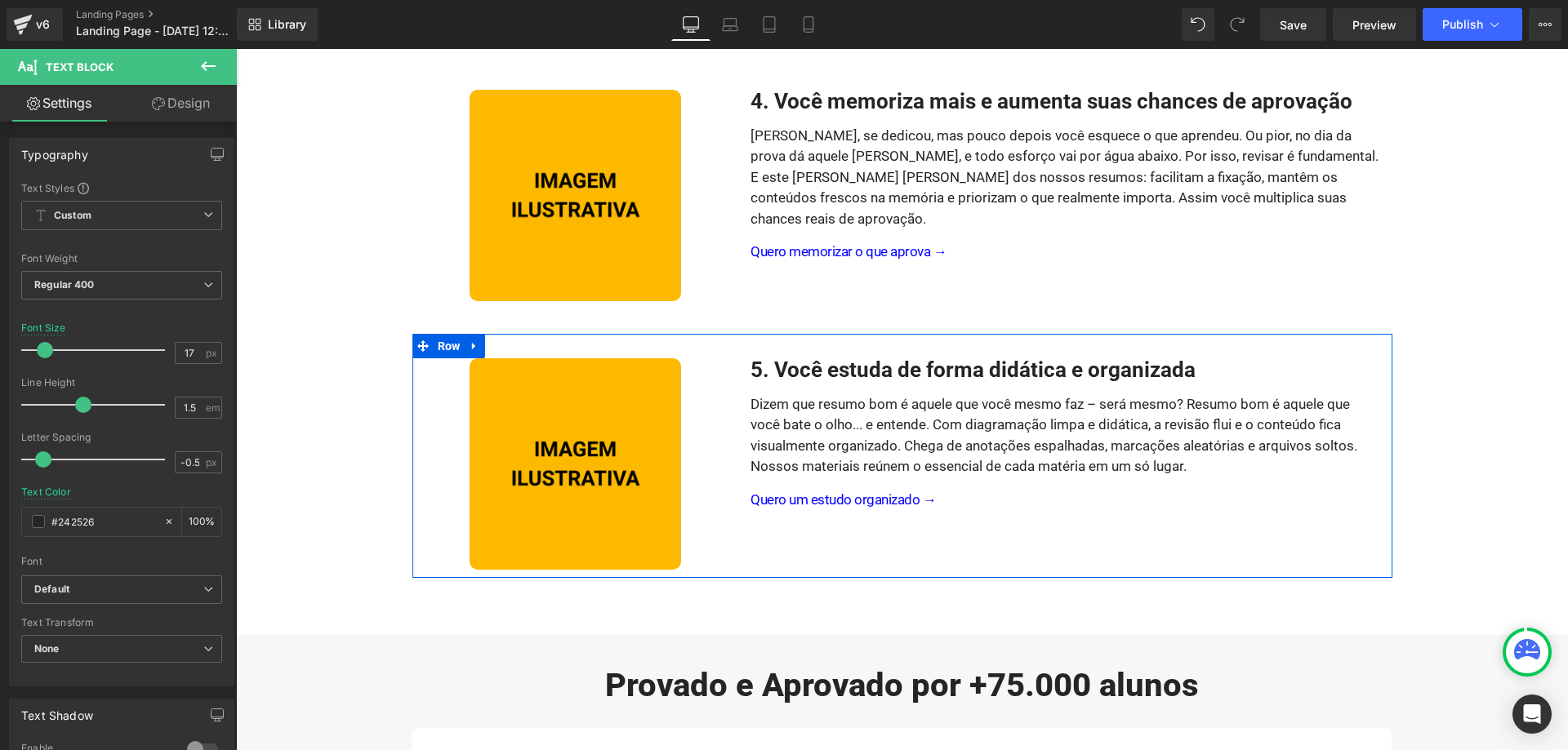
click at [819, 541] on div "5. Você estuda de forma didática e organizada Heading Dizem que resumo bom é aq…" at bounding box center [1065, 463] width 653 height 211
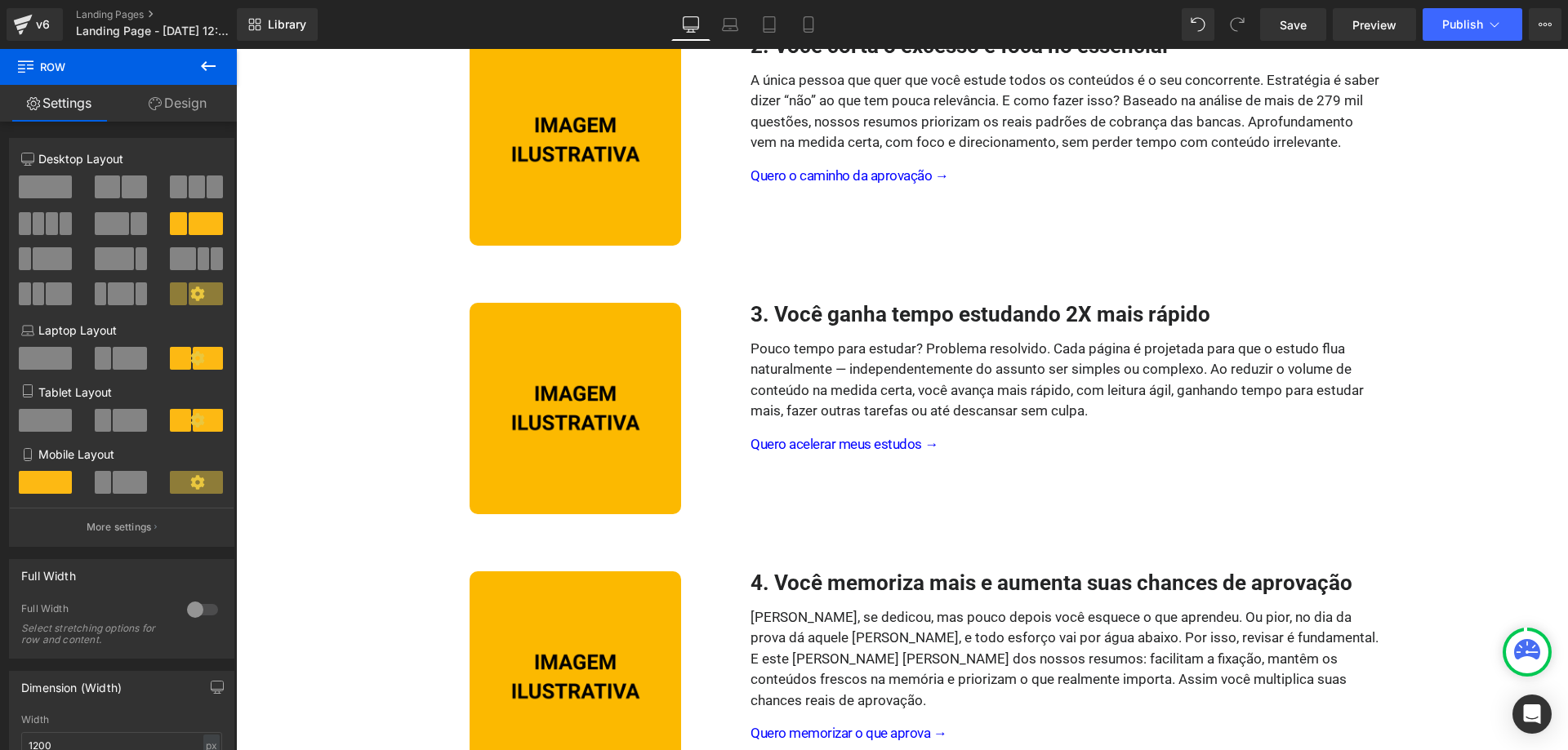
scroll to position [935, 0]
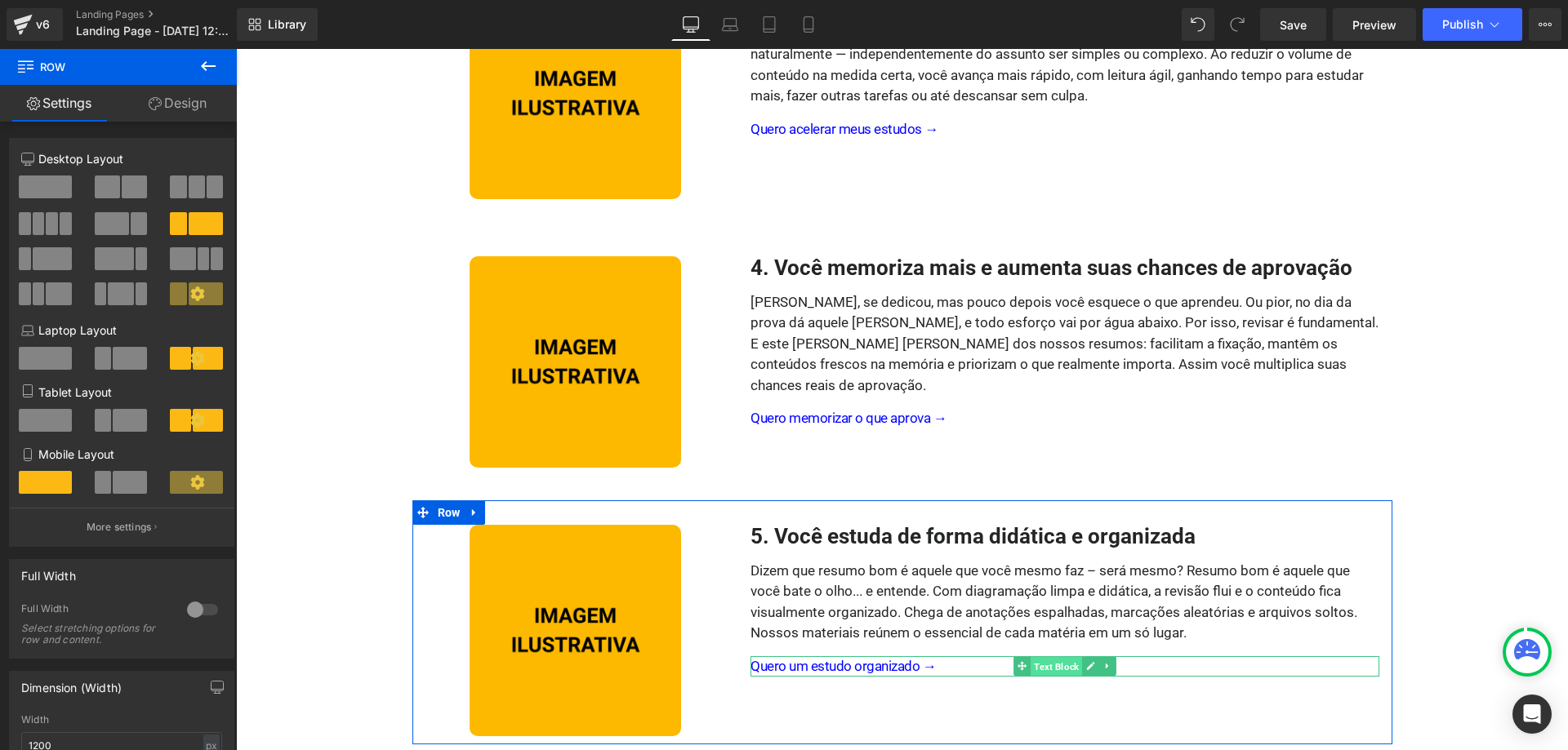
click at [1056, 662] on span "Text Block" at bounding box center [1056, 667] width 51 height 19
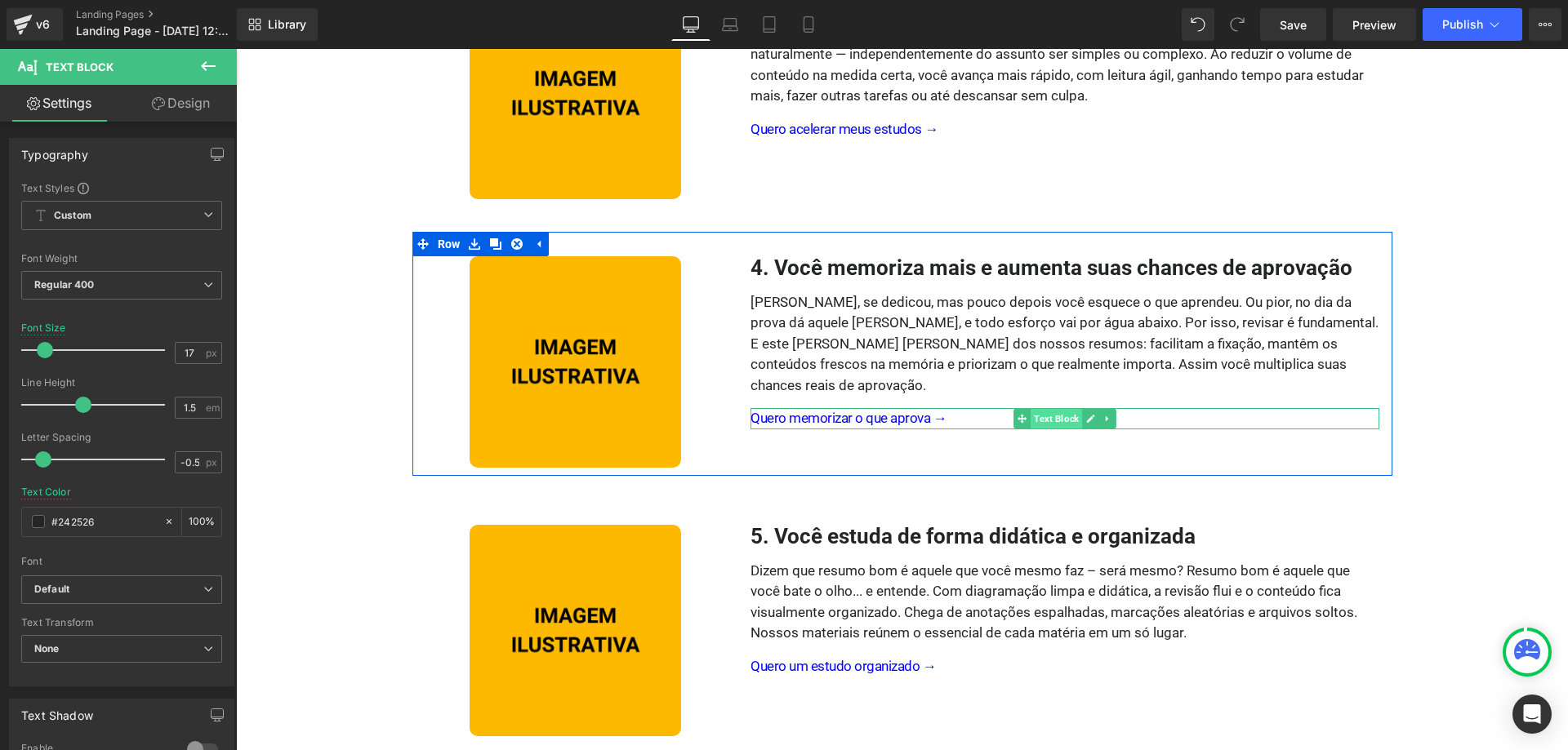
click at [1058, 409] on span "Text Block" at bounding box center [1056, 418] width 51 height 19
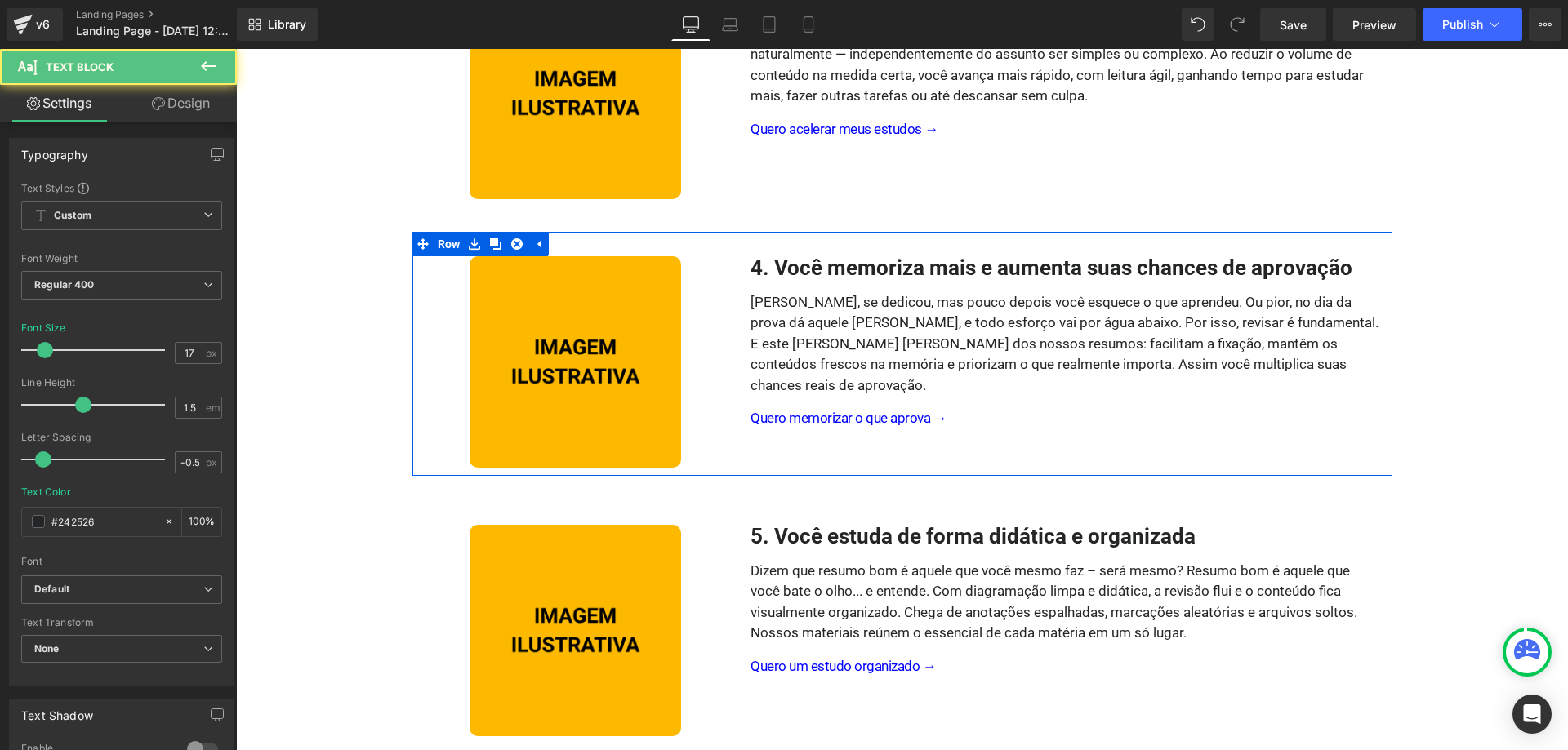
scroll to position [601, 0]
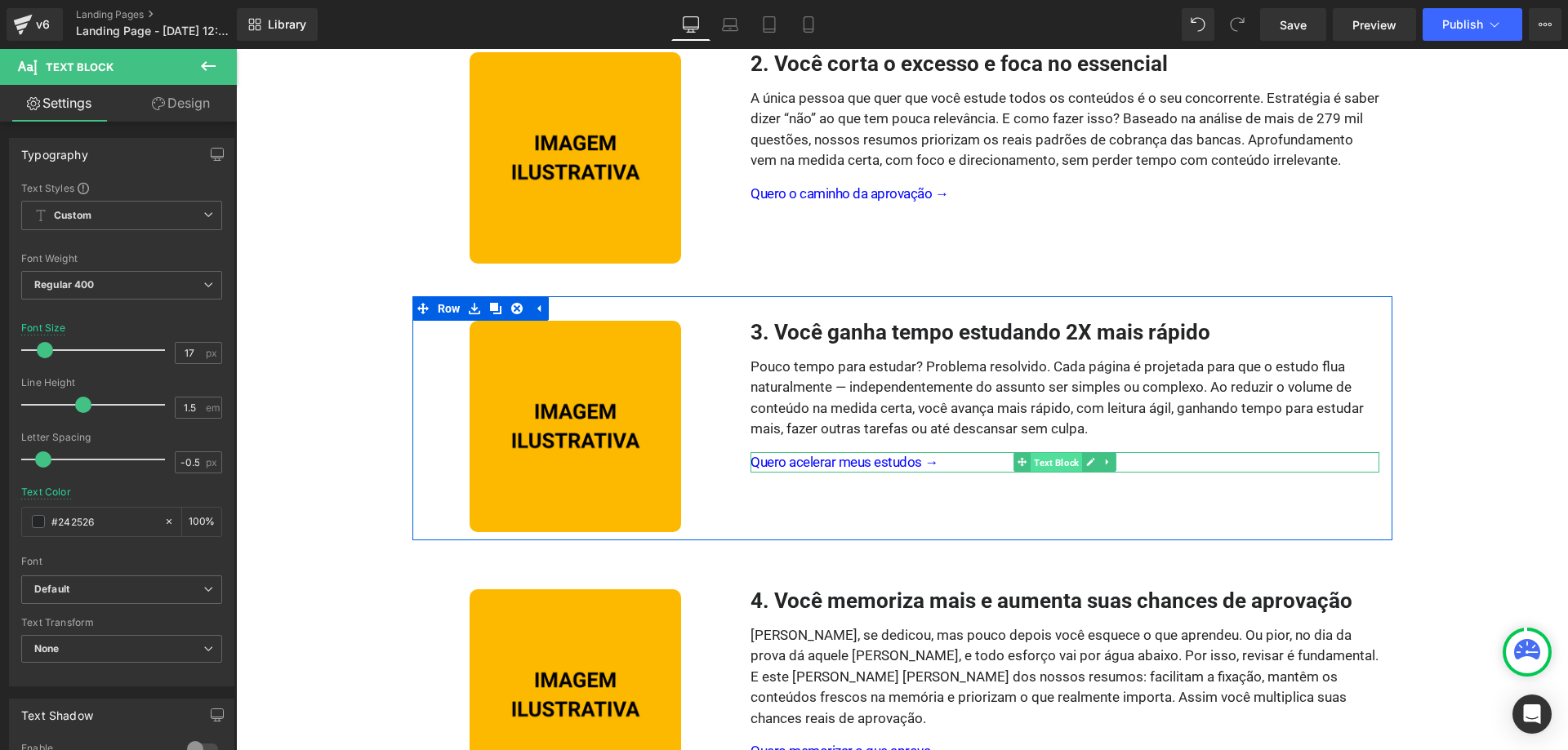
click at [1052, 464] on span "Text Block" at bounding box center [1056, 462] width 51 height 19
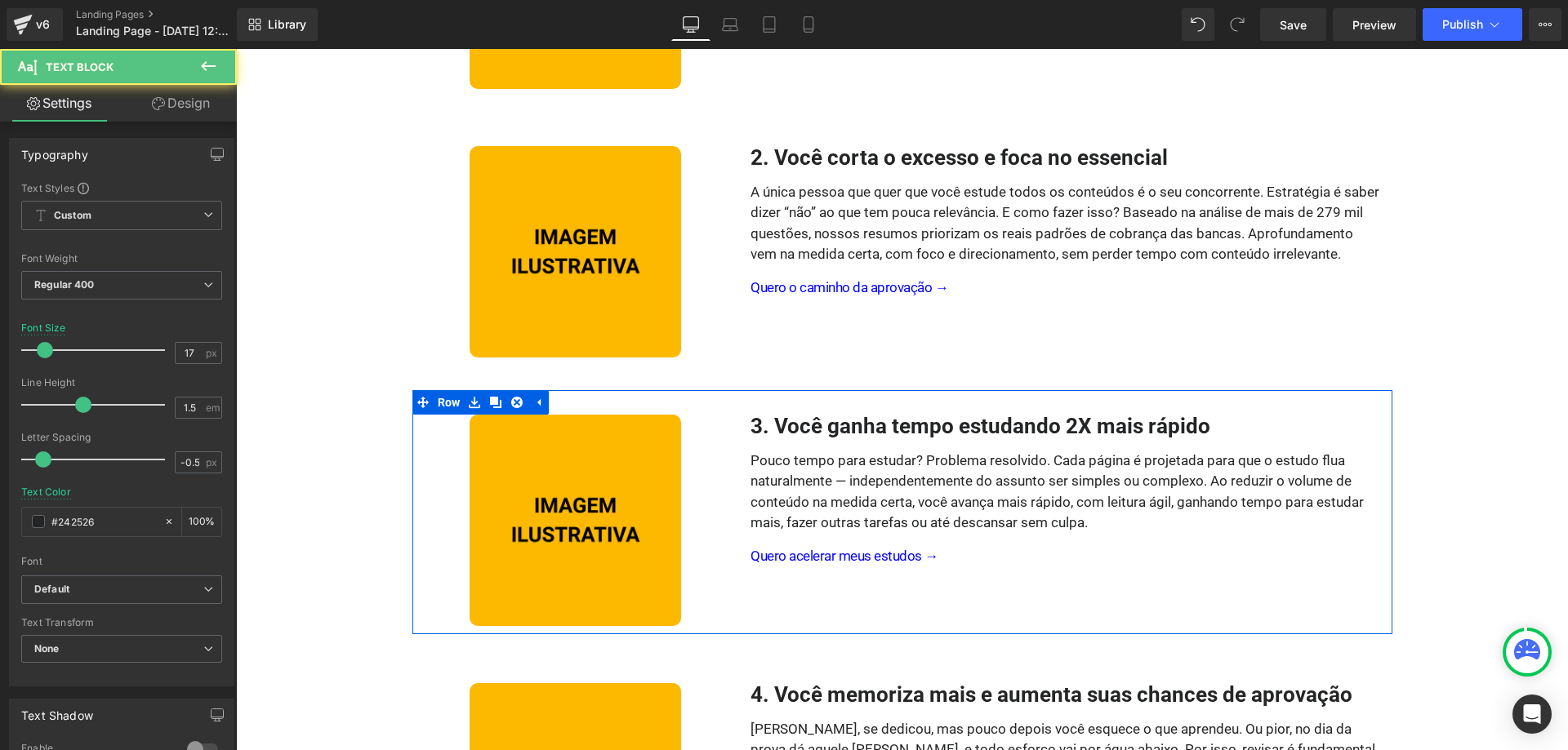
scroll to position [435, 0]
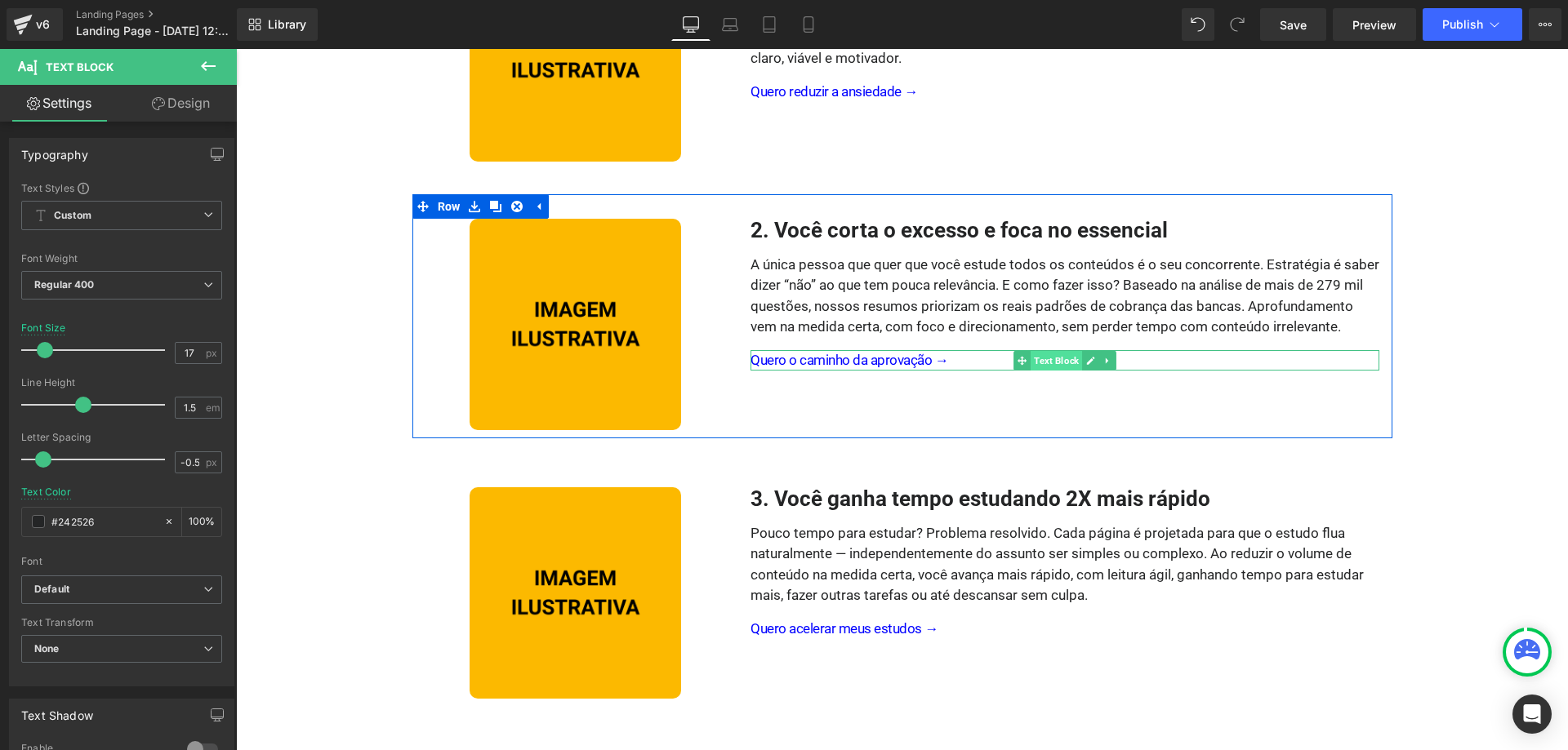
click at [1050, 364] on span "Text Block" at bounding box center [1056, 360] width 51 height 19
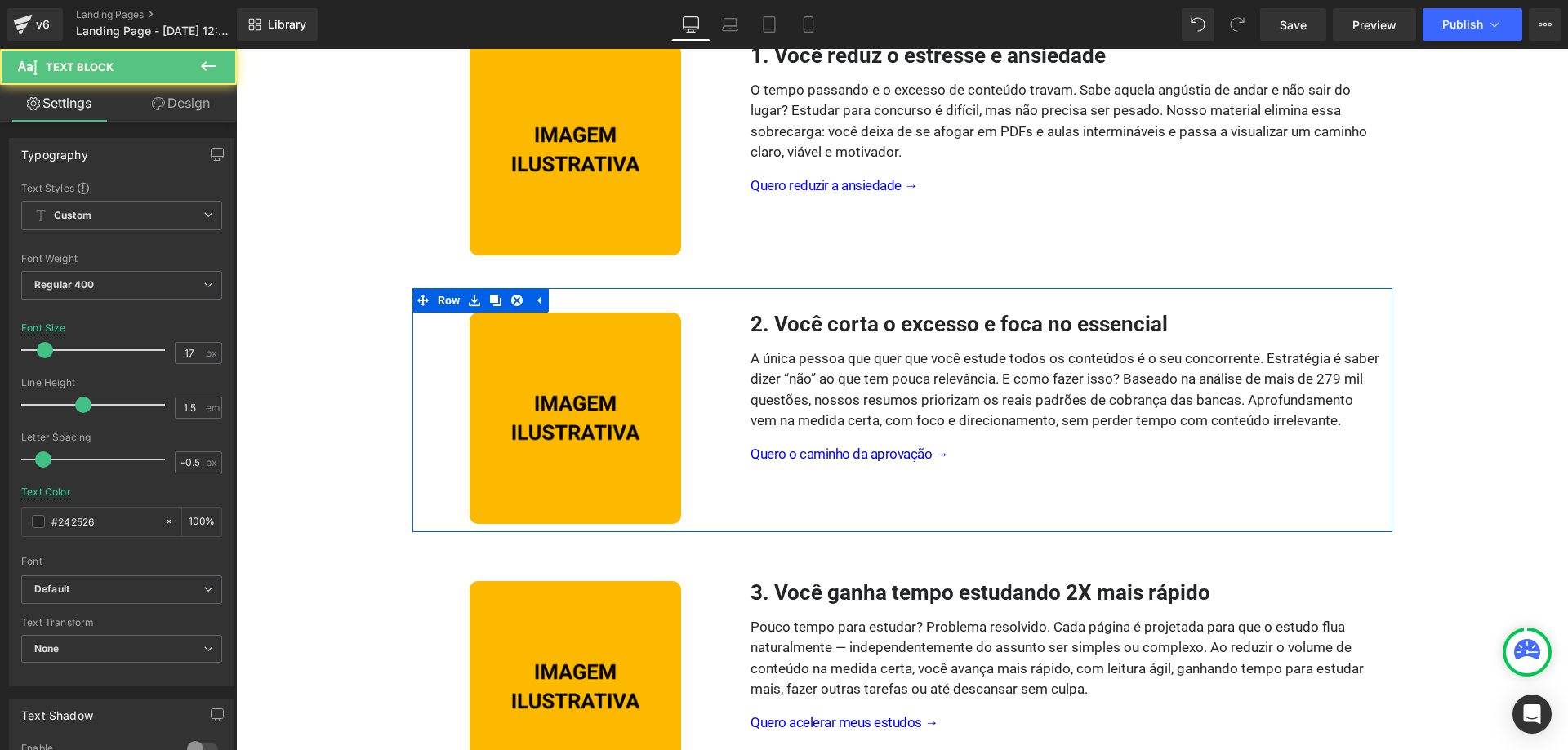
scroll to position [268, 0]
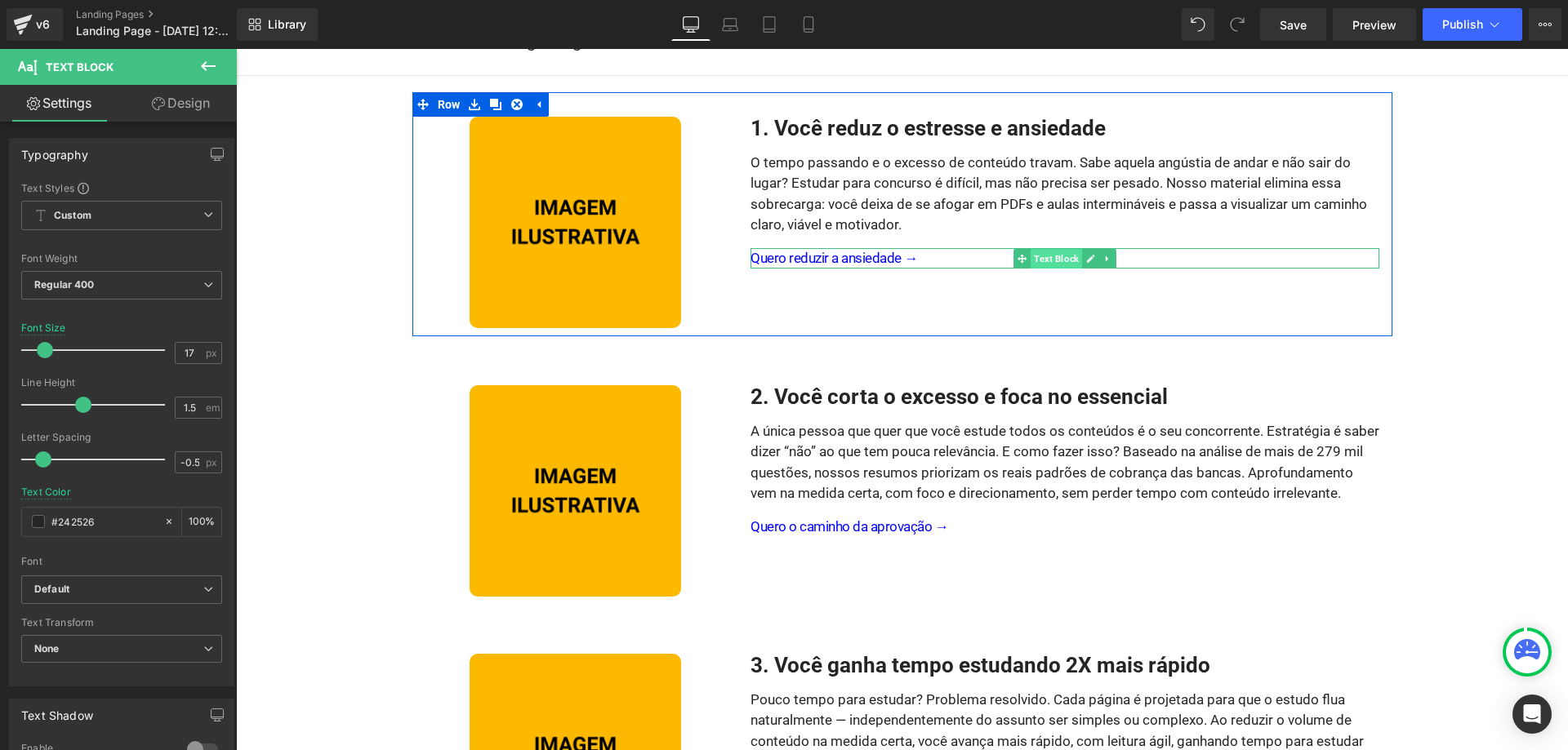
click at [1065, 258] on span "Text Block" at bounding box center [1056, 259] width 51 height 19
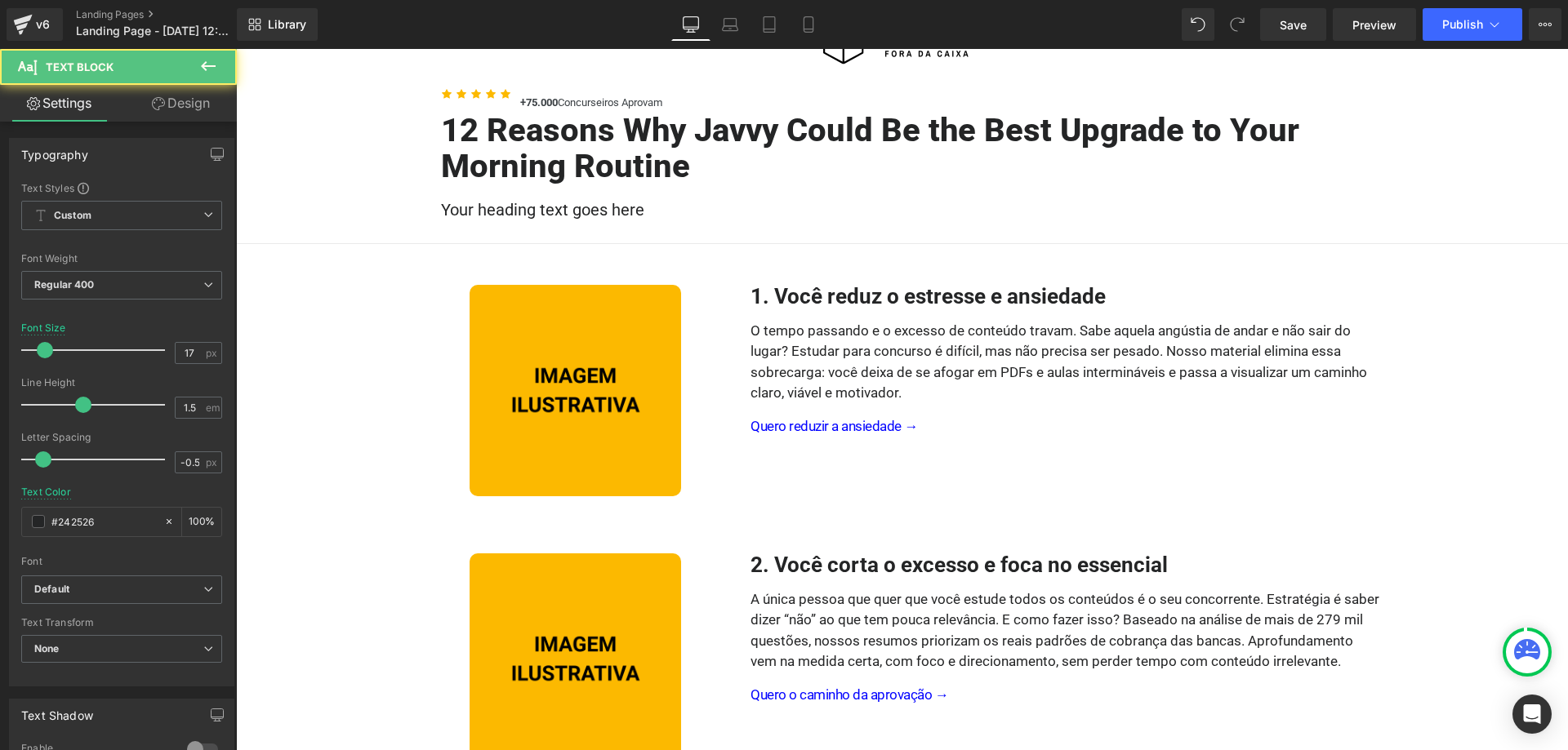
scroll to position [18, 0]
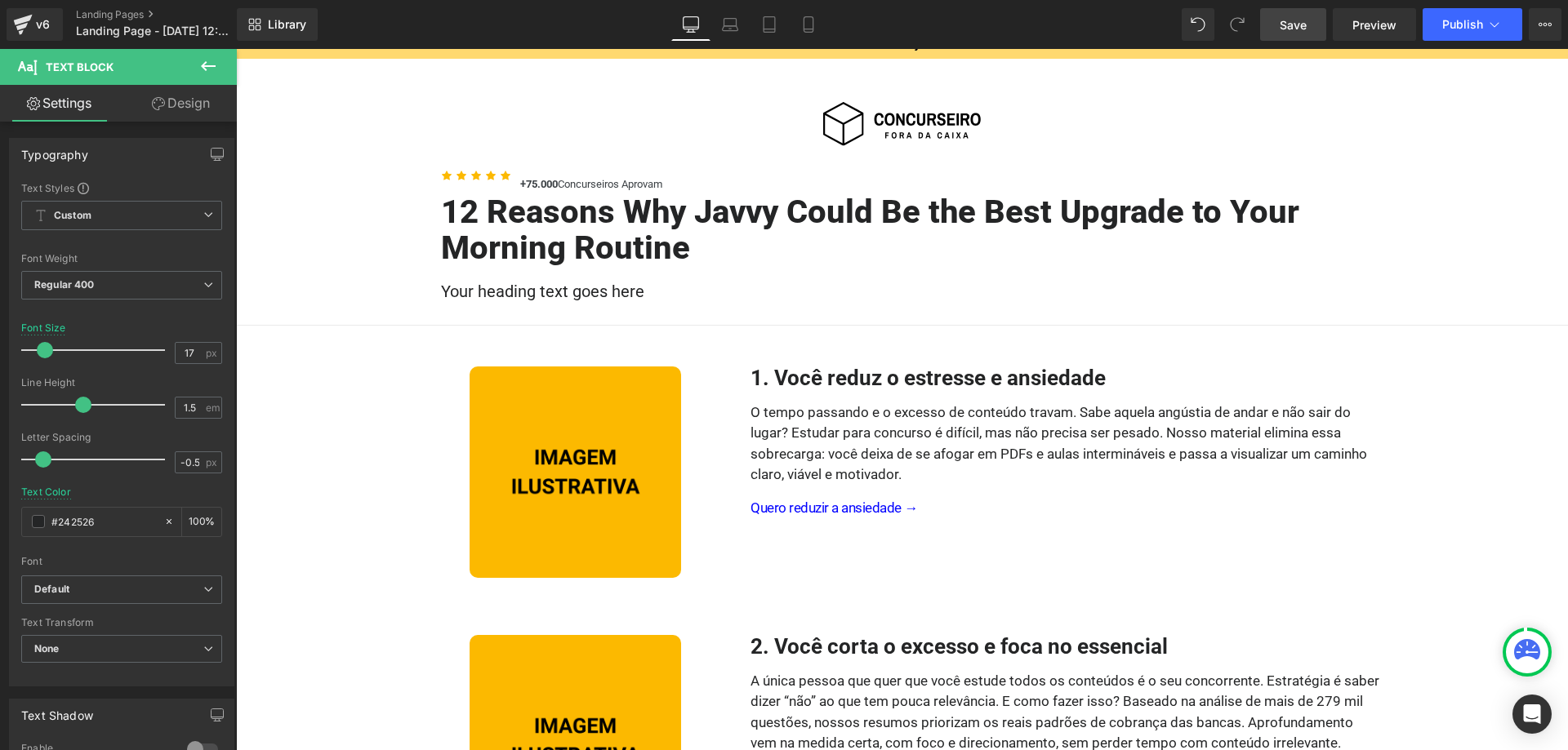
click at [1288, 16] on span "Save" at bounding box center [1293, 25] width 26 height 17
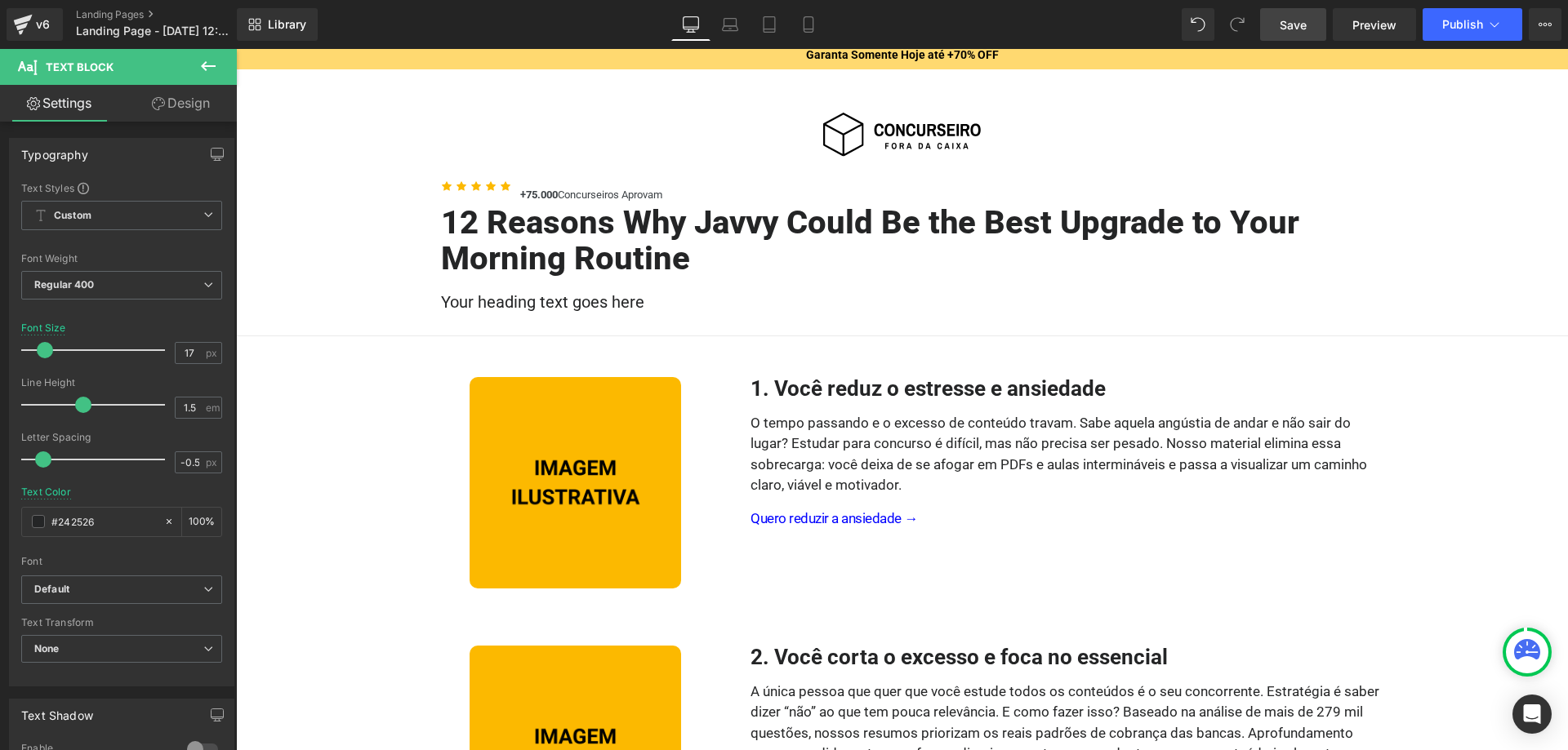
scroll to position [0, 0]
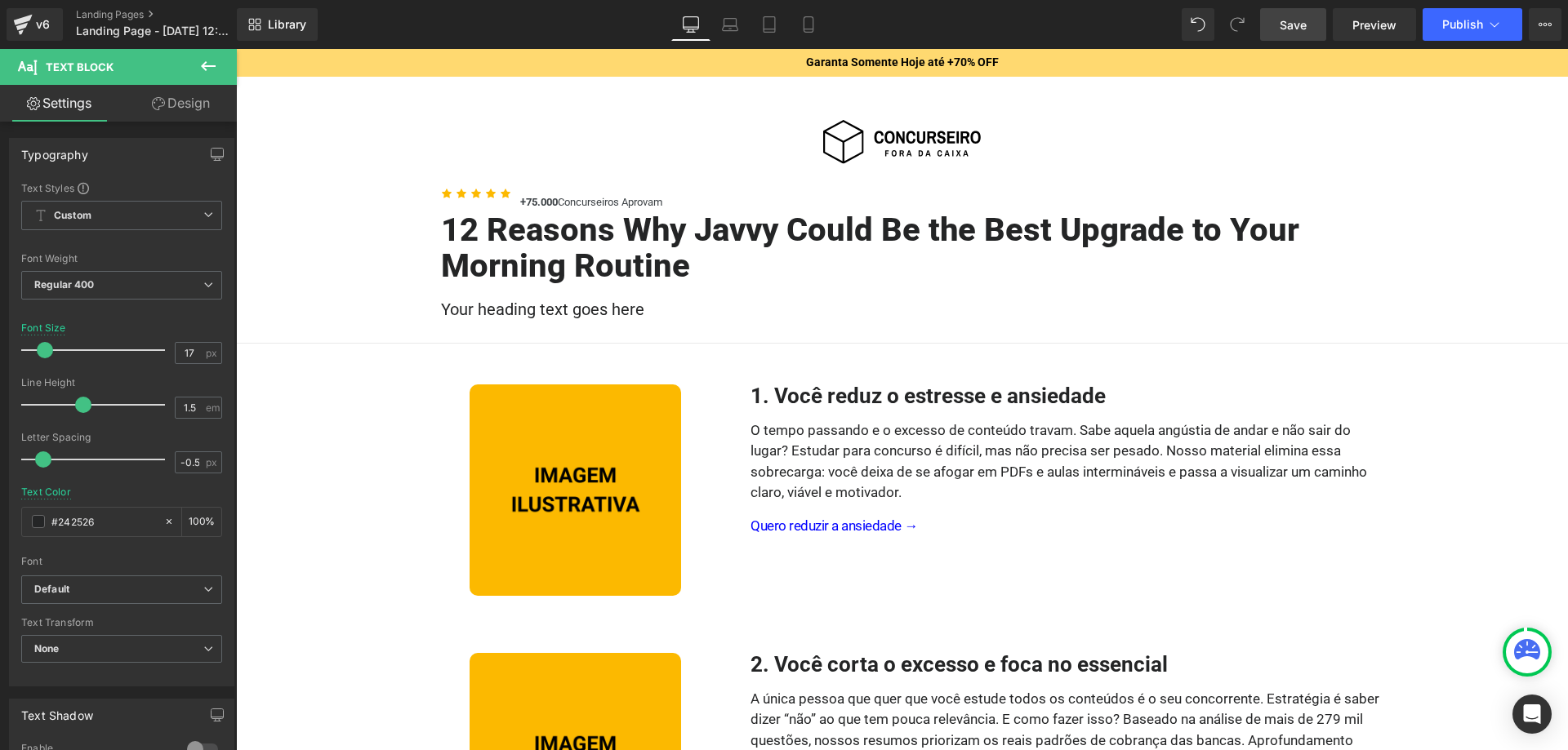
click at [1284, 31] on span "Save" at bounding box center [1293, 25] width 26 height 17
